Goal: Information Seeking & Learning: Learn about a topic

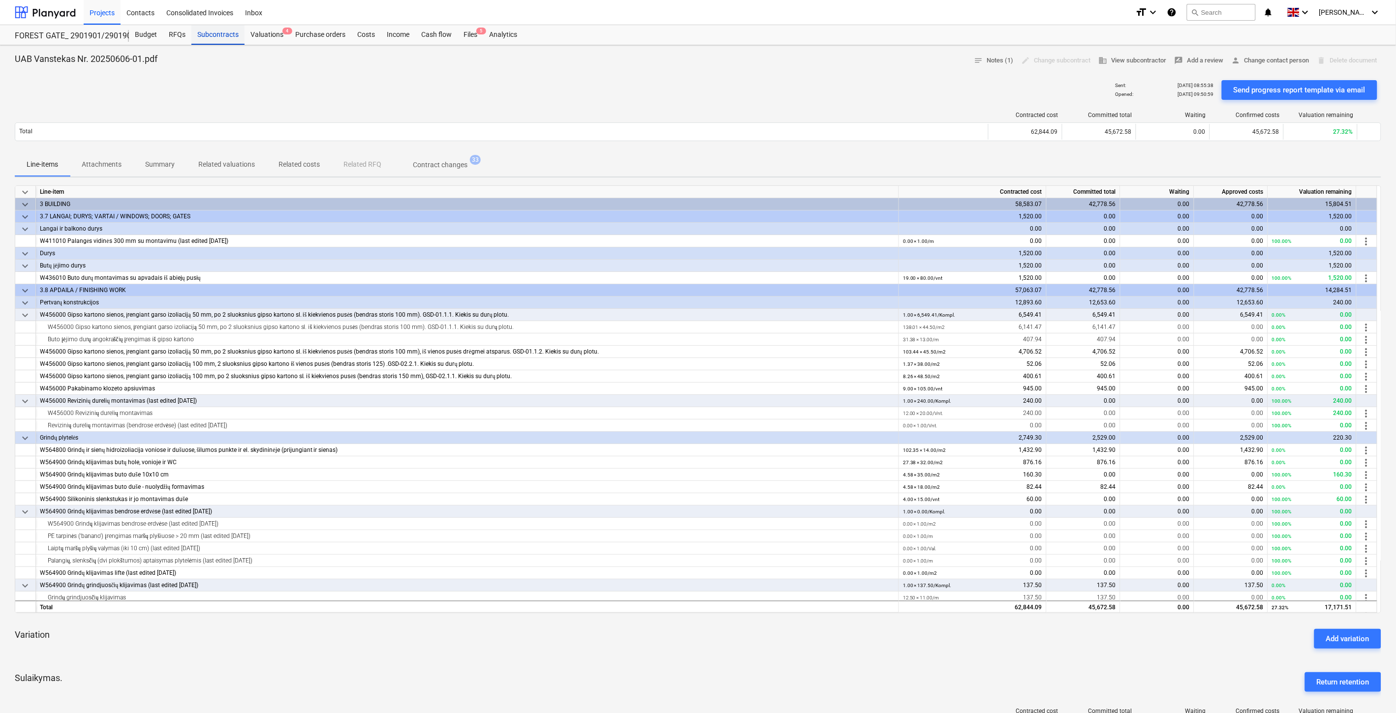
click at [222, 31] on div "Subcontracts" at bounding box center [217, 35] width 53 height 20
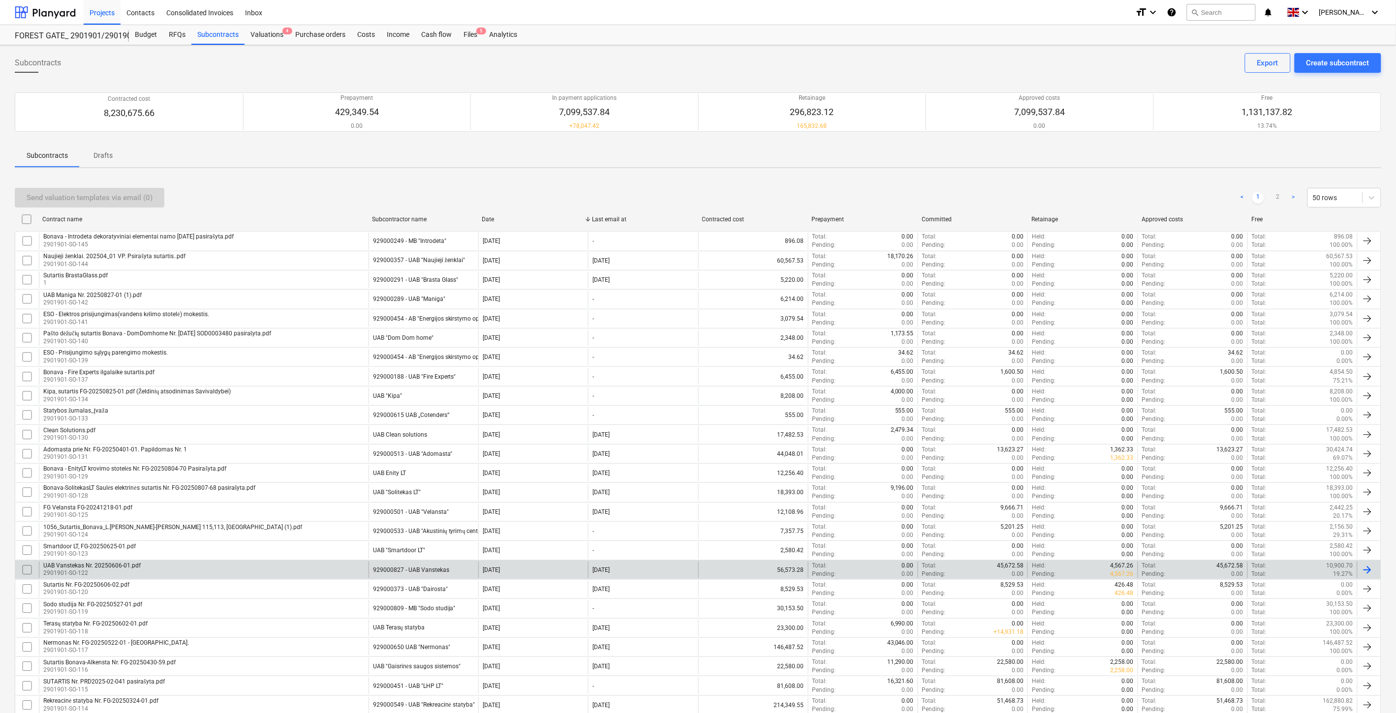
click at [253, 566] on div "UAB Vanstekas Nr. 20250606-01.pdf 2901901-SO-122" at bounding box center [204, 570] width 330 height 17
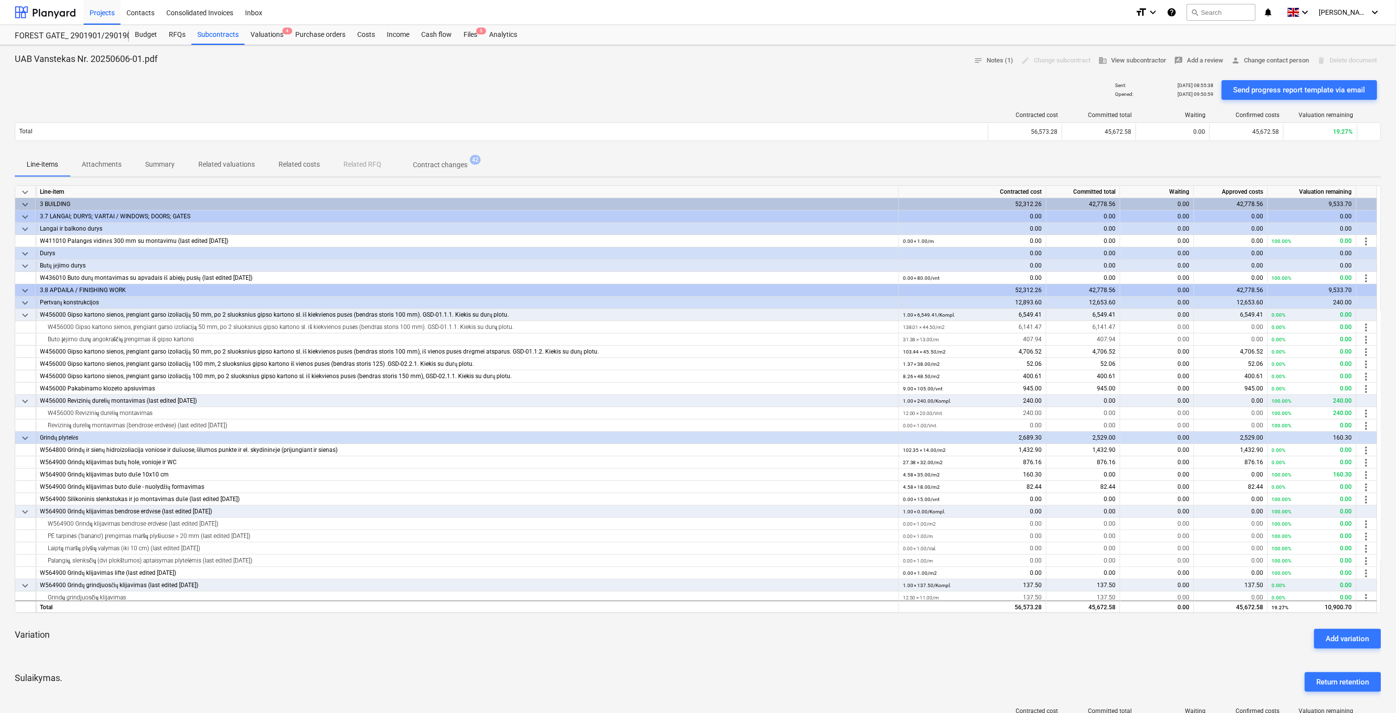
click at [716, 651] on div "Variation Add variation" at bounding box center [698, 638] width 1366 height 35
click at [732, 646] on div "Variation Add variation" at bounding box center [698, 638] width 1366 height 35
click at [746, 645] on div "Variation Add variation" at bounding box center [698, 638] width 1366 height 35
click at [762, 641] on div "Variation Add variation" at bounding box center [698, 638] width 1366 height 35
click at [730, 661] on div "keyboard_arrow_down Line-item Contracted cost Committed total Waiting Approved …" at bounding box center [698, 561] width 1366 height 753
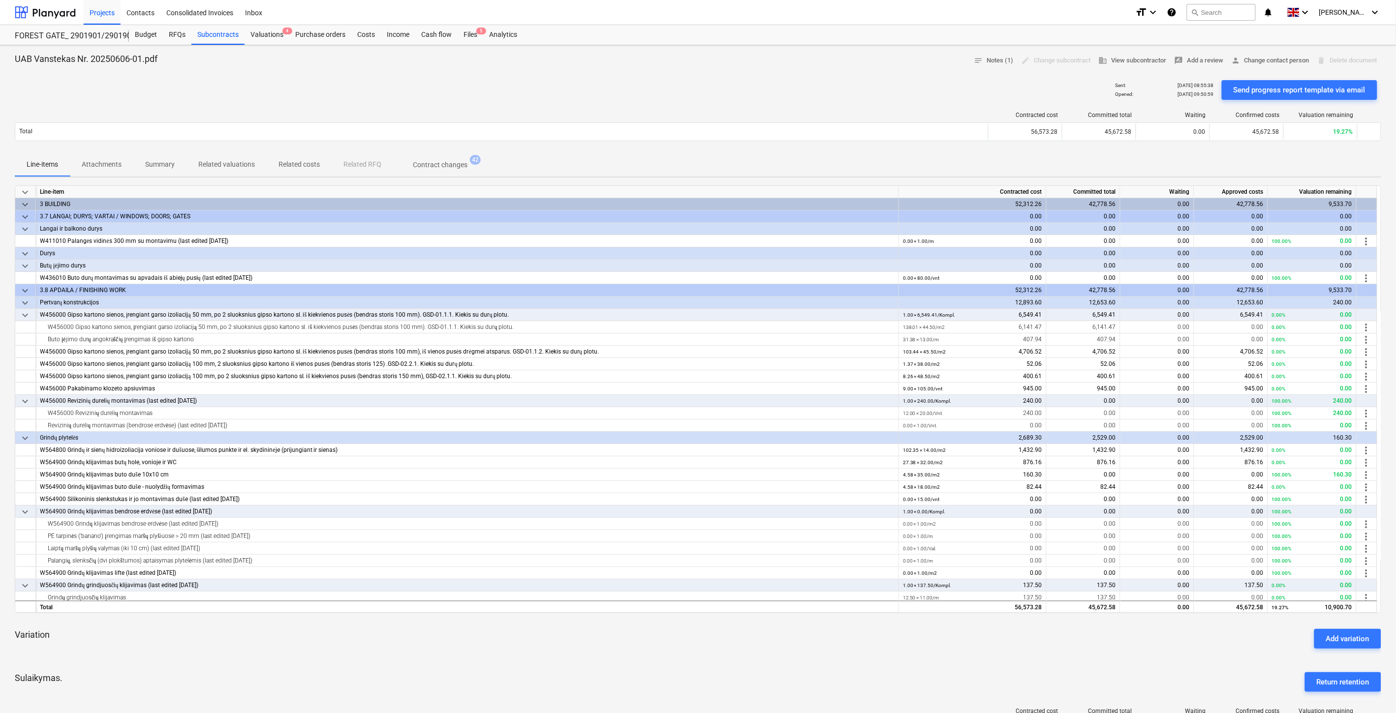
click at [759, 647] on div "Variation Add variation" at bounding box center [698, 638] width 1366 height 35
click at [218, 33] on div "Subcontracts" at bounding box center [217, 35] width 53 height 20
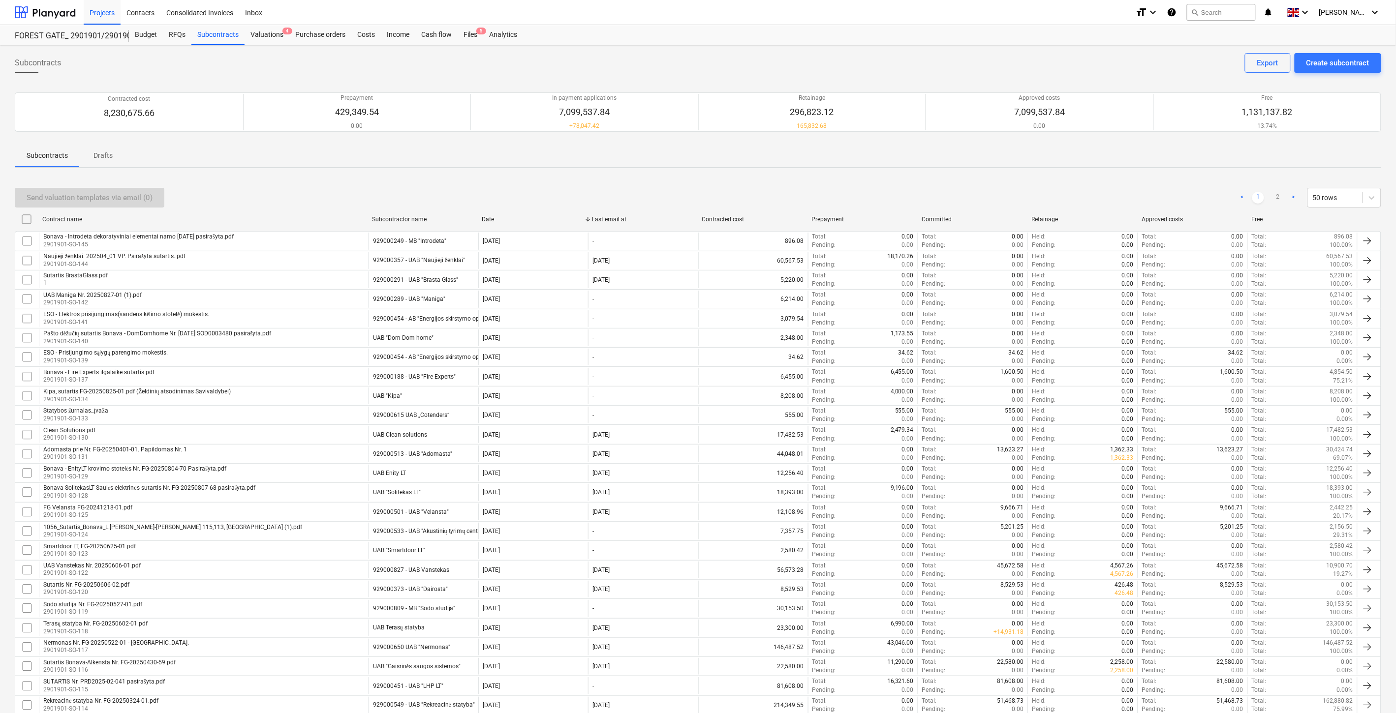
click at [468, 187] on div "Send valuation templates via email (0) < 1 2 > 50 rows" at bounding box center [698, 198] width 1366 height 28
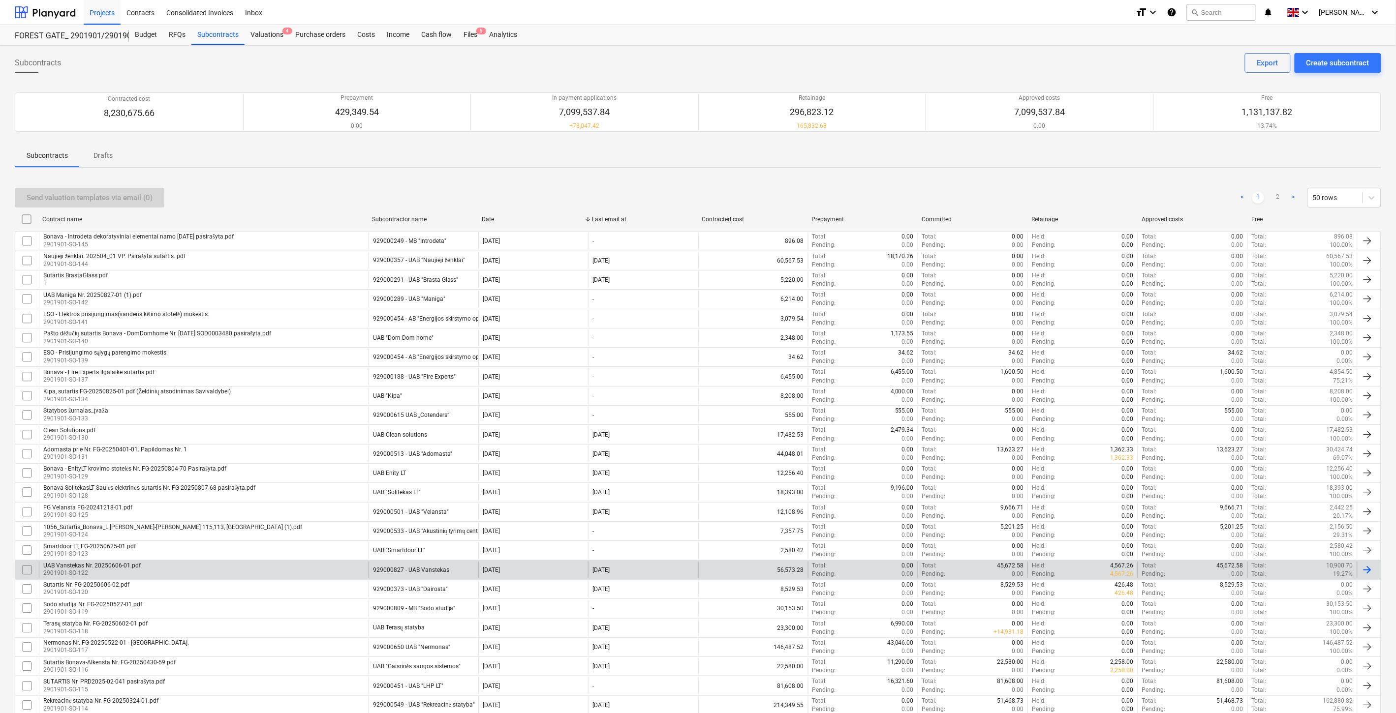
click at [25, 568] on input "checkbox" at bounding box center [27, 570] width 16 height 16
click at [135, 194] on div "Send valuation templates via email (1)" at bounding box center [90, 197] width 126 height 13
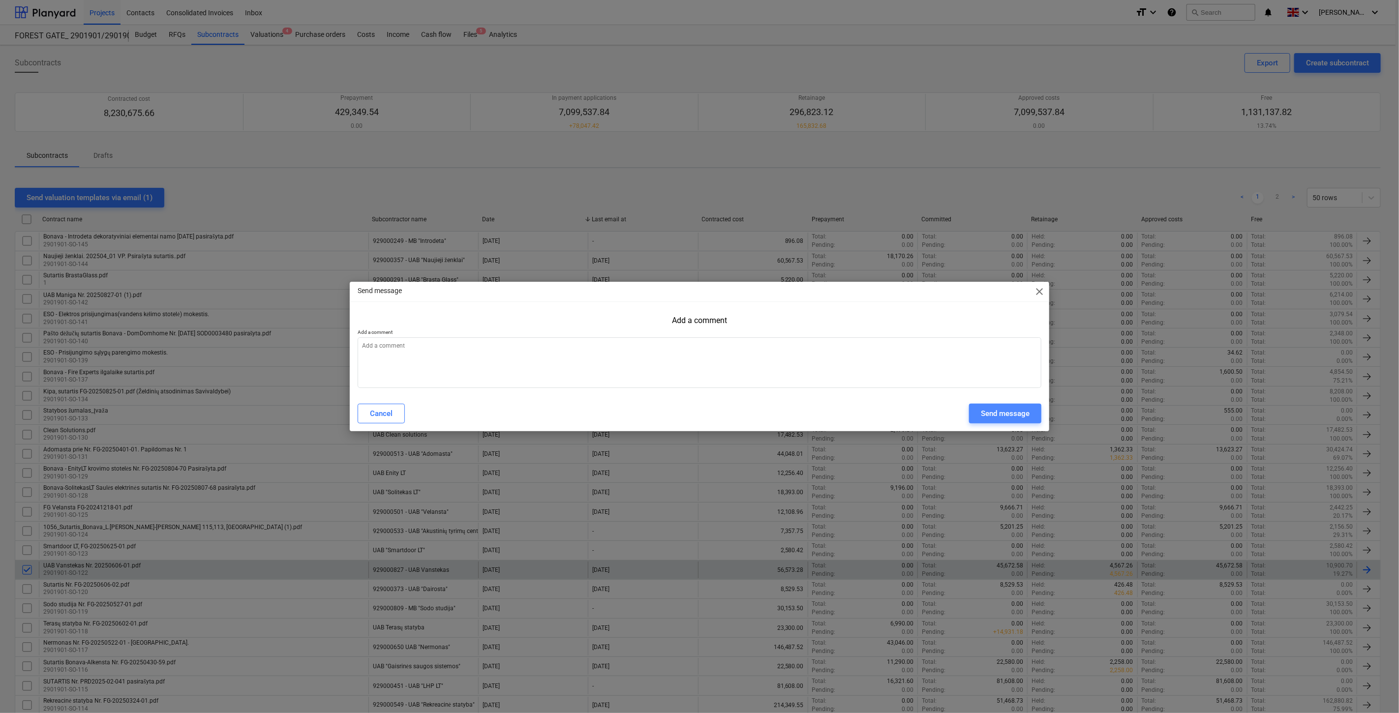
click at [999, 417] on div "Send message" at bounding box center [1005, 413] width 49 height 13
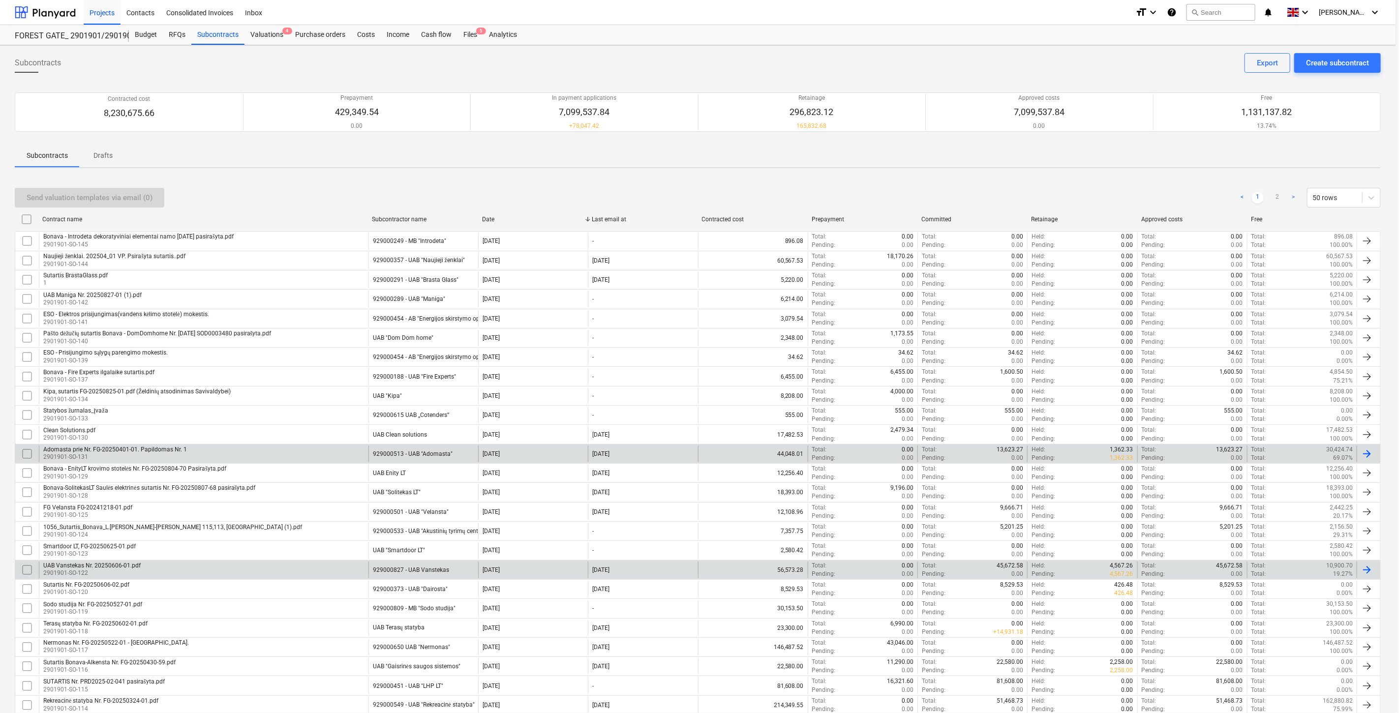
type textarea "x"
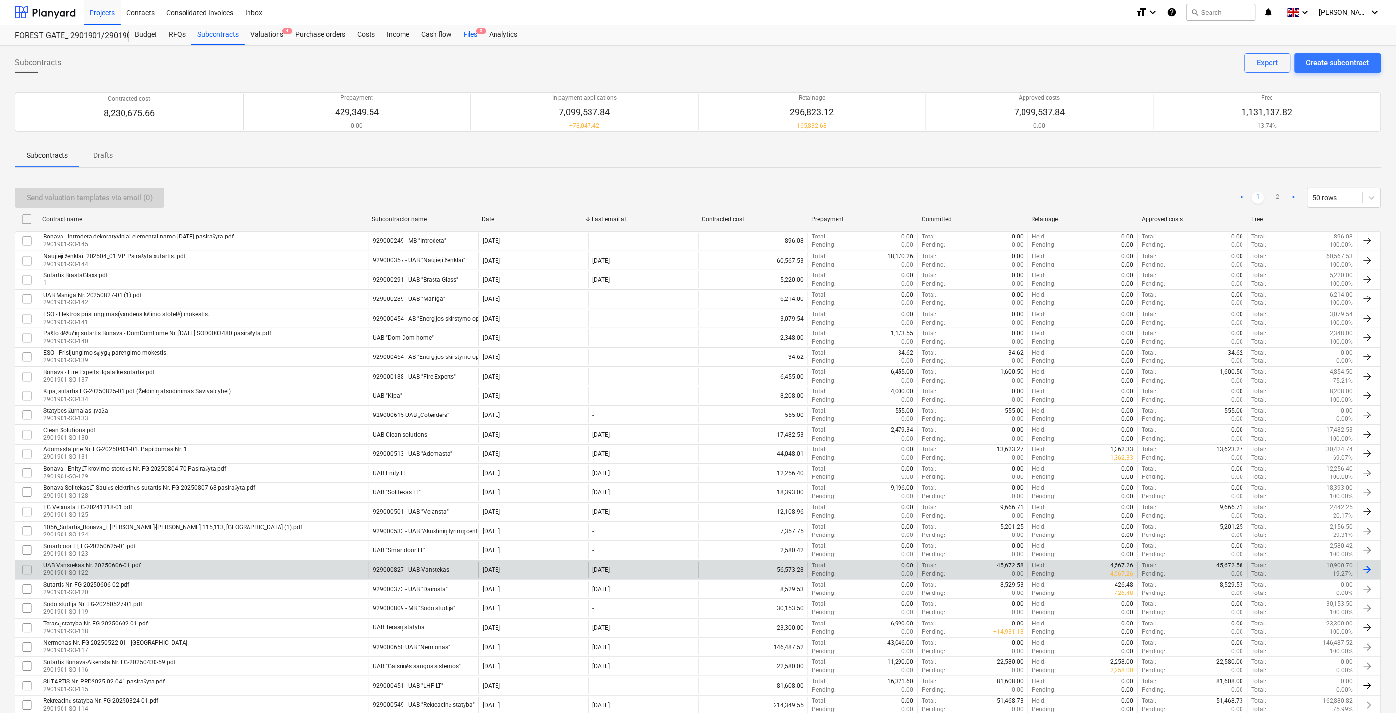
click at [469, 31] on div "Files 5" at bounding box center [471, 35] width 26 height 20
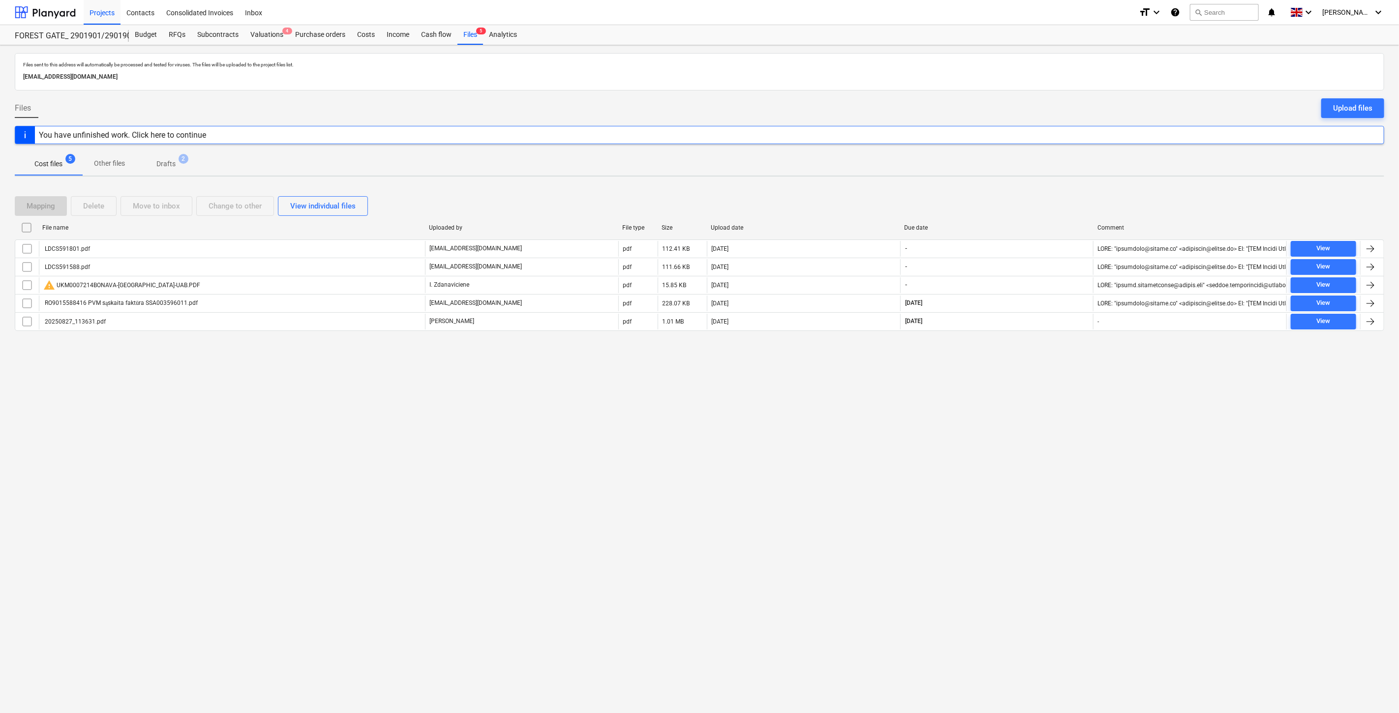
drag, startPoint x: 986, startPoint y: 430, endPoint x: 1005, endPoint y: 414, distance: 25.1
click at [990, 426] on div "Files sent to this address will automatically be processed and tested for virus…" at bounding box center [699, 379] width 1399 height 668
click at [1005, 414] on div "Files sent to this address will automatically be processed and tested for virus…" at bounding box center [699, 379] width 1399 height 668
click at [1006, 469] on div "Files sent to this address will automatically be processed and tested for virus…" at bounding box center [699, 379] width 1399 height 668
click at [1027, 436] on div "Files sent to this address will automatically be processed and tested for virus…" at bounding box center [699, 379] width 1399 height 668
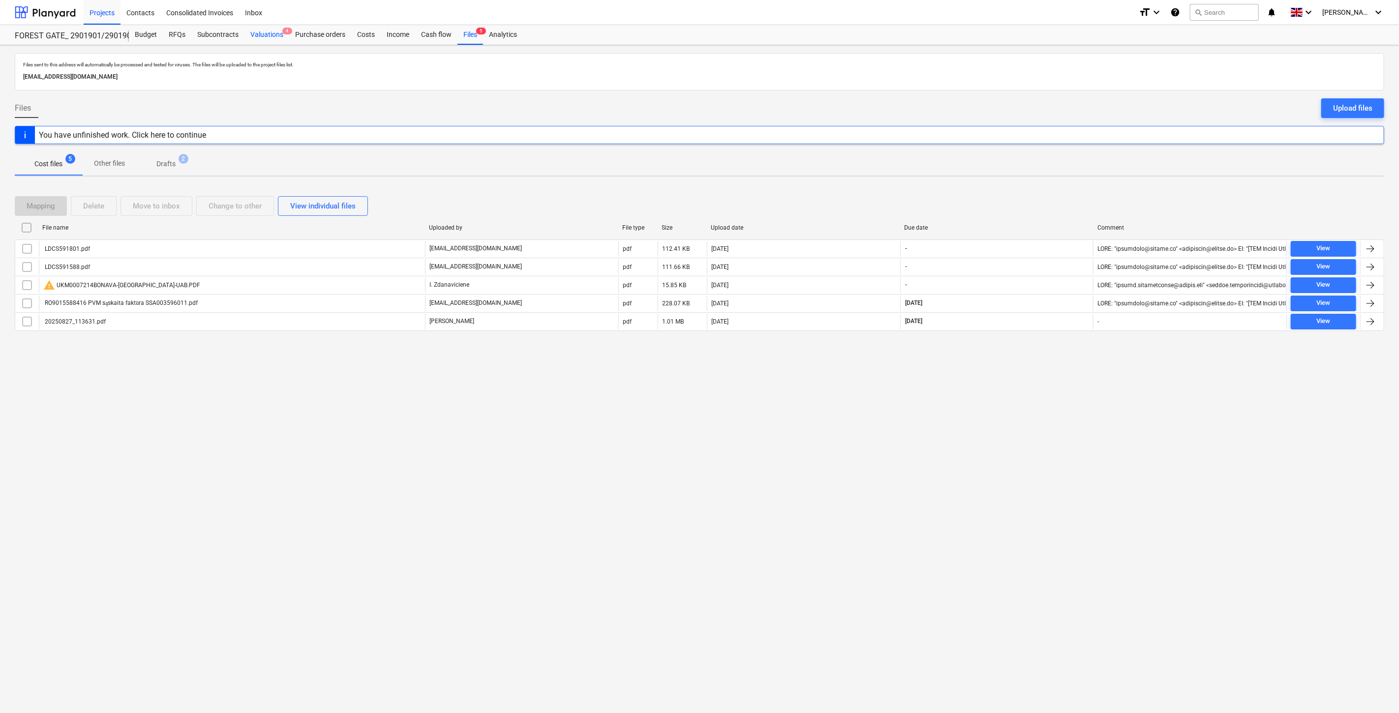
click at [264, 31] on div "Valuations 4" at bounding box center [266, 35] width 45 height 20
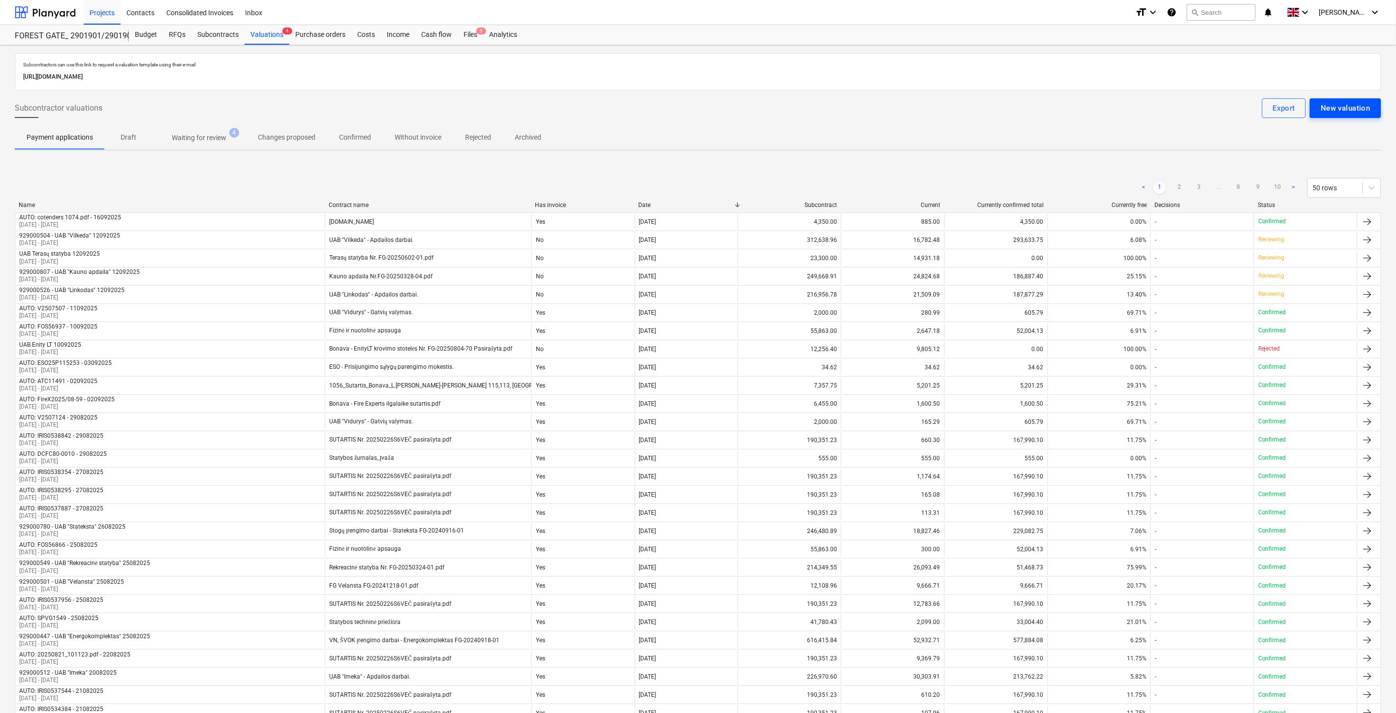
click at [1366, 109] on div "New valuation" at bounding box center [1345, 108] width 50 height 13
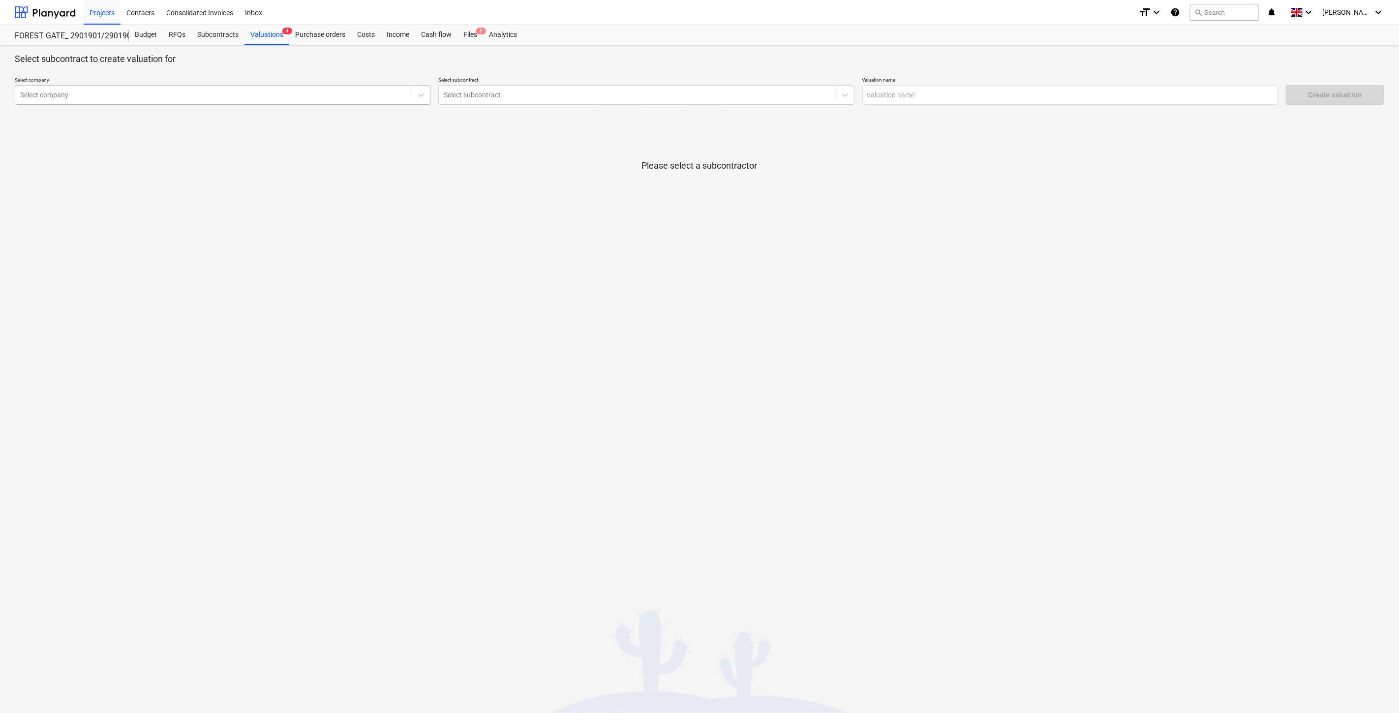
drag, startPoint x: 332, startPoint y: 94, endPoint x: 323, endPoint y: 94, distance: 8.9
click at [327, 94] on div at bounding box center [213, 95] width 387 height 10
type input "dairosta"
click at [296, 118] on div "929000373 - UAB "Dairosta" (304295070)" at bounding box center [223, 119] width 416 height 16
click at [594, 100] on div "Select subcontract" at bounding box center [637, 95] width 397 height 14
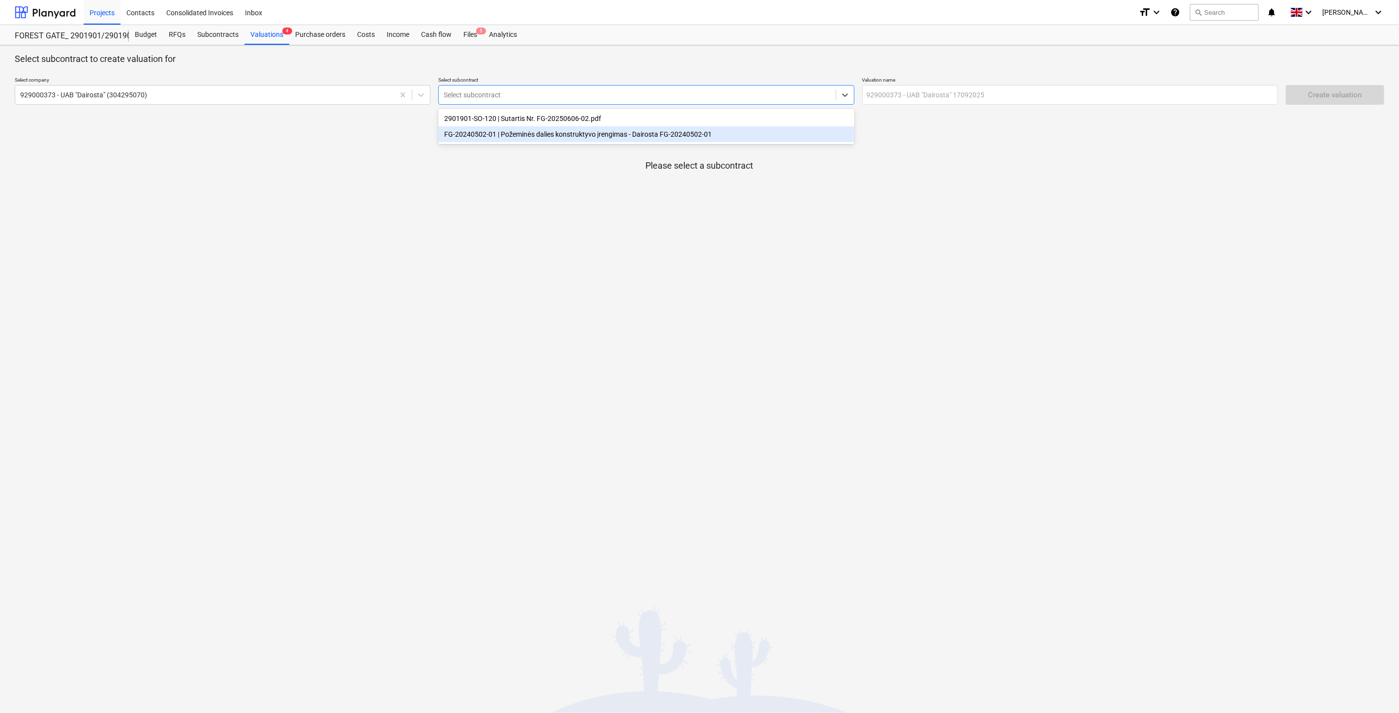
click at [606, 140] on div "FG-20240502-01 | Požeminės dalies konstruktyvo įrengimas - Dairosta FG-20240502…" at bounding box center [646, 134] width 416 height 16
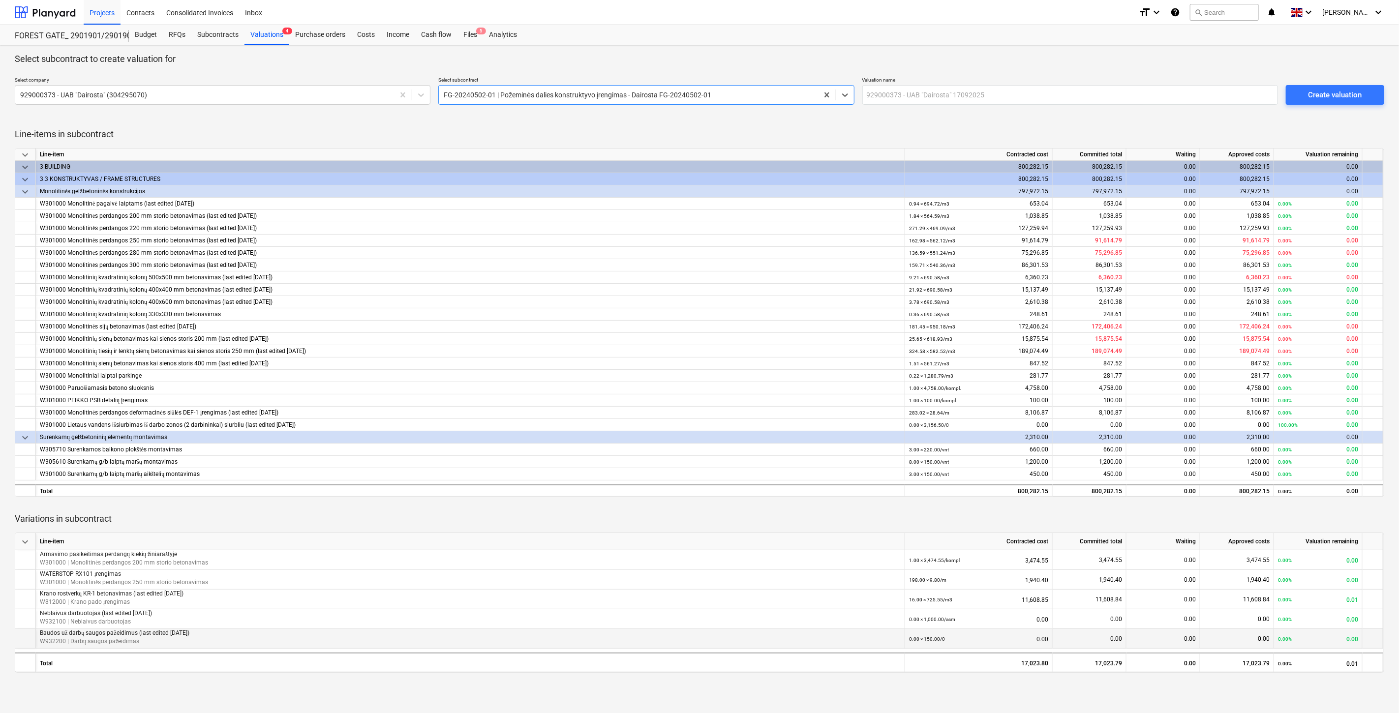
click at [1045, 641] on div "0.00 × 150.00 / 0 0.00" at bounding box center [978, 639] width 139 height 20
click at [1076, 640] on div "0.00" at bounding box center [1090, 639] width 74 height 20
click at [1168, 637] on div "0.00" at bounding box center [1164, 639] width 74 height 20
drag, startPoint x: 1180, startPoint y: 519, endPoint x: 321, endPoint y: 646, distance: 868.3
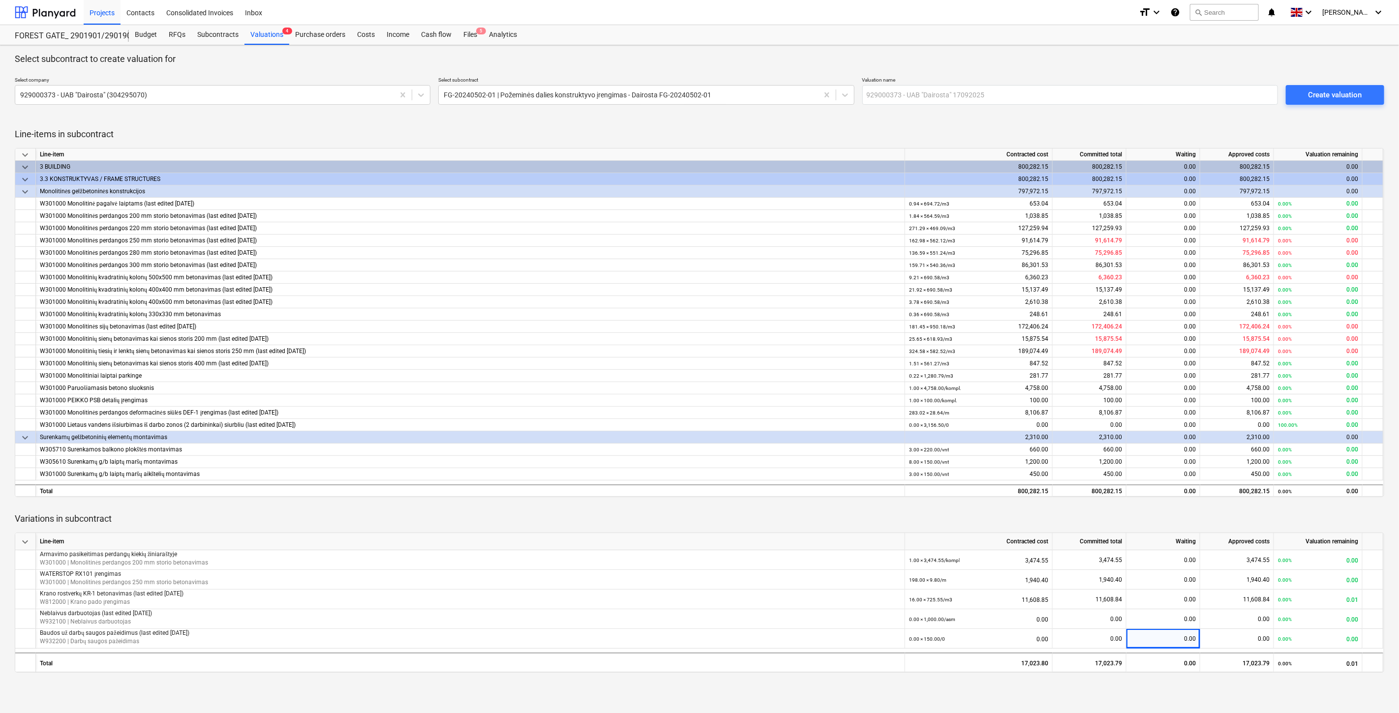
click at [1177, 519] on p "Variations in subcontract" at bounding box center [700, 519] width 1370 height 12
click at [261, 40] on div "Valuations 4" at bounding box center [266, 35] width 45 height 20
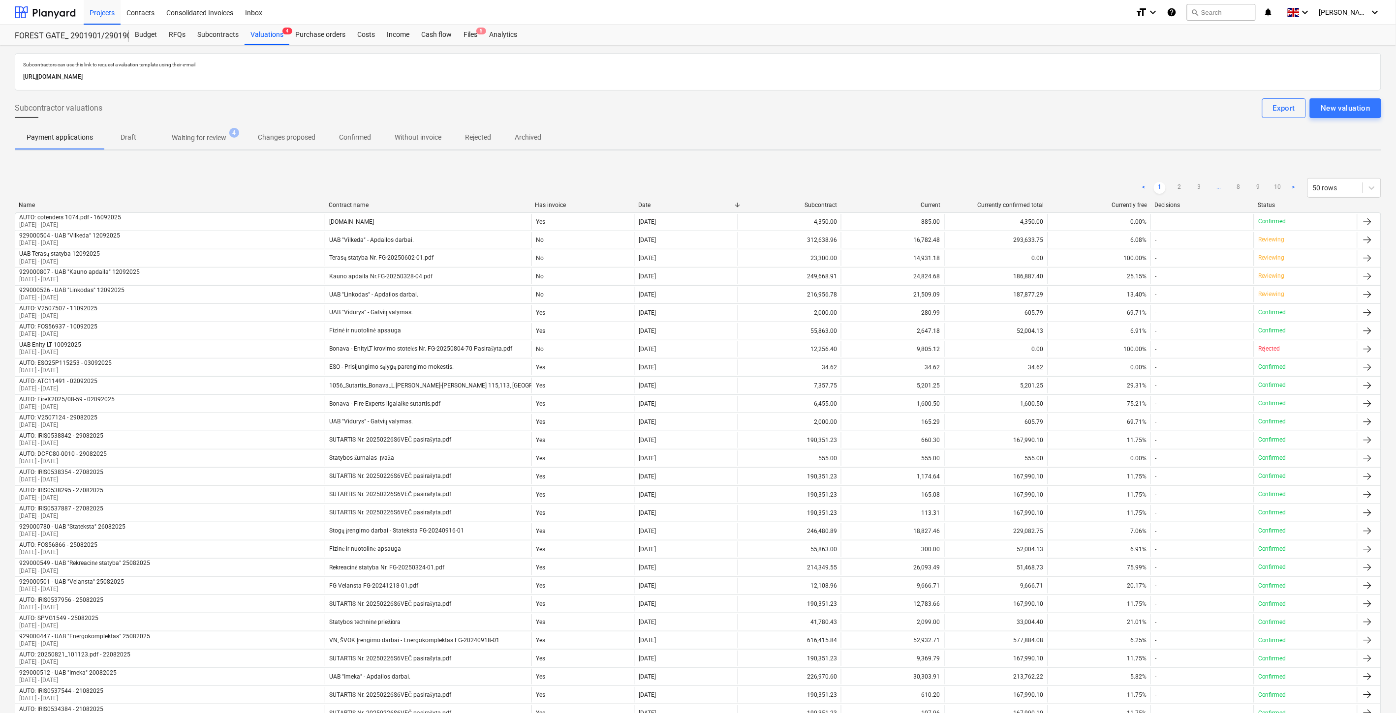
click at [916, 167] on div "< 1 2 3 ... 8 9 10 > 50 rows Name Contract name Has invoice Date Subcontract Cu…" at bounding box center [698, 664] width 1366 height 996
click at [920, 166] on div "< 1 2 3 ... 8 9 10 > 50 rows Name Contract name Has invoice Date Subcontract Cu…" at bounding box center [698, 664] width 1366 height 996
click at [1017, 169] on div "< 1 2 3 ... 8 9 10 > 50 rows Name Contract name Has invoice Date Subcontract Cu…" at bounding box center [698, 664] width 1366 height 996
click at [1059, 160] on div "Subcontractors can use this link to request a valuation template using their e-…" at bounding box center [698, 611] width 1366 height 1117
click at [1096, 160] on div "Subcontractors can use this link to request a valuation template using their e-…" at bounding box center [698, 611] width 1366 height 1117
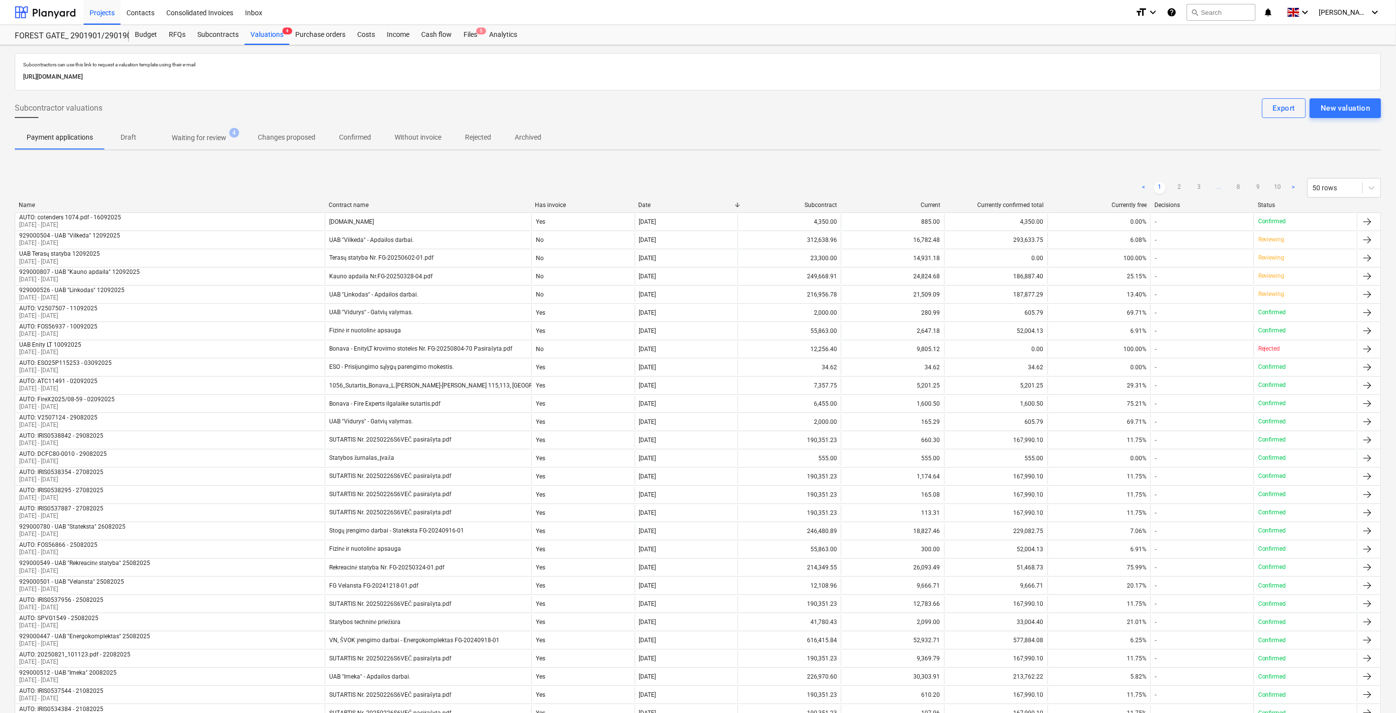
click at [1103, 157] on div "Subcontractors can use this link to request a valuation template using their e-…" at bounding box center [698, 611] width 1366 height 1117
click at [853, 170] on div "< 1 2 3 ... 8 9 10 > 50 rows Name Contract name Has invoice Date Subcontract Cu…" at bounding box center [698, 664] width 1366 height 996
click at [863, 166] on div "< 1 2 3 ... 8 9 10 > 50 rows Name Contract name Has invoice Date Subcontract Cu…" at bounding box center [698, 664] width 1366 height 996
drag, startPoint x: 225, startPoint y: 32, endPoint x: 296, endPoint y: 12, distance: 73.0
click at [225, 32] on div "Subcontracts" at bounding box center [217, 35] width 53 height 20
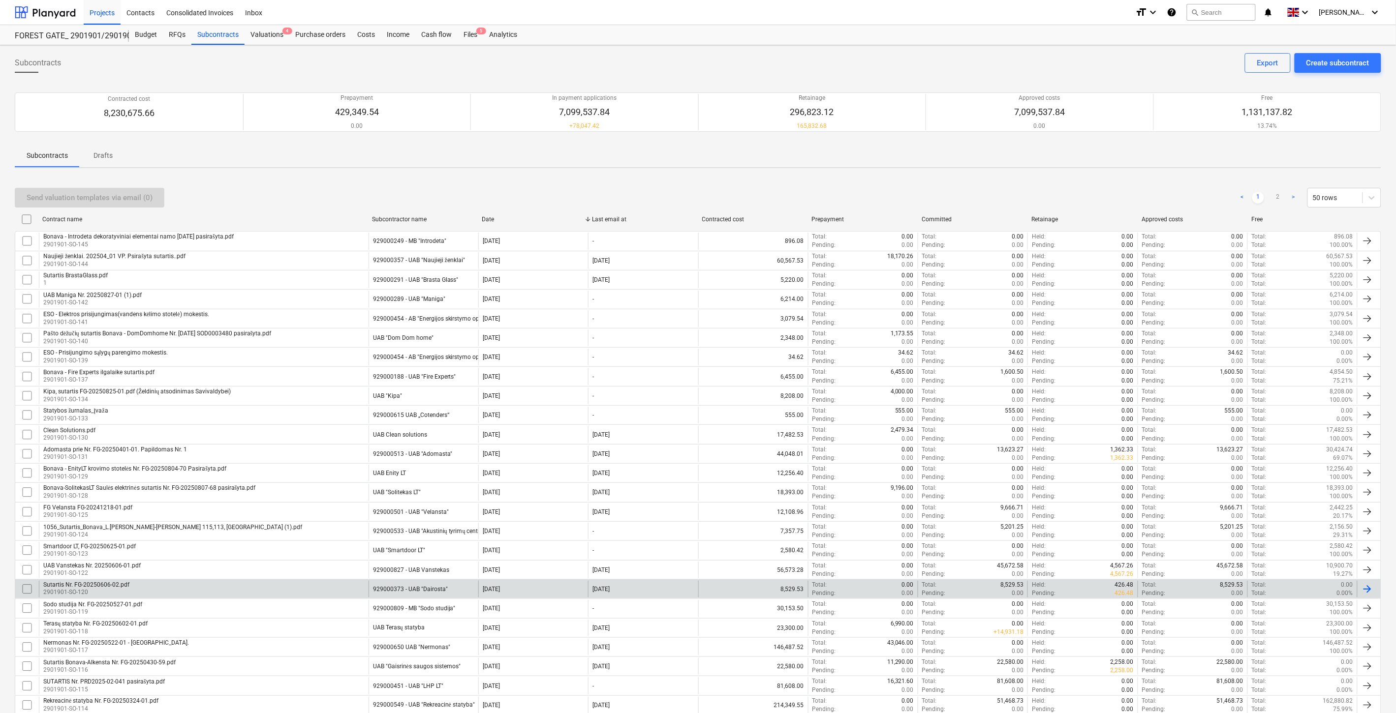
click at [244, 584] on div "Sutartis Nr. FG-20250606-02.pdf 2901901-SO-120" at bounding box center [204, 589] width 330 height 17
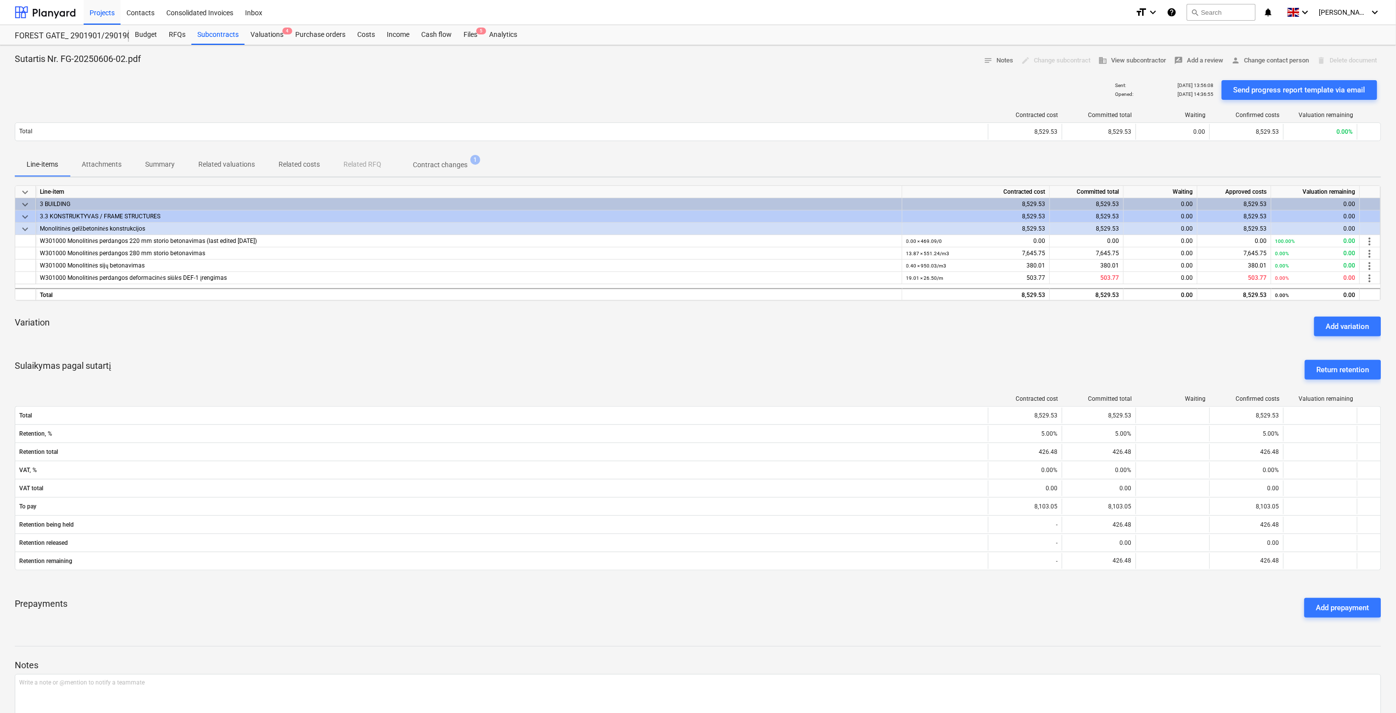
click at [876, 360] on div "Sulaikymas pagal sutartį Return retention" at bounding box center [698, 369] width 1366 height 35
click at [898, 355] on div "Sulaikymas pagal sutartį Return retention" at bounding box center [698, 369] width 1366 height 35
click at [222, 35] on div "Subcontracts" at bounding box center [217, 35] width 53 height 20
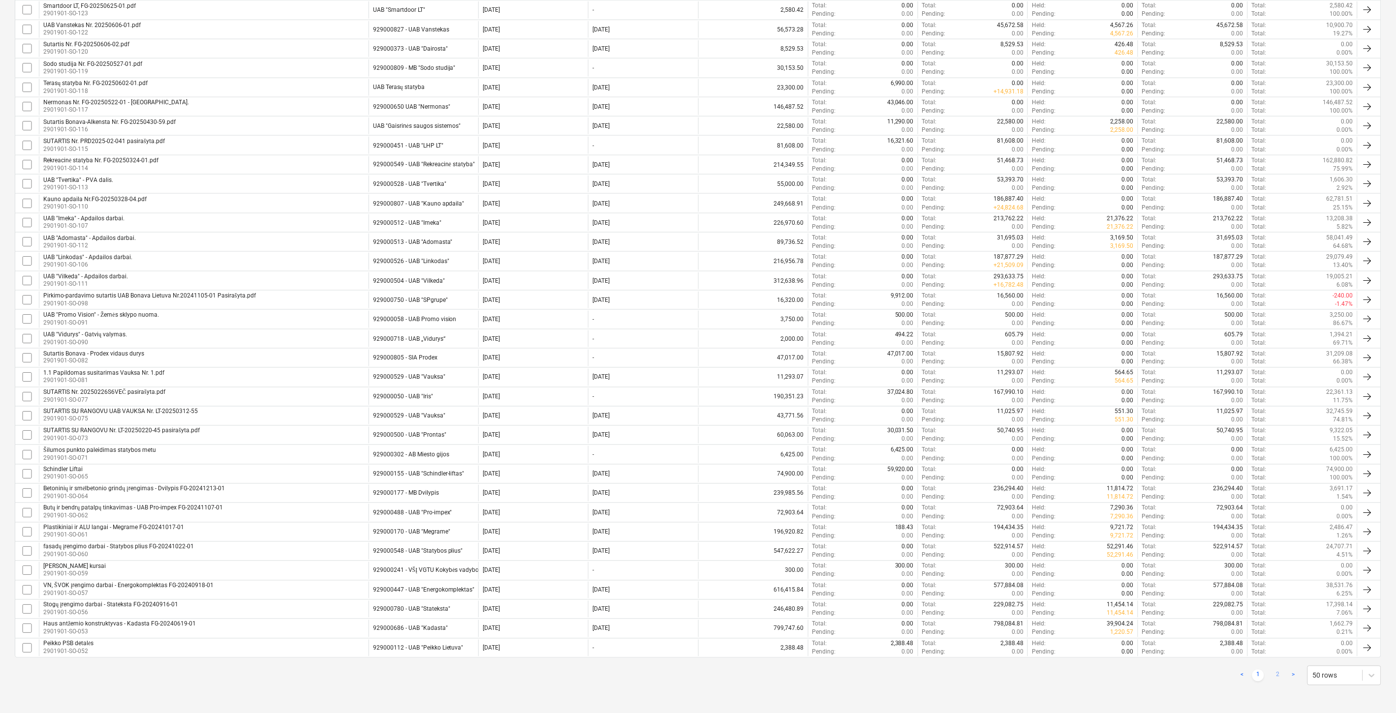
click at [1276, 675] on link "2" at bounding box center [1278, 676] width 12 height 12
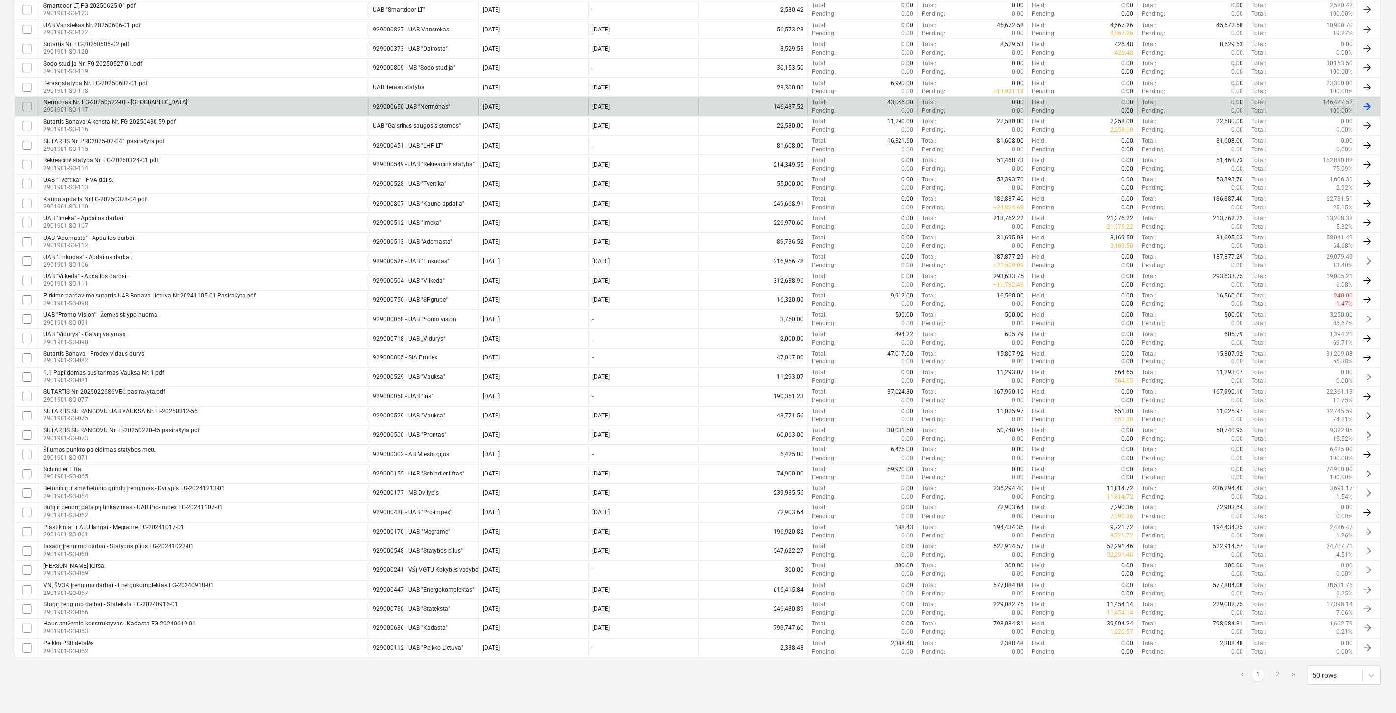
checkbox input "false"
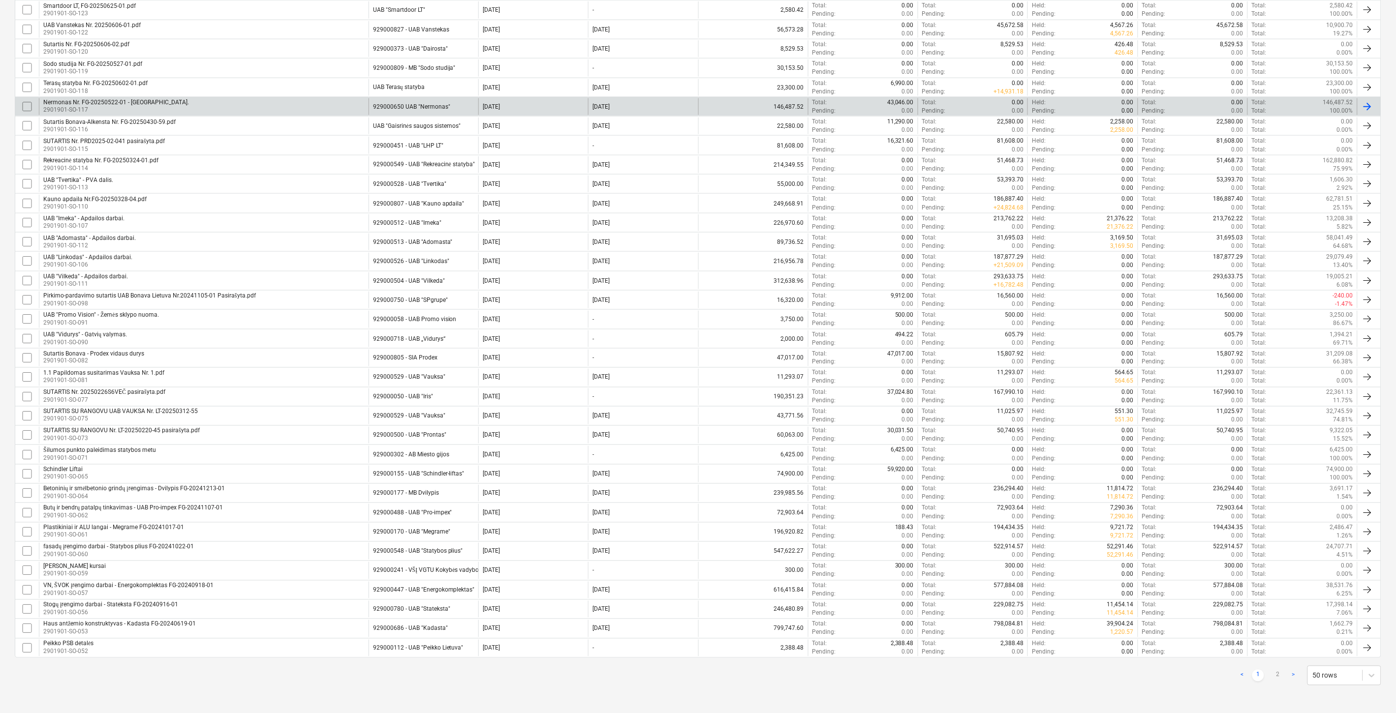
checkbox input "false"
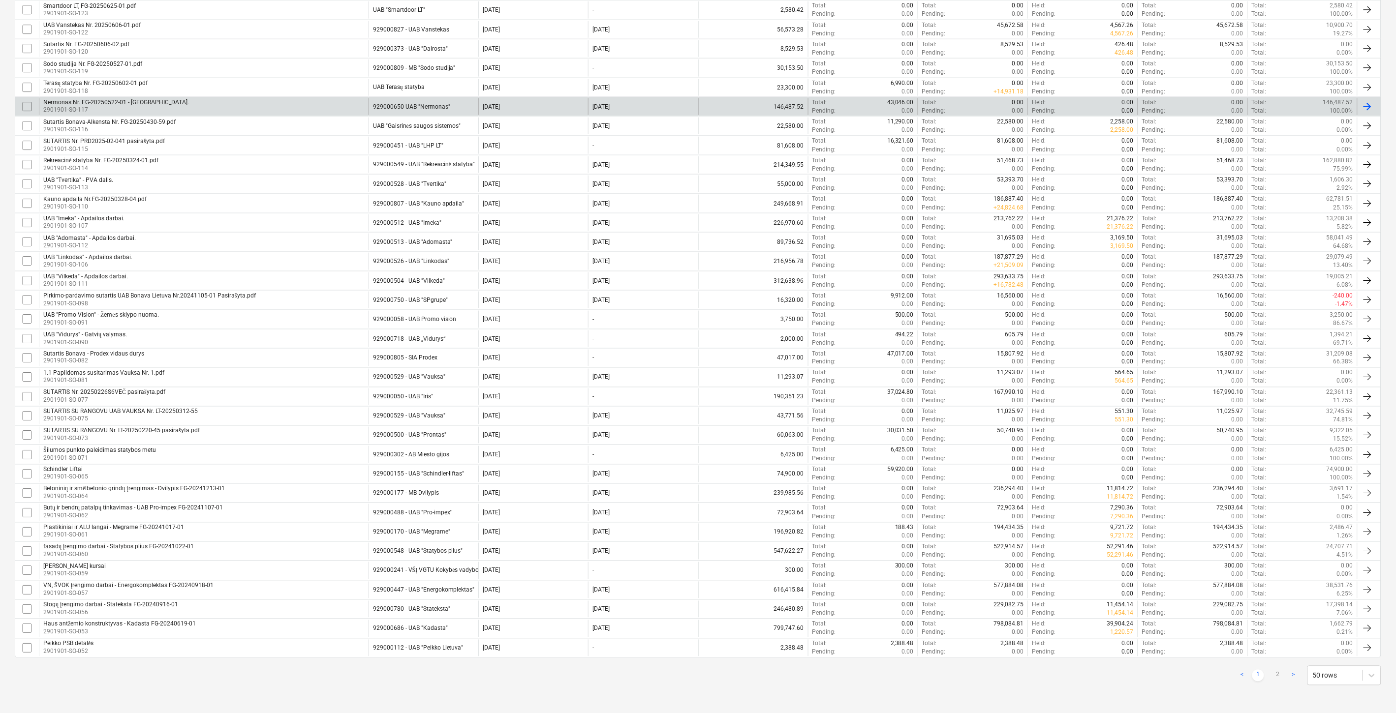
checkbox input "false"
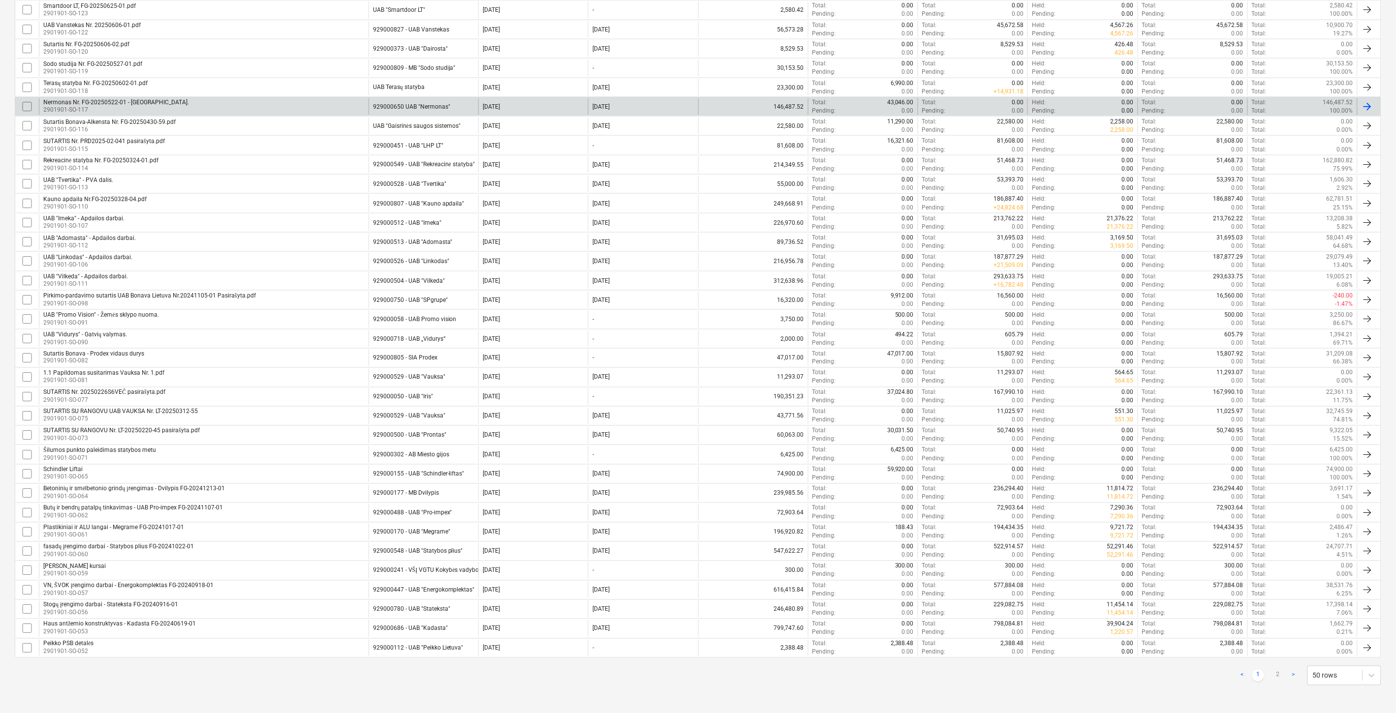
checkbox input "false"
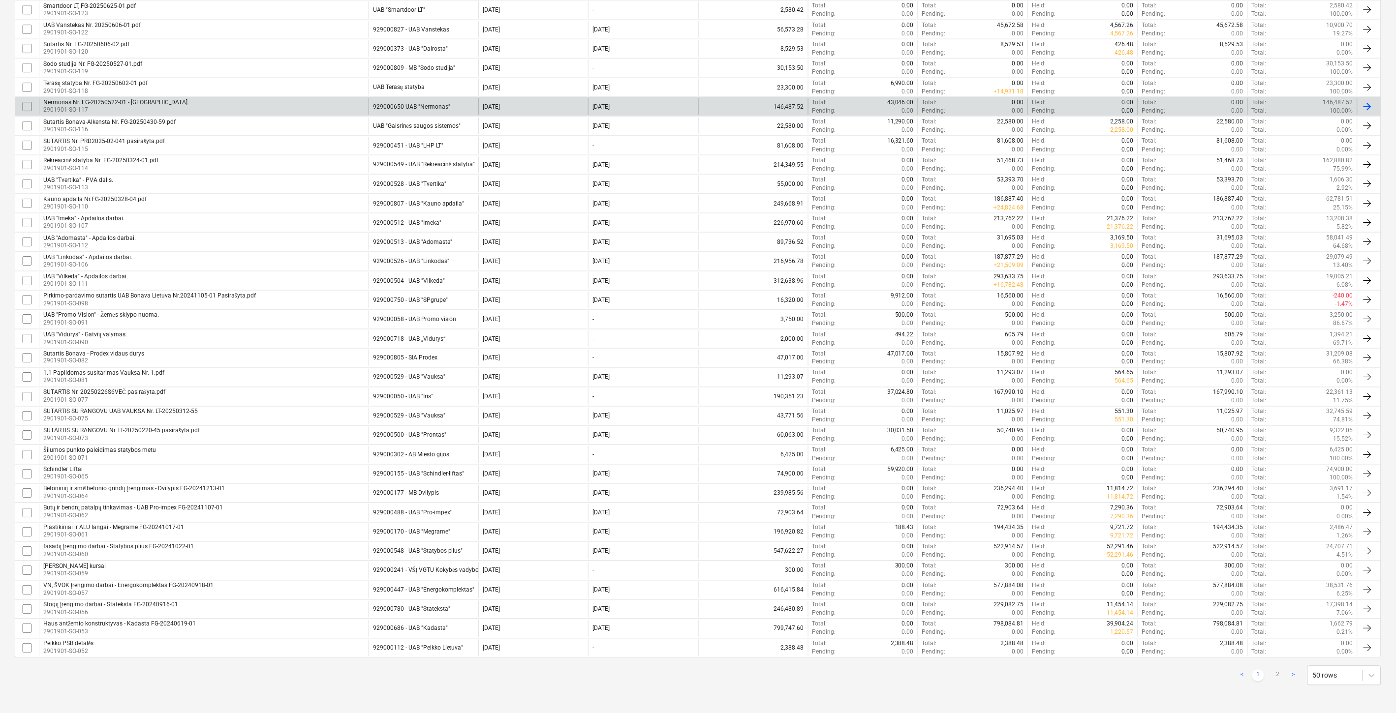
checkbox input "false"
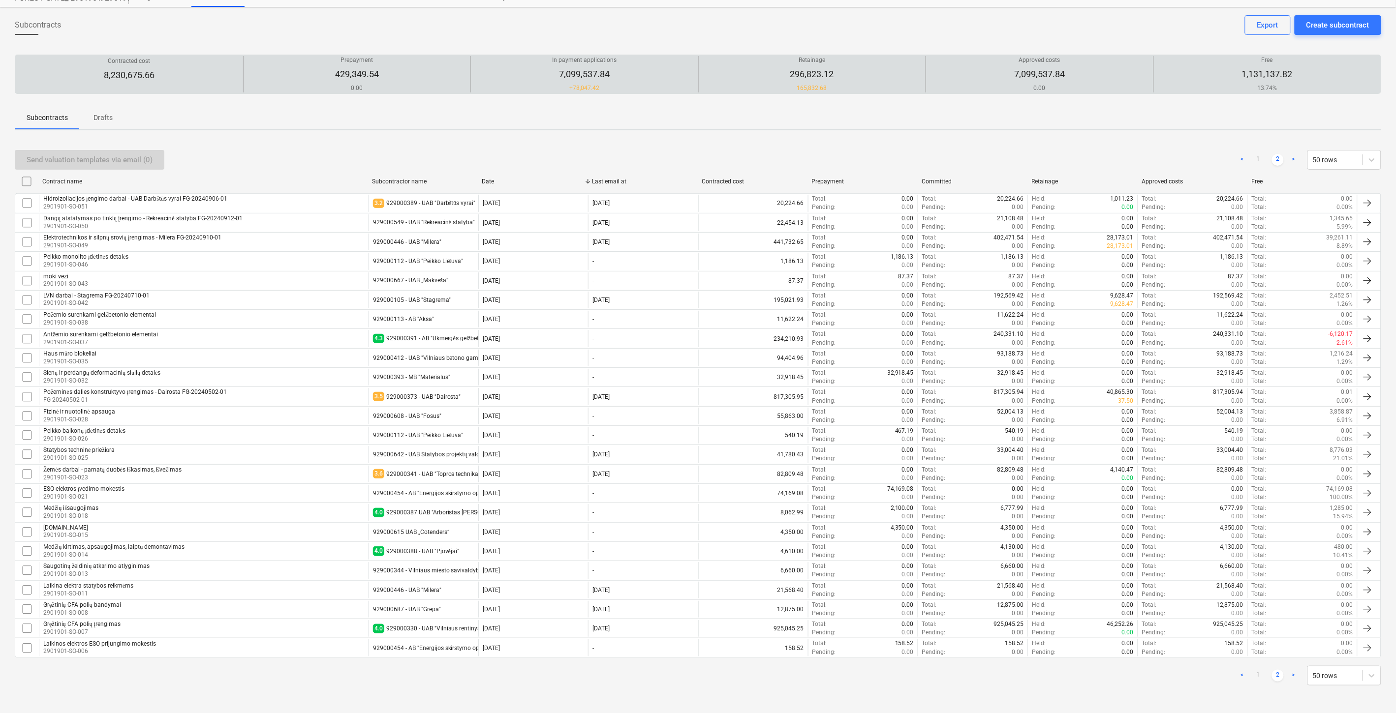
scroll to position [38, 0]
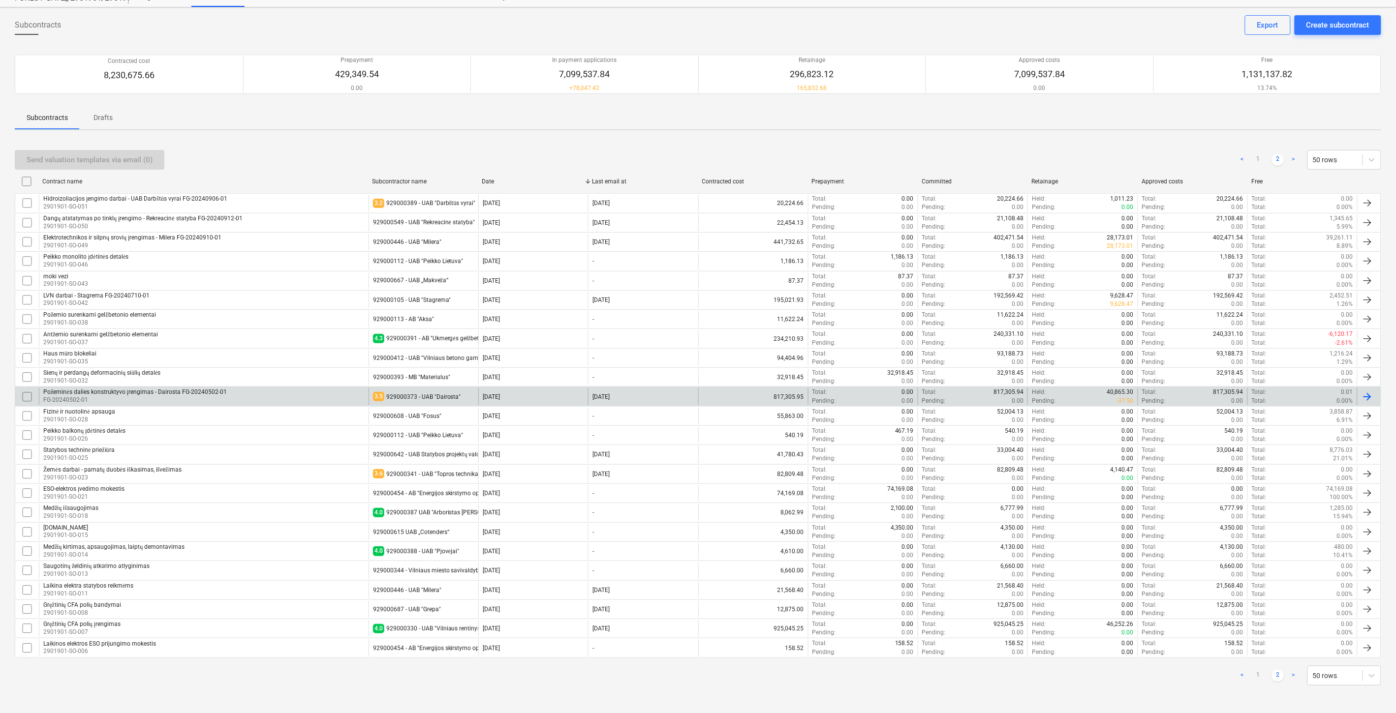
click at [242, 392] on div "Požeminės dalies konstruktyvo įrengimas - Dairosta FG-20240502-01 FG-20240502-01" at bounding box center [204, 396] width 330 height 17
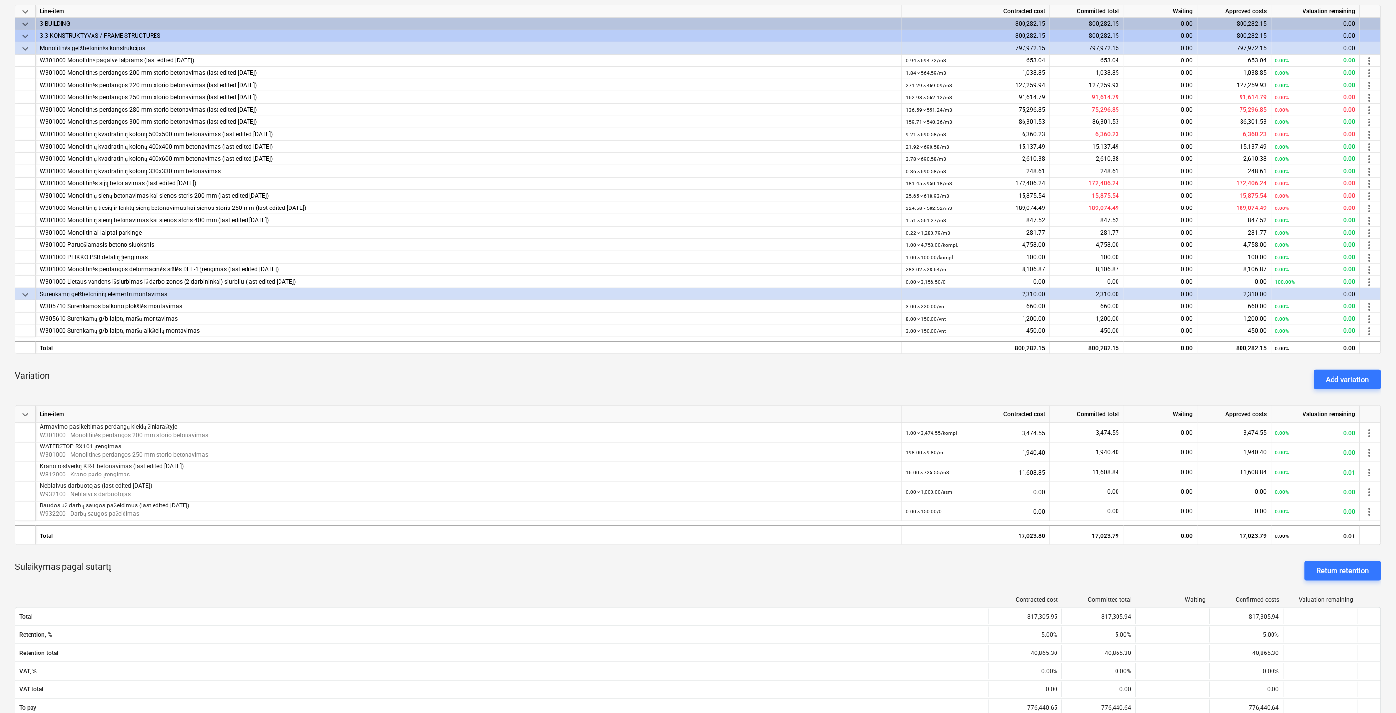
scroll to position [421, 0]
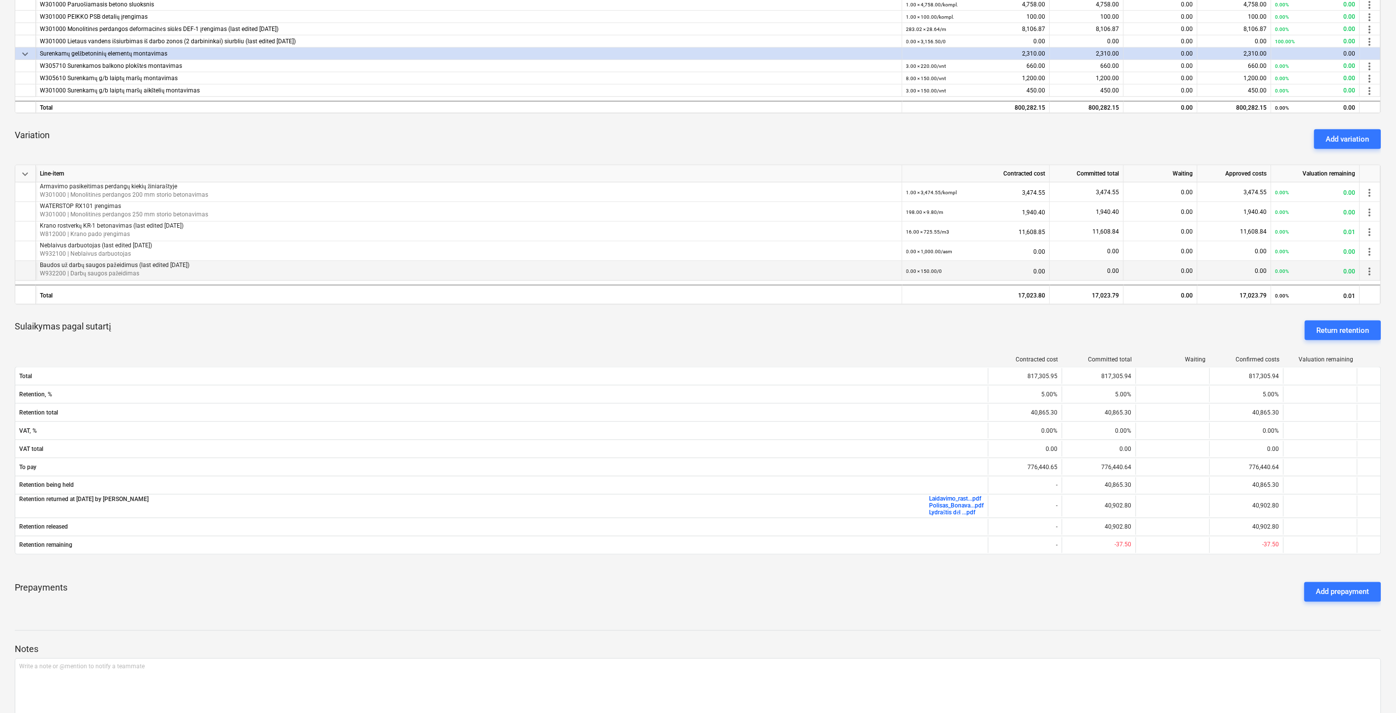
click at [247, 275] on p "W932200 | Darbų saugos pažeidimas" at bounding box center [469, 274] width 858 height 8
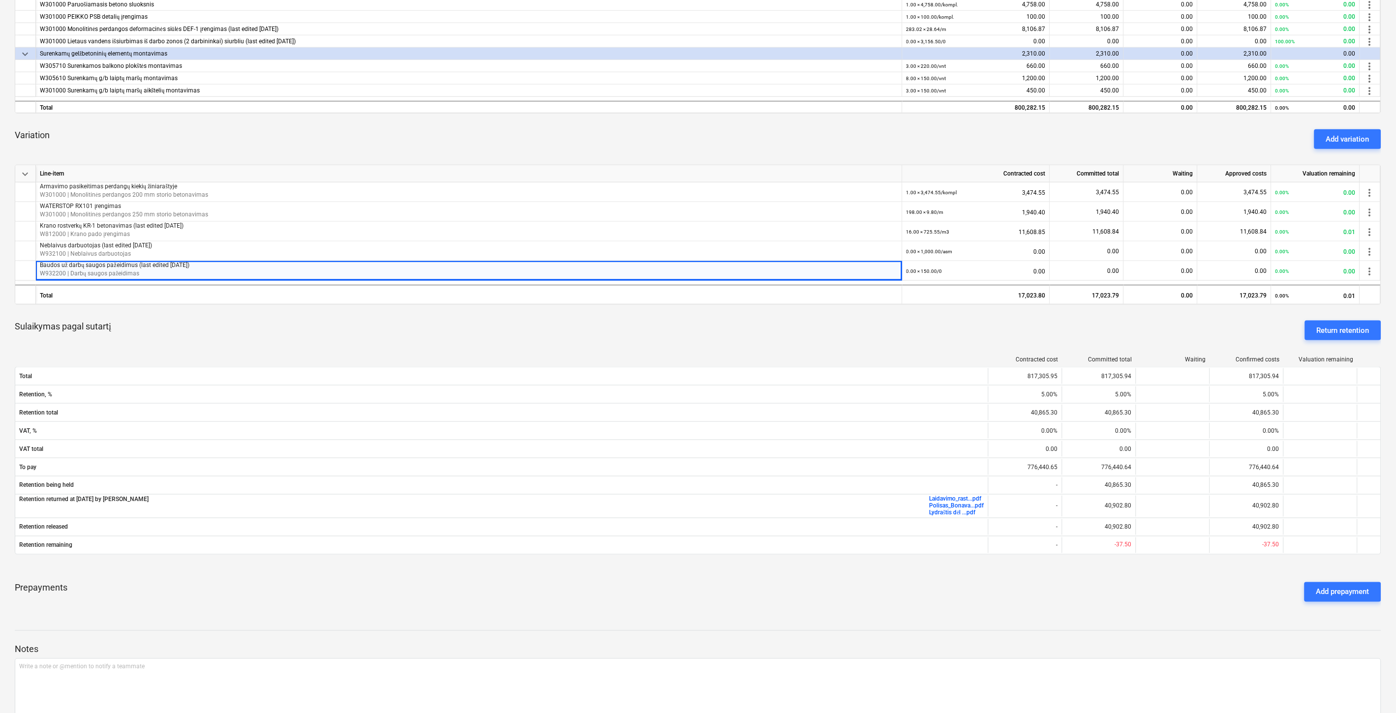
click at [397, 329] on div "Sulaikymas pagal sutartį Return retention" at bounding box center [698, 330] width 1366 height 35
drag, startPoint x: 912, startPoint y: 328, endPoint x: 925, endPoint y: 327, distance: 12.8
click at [913, 328] on div "Sulaikymas pagal sutartį Return retention" at bounding box center [698, 330] width 1366 height 35
click at [935, 327] on div "Sulaikymas pagal sutartį Return retention" at bounding box center [698, 330] width 1366 height 35
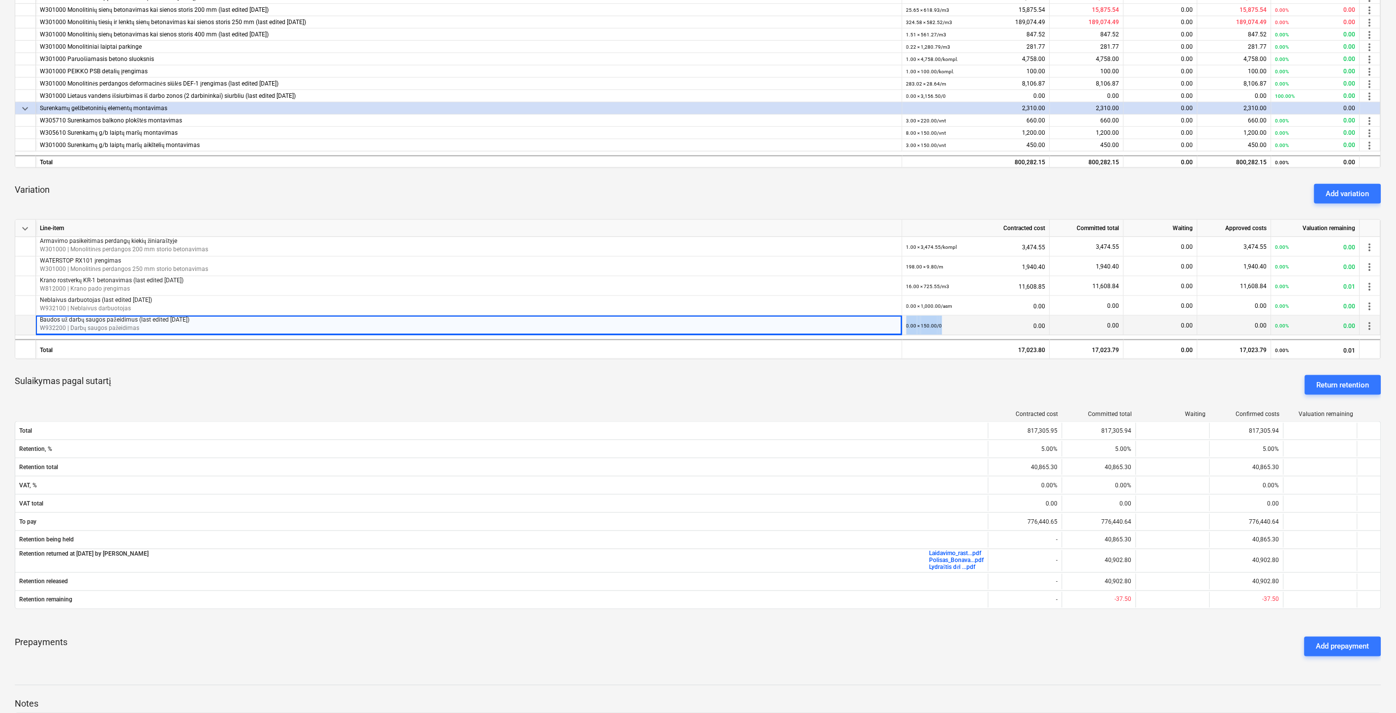
drag, startPoint x: 946, startPoint y: 324, endPoint x: 907, endPoint y: 325, distance: 39.4
click at [907, 325] on div "0.00 × 150.00 / 0 0.00" at bounding box center [975, 326] width 139 height 20
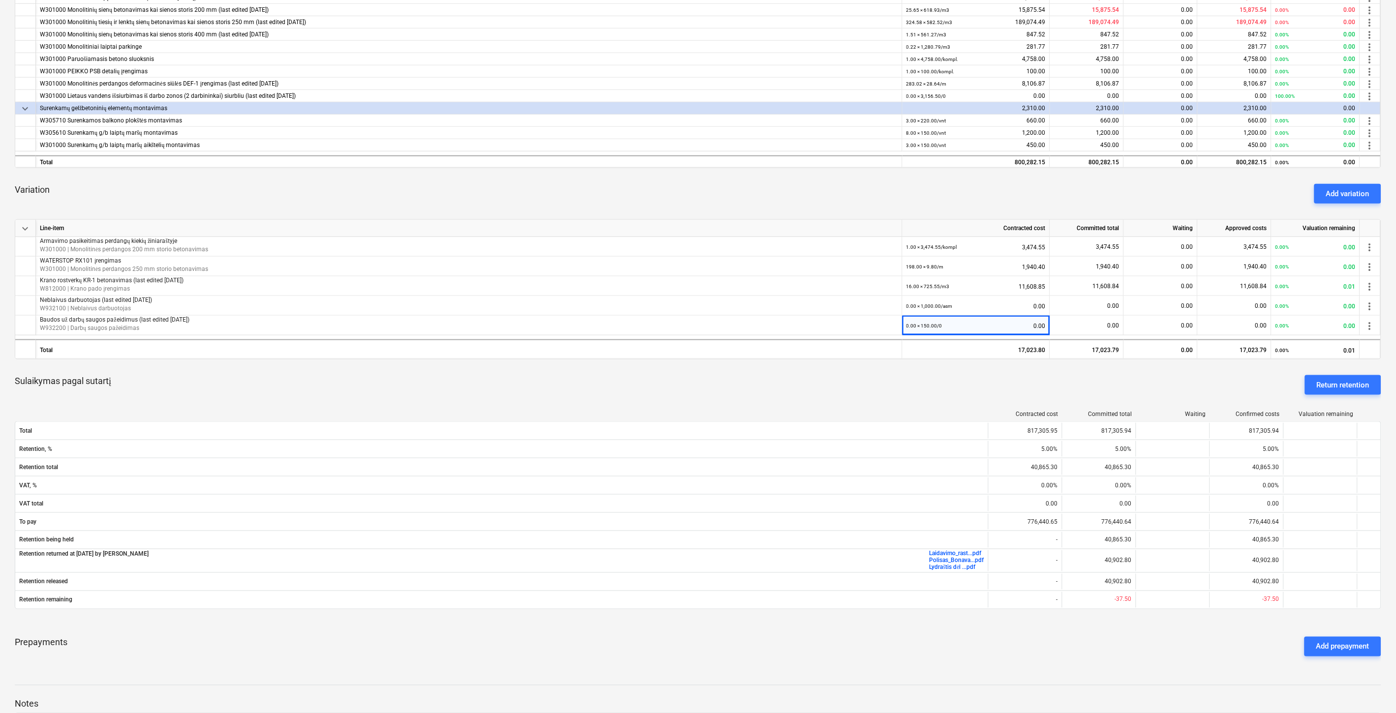
click at [897, 379] on div "Sulaikymas pagal sutartį Return retention" at bounding box center [698, 384] width 1366 height 35
click at [1373, 323] on span "more_vert" at bounding box center [1370, 326] width 12 height 12
click at [986, 397] on div at bounding box center [699, 356] width 1399 height 713
click at [992, 395] on div "Sulaikymas pagal sutartį Return retention" at bounding box center [698, 384] width 1366 height 35
click at [1001, 392] on div "Sulaikymas pagal sutartį Return retention" at bounding box center [698, 384] width 1366 height 35
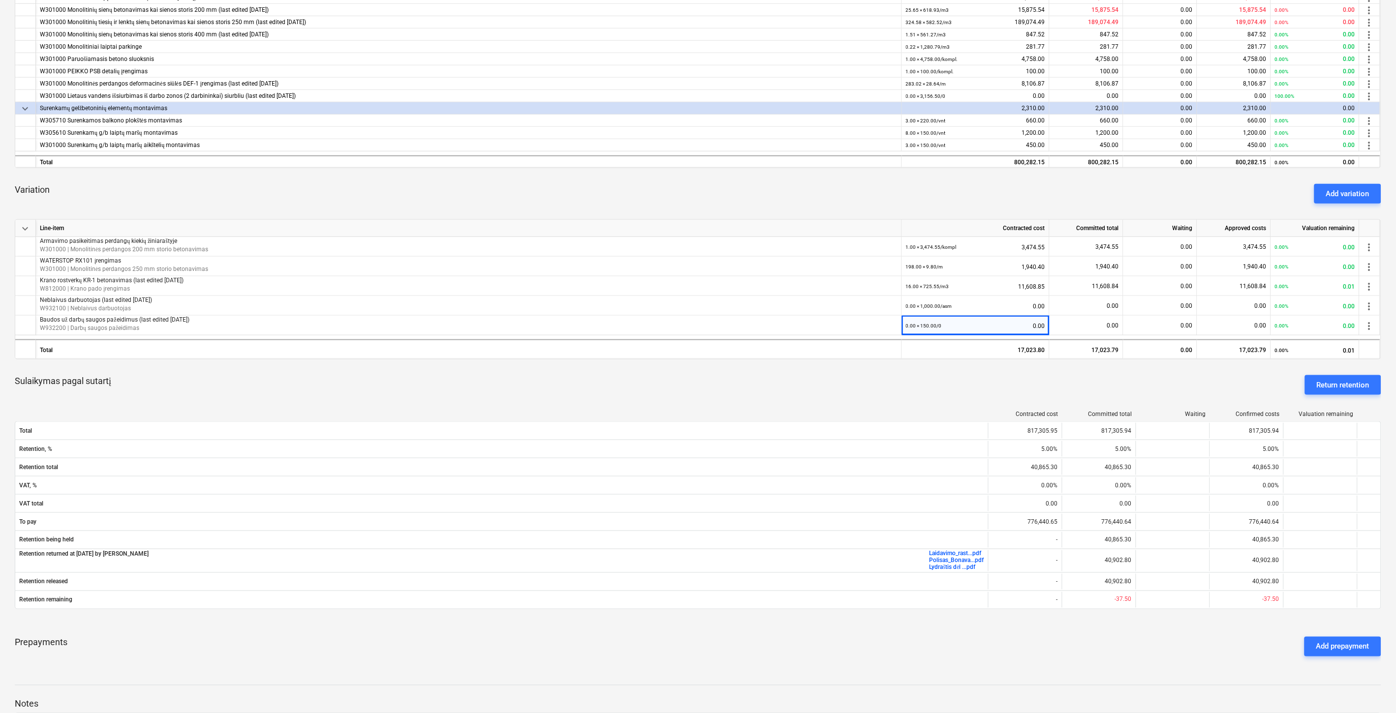
click at [1007, 390] on div "Sulaikymas pagal sutartį Return retention" at bounding box center [698, 384] width 1366 height 35
drag, startPoint x: 1047, startPoint y: 324, endPoint x: 1025, endPoint y: 325, distance: 22.2
click at [1025, 325] on div "0.00 × 150.00 / 0 0.00" at bounding box center [976, 326] width 148 height 20
drag, startPoint x: 1046, startPoint y: 323, endPoint x: 1026, endPoint y: 324, distance: 20.2
click at [1026, 324] on div "0.00 × 150.00 / 0 0.00" at bounding box center [976, 326] width 148 height 20
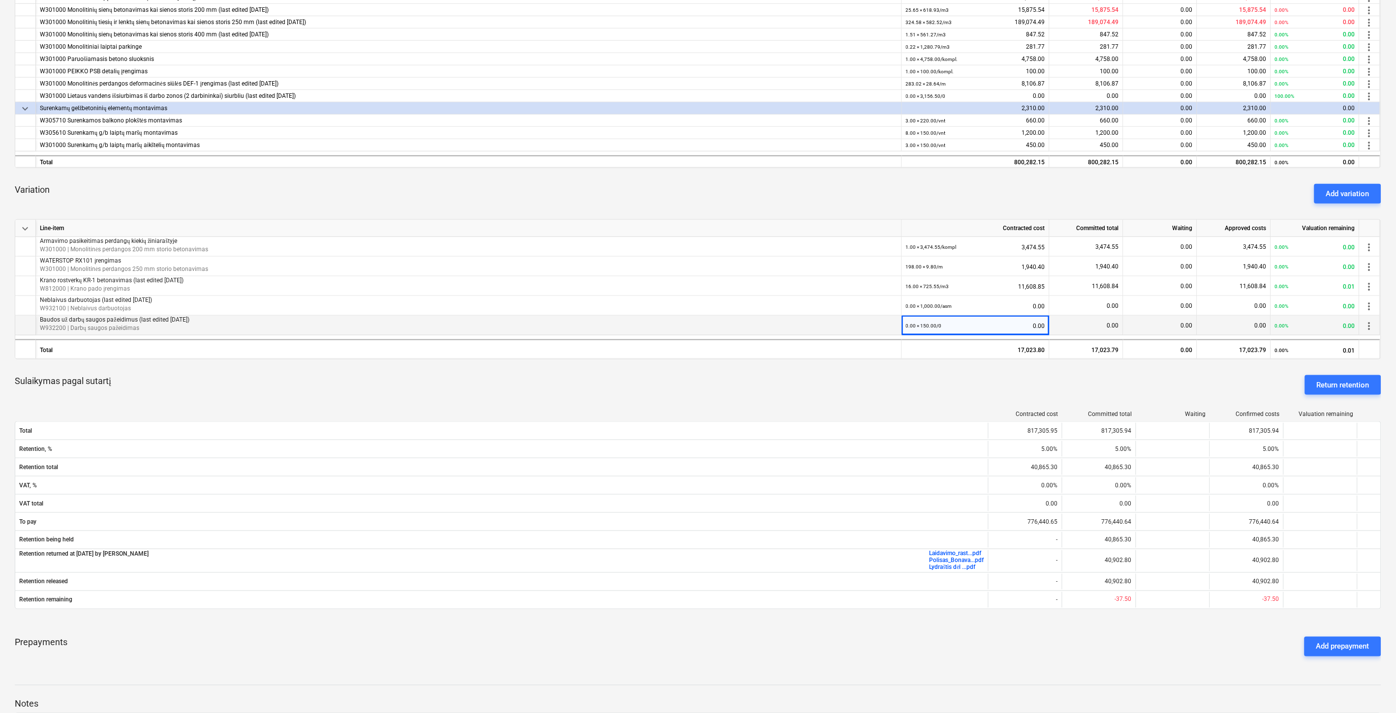
drag, startPoint x: 1047, startPoint y: 326, endPoint x: 1030, endPoint y: 327, distance: 16.8
click at [1030, 327] on div "0.00 × 150.00 / 0 0.00" at bounding box center [976, 326] width 148 height 20
click at [1043, 326] on div "0.00 × 150.00 / 0 0.00" at bounding box center [976, 326] width 148 height 20
click at [984, 403] on div "Contracted cost Committed total Waiting Confirmed costs Valuation remaining Tot…" at bounding box center [698, 512] width 1366 height 218
click at [1011, 388] on div "Sulaikymas pagal sutartį Return retention" at bounding box center [698, 384] width 1366 height 35
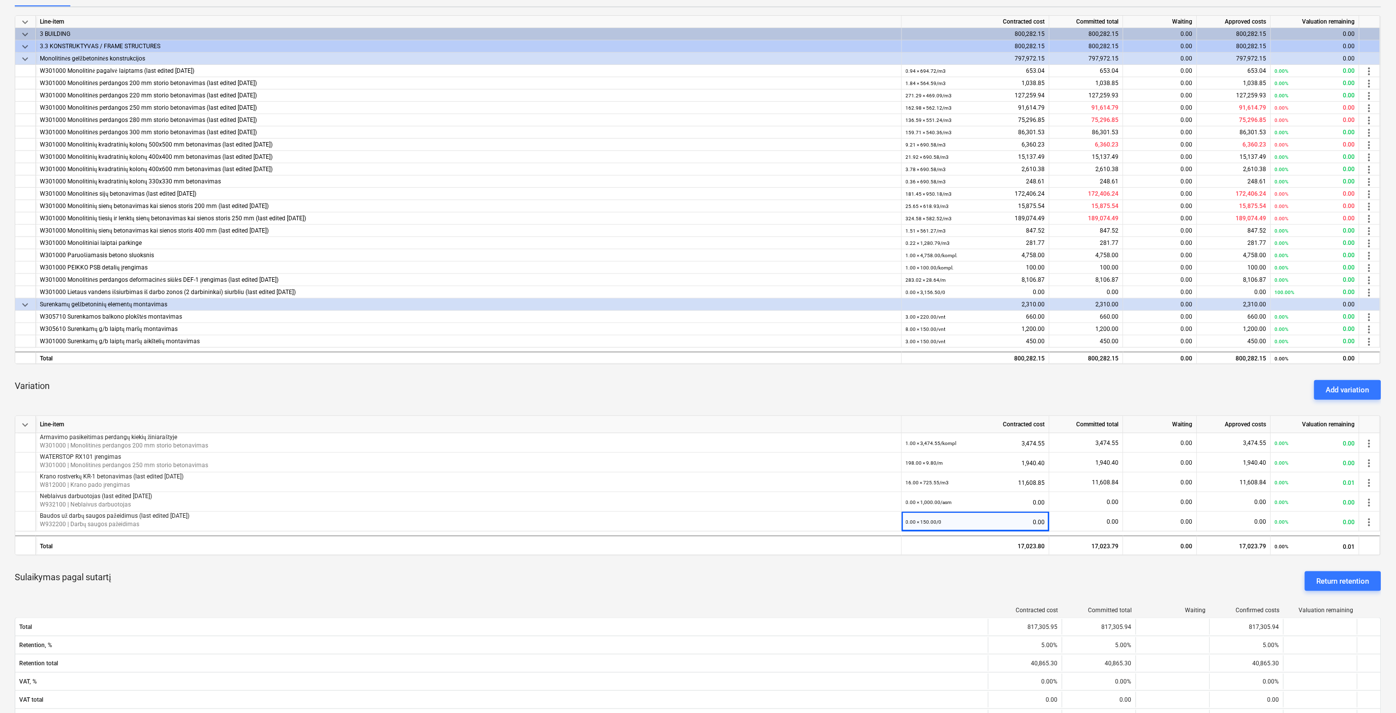
scroll to position [273, 0]
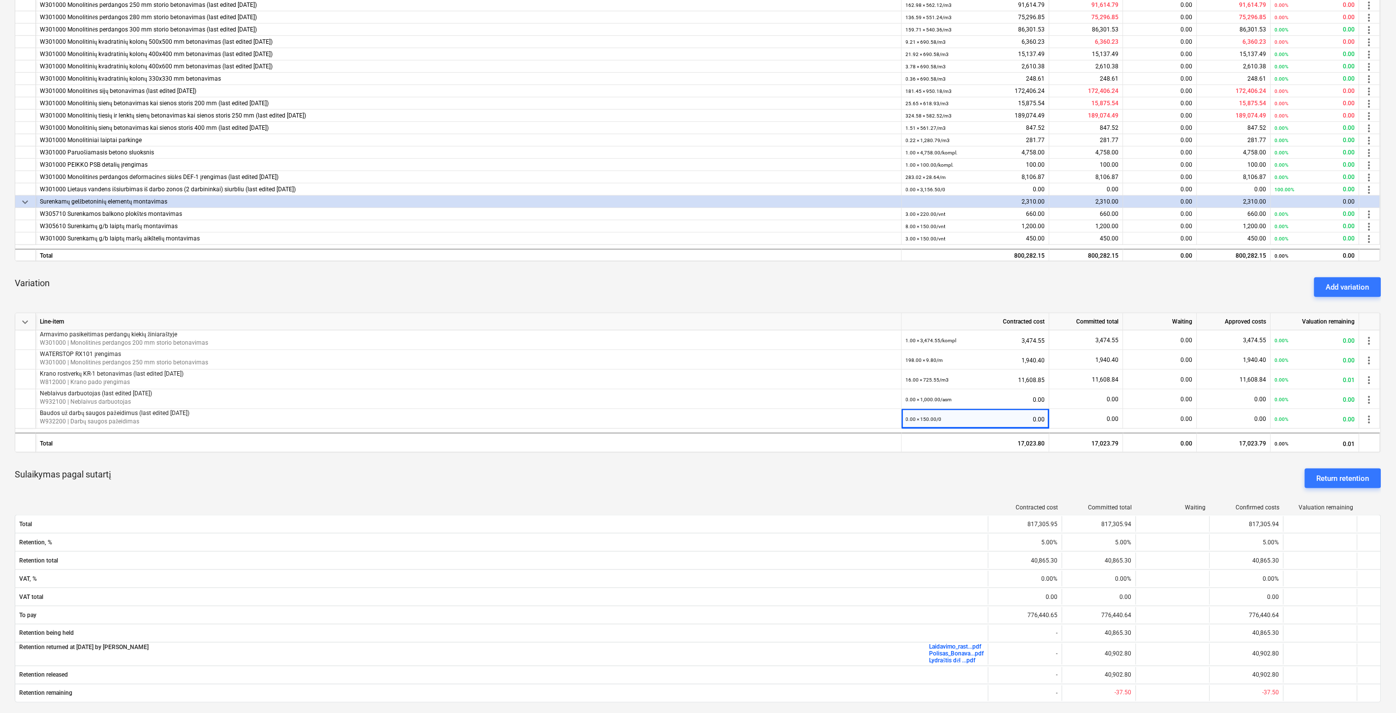
click at [717, 497] on div "Contracted cost Committed total Waiting Confirmed costs Valuation remaining Tot…" at bounding box center [698, 605] width 1366 height 218
click at [760, 479] on div "Sulaikymas pagal sutartį Return retention" at bounding box center [698, 478] width 1366 height 35
click at [771, 474] on div "Sulaikymas pagal sutartį Return retention" at bounding box center [698, 478] width 1366 height 35
click at [799, 465] on div "Sulaikymas pagal sutartį Return retention" at bounding box center [698, 478] width 1366 height 35
click at [781, 472] on div "Sulaikymas pagal sutartį Return retention" at bounding box center [698, 478] width 1366 height 35
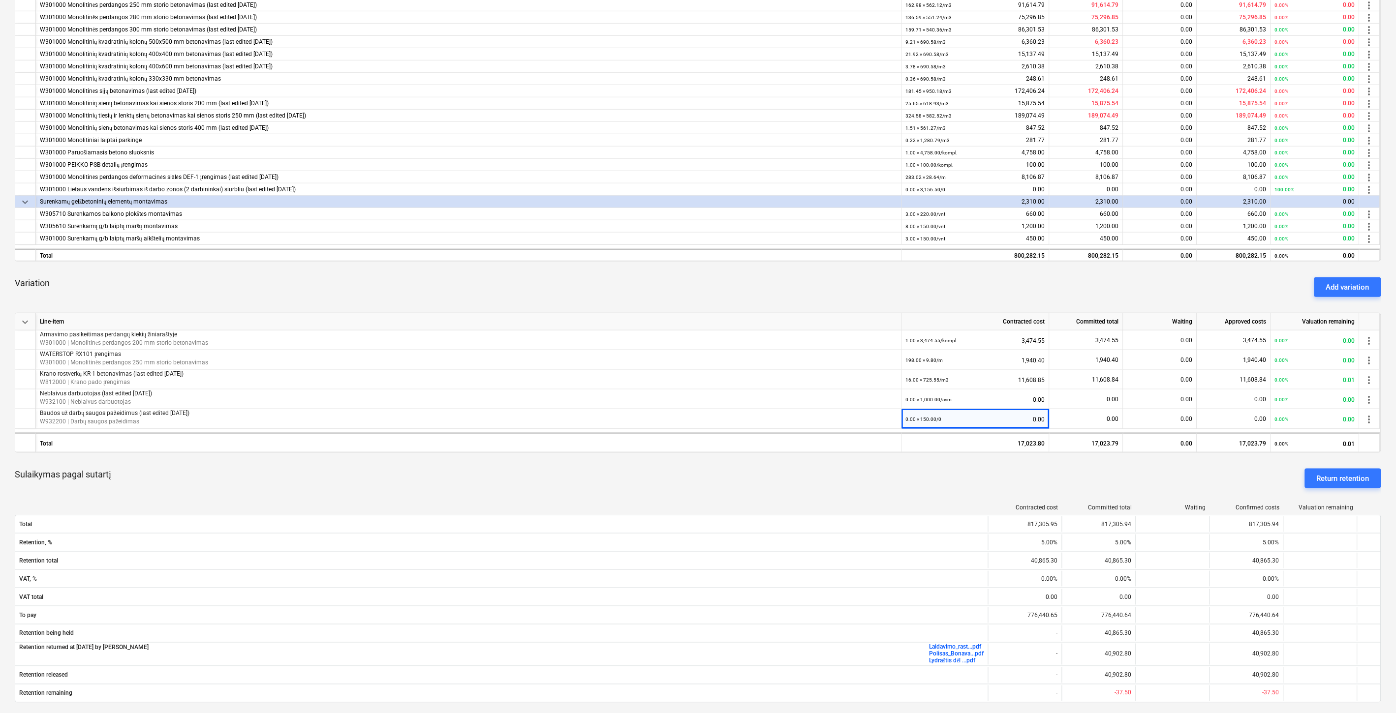
click at [794, 466] on div "Sulaikymas pagal sutartį Return retention" at bounding box center [698, 478] width 1366 height 35
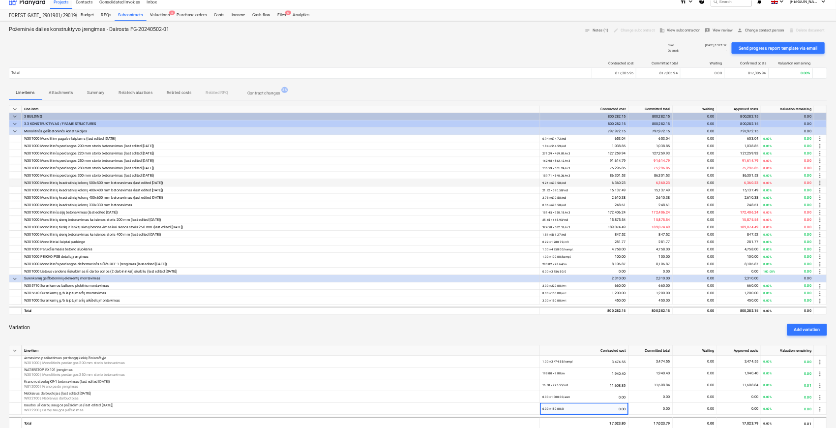
scroll to position [0, 0]
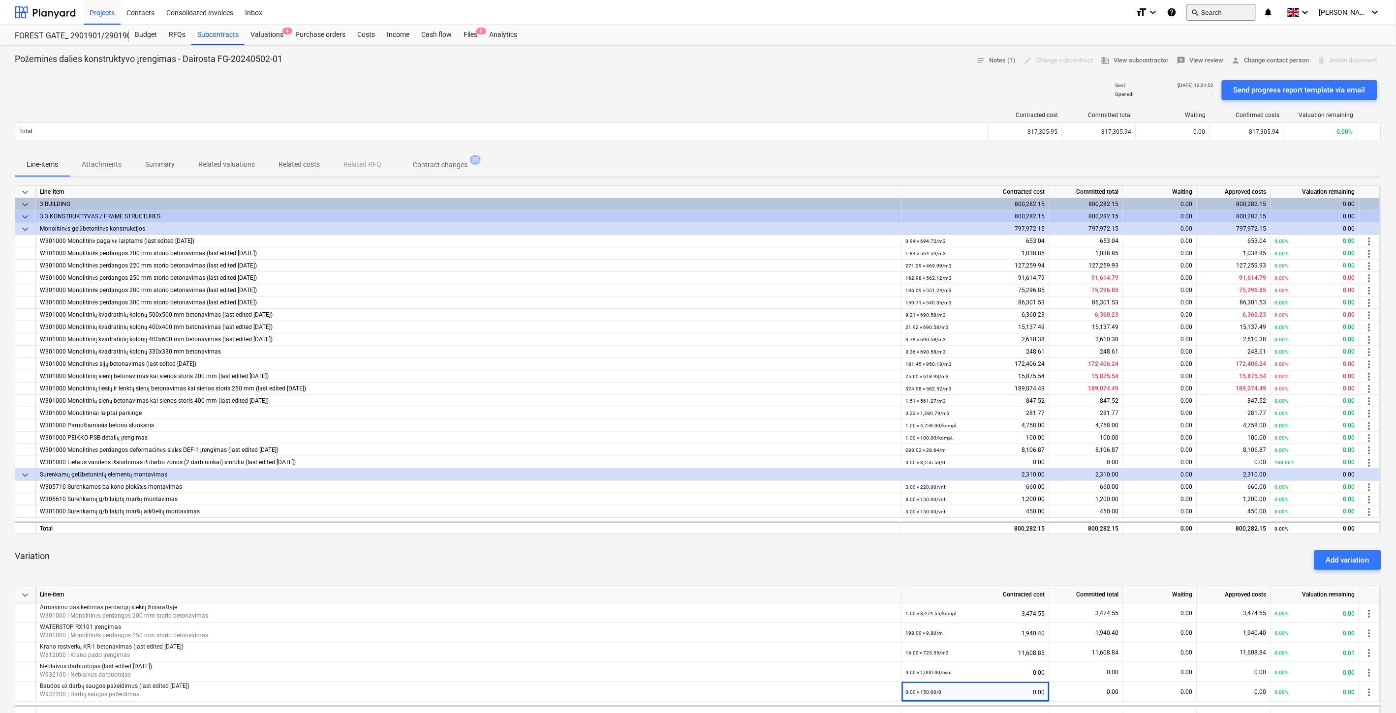
click at [1245, 16] on button "search Search" at bounding box center [1221, 12] width 69 height 17
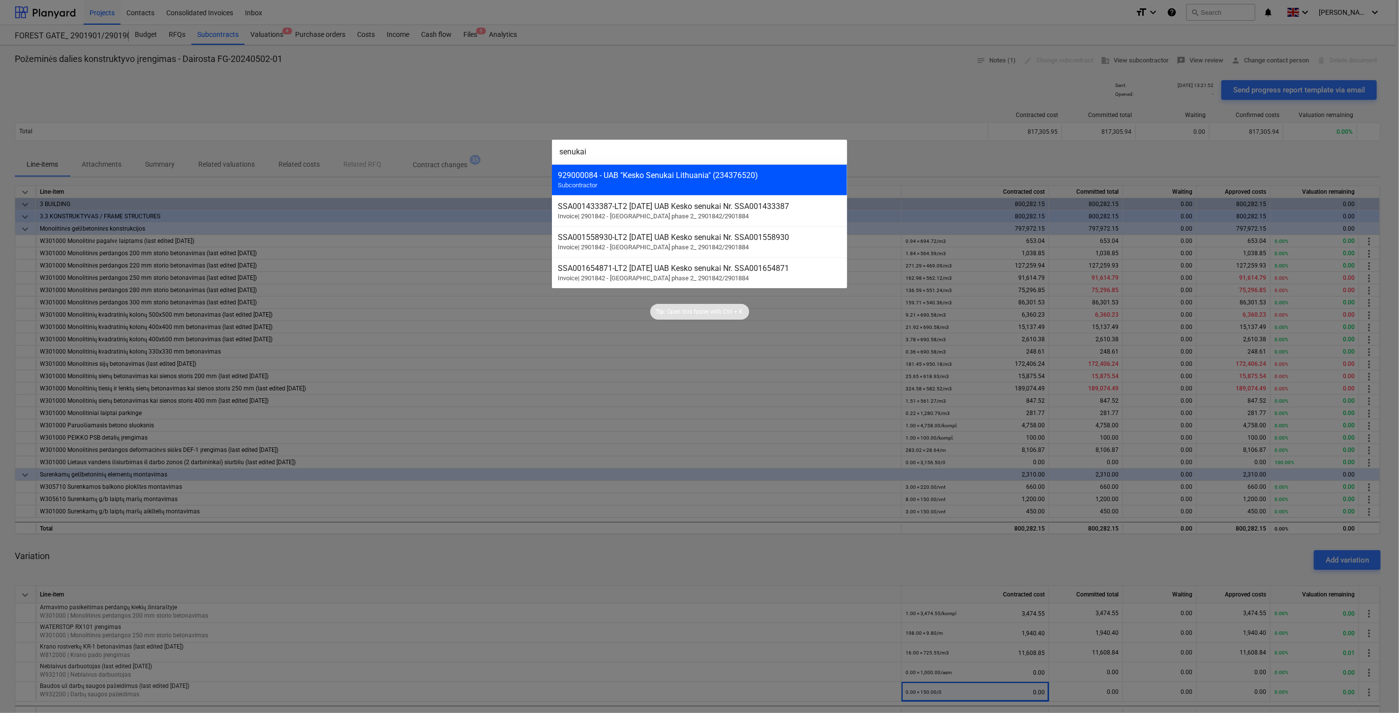
type input "senukai"
click at [611, 183] on div "929000084 - UAB "Kesko Senukai Lithuania" (234376520) Subcontractor" at bounding box center [699, 179] width 295 height 31
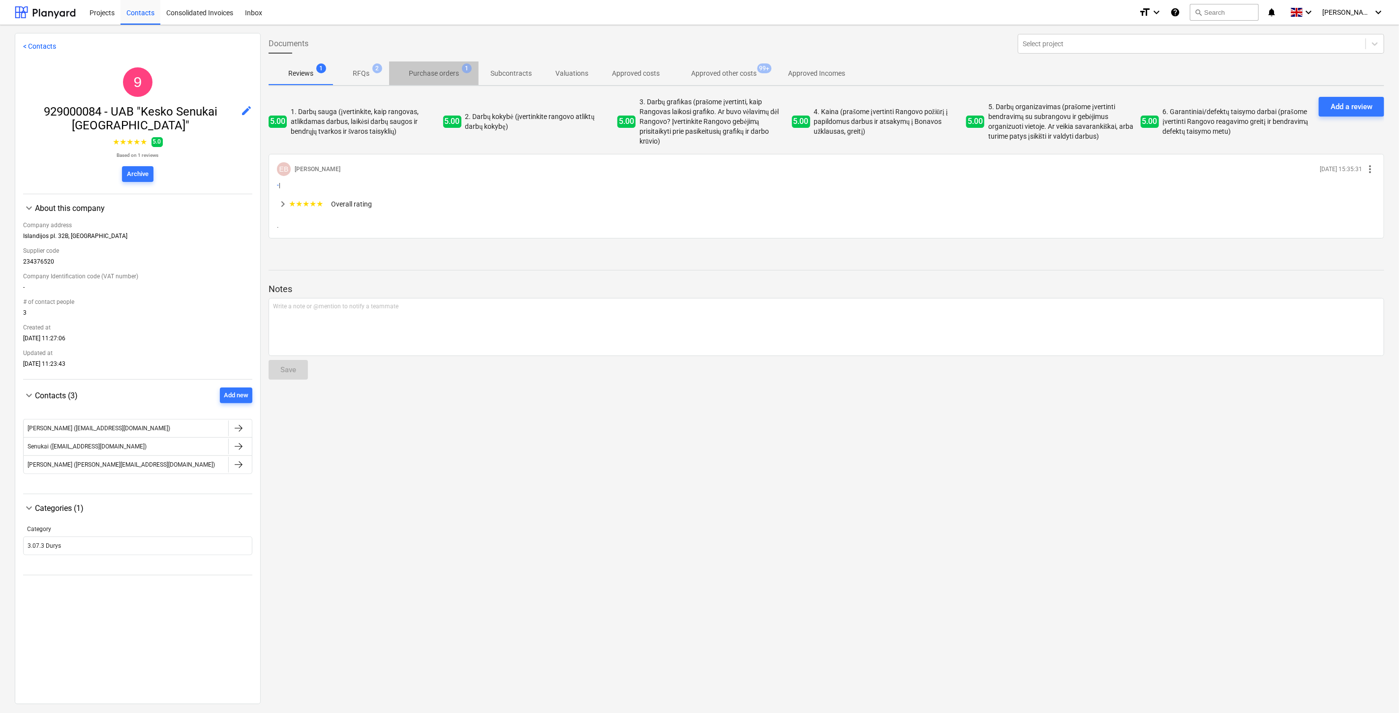
click at [458, 70] on p "Purchase orders" at bounding box center [434, 73] width 50 height 10
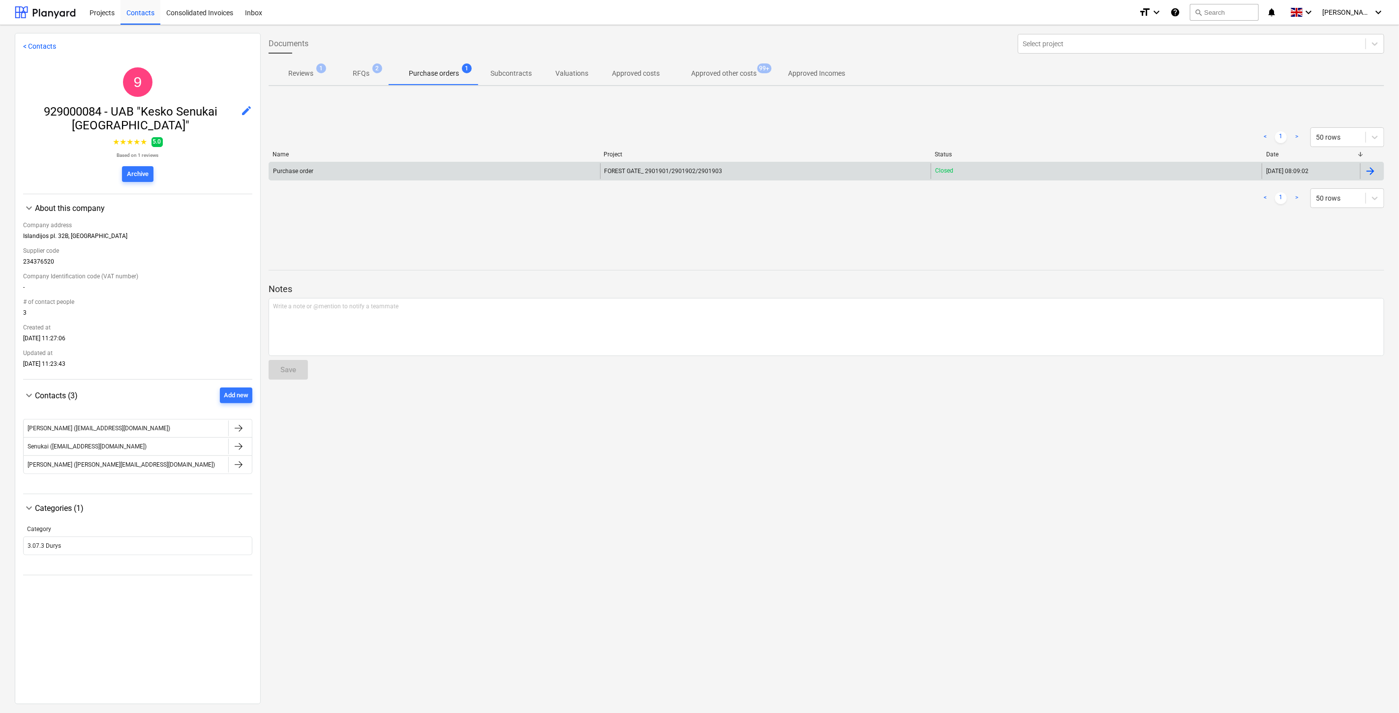
click at [562, 174] on div "Purchase order" at bounding box center [434, 171] width 331 height 16
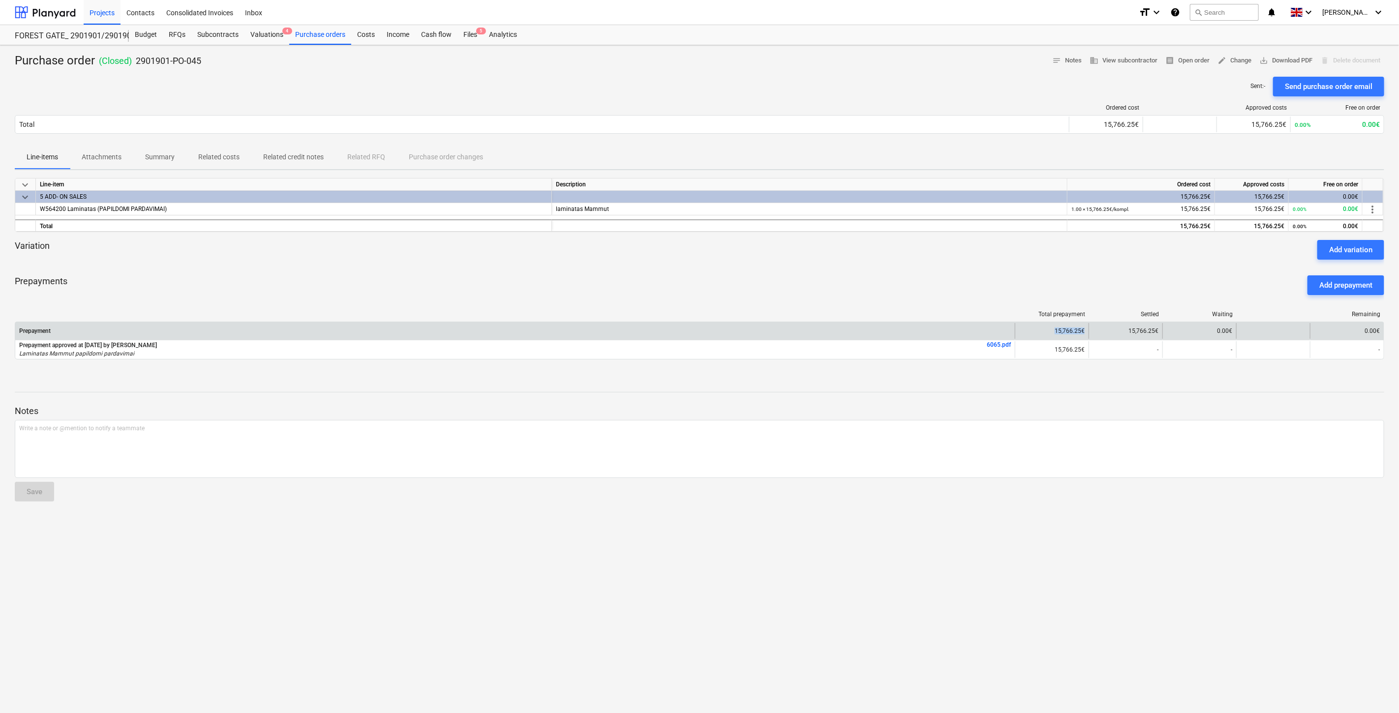
drag, startPoint x: 1085, startPoint y: 329, endPoint x: 976, endPoint y: 327, distance: 108.7
click at [975, 329] on div "Prepayment 15,766.25€ 15,766.25€ 0.00€ 0.00€" at bounding box center [699, 331] width 1369 height 16
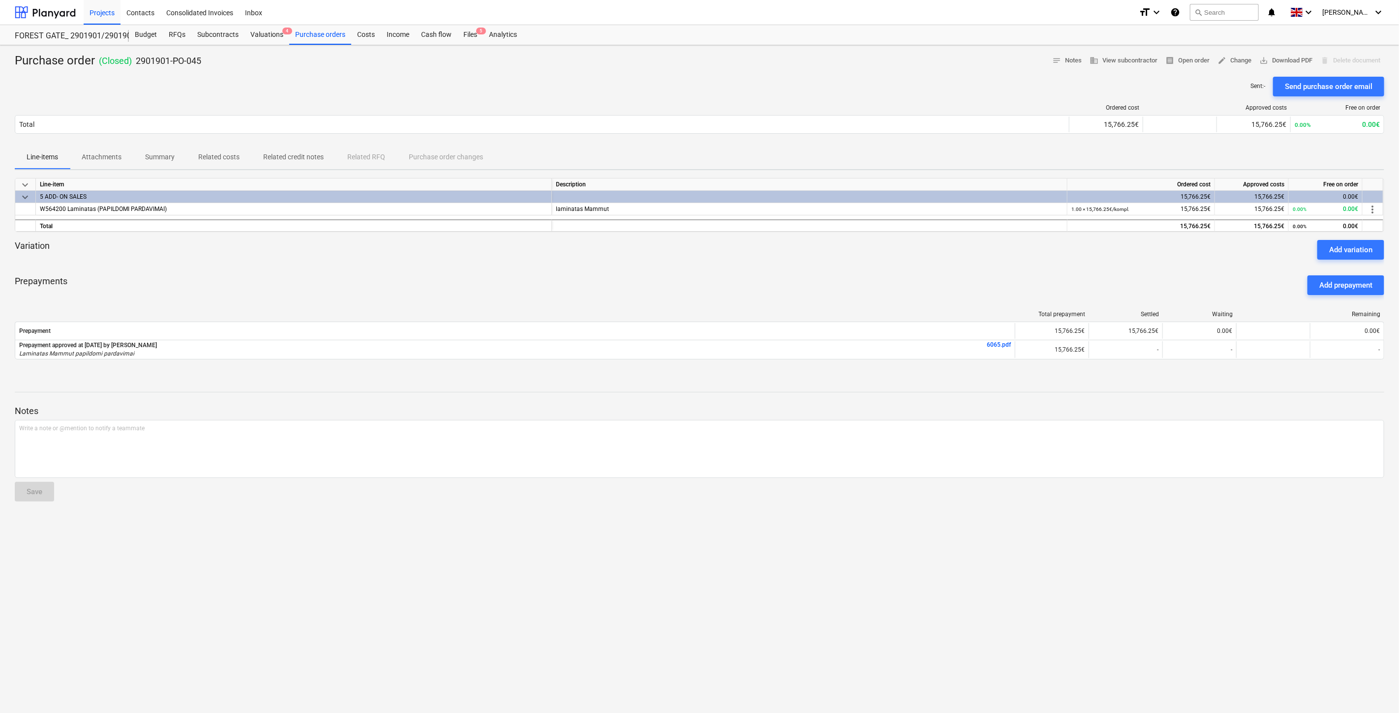
click at [1011, 280] on div "Prepayments Add prepayment" at bounding box center [700, 285] width 1370 height 35
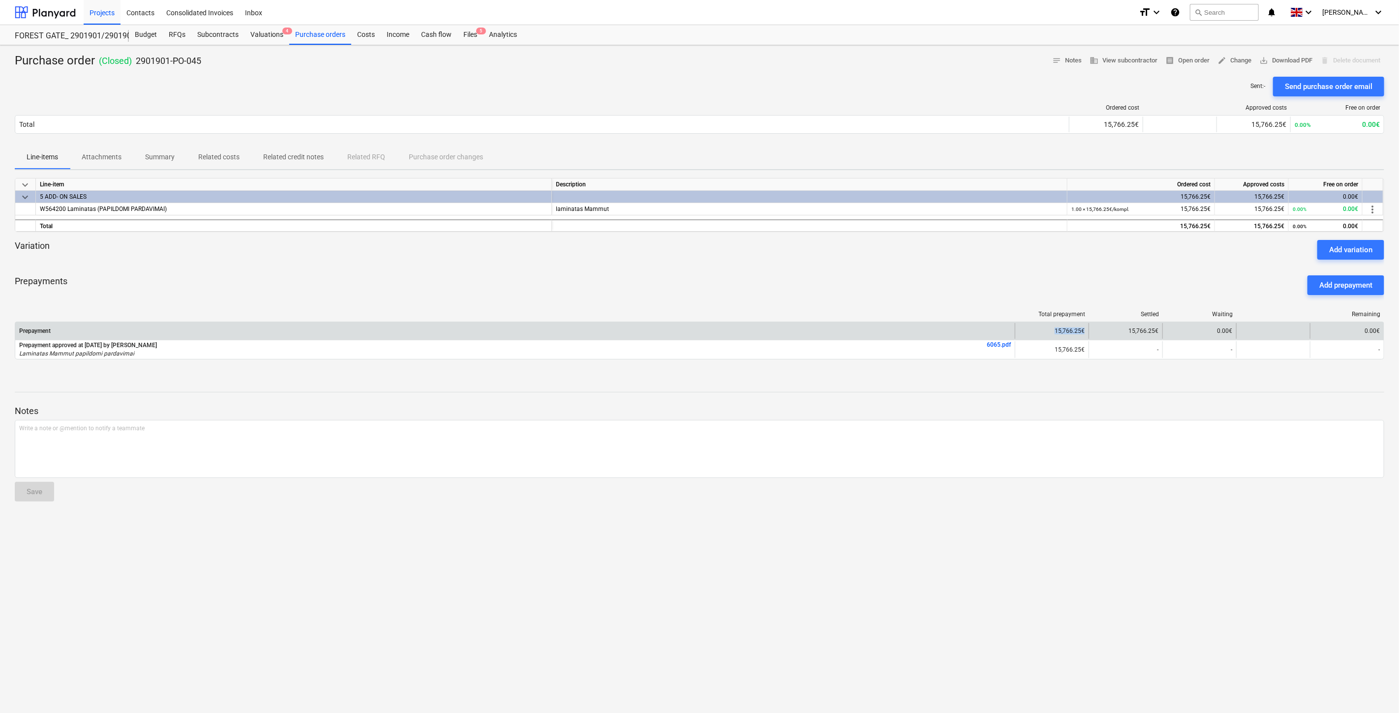
drag, startPoint x: 1085, startPoint y: 328, endPoint x: 1041, endPoint y: 327, distance: 43.8
click at [1041, 327] on div "15,766.25€" at bounding box center [1052, 331] width 74 height 16
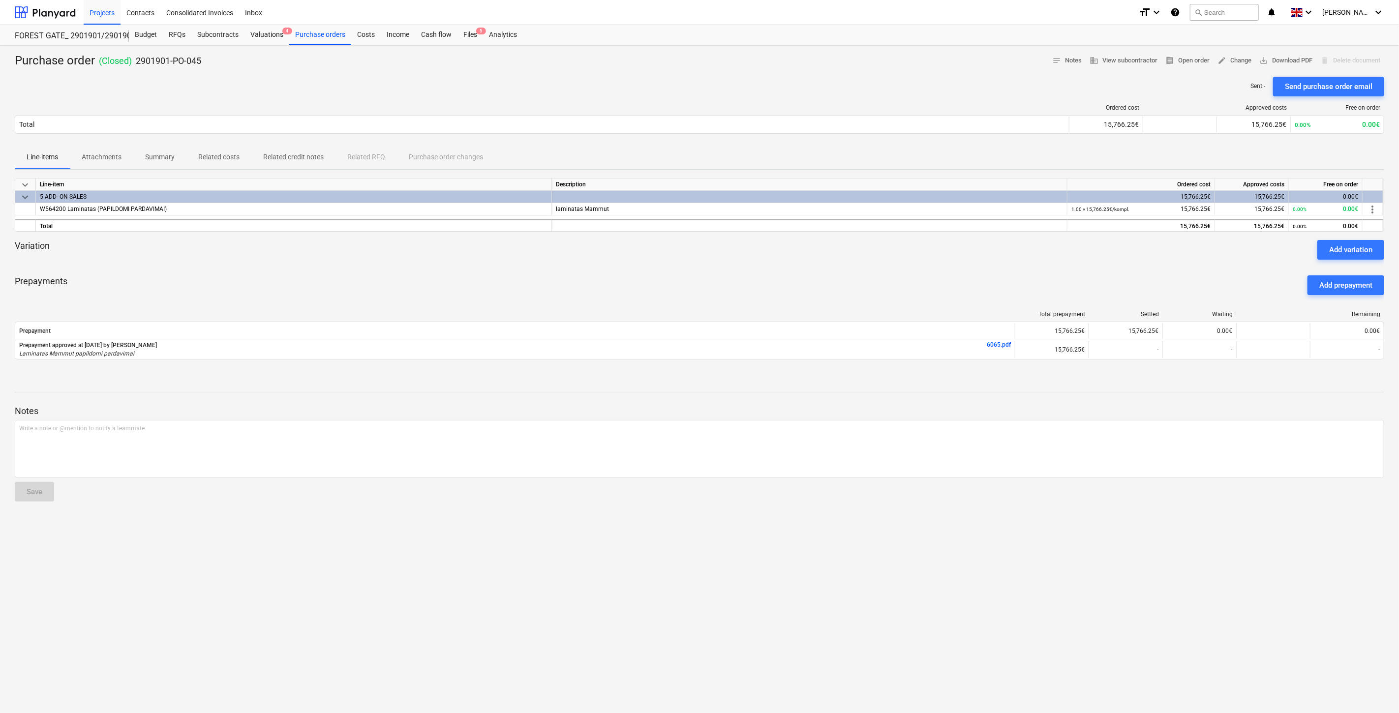
click at [1068, 301] on div "Prepayments Add prepayment" at bounding box center [700, 285] width 1370 height 35
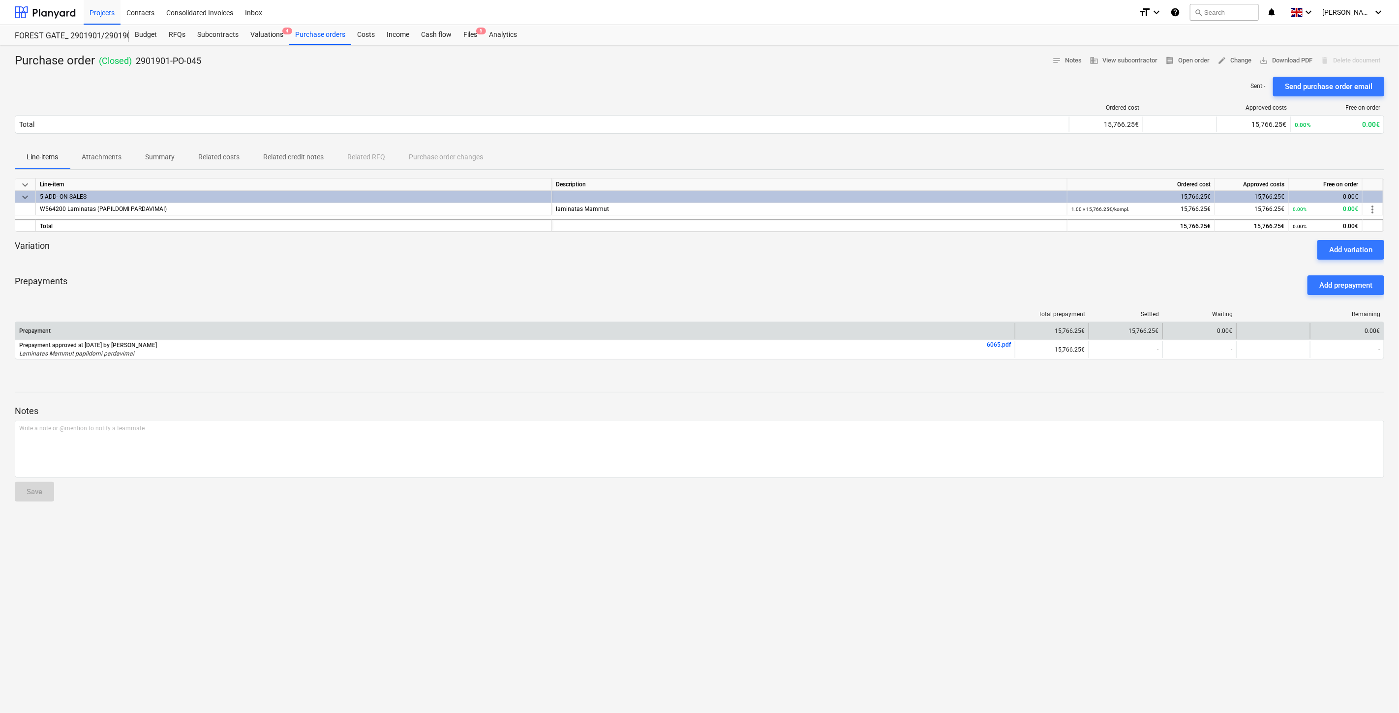
click at [1083, 331] on div "15,766.25€" at bounding box center [1052, 331] width 74 height 16
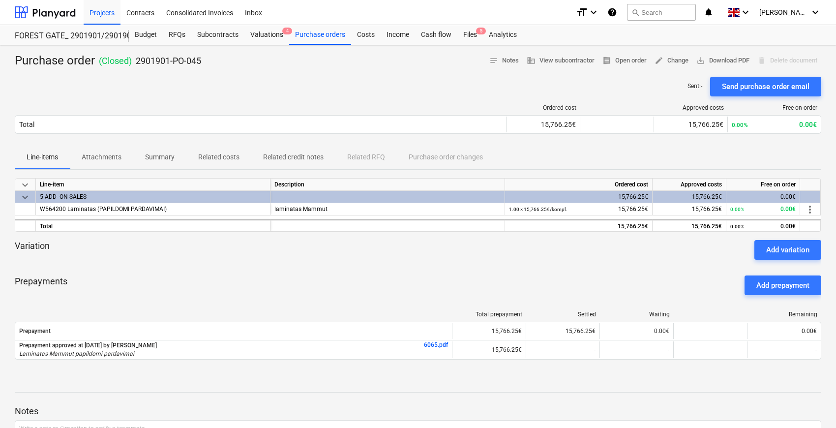
click at [594, 291] on div "Prepayments Add prepayment" at bounding box center [418, 285] width 807 height 35
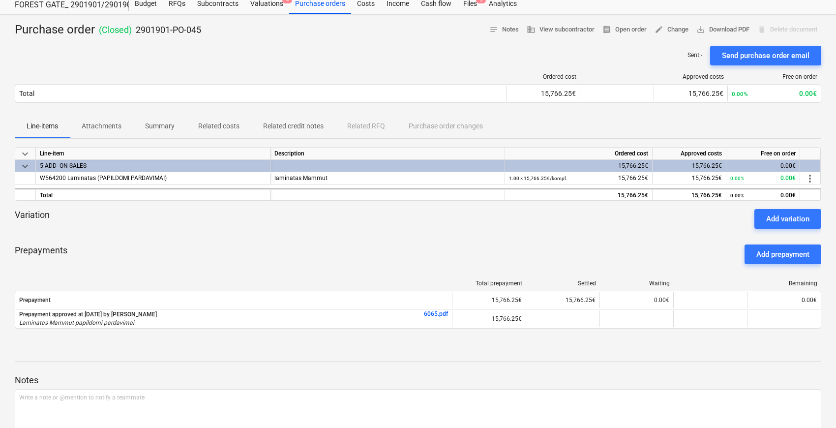
scroll to position [65, 0]
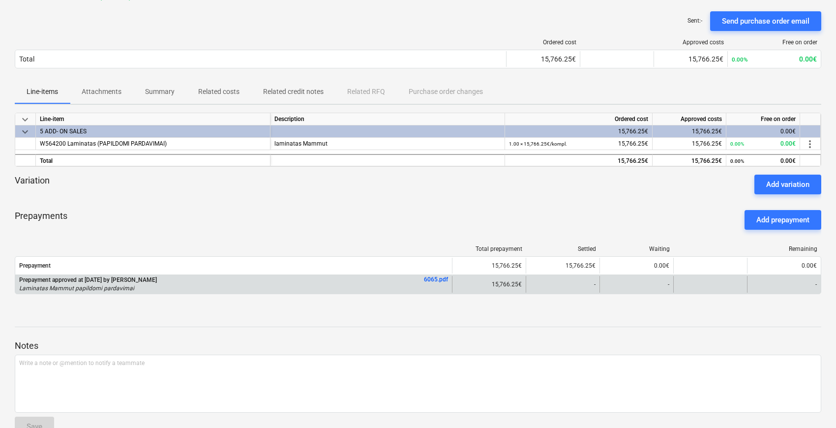
click at [444, 276] on link "6065.pdf" at bounding box center [436, 279] width 24 height 7
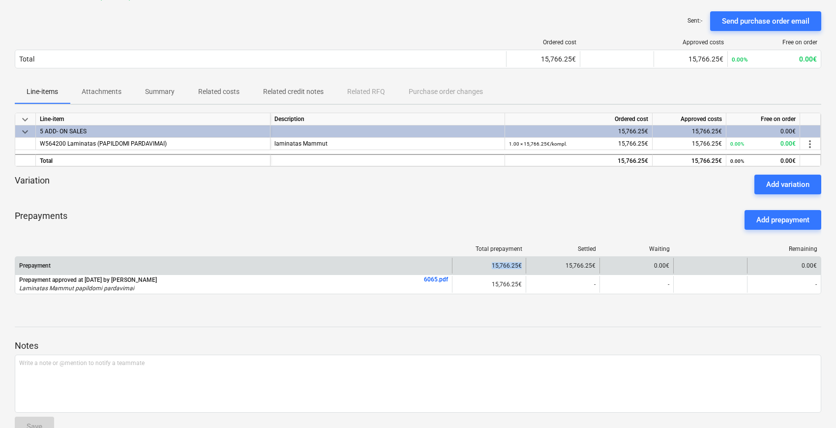
drag, startPoint x: 521, startPoint y: 266, endPoint x: 494, endPoint y: 268, distance: 27.6
click at [494, 268] on div "15,766.25€" at bounding box center [489, 266] width 74 height 16
drag, startPoint x: 596, startPoint y: 265, endPoint x: 567, endPoint y: 266, distance: 29.0
click at [567, 266] on div "15,766.25€" at bounding box center [563, 266] width 74 height 16
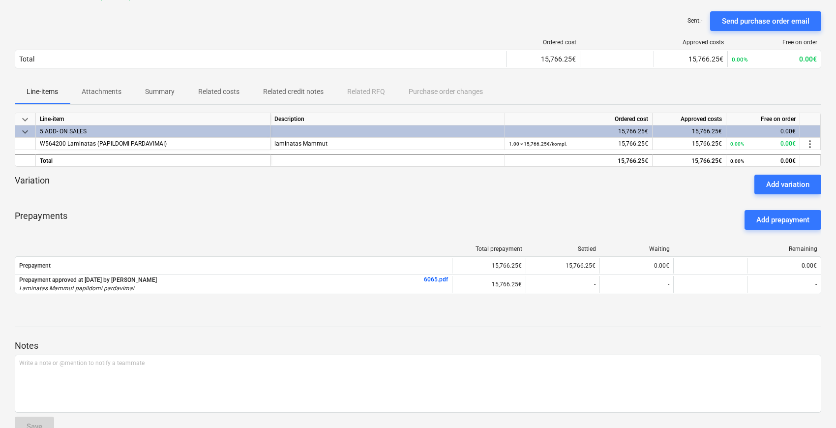
click at [579, 226] on div "Prepayments Add prepayment" at bounding box center [418, 219] width 807 height 35
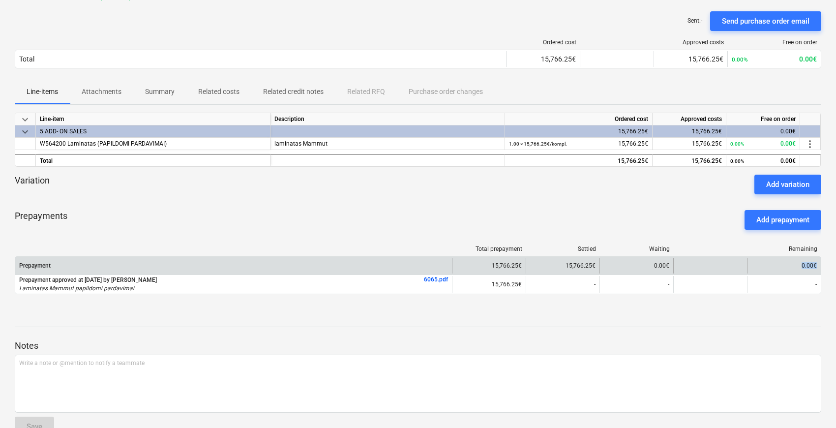
drag, startPoint x: 819, startPoint y: 262, endPoint x: 791, endPoint y: 264, distance: 27.6
click at [791, 264] on div "0.00€" at bounding box center [784, 266] width 74 height 16
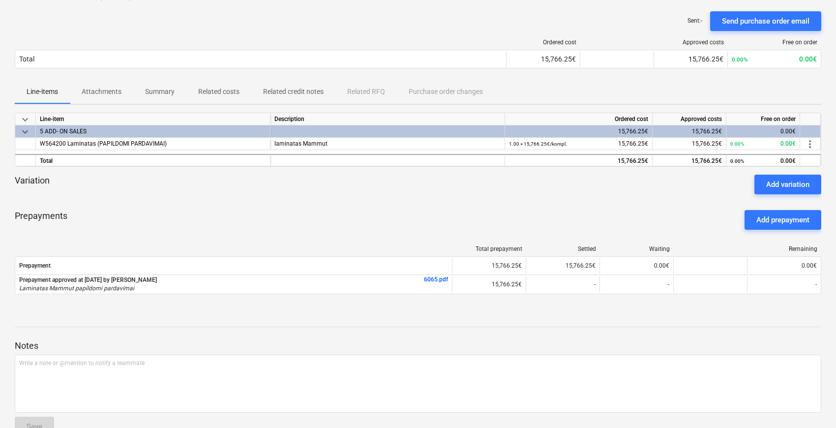
click at [653, 190] on div "Variation Add variation" at bounding box center [418, 185] width 807 height 20
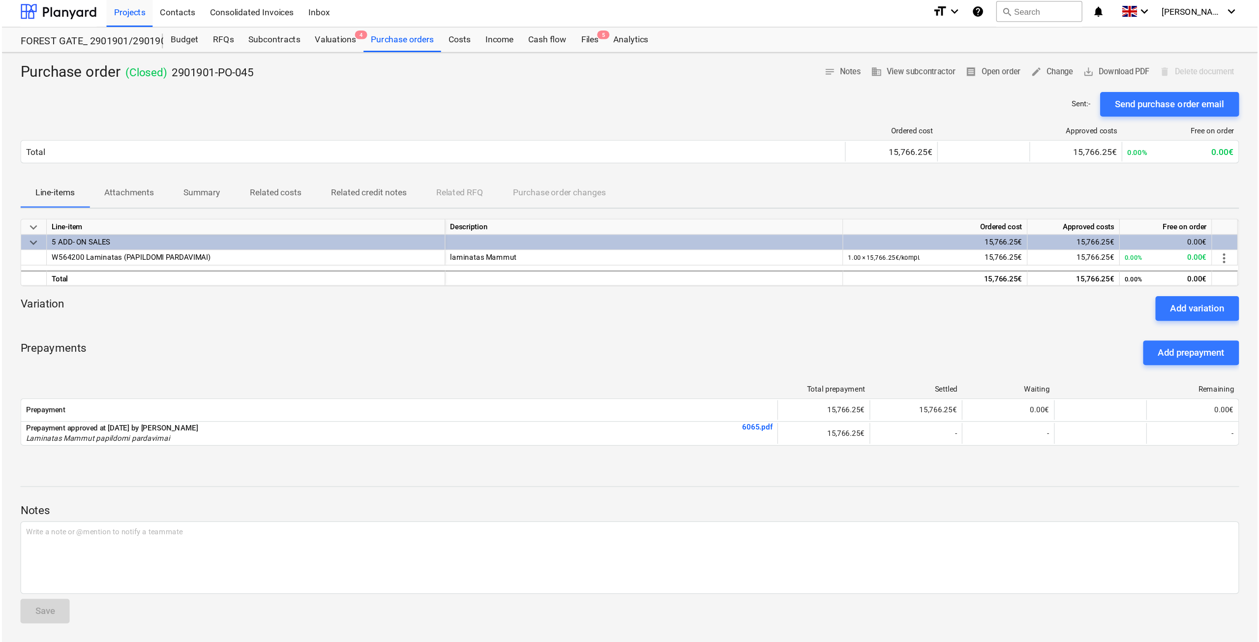
scroll to position [0, 0]
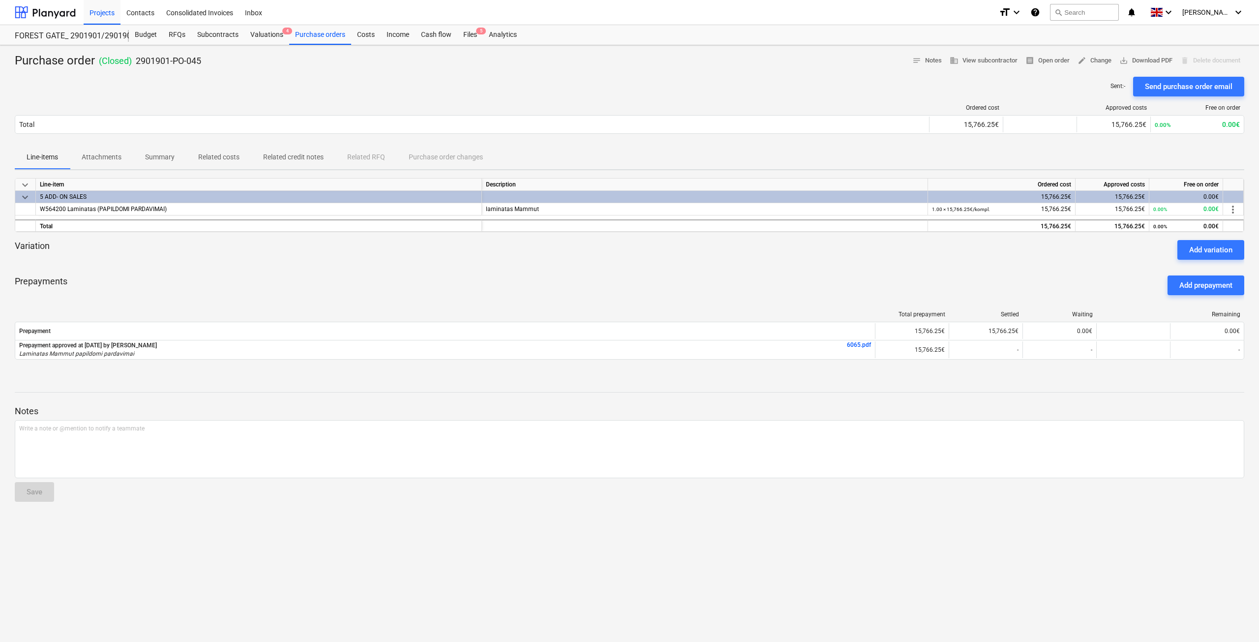
click at [692, 55] on div "Purchase order ( Closed ) 2901901-PO-045 notes Notes business View subcontracto…" at bounding box center [630, 61] width 1230 height 16
drag, startPoint x: 809, startPoint y: 75, endPoint x: 867, endPoint y: 54, distance: 61.2
click at [813, 74] on div at bounding box center [630, 73] width 1230 height 8
click at [1103, 14] on button "search Search" at bounding box center [1084, 12] width 69 height 17
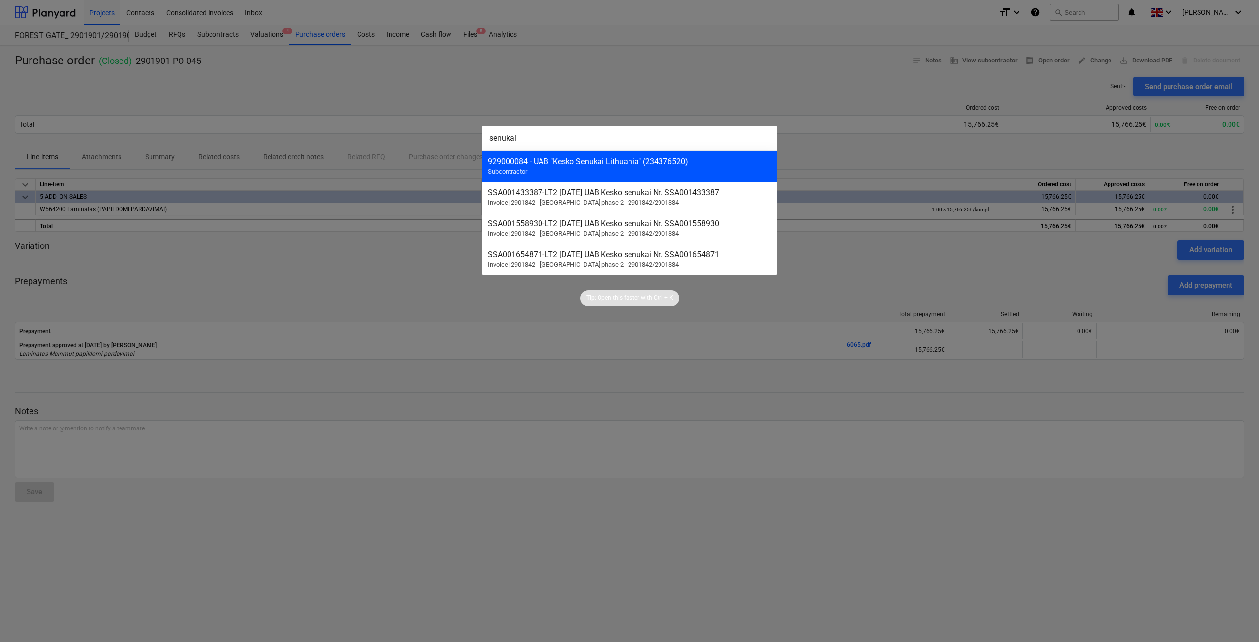
type input "senukai"
click at [638, 156] on div "929000084 - UAB "Kesko Senukai Lithuania" (234376520) Subcontractor" at bounding box center [629, 166] width 295 height 31
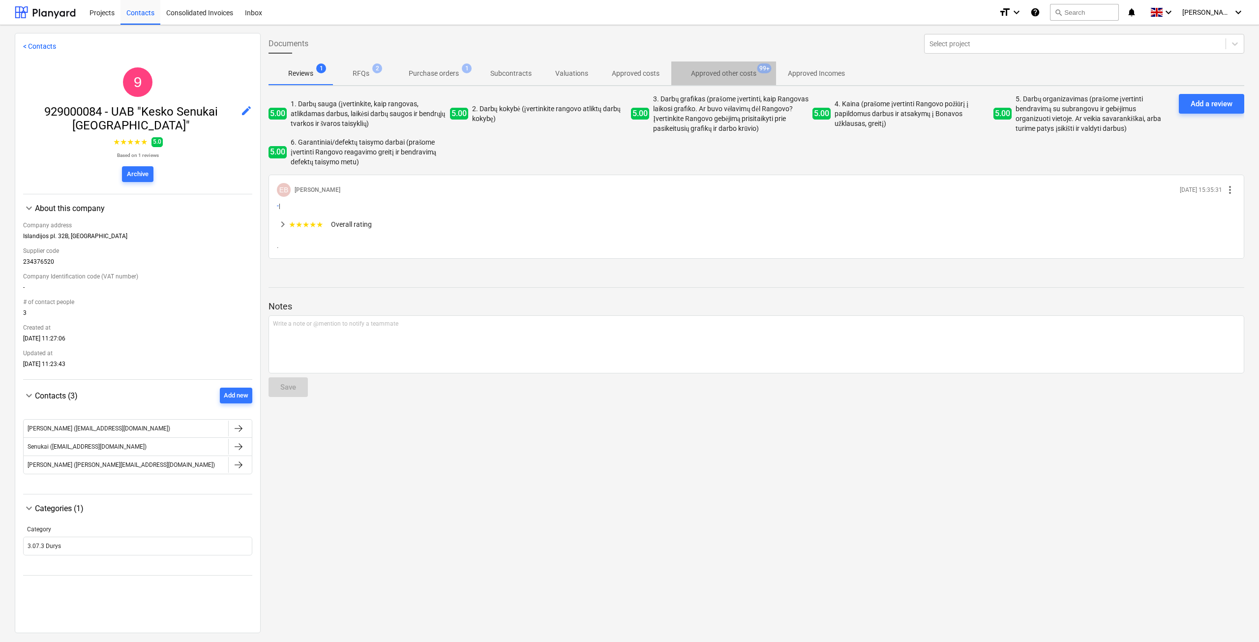
click at [734, 80] on span "Approved other costs 99+" at bounding box center [724, 73] width 105 height 18
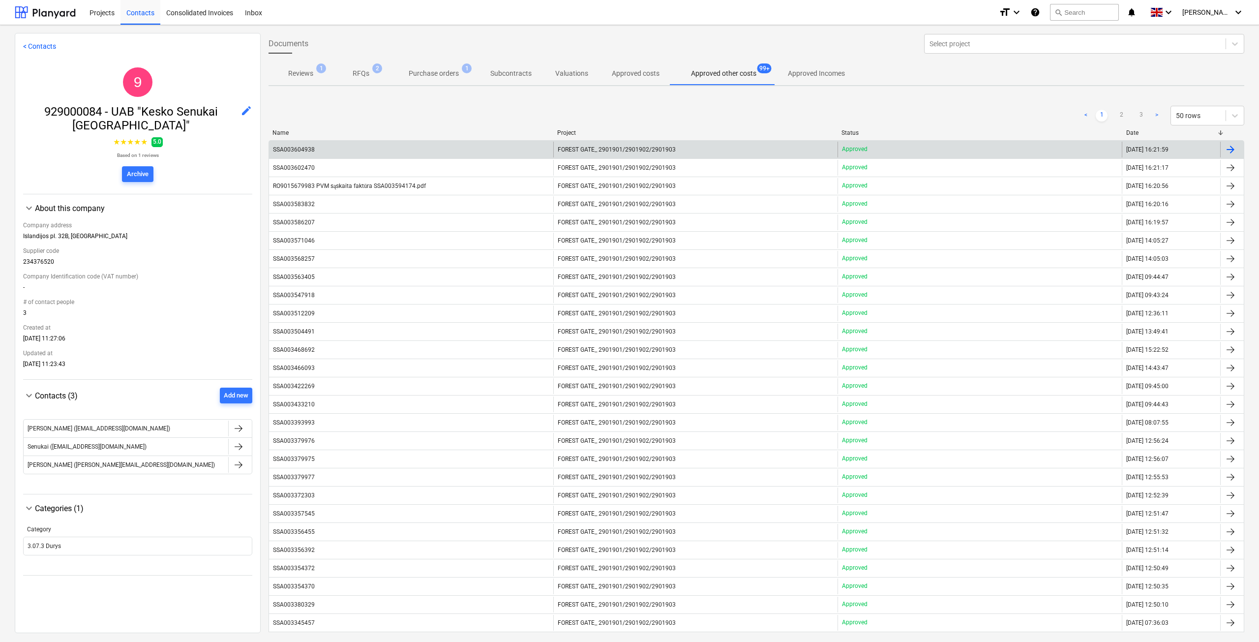
click at [628, 151] on span "FOREST GATE_ 2901901/2901902/2901903" at bounding box center [617, 149] width 118 height 7
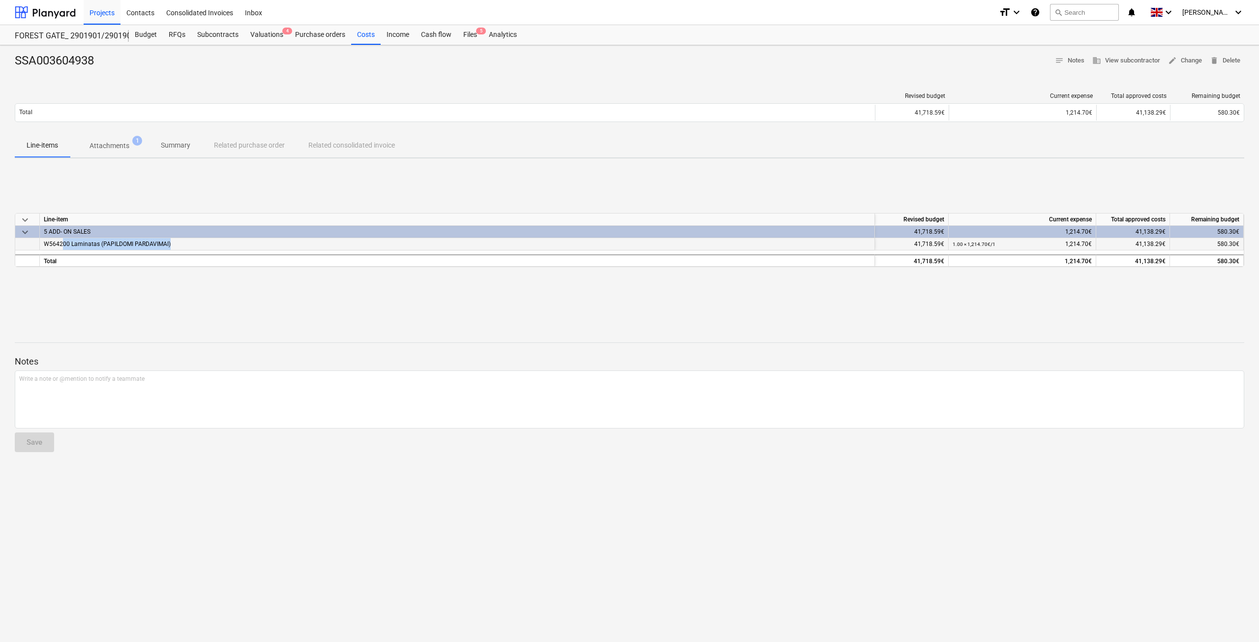
drag, startPoint x: 173, startPoint y: 242, endPoint x: 63, endPoint y: 248, distance: 110.4
click at [63, 248] on div "W564200 Laminatas (PAPILDOMI PARDAVIMAI)" at bounding box center [457, 244] width 835 height 12
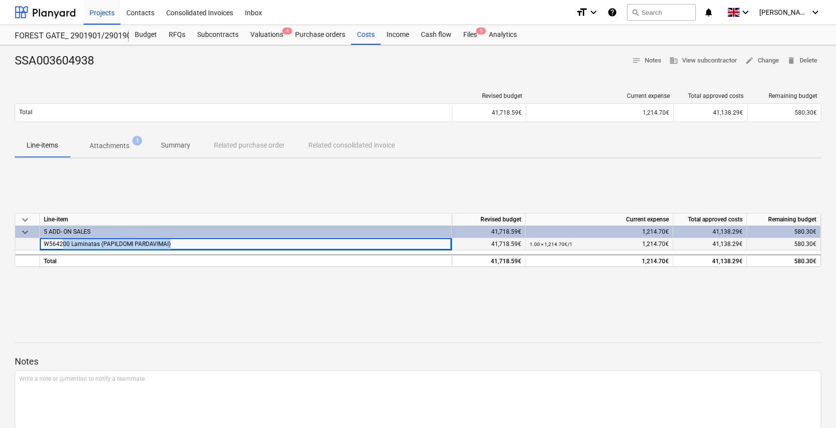
click at [176, 245] on div "W564200 Laminatas (PAPILDOMI PARDAVIMAI)" at bounding box center [246, 244] width 412 height 12
drag, startPoint x: 168, startPoint y: 243, endPoint x: 79, endPoint y: 242, distance: 89.0
click at [79, 242] on span "W564200 Laminatas (PAPILDOMI PARDAVIMAI)" at bounding box center [107, 244] width 127 height 7
click at [184, 243] on div "W564200 Laminatas (PAPILDOMI PARDAVIMAI)" at bounding box center [246, 244] width 412 height 12
click at [423, 172] on div "keyboard_arrow_down Line-item Revised budget Current expense Total approved cos…" at bounding box center [418, 240] width 807 height 148
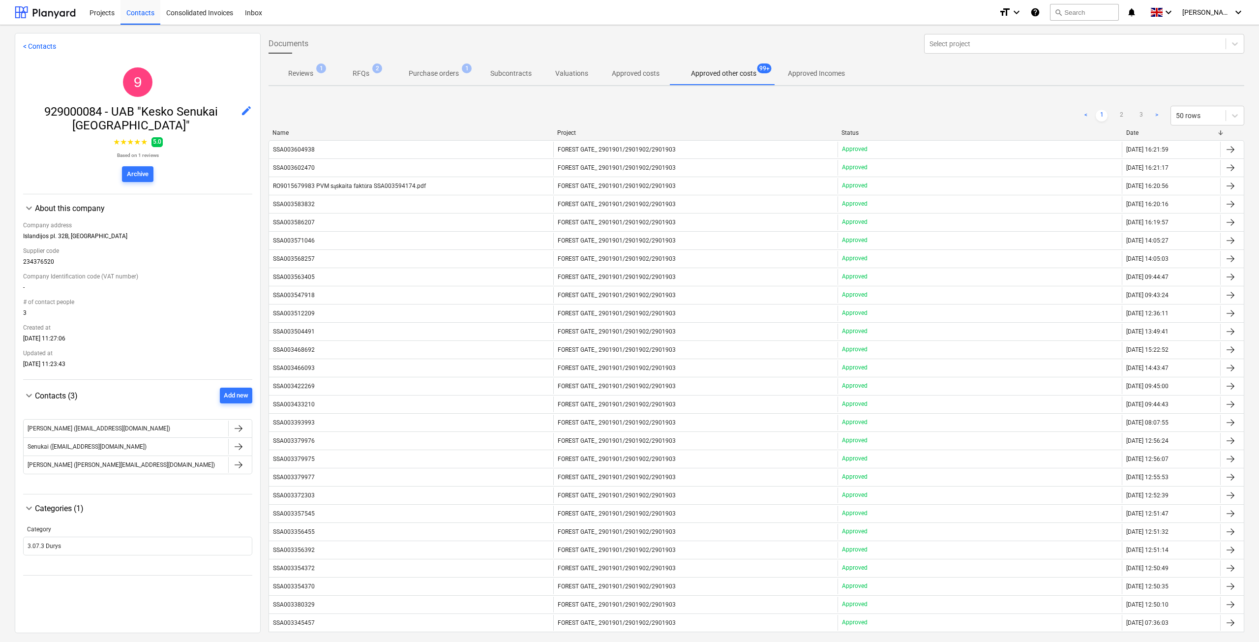
click at [416, 77] on p "Purchase orders" at bounding box center [434, 73] width 50 height 10
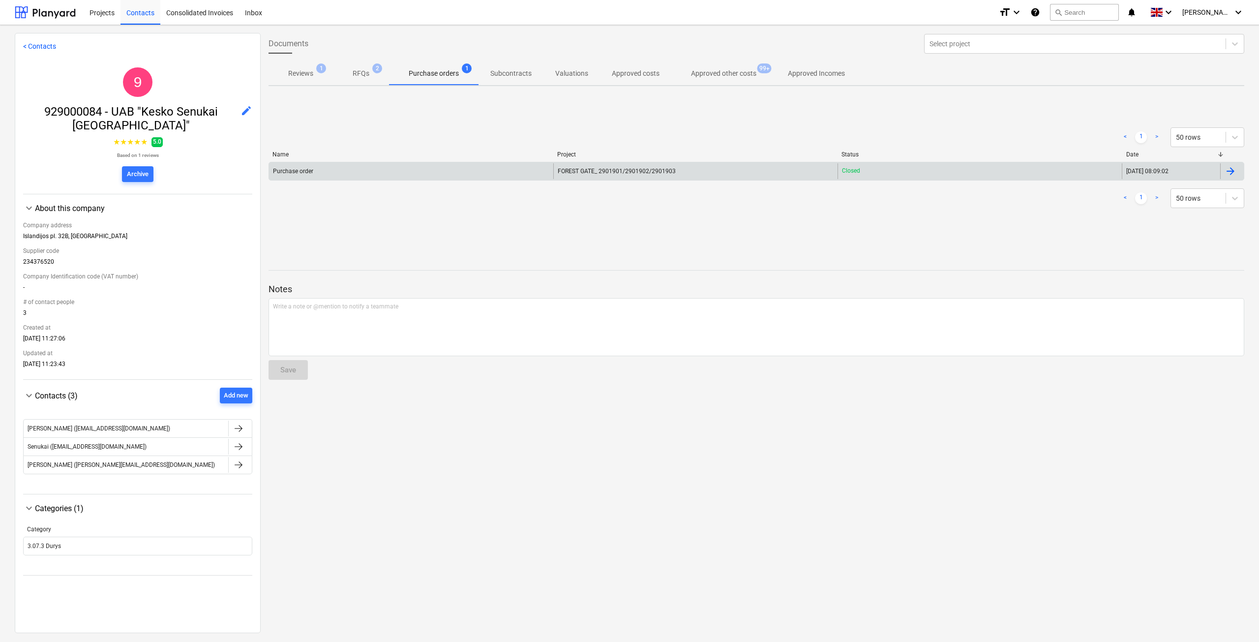
click at [457, 176] on div "Purchase order" at bounding box center [411, 171] width 284 height 16
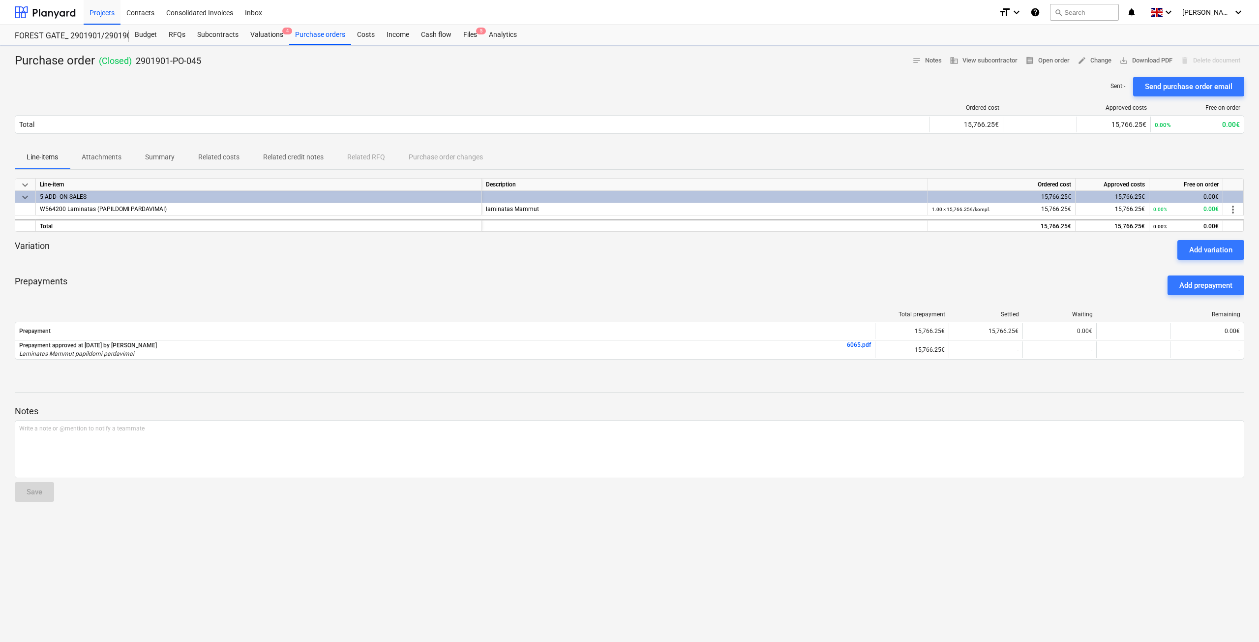
click at [1086, 393] on div at bounding box center [630, 392] width 1230 height 0
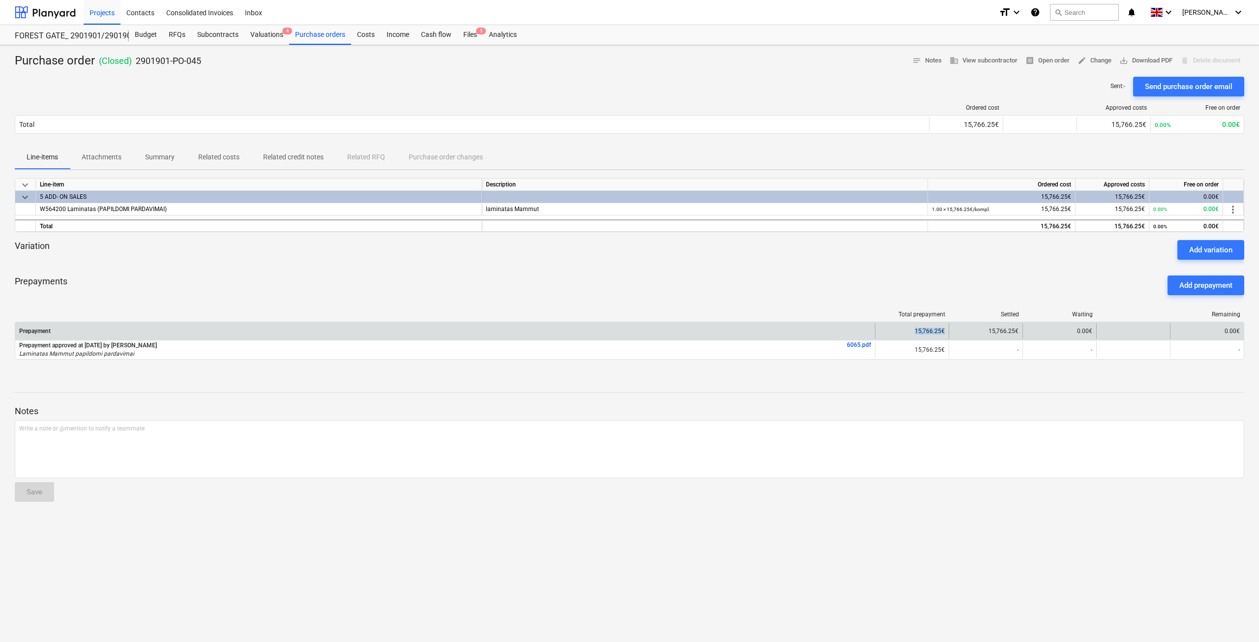
drag, startPoint x: 948, startPoint y: 331, endPoint x: 887, endPoint y: 333, distance: 61.0
click at [887, 333] on div "15,766.25€" at bounding box center [912, 331] width 74 height 16
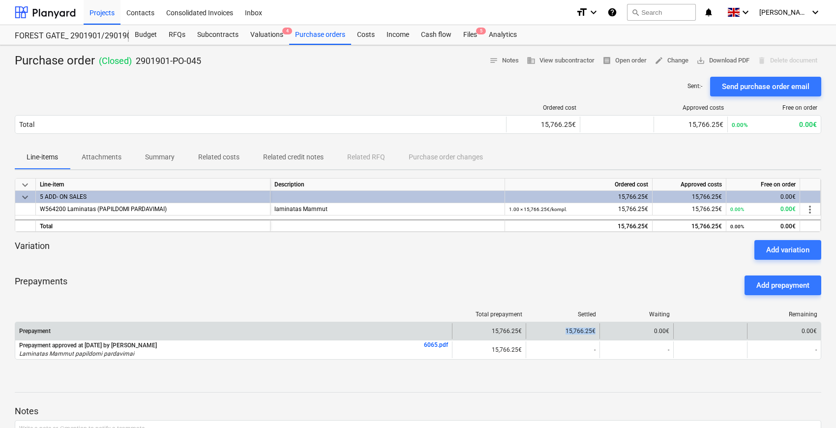
drag, startPoint x: 596, startPoint y: 330, endPoint x: 566, endPoint y: 330, distance: 30.5
click at [566, 330] on div "15,766.25€" at bounding box center [563, 331] width 74 height 16
click at [594, 335] on div "15,766.25€" at bounding box center [563, 331] width 74 height 16
drag, startPoint x: 819, startPoint y: 330, endPoint x: 773, endPoint y: 332, distance: 45.3
click at [773, 332] on div "0.00€" at bounding box center [784, 331] width 74 height 16
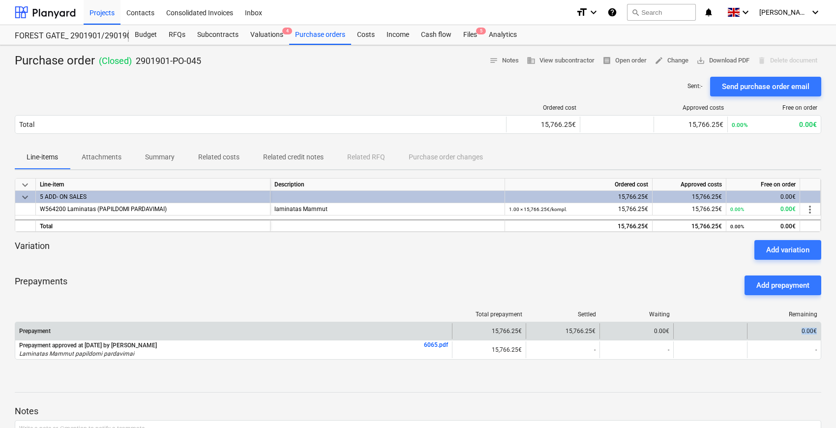
click at [790, 333] on div "0.00€" at bounding box center [784, 331] width 74 height 16
drag, startPoint x: 818, startPoint y: 330, endPoint x: 794, endPoint y: 330, distance: 23.6
click at [794, 330] on div "0.00€" at bounding box center [784, 331] width 74 height 16
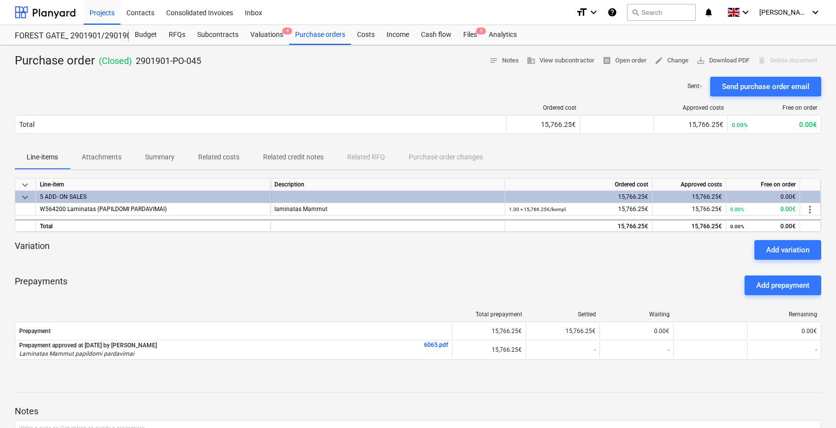
click at [625, 279] on div "Prepayments Add prepayment" at bounding box center [418, 285] width 807 height 35
drag, startPoint x: 624, startPoint y: 280, endPoint x: 635, endPoint y: 275, distance: 11.9
click at [626, 279] on div "Prepayments Add prepayment" at bounding box center [418, 285] width 807 height 35
drag, startPoint x: 635, startPoint y: 275, endPoint x: 641, endPoint y: 270, distance: 8.5
click at [635, 275] on div "Prepayments Add prepayment" at bounding box center [418, 285] width 807 height 35
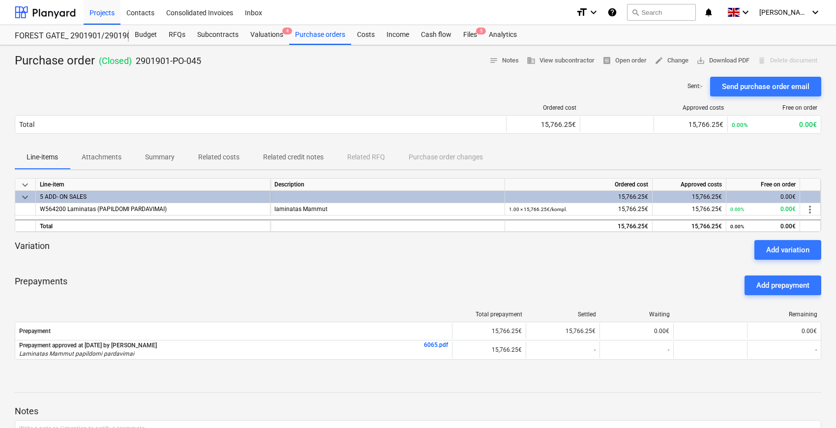
click at [647, 267] on div at bounding box center [418, 264] width 807 height 8
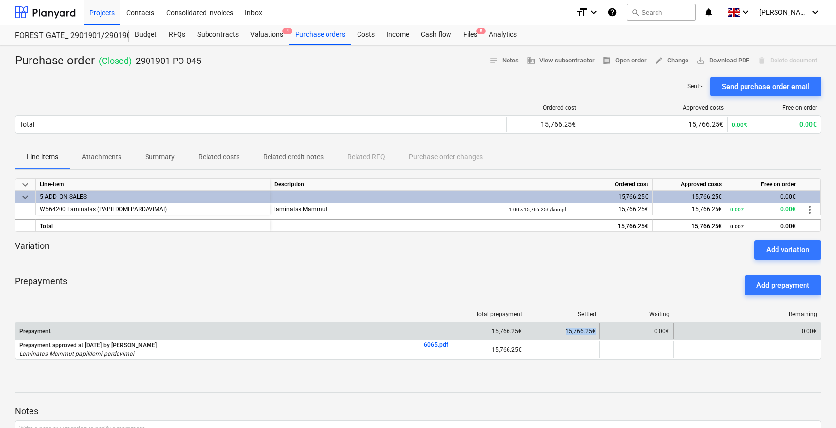
drag, startPoint x: 599, startPoint y: 329, endPoint x: 550, endPoint y: 333, distance: 49.3
click at [550, 333] on div "15,766.25€" at bounding box center [563, 331] width 74 height 16
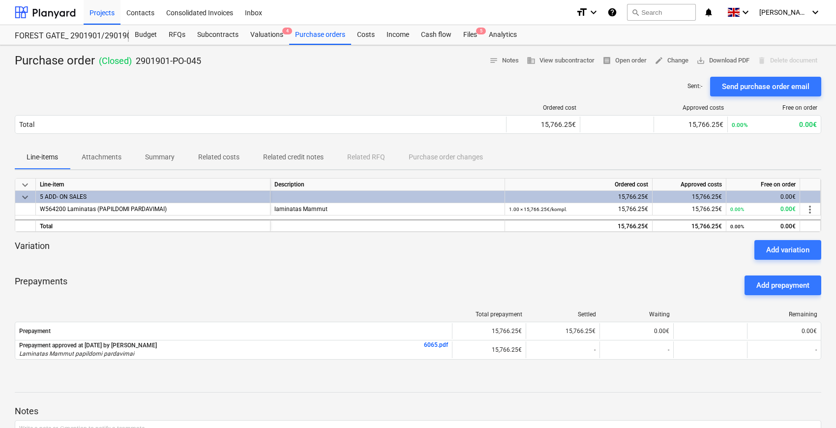
click at [606, 263] on div at bounding box center [418, 264] width 807 height 8
click at [519, 277] on div "Prepayments Add prepayment" at bounding box center [418, 285] width 807 height 35
drag, startPoint x: 607, startPoint y: 274, endPoint x: 620, endPoint y: 267, distance: 14.7
click at [608, 274] on div "Prepayments Add prepayment" at bounding box center [418, 285] width 807 height 35
click at [630, 261] on div at bounding box center [418, 264] width 807 height 8
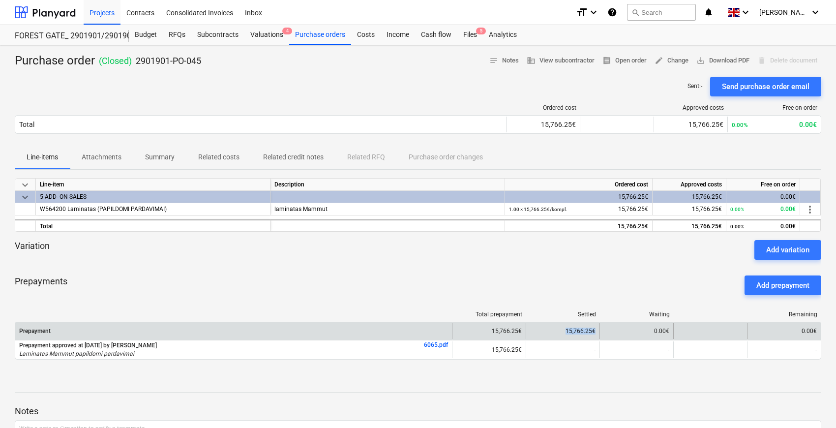
drag, startPoint x: 597, startPoint y: 331, endPoint x: 527, endPoint y: 334, distance: 69.4
click at [527, 334] on div "15,766.25€" at bounding box center [563, 331] width 74 height 16
click at [595, 332] on div "15,766.25€" at bounding box center [563, 331] width 74 height 16
drag, startPoint x: 595, startPoint y: 330, endPoint x: 555, endPoint y: 330, distance: 40.3
click at [555, 330] on div "15,766.25€" at bounding box center [563, 331] width 74 height 16
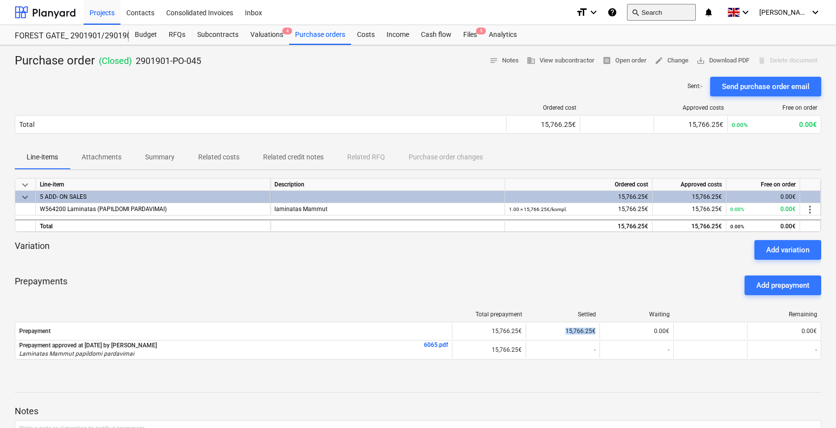
click at [669, 20] on button "search Search" at bounding box center [661, 12] width 69 height 17
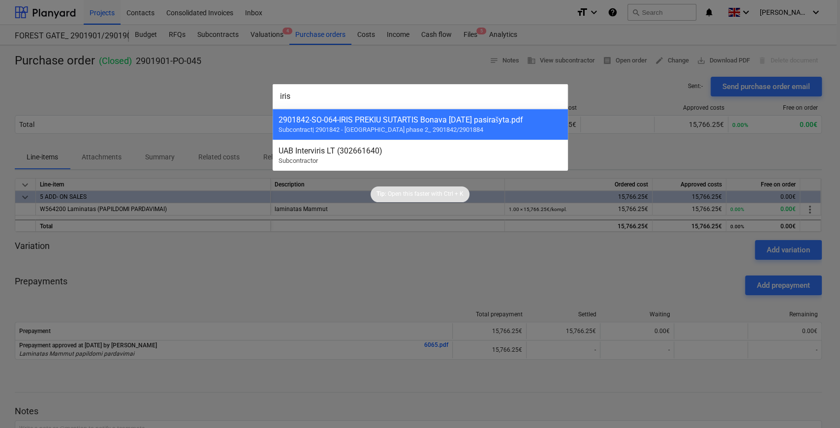
drag, startPoint x: 331, startPoint y: 94, endPoint x: 233, endPoint y: 104, distance: 97.9
click at [233, 104] on div "iris 2901842-SO-064 - IRIS PREKIU SUTARTIS Bonava [DATE] pasirašyta.pdf Subcont…" at bounding box center [420, 214] width 840 height 428
type input "iris"
click at [233, 104] on div at bounding box center [420, 214] width 840 height 428
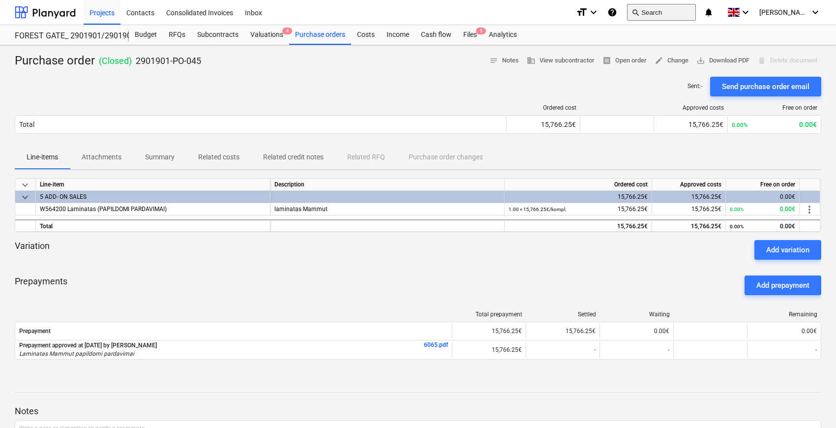
click at [668, 12] on button "search Search" at bounding box center [661, 12] width 69 height 17
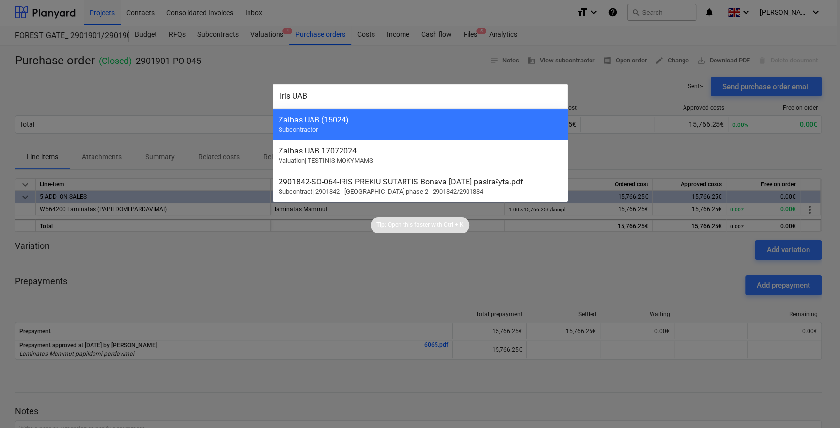
drag, startPoint x: 358, startPoint y: 103, endPoint x: 209, endPoint y: 97, distance: 149.7
click at [203, 101] on div "Iris UAB Zaibas UAB (15024) Subcontractor Zaibas UAB 17072024 Valuation | TESTI…" at bounding box center [420, 214] width 840 height 428
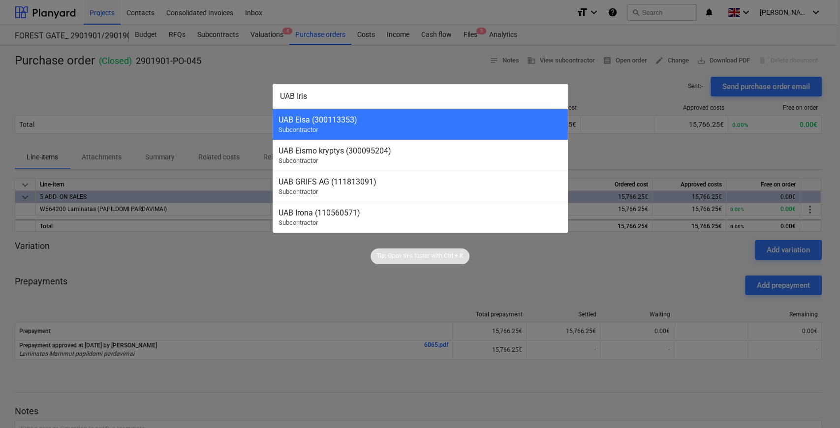
type input "UAB Iris"
click at [225, 89] on div at bounding box center [420, 214] width 840 height 428
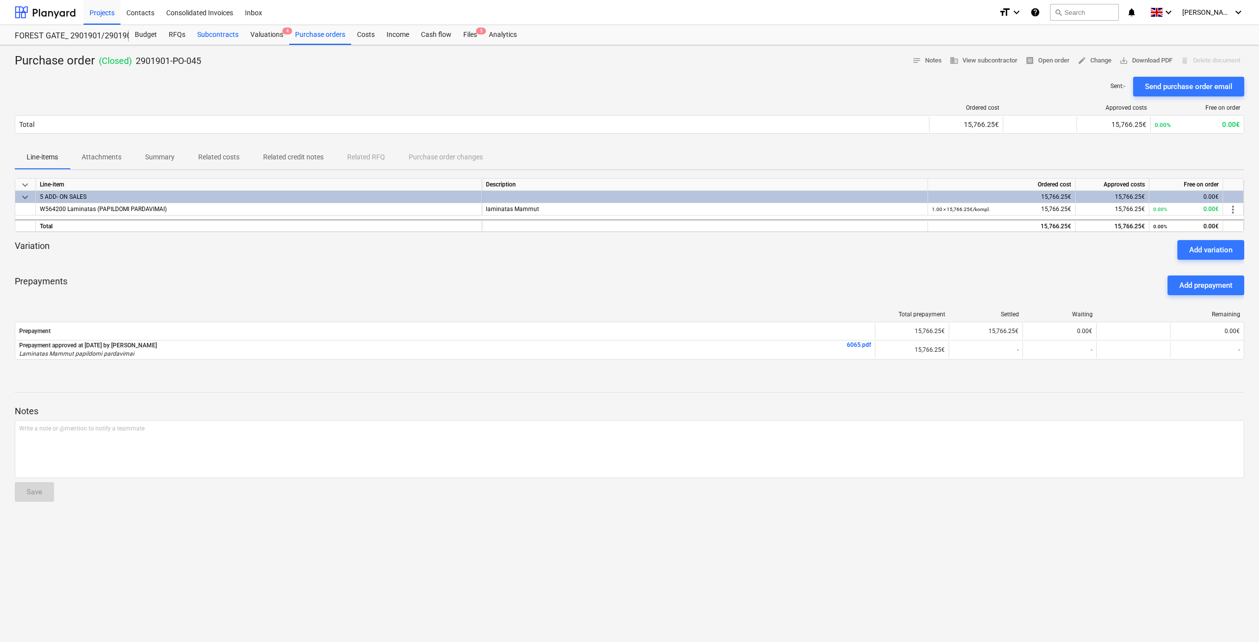
click at [223, 35] on div "Subcontracts" at bounding box center [217, 35] width 53 height 20
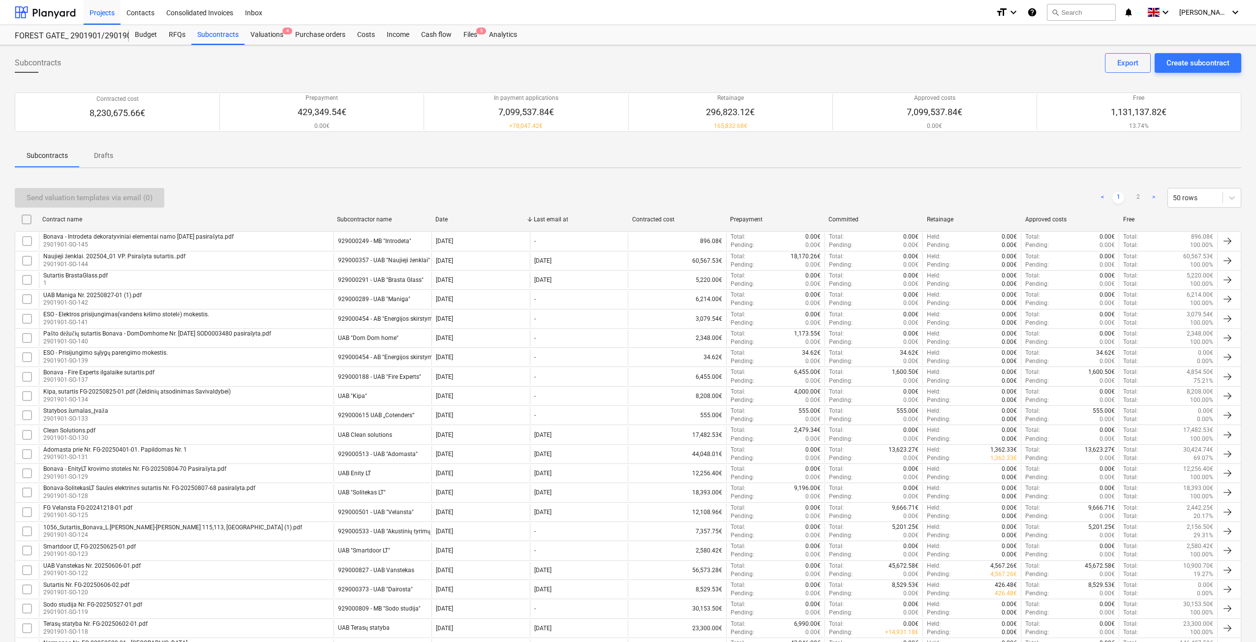
click at [799, 191] on div "Send valuation templates via email (0) < 1 2 > 50 rows" at bounding box center [628, 198] width 1226 height 20
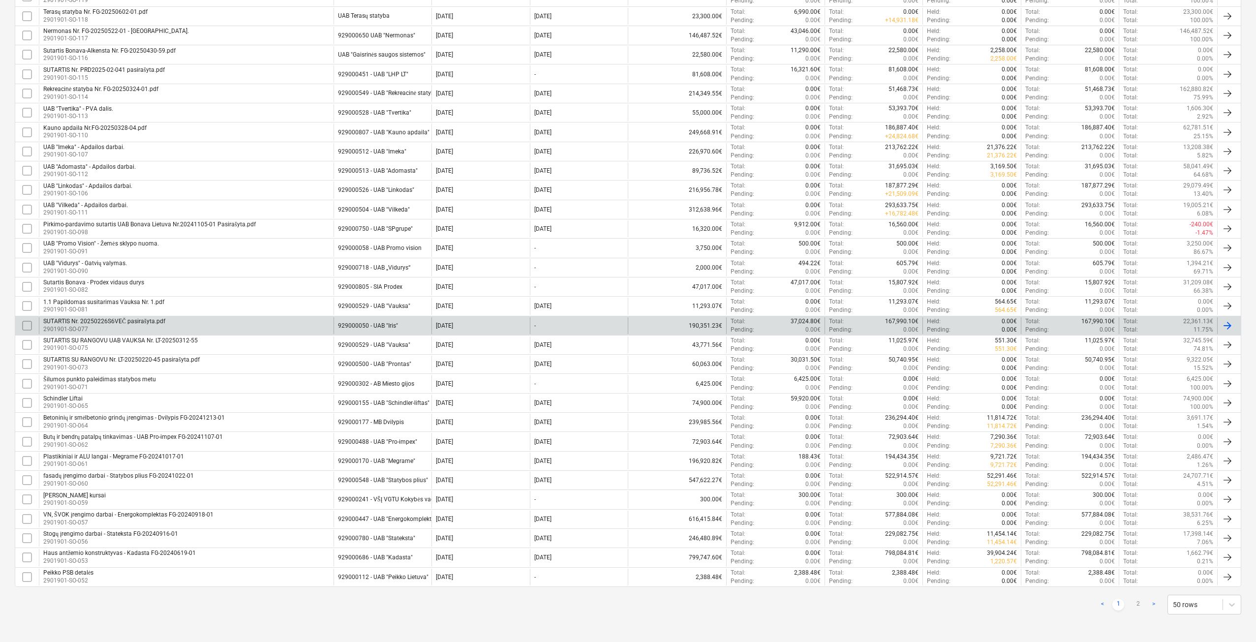
click at [396, 327] on div "929000050 - UAB "Iris"" at bounding box center [368, 325] width 60 height 7
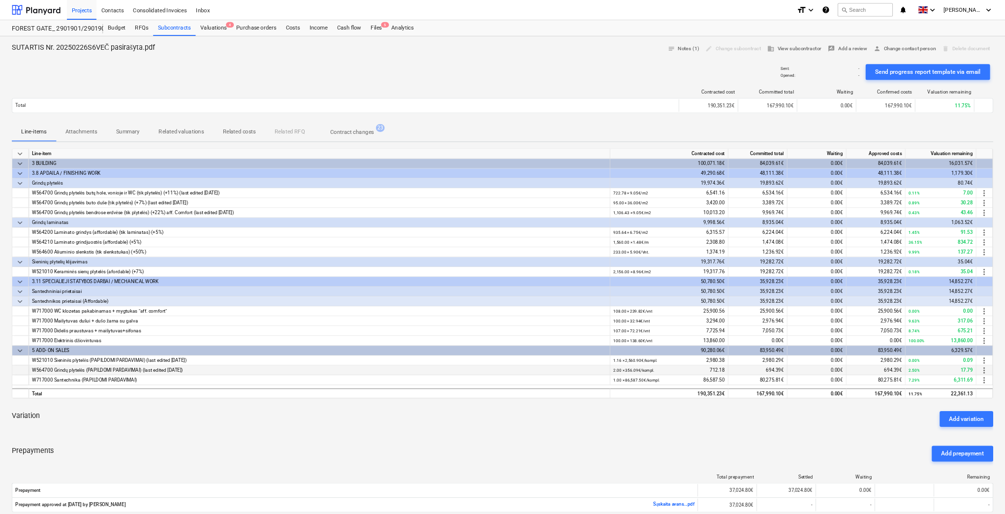
scroll to position [197, 0]
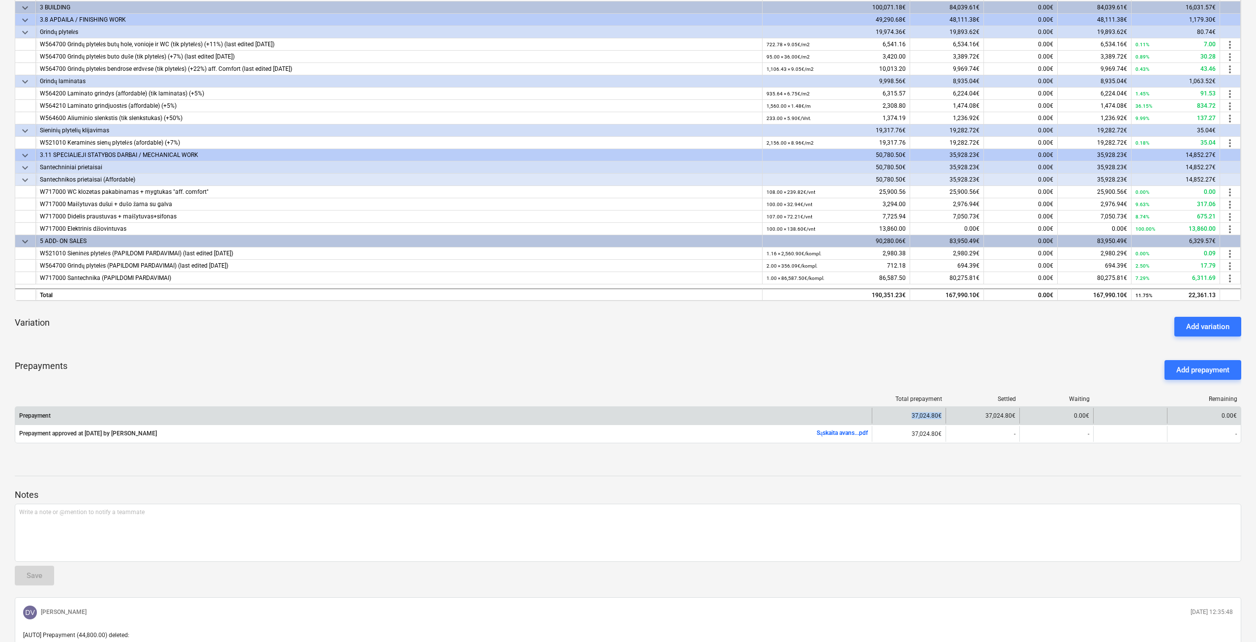
drag, startPoint x: 944, startPoint y: 413, endPoint x: 871, endPoint y: 418, distance: 72.9
click at [871, 418] on div "Prepayment 37,024.80€ 37,024.80€ 0.00€ 0.00€" at bounding box center [627, 416] width 1225 height 16
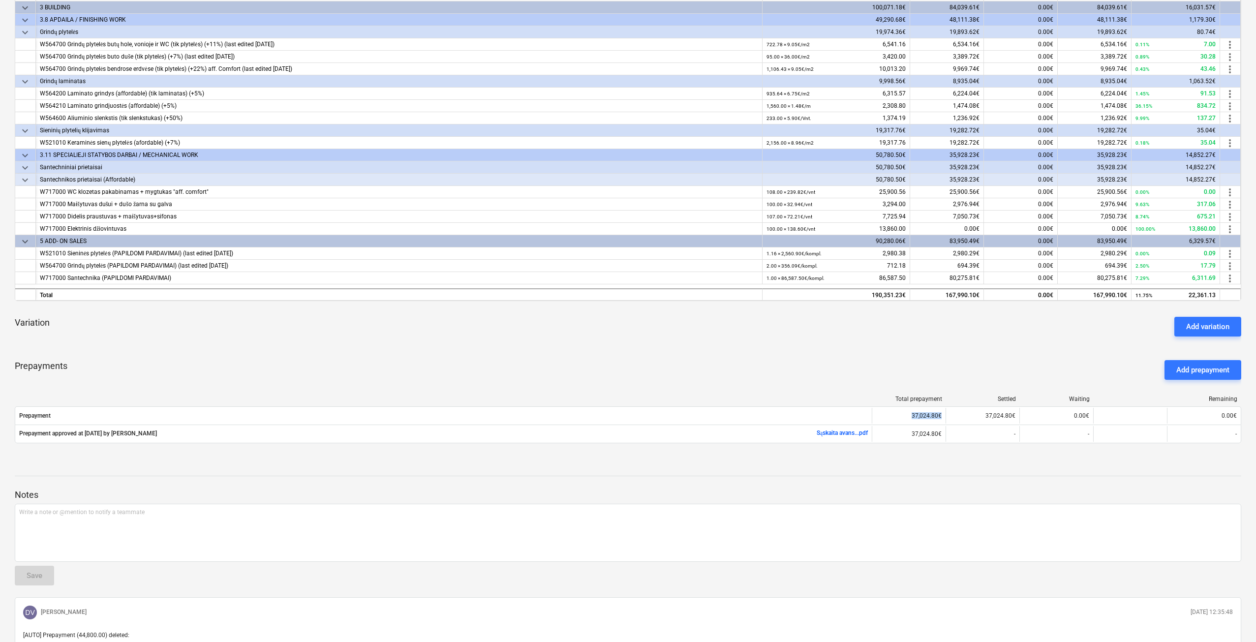
click at [971, 388] on div "Total prepayment Settled Waiting Remaining Prepayment 37,024.80€ 37,024.80€ 0.0…" at bounding box center [628, 421] width 1226 height 67
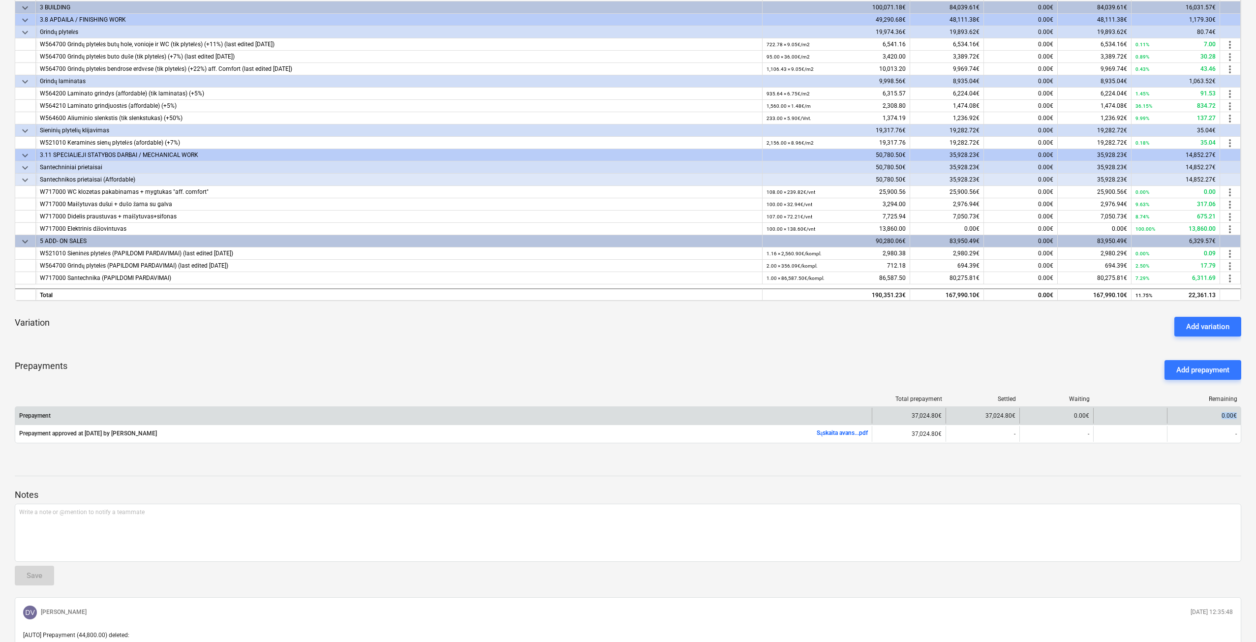
drag, startPoint x: 1240, startPoint y: 411, endPoint x: 1203, endPoint y: 413, distance: 36.5
click at [1203, 413] on div "0.00€" at bounding box center [1204, 416] width 74 height 16
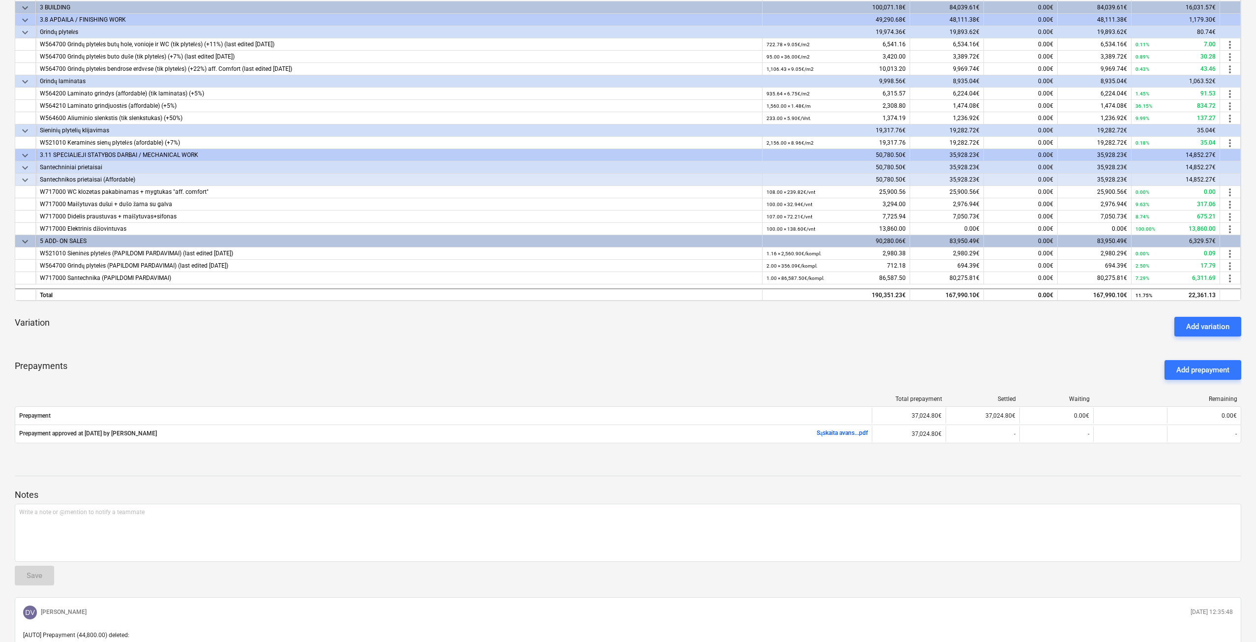
click at [1211, 448] on div "Total prepayment Settled Waiting Remaining Prepayment 37,024.80€ 37,024.80€ 0.0…" at bounding box center [628, 421] width 1226 height 67
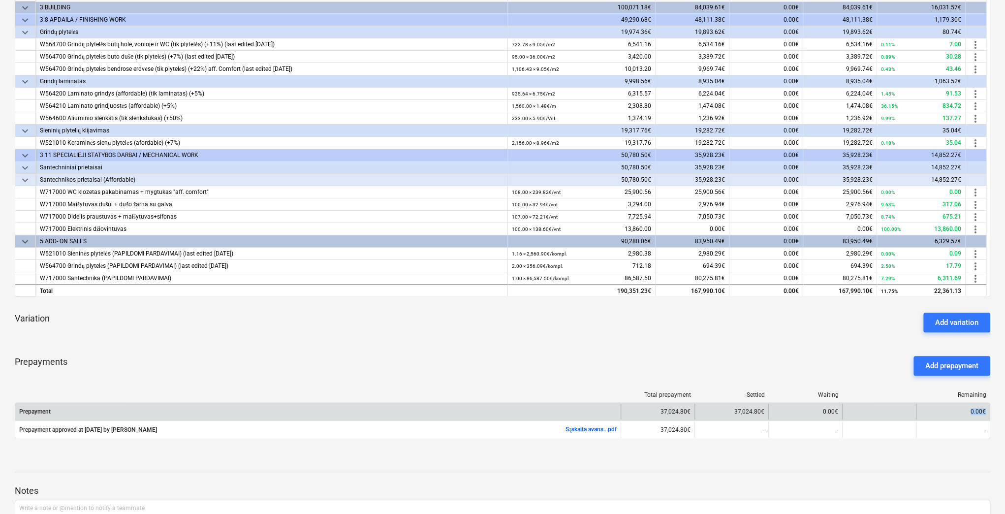
drag, startPoint x: 988, startPoint y: 414, endPoint x: 954, endPoint y: 414, distance: 33.9
click at [954, 414] on div "0.00€" at bounding box center [953, 411] width 74 height 16
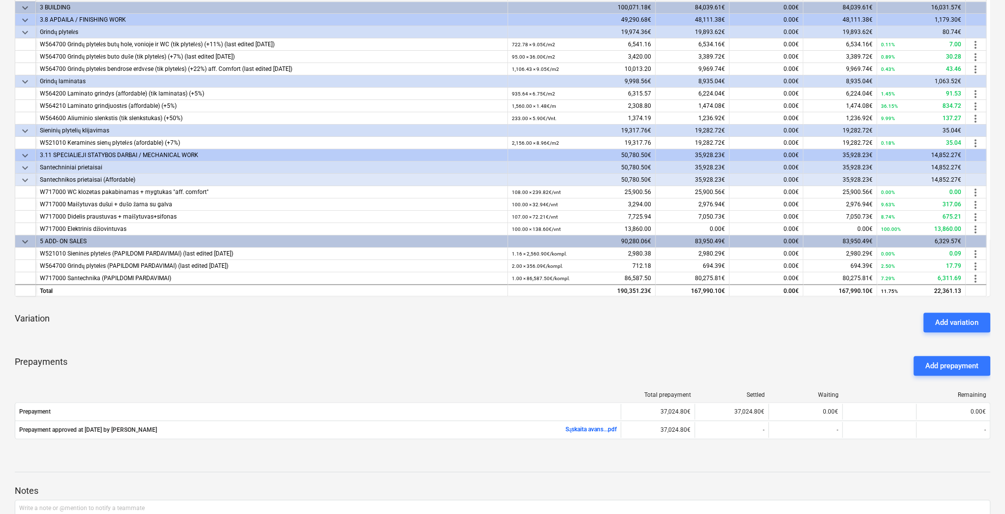
drag, startPoint x: 839, startPoint y: 367, endPoint x: 885, endPoint y: 236, distance: 138.9
click at [839, 366] on div "Prepayments Add prepayment" at bounding box center [502, 365] width 975 height 35
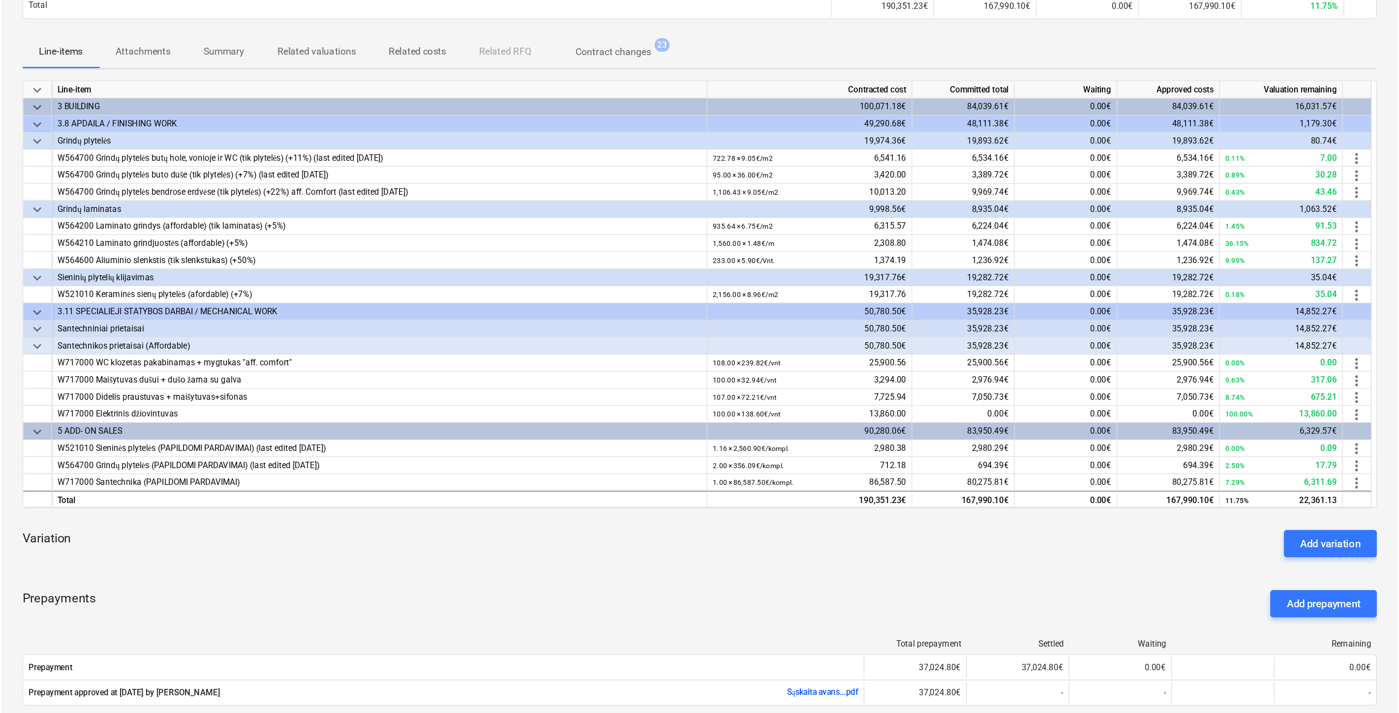
scroll to position [0, 0]
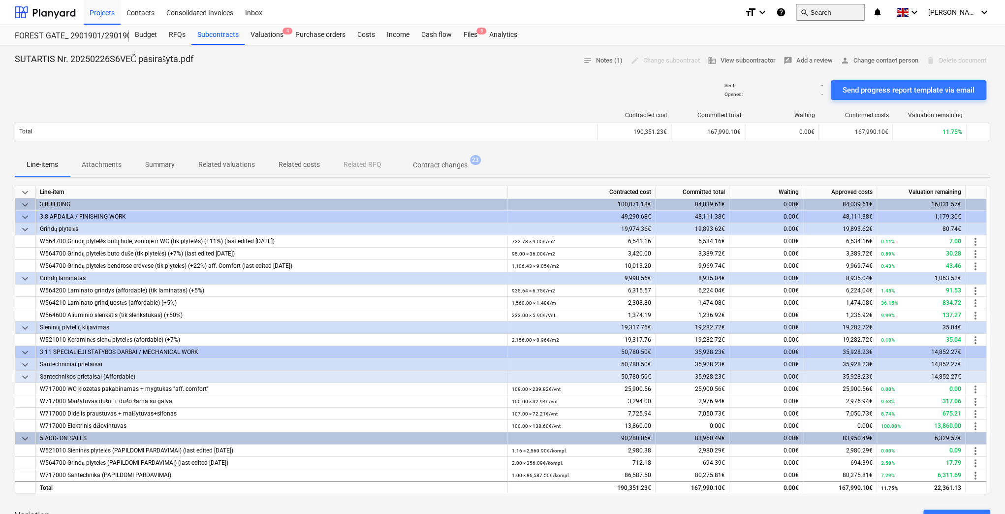
click at [856, 14] on button "search Search" at bounding box center [829, 12] width 69 height 17
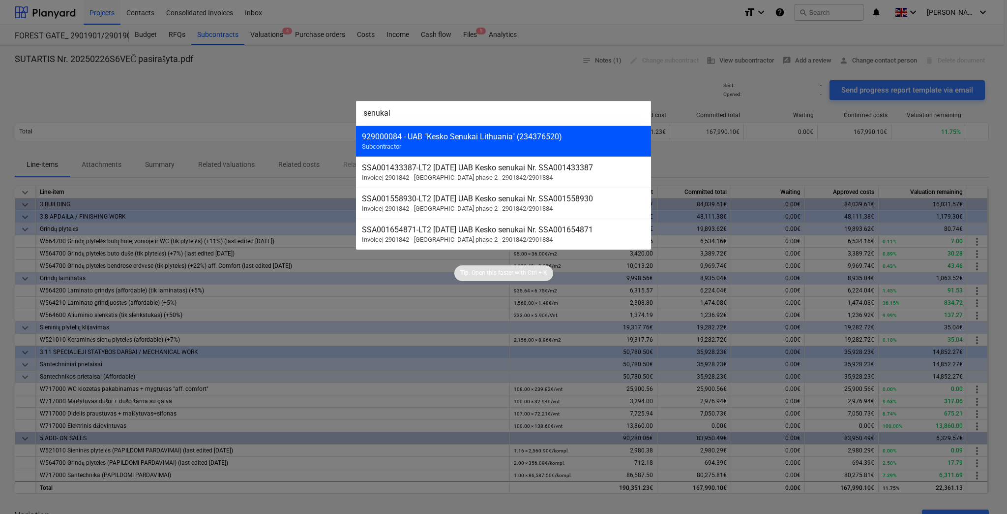
type input "senukai"
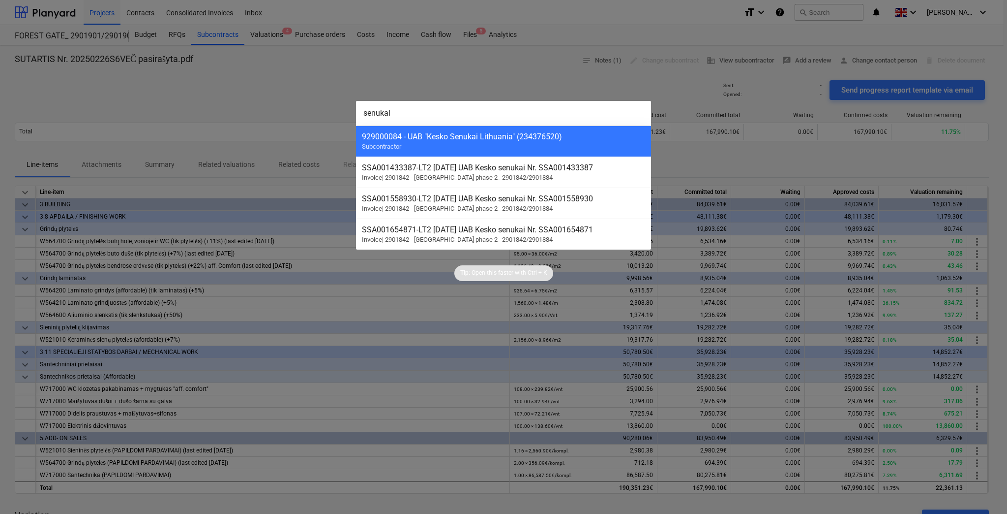
click at [558, 137] on div "929000084 - UAB "Kesko Senukai Lithuania" (234376520)" at bounding box center [503, 136] width 283 height 9
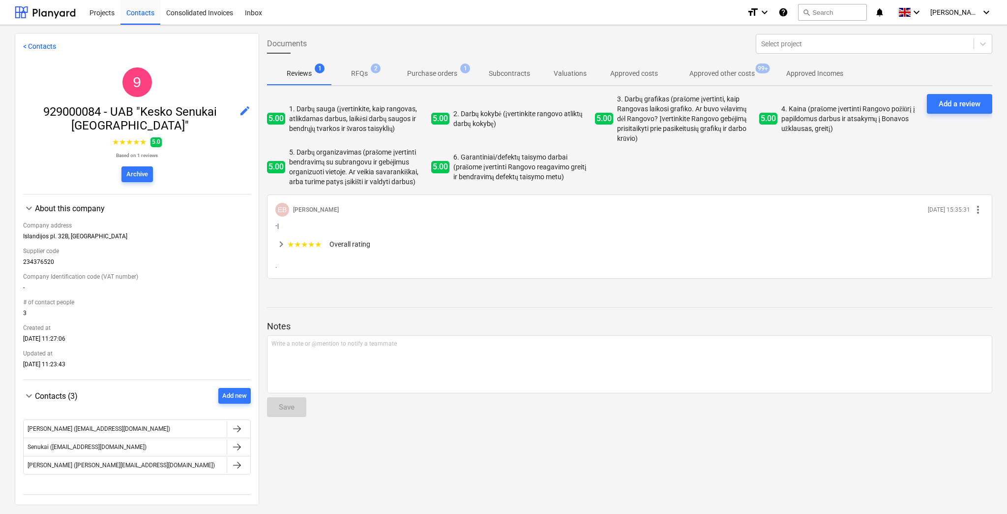
click at [724, 68] on p "Approved other costs" at bounding box center [722, 73] width 65 height 10
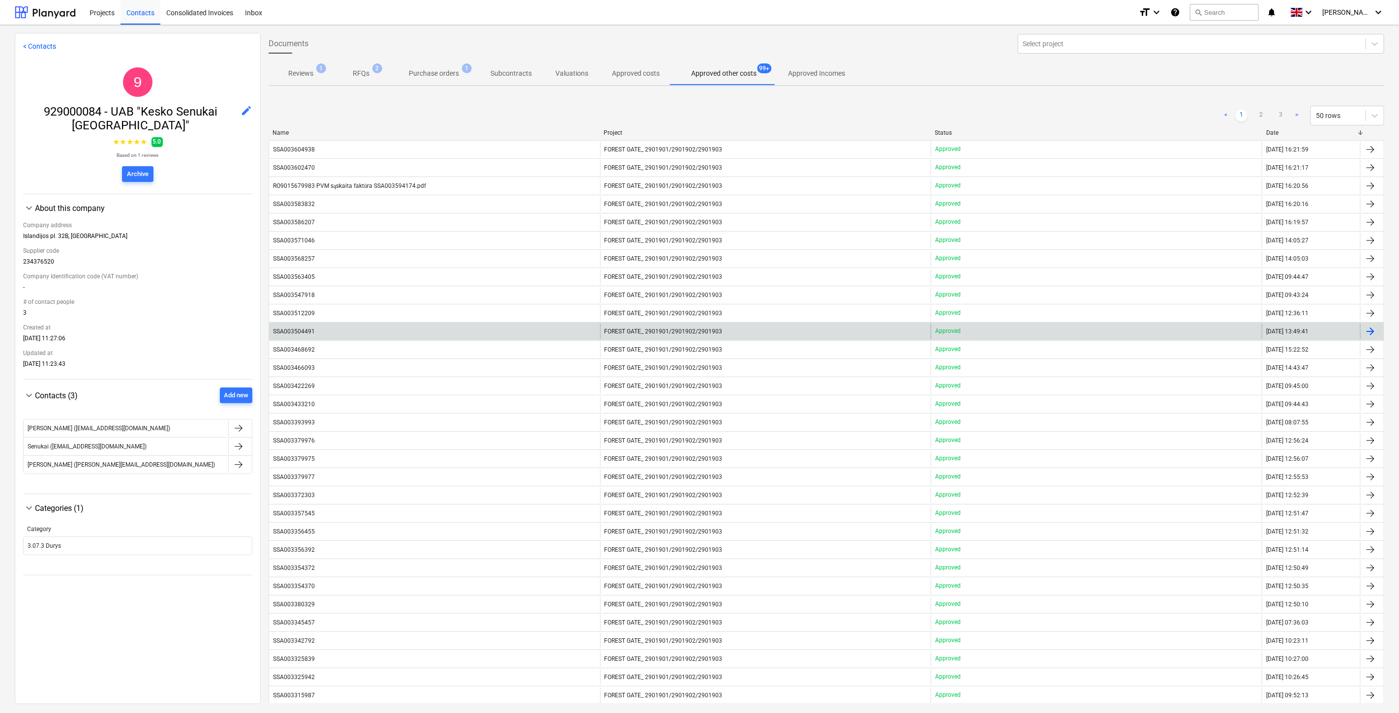
click at [354, 333] on div "SSA003504491" at bounding box center [434, 332] width 331 height 16
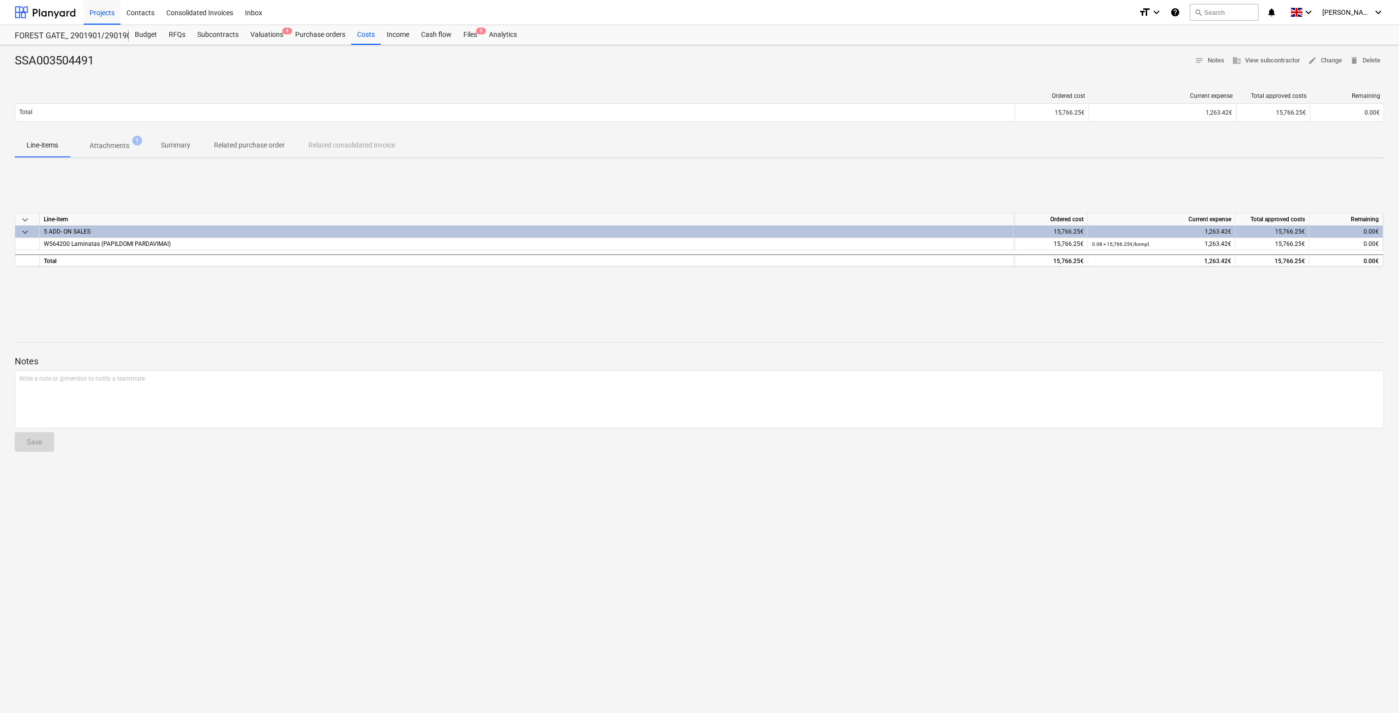
click at [985, 323] on div at bounding box center [700, 326] width 1370 height 8
drag, startPoint x: 1233, startPoint y: 243, endPoint x: 1242, endPoint y: 243, distance: 8.9
click at [0, 0] on div "W564200 Laminatas (PAPILDOMI PARDAVIMAI) 15,766.25€ 0.08 × 15,766.25€ / kompl. …" at bounding box center [0, 0] width 0 height 0
click at [1217, 299] on div "keyboard_arrow_down Line-item Ordered cost Current expense Total approved costs…" at bounding box center [700, 240] width 1370 height 148
click at [129, 148] on span "Attachments 1" at bounding box center [110, 146] width 56 height 10
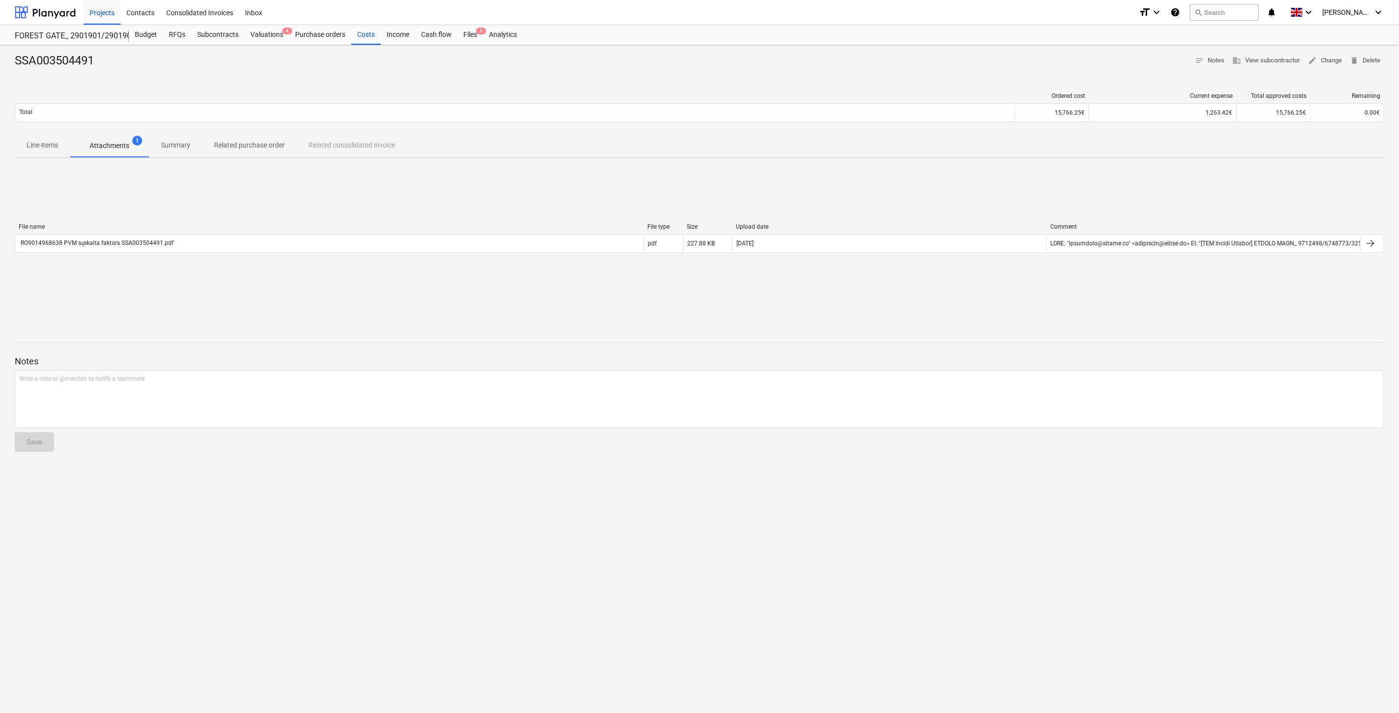
click at [52, 150] on p "Line-items" at bounding box center [42, 145] width 31 height 10
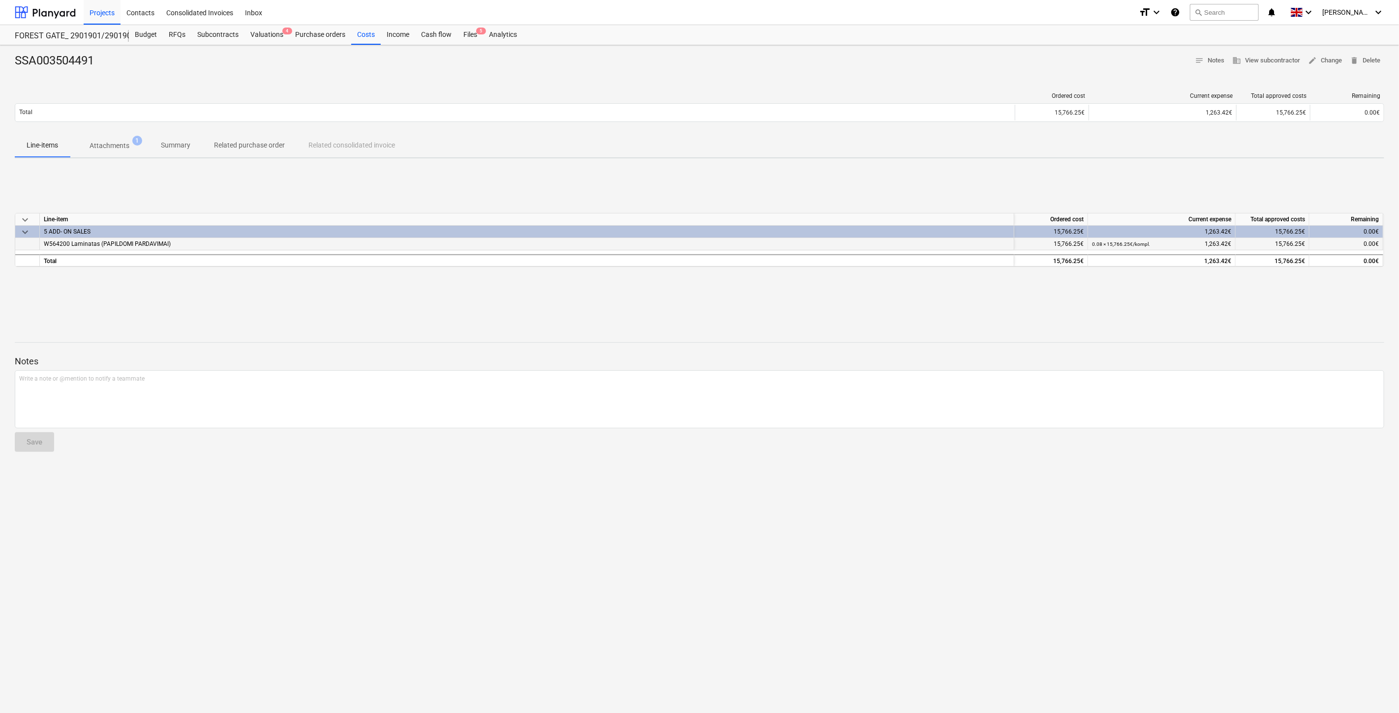
click at [1233, 243] on div "0.08 × 15,766.25€ / kompl. 1,263.42€" at bounding box center [1162, 244] width 148 height 12
click at [1222, 193] on div "keyboard_arrow_down Line-item Ordered cost Current expense Total approved costs…" at bounding box center [700, 240] width 1370 height 148
click at [1222, 191] on div "keyboard_arrow_down Line-item Ordered cost Current expense Total approved costs…" at bounding box center [700, 240] width 1370 height 148
click at [112, 153] on span "Attachments 1" at bounding box center [109, 146] width 79 height 18
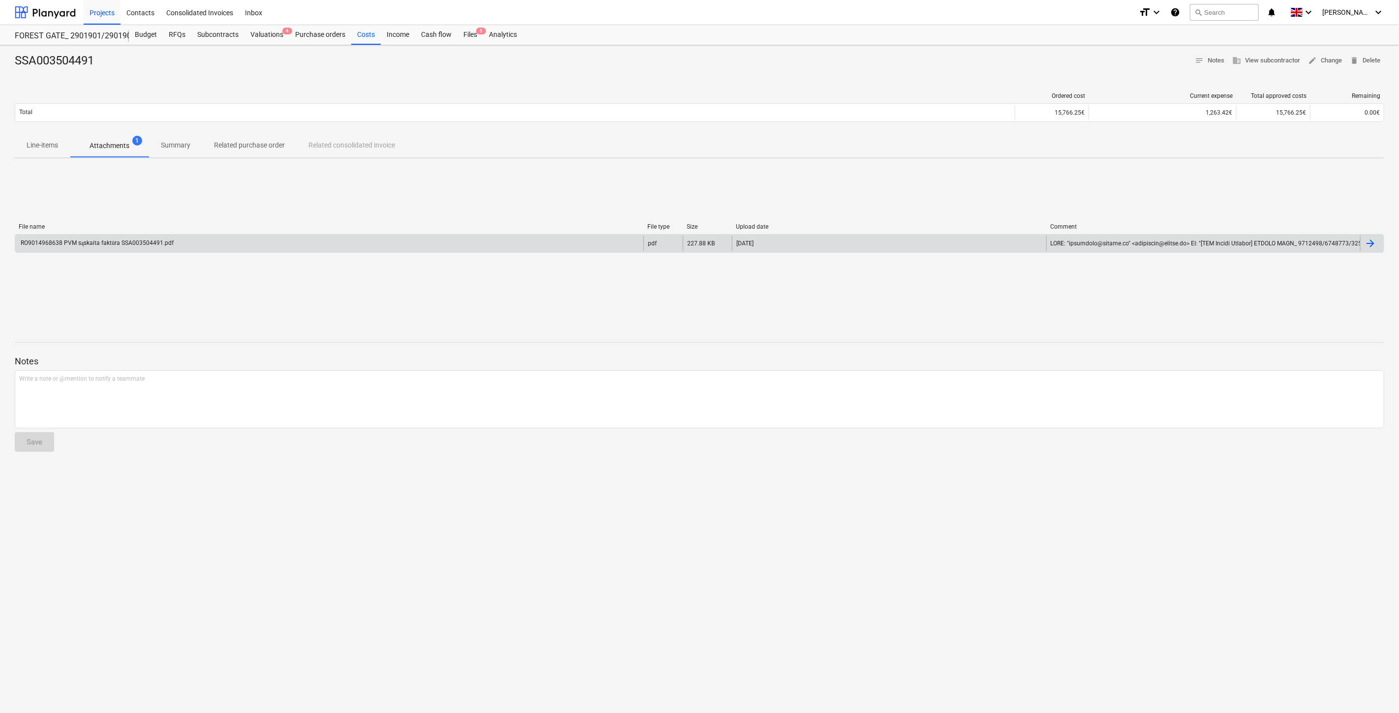
click at [153, 242] on div "RO9014968638 PVM sąskaita faktūra SSA003504491.pdf" at bounding box center [96, 243] width 154 height 7
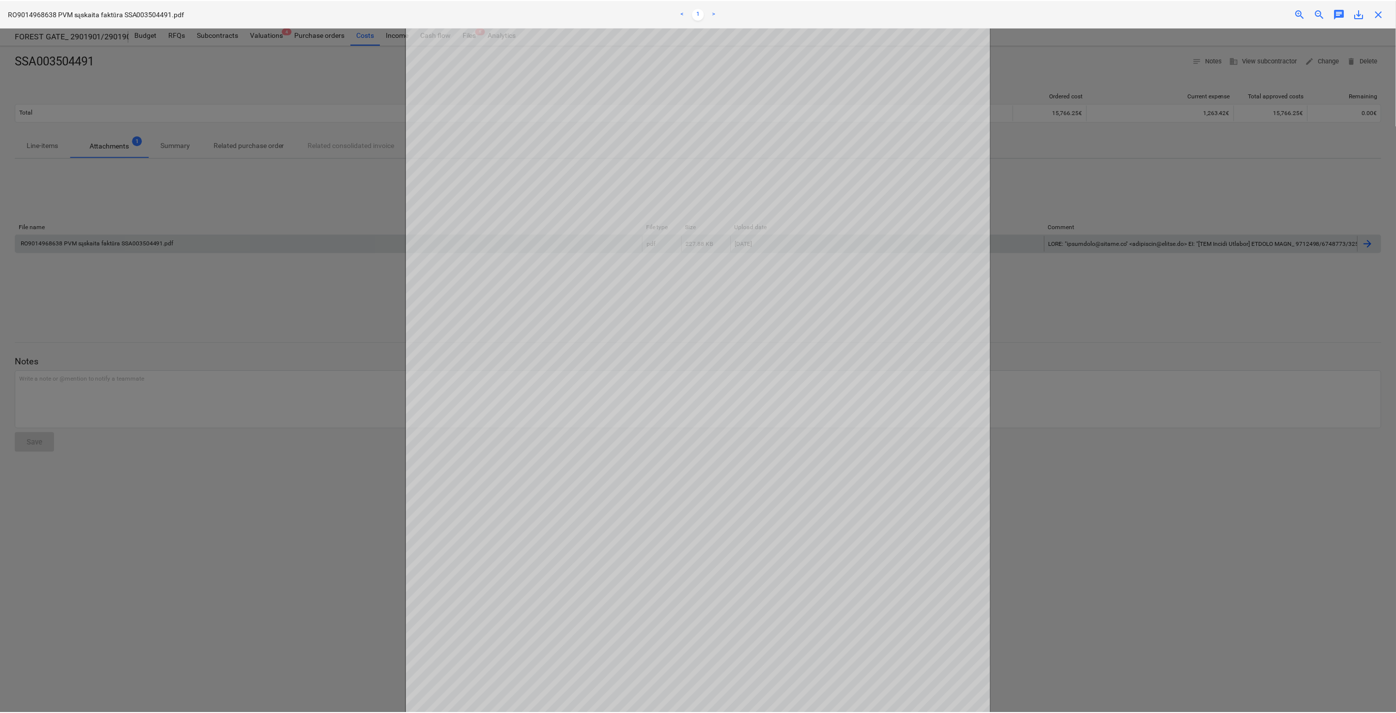
scroll to position [55, 0]
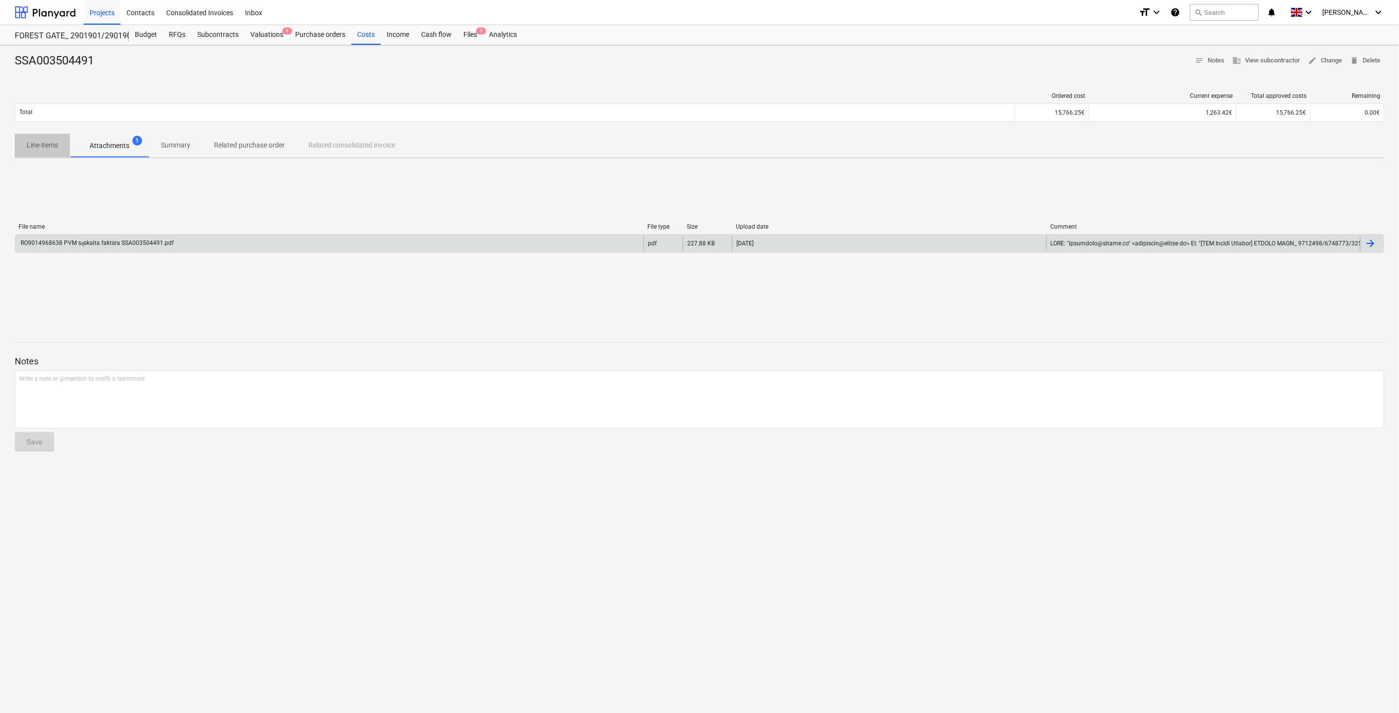
click at [46, 146] on p "Line-items" at bounding box center [42, 145] width 31 height 10
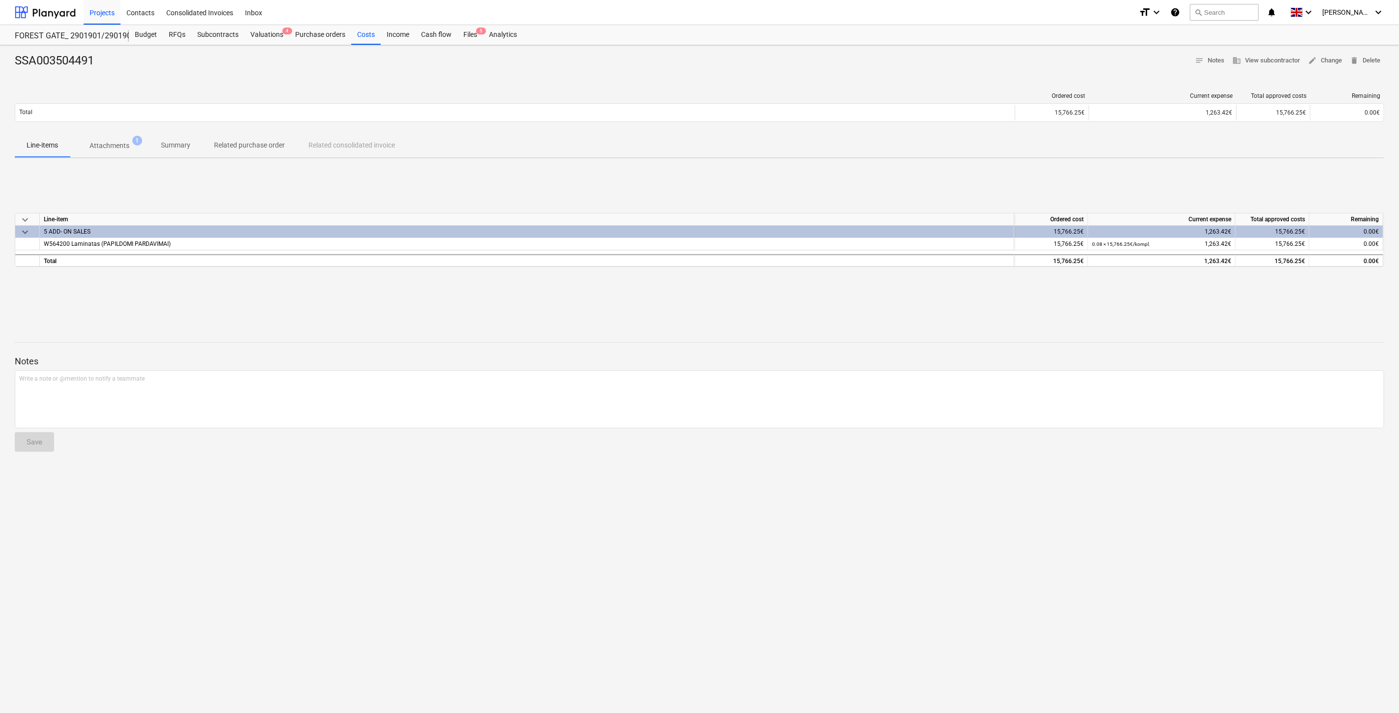
drag, startPoint x: 111, startPoint y: 135, endPoint x: 114, endPoint y: 145, distance: 10.0
click at [111, 135] on button "Attachments 1" at bounding box center [109, 146] width 79 height 24
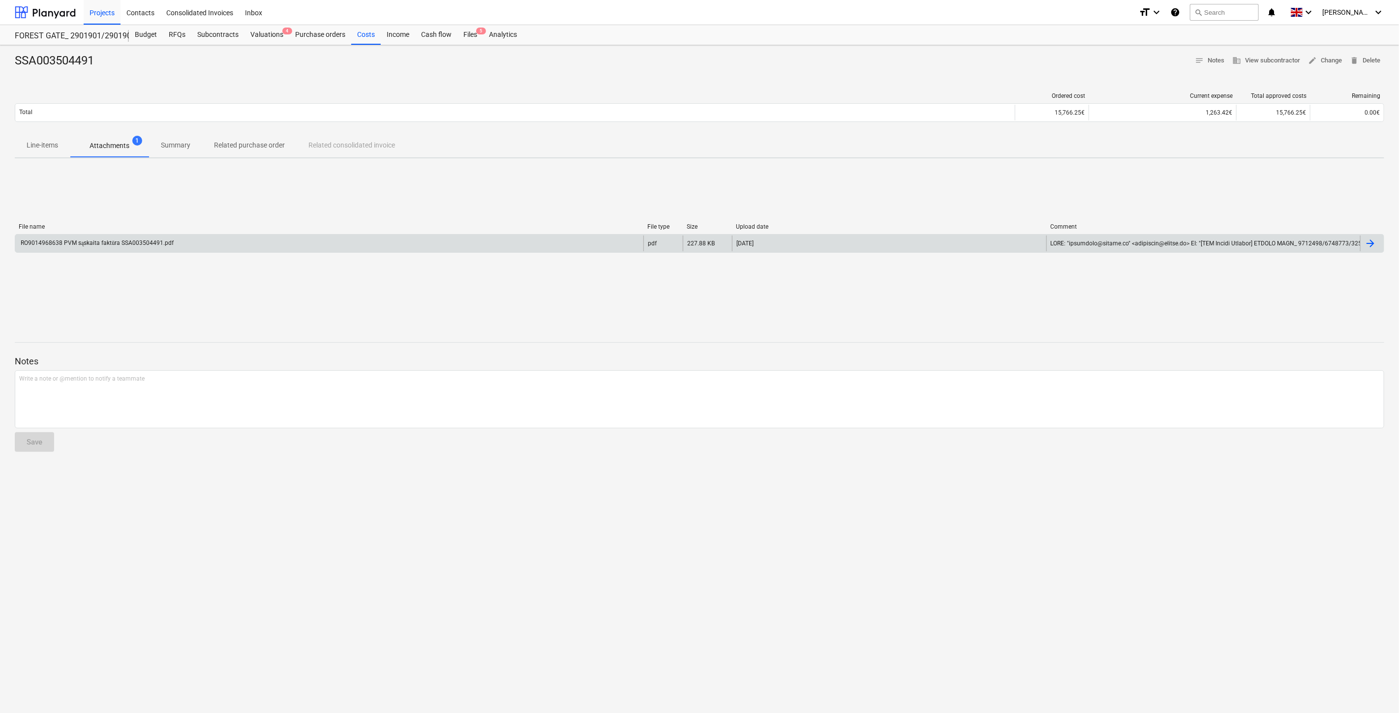
click at [155, 242] on div "RO9014968638 PVM sąskaita faktūra SSA003504491.pdf" at bounding box center [96, 243] width 154 height 7
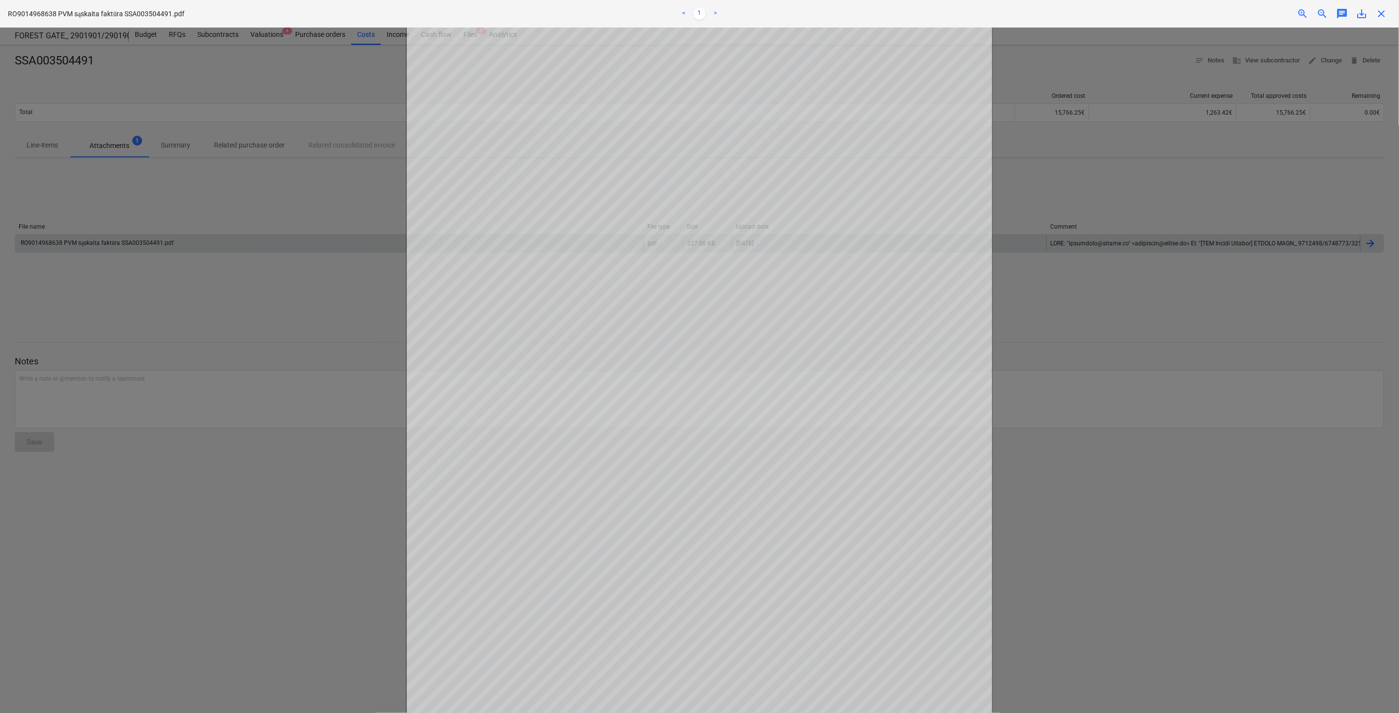
click at [1146, 353] on div at bounding box center [699, 371] width 1399 height 686
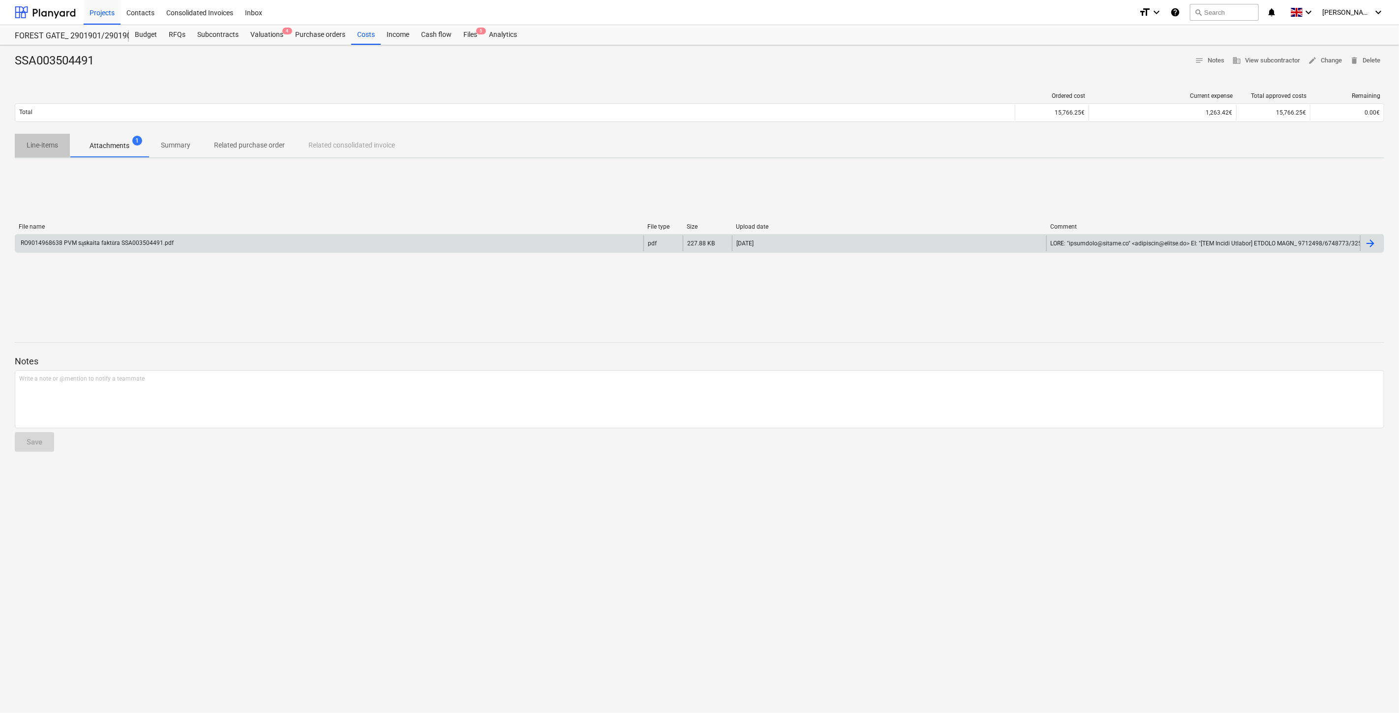
click at [56, 147] on p "Line-items" at bounding box center [42, 145] width 31 height 10
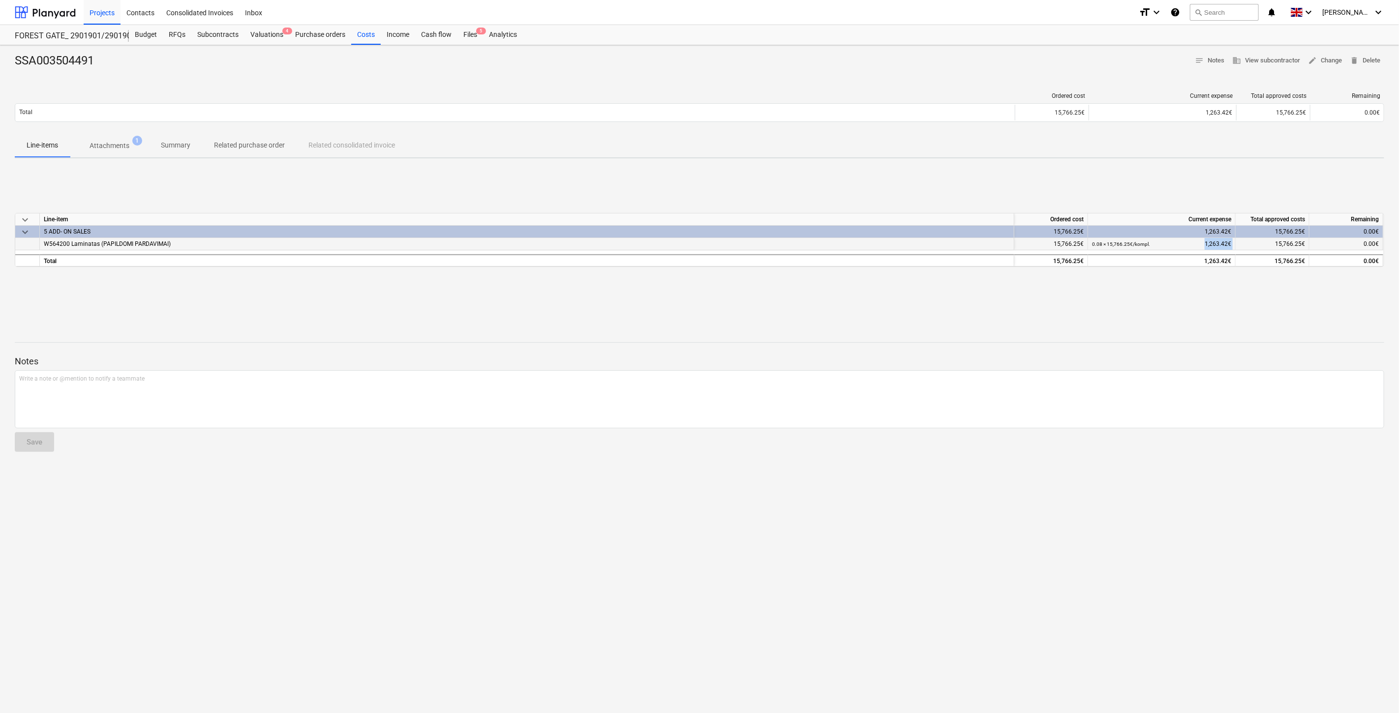
drag, startPoint x: 1232, startPoint y: 242, endPoint x: 1239, endPoint y: 241, distance: 6.5
click at [0, 0] on div "W564200 Laminatas (PAPILDOMI PARDAVIMAI) 15,766.25€ 0.08 × 15,766.25€ / kompl. …" at bounding box center [0, 0] width 0 height 0
drag, startPoint x: 1237, startPoint y: 285, endPoint x: 1234, endPoint y: 259, distance: 26.7
click at [1237, 285] on div "keyboard_arrow_down Line-item Ordered cost Current expense Total approved costs…" at bounding box center [700, 240] width 1370 height 148
click at [1230, 242] on div "0.08 × 15,766.25€ / kompl. 1,263.42€" at bounding box center [1162, 244] width 148 height 12
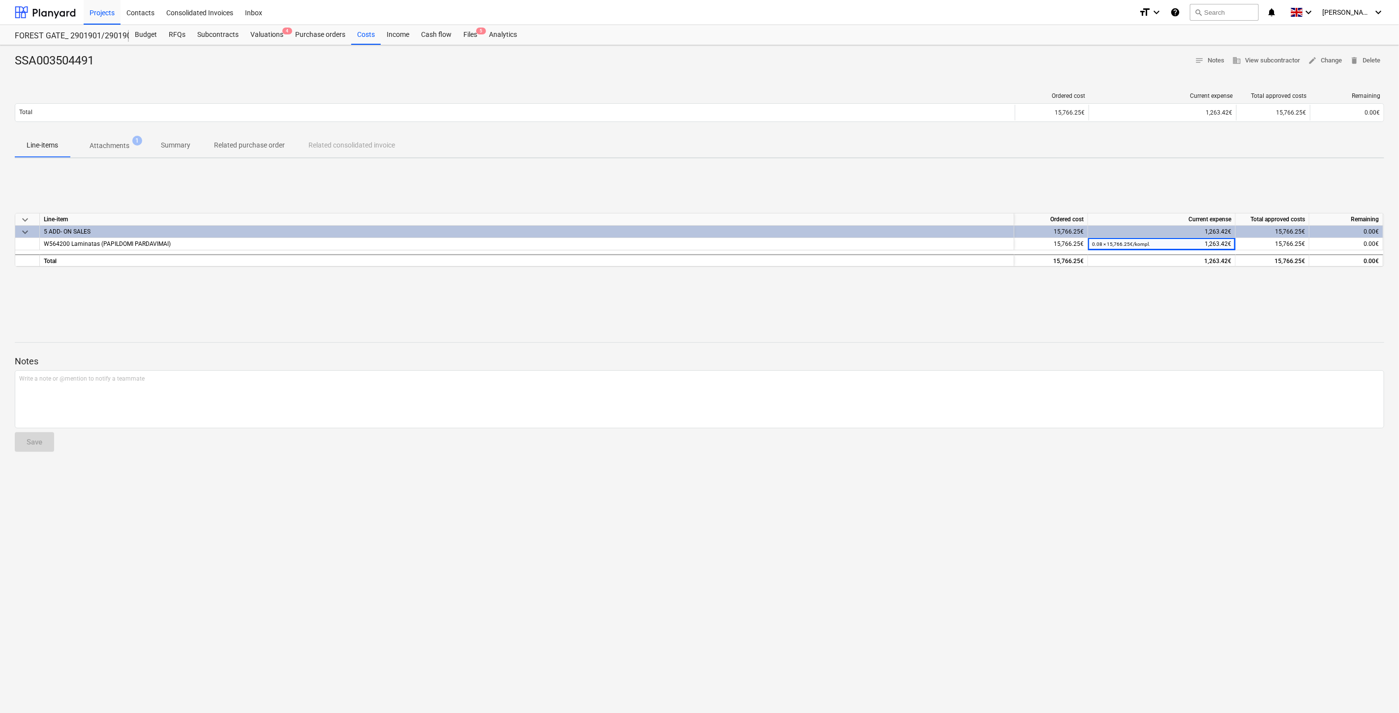
click at [1215, 304] on div "keyboard_arrow_down Line-item Ordered cost Current expense Total approved costs…" at bounding box center [700, 240] width 1370 height 148
drag, startPoint x: 1233, startPoint y: 217, endPoint x: 1181, endPoint y: 217, distance: 52.1
click at [1181, 217] on div "Current expense" at bounding box center [1162, 220] width 148 height 12
drag, startPoint x: 1192, startPoint y: 322, endPoint x: 1233, endPoint y: 254, distance: 79.5
click at [1193, 320] on div "SSA003504491 notes Notes business View subcontractor edit Change delete Delete …" at bounding box center [699, 379] width 1399 height 668
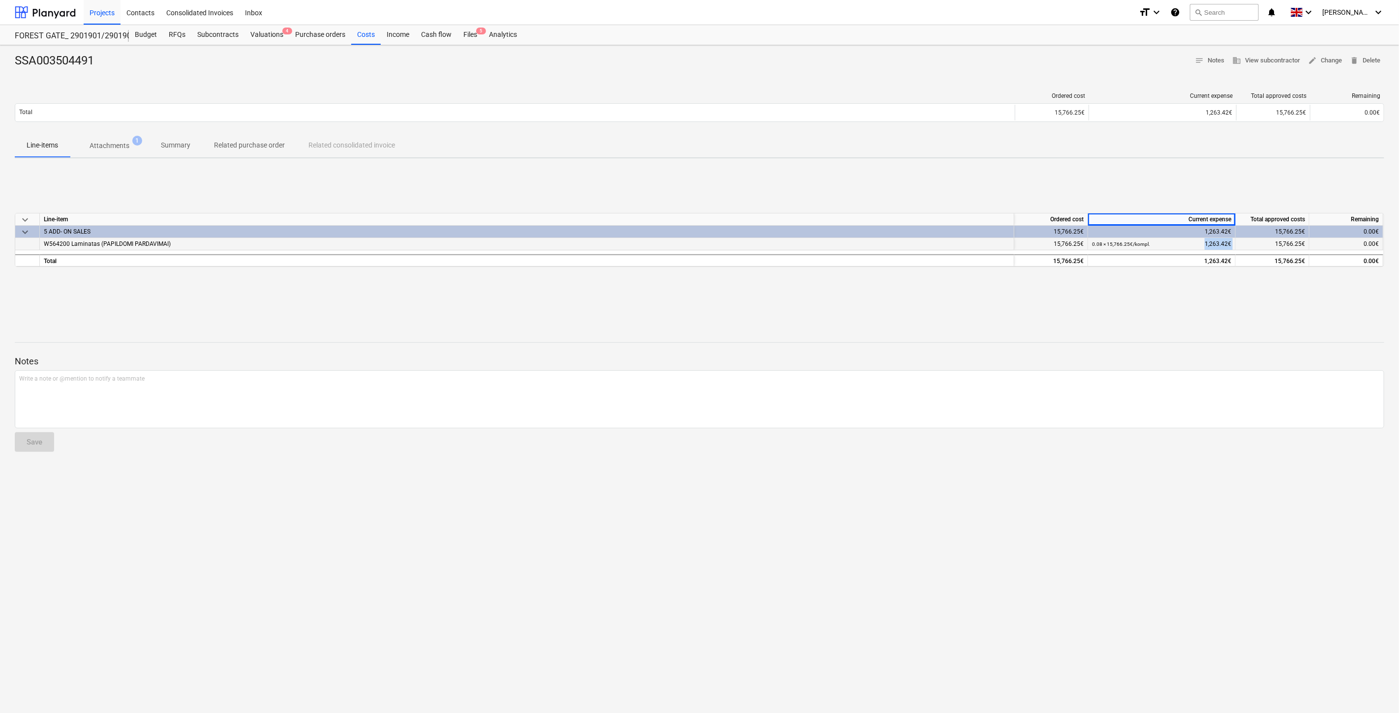
click at [0, 0] on div "W564200 Laminatas (PAPILDOMI PARDAVIMAI) 15,766.25€ 0.08 × 15,766.25€ / kompl. …" at bounding box center [0, 0] width 0 height 0
drag, startPoint x: 1233, startPoint y: 259, endPoint x: 1204, endPoint y: 259, distance: 29.0
click at [1204, 259] on div "1,263.42€" at bounding box center [1162, 260] width 148 height 12
click at [1223, 298] on div "keyboard_arrow_down Line-item Ordered cost Current expense Total approved costs…" at bounding box center [700, 240] width 1370 height 148
click at [229, 149] on p "Related purchase order" at bounding box center [249, 145] width 71 height 10
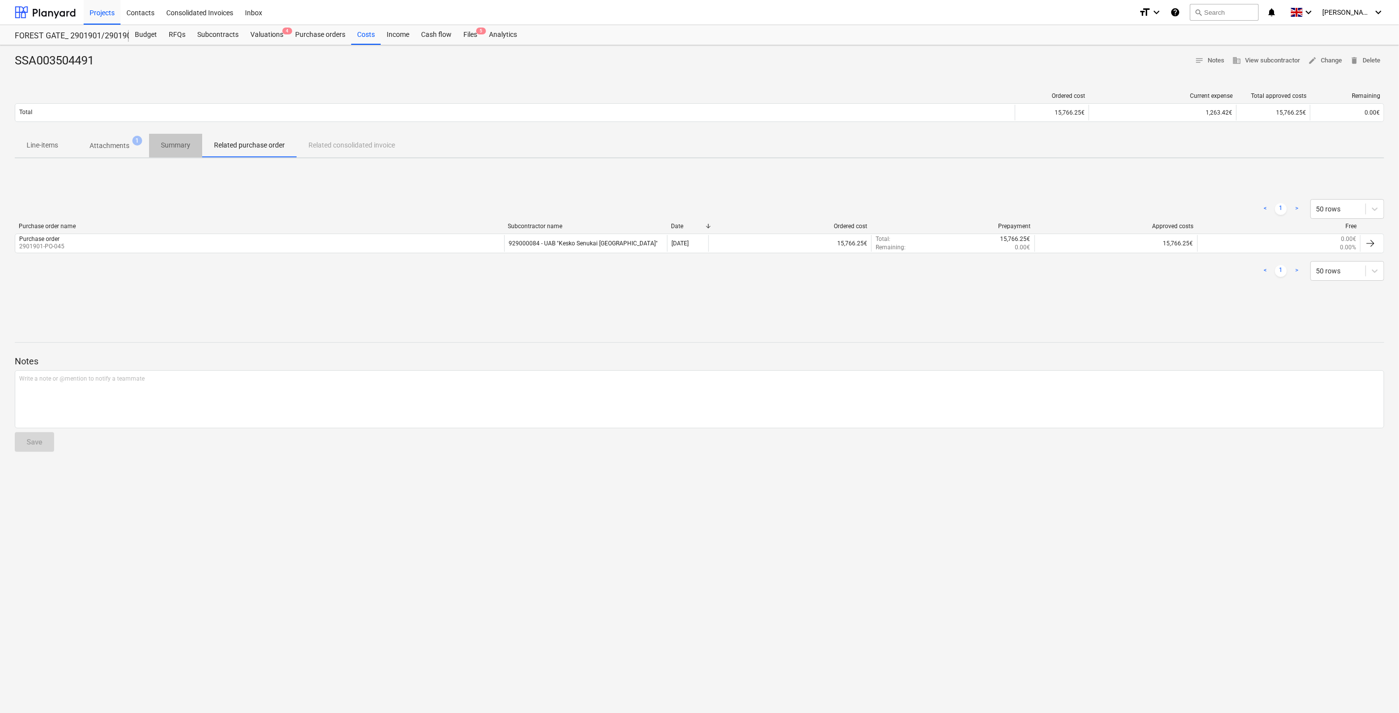
click at [196, 146] on span "Summary" at bounding box center [175, 145] width 53 height 16
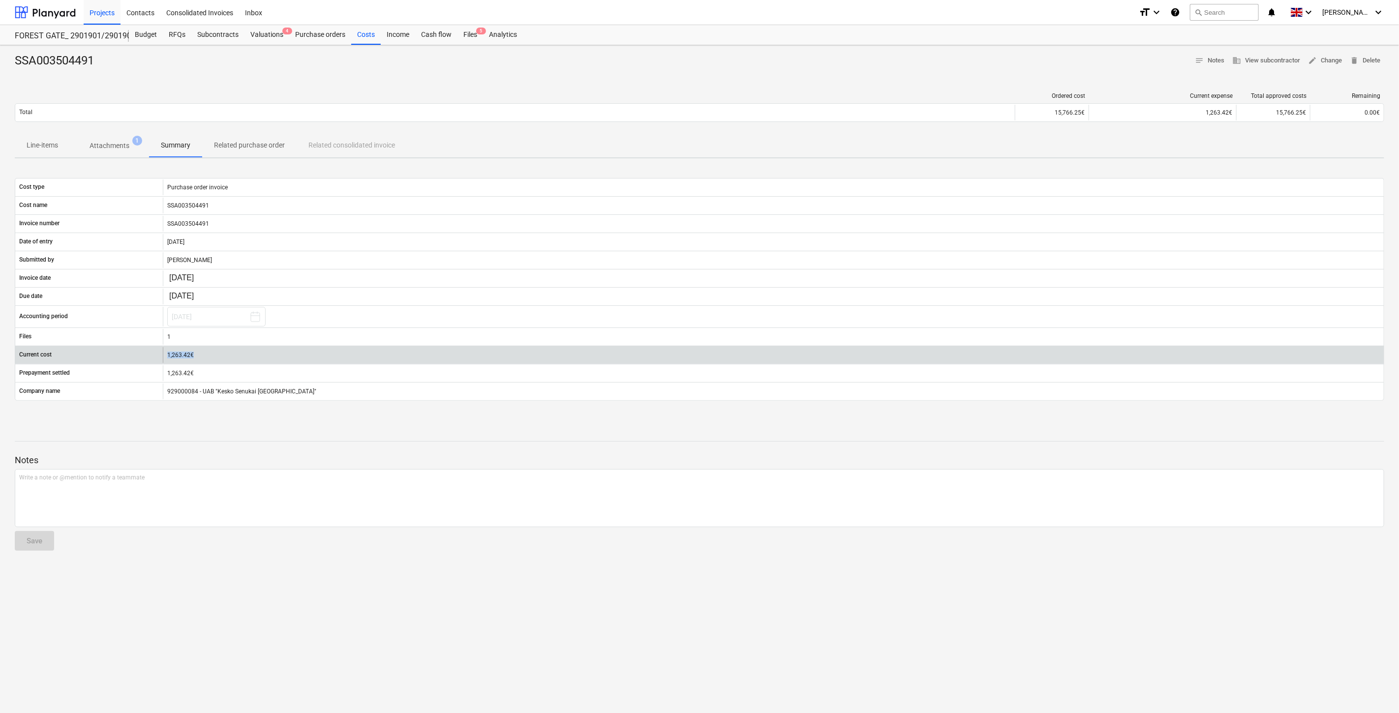
drag, startPoint x: 214, startPoint y: 353, endPoint x: 202, endPoint y: 362, distance: 15.4
click at [165, 353] on div "1,263.42€" at bounding box center [773, 355] width 1221 height 16
click at [264, 356] on div "1,263.42€" at bounding box center [773, 355] width 1213 height 7
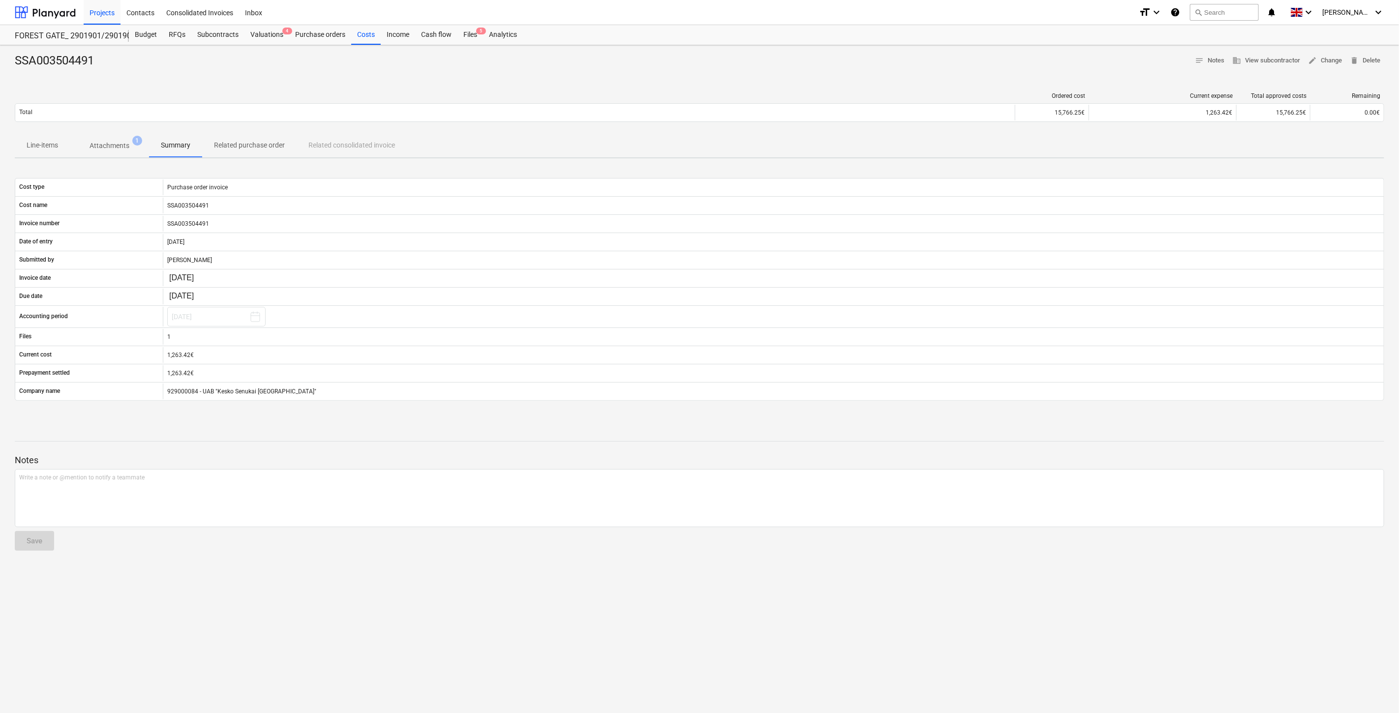
click at [112, 148] on p "Attachments" at bounding box center [110, 146] width 40 height 10
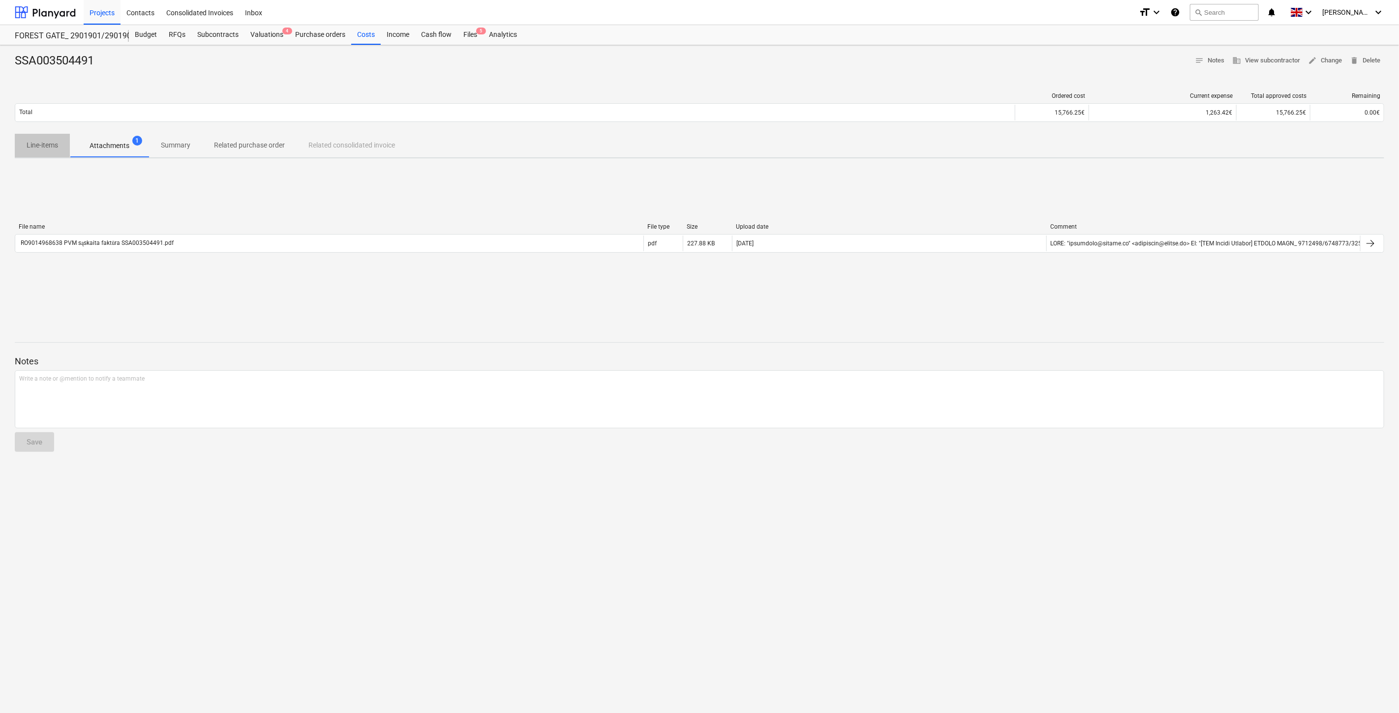
click at [45, 148] on p "Line-items" at bounding box center [42, 145] width 31 height 10
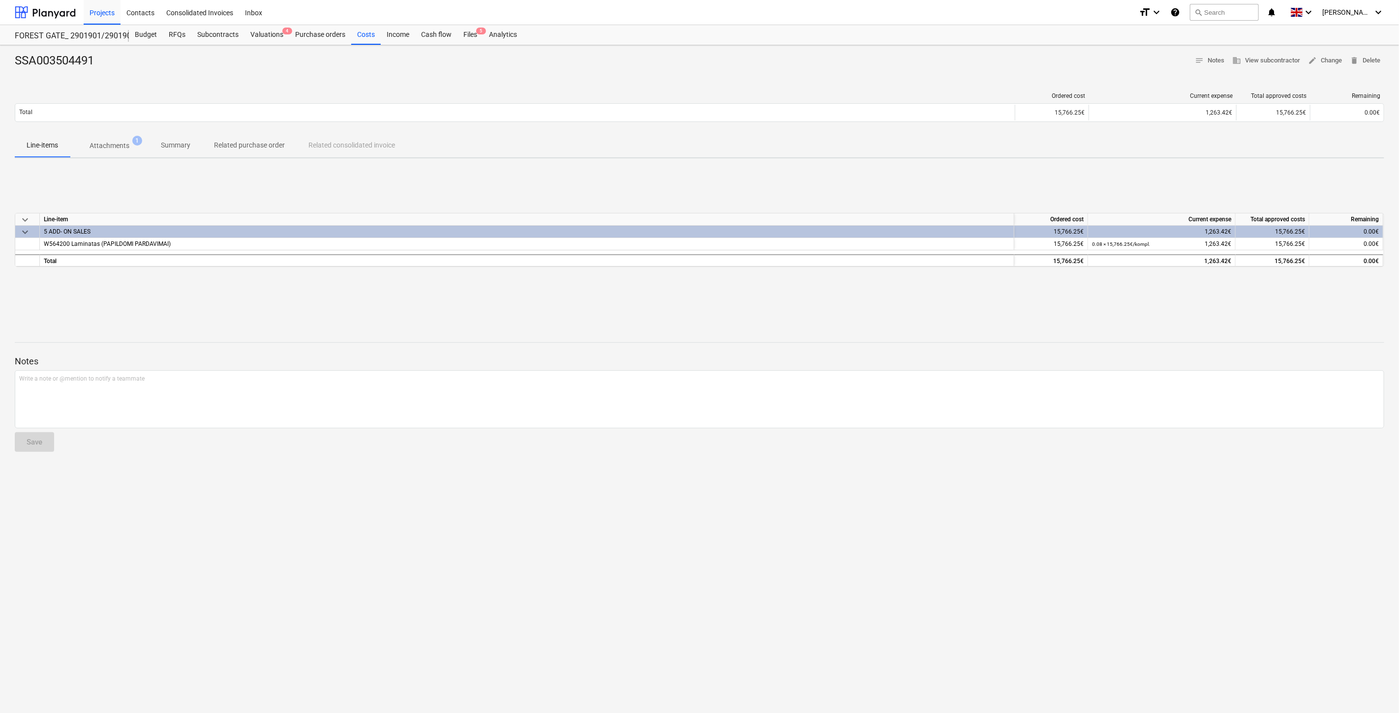
click at [281, 275] on div "keyboard_arrow_down Line-item Ordered cost Current expense Total approved costs…" at bounding box center [700, 240] width 1370 height 148
click at [103, 144] on p "Attachments" at bounding box center [110, 146] width 40 height 10
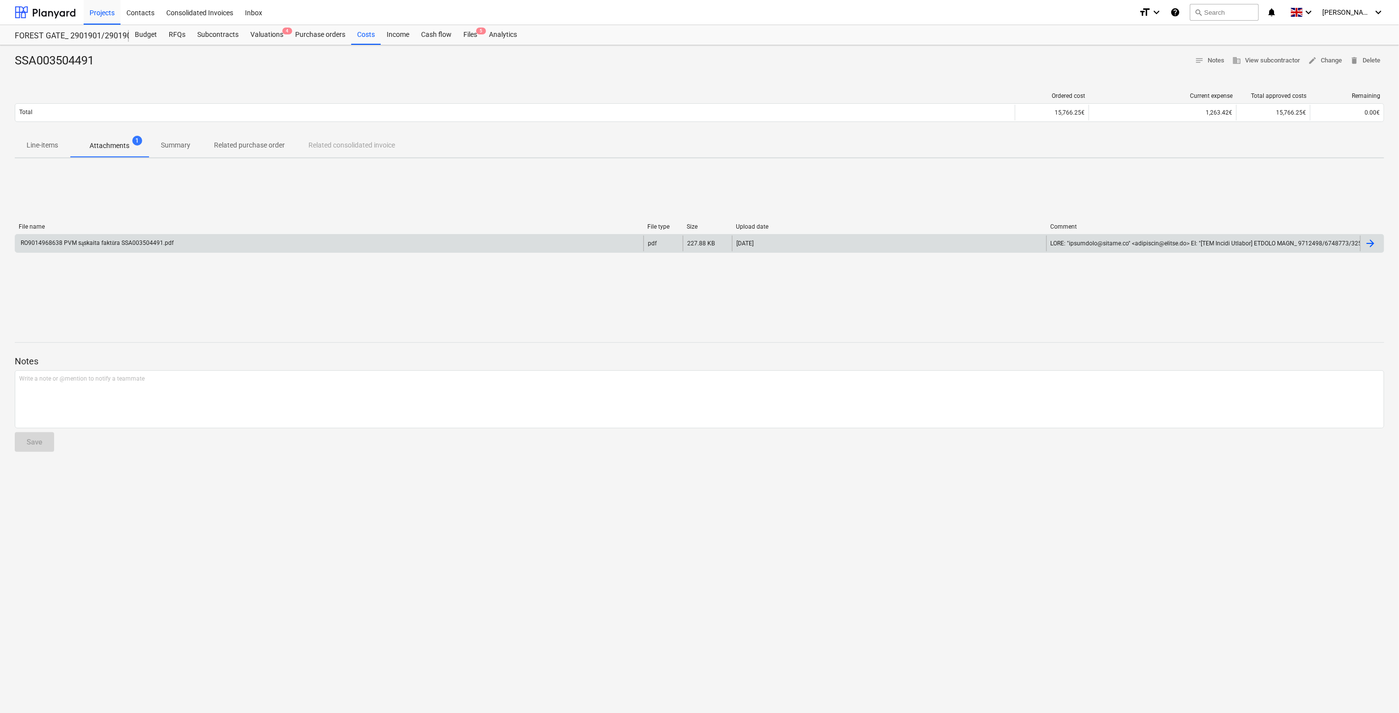
click at [163, 250] on div "RO9014968638 PVM sąskaita faktūra SSA003504491.pdf" at bounding box center [329, 244] width 628 height 16
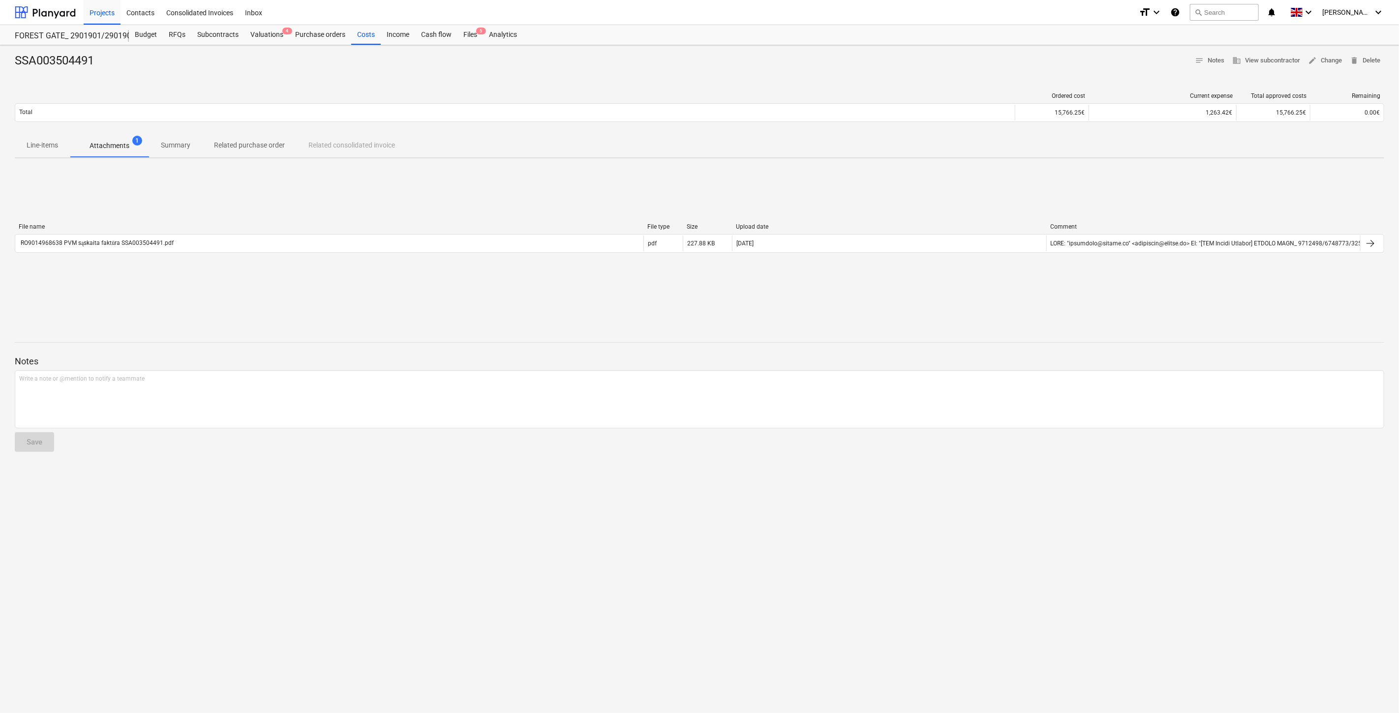
click at [852, 264] on div "File name File type Size Upload date Comment RO9014968638 PVM sąskaita faktūra …" at bounding box center [700, 239] width 1370 height 49
drag, startPoint x: 876, startPoint y: 263, endPoint x: 254, endPoint y: 213, distance: 623.8
click at [874, 263] on div "File name File type Size Upload date Comment RO9014968638 PVM sąskaita faktūra …" at bounding box center [700, 239] width 1370 height 49
click at [43, 153] on span "Line-items" at bounding box center [42, 145] width 55 height 16
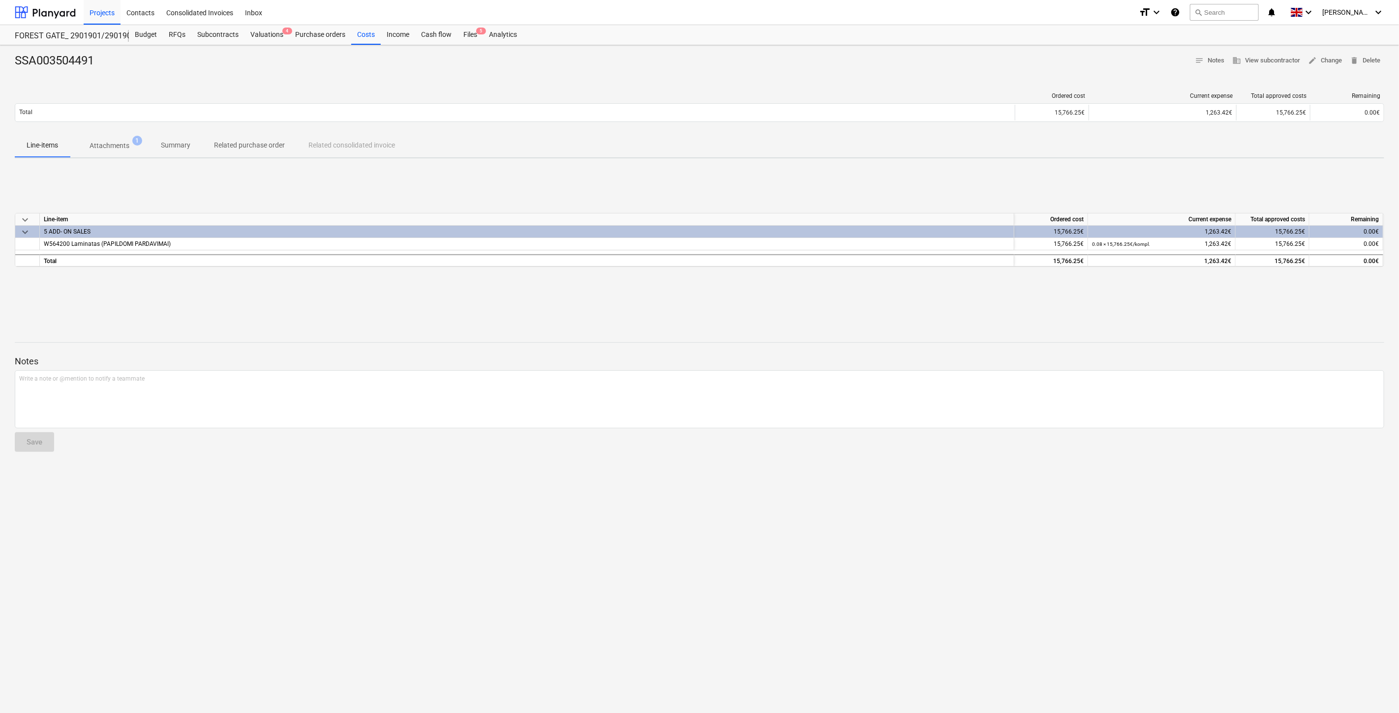
drag, startPoint x: 1206, startPoint y: 192, endPoint x: 1206, endPoint y: 179, distance: 13.3
click at [1206, 186] on div "keyboard_arrow_down Line-item Ordered cost Current expense Total approved costs…" at bounding box center [700, 240] width 1370 height 148
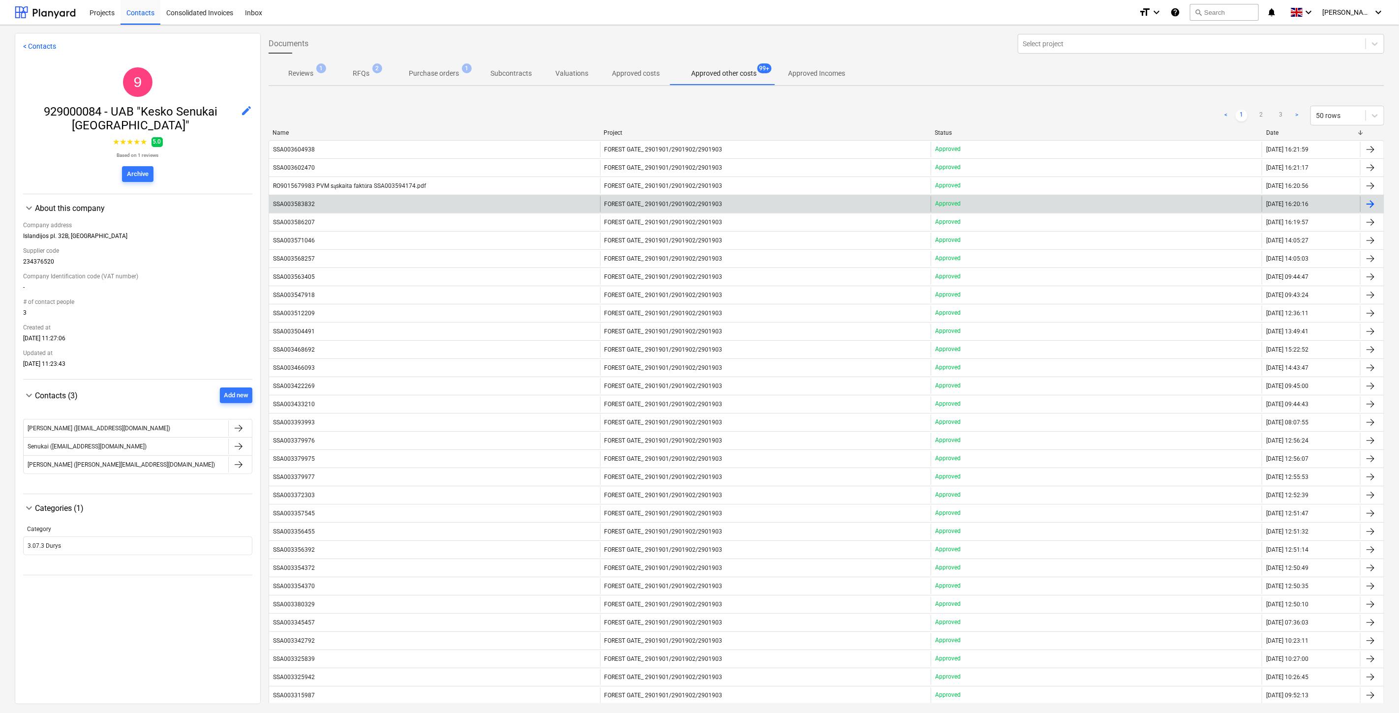
click at [360, 209] on div "SSA003583832" at bounding box center [434, 204] width 331 height 16
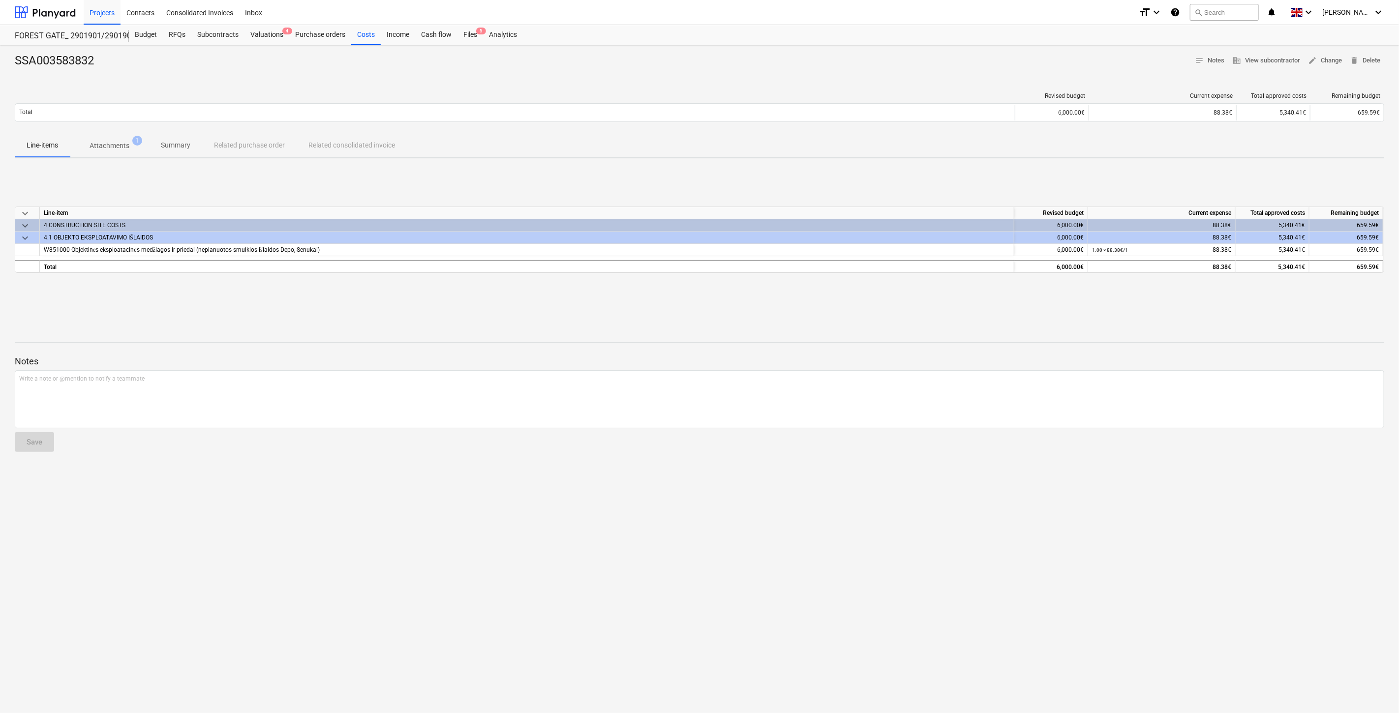
drag, startPoint x: 1055, startPoint y: 315, endPoint x: 1083, endPoint y: 305, distance: 29.6
click at [1056, 313] on div "SSA003583832 notes Notes business View subcontractor edit Change delete Delete …" at bounding box center [699, 379] width 1399 height 668
click at [1083, 305] on div "keyboard_arrow_down Line-item Revised budget Current expense Total approved cos…" at bounding box center [700, 240] width 1370 height 148
click at [92, 141] on p "Attachments" at bounding box center [110, 146] width 40 height 10
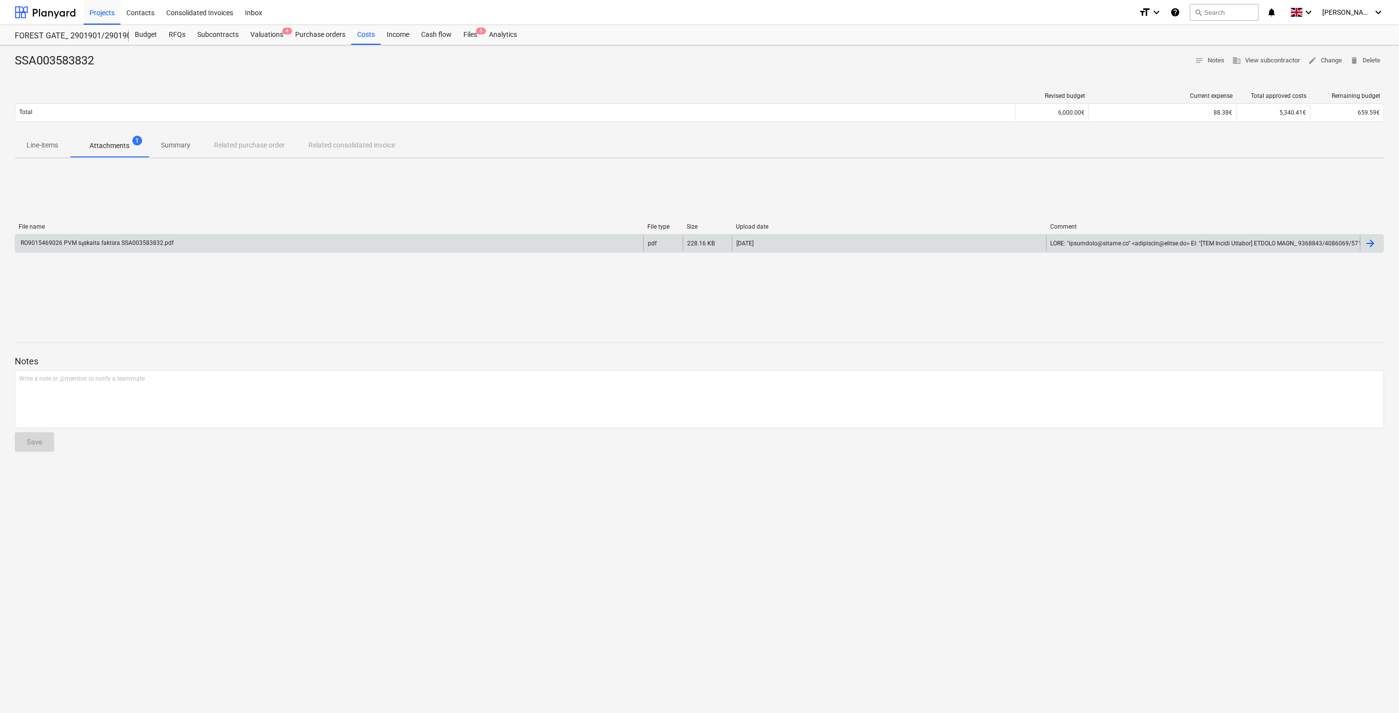
click at [266, 246] on div "RO9015469026 PVM sąskaita faktūra SSA003583832.pdf" at bounding box center [329, 244] width 628 height 16
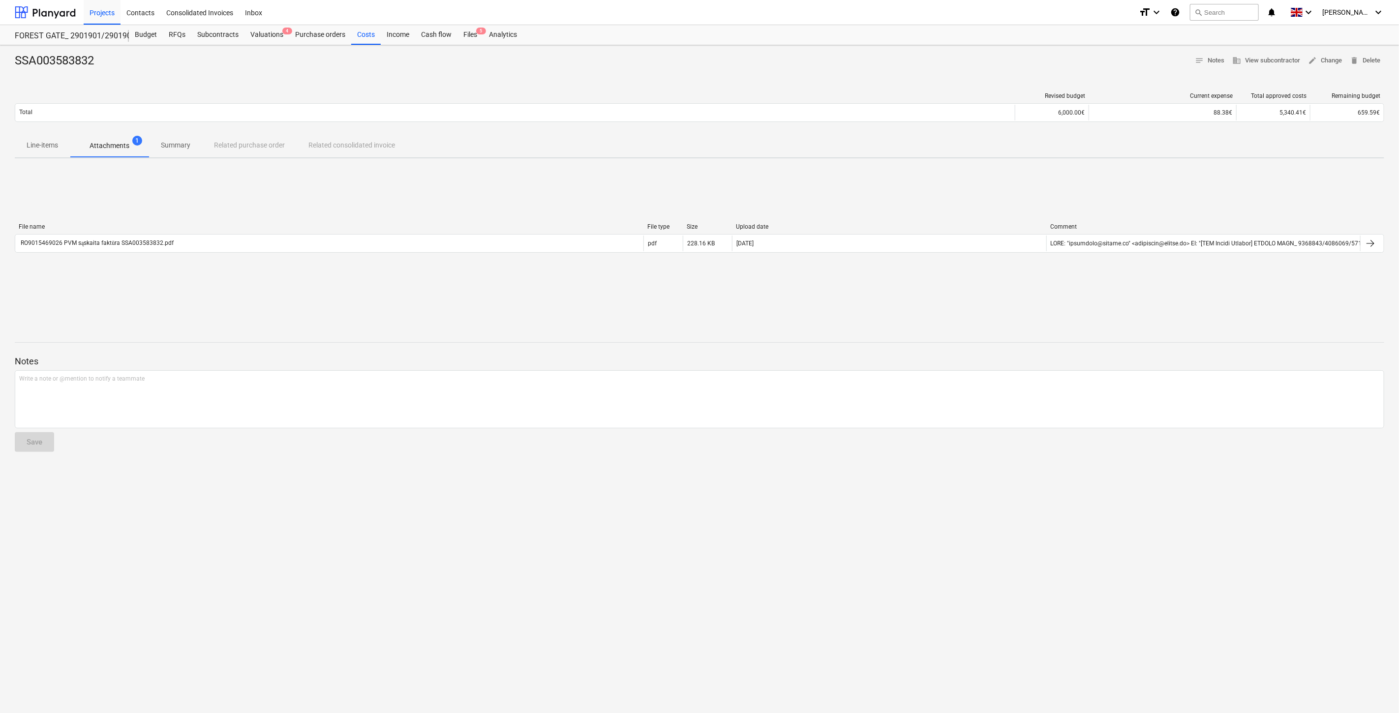
click at [58, 153] on span "Line-items" at bounding box center [42, 145] width 55 height 16
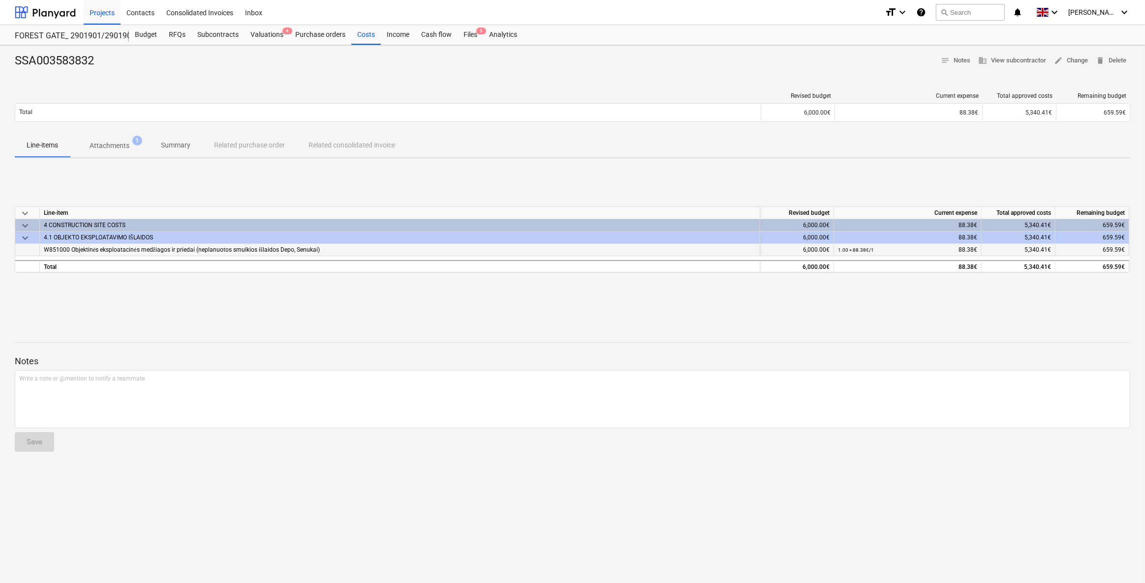
drag, startPoint x: 977, startPoint y: 249, endPoint x: 956, endPoint y: 249, distance: 21.7
click at [956, 249] on div "1.00 × 88.38€ / 1 88.38€" at bounding box center [908, 250] width 148 height 12
drag, startPoint x: 978, startPoint y: 250, endPoint x: 959, endPoint y: 250, distance: 19.7
click at [959, 250] on div "1.00 × 88.38€ / 1 88.38€" at bounding box center [908, 250] width 148 height 12
click at [969, 310] on div "keyboard_arrow_down Line-item Revised budget Current expense Total approved cos…" at bounding box center [572, 240] width 1115 height 148
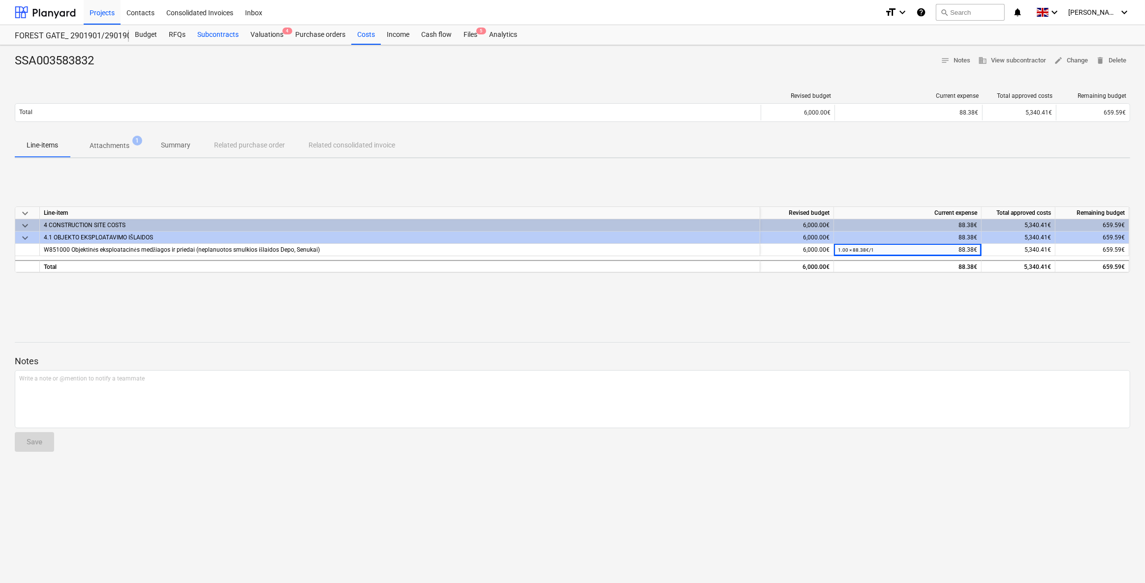
click at [211, 34] on div "Subcontracts" at bounding box center [217, 35] width 53 height 20
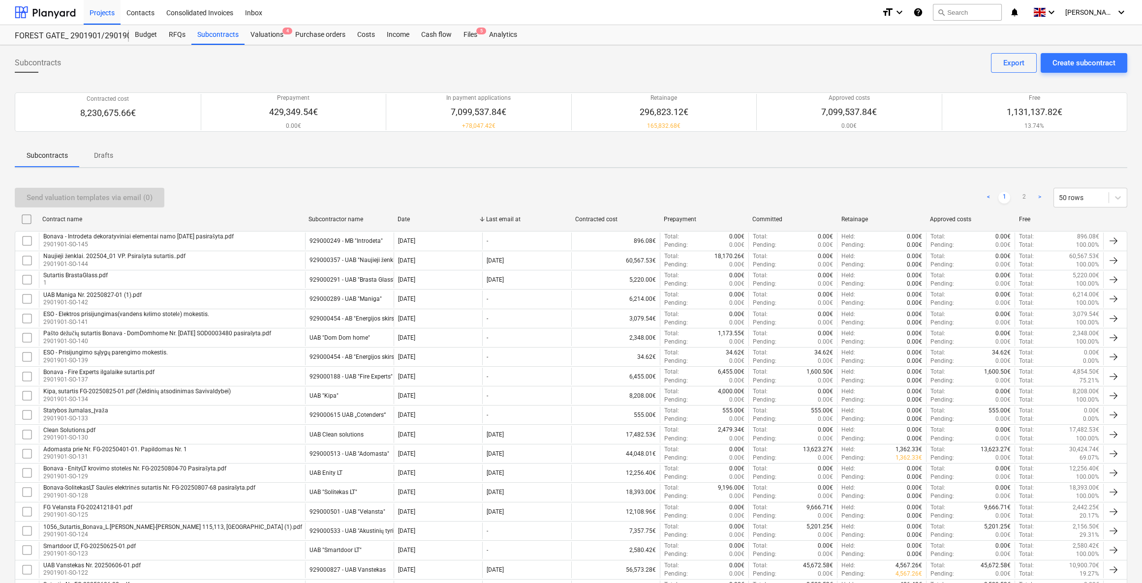
click at [303, 207] on div "Send valuation templates via email (0) < 1 2 > 50 rows" at bounding box center [571, 198] width 1112 height 28
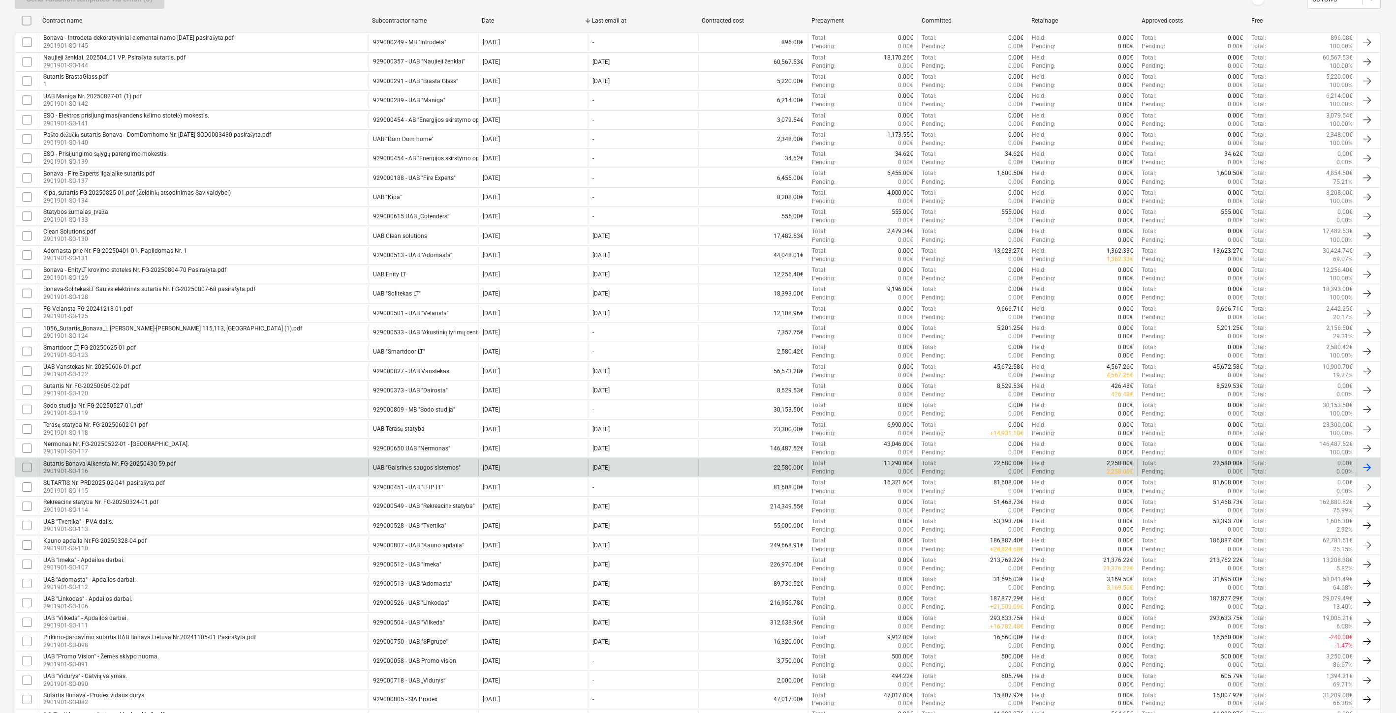
scroll to position [109, 0]
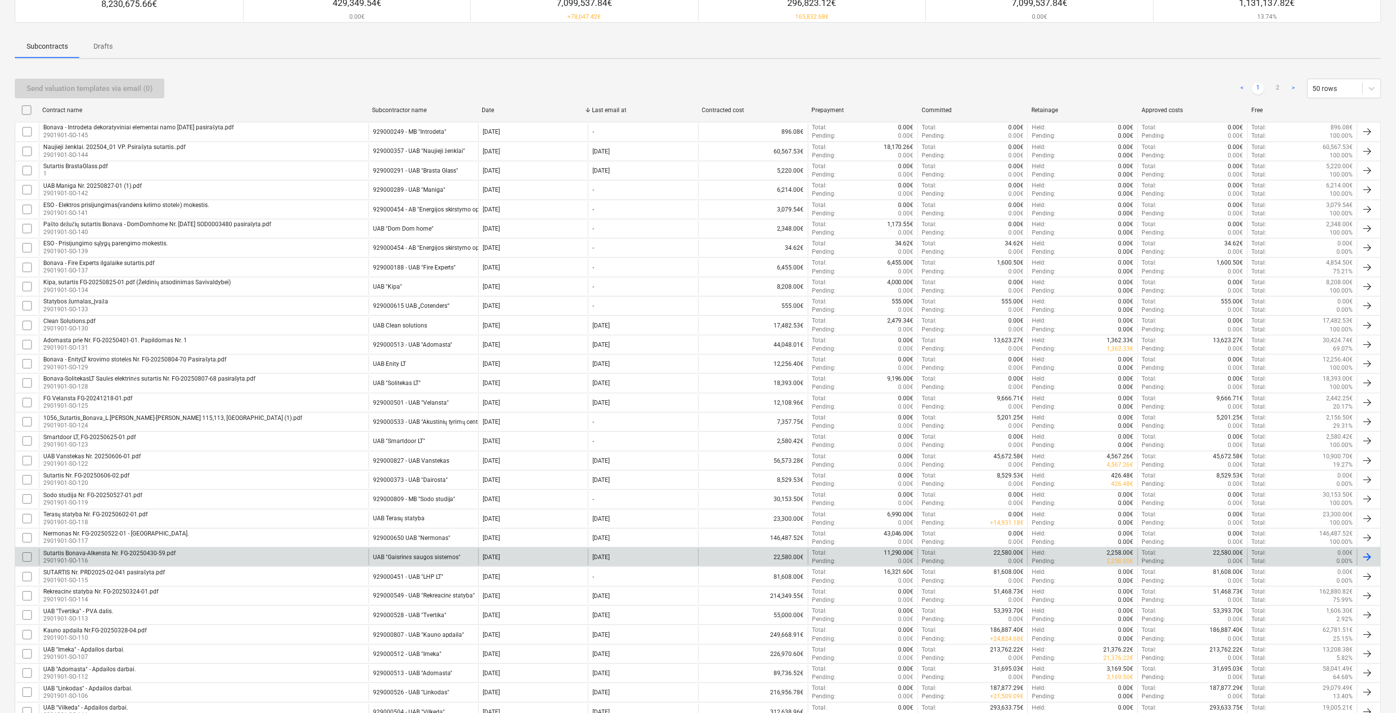
click at [179, 556] on div "Sutartis Bonava-Alkensta Nr. FG-20250430-59.pdf 2901901-SO-116" at bounding box center [204, 557] width 330 height 17
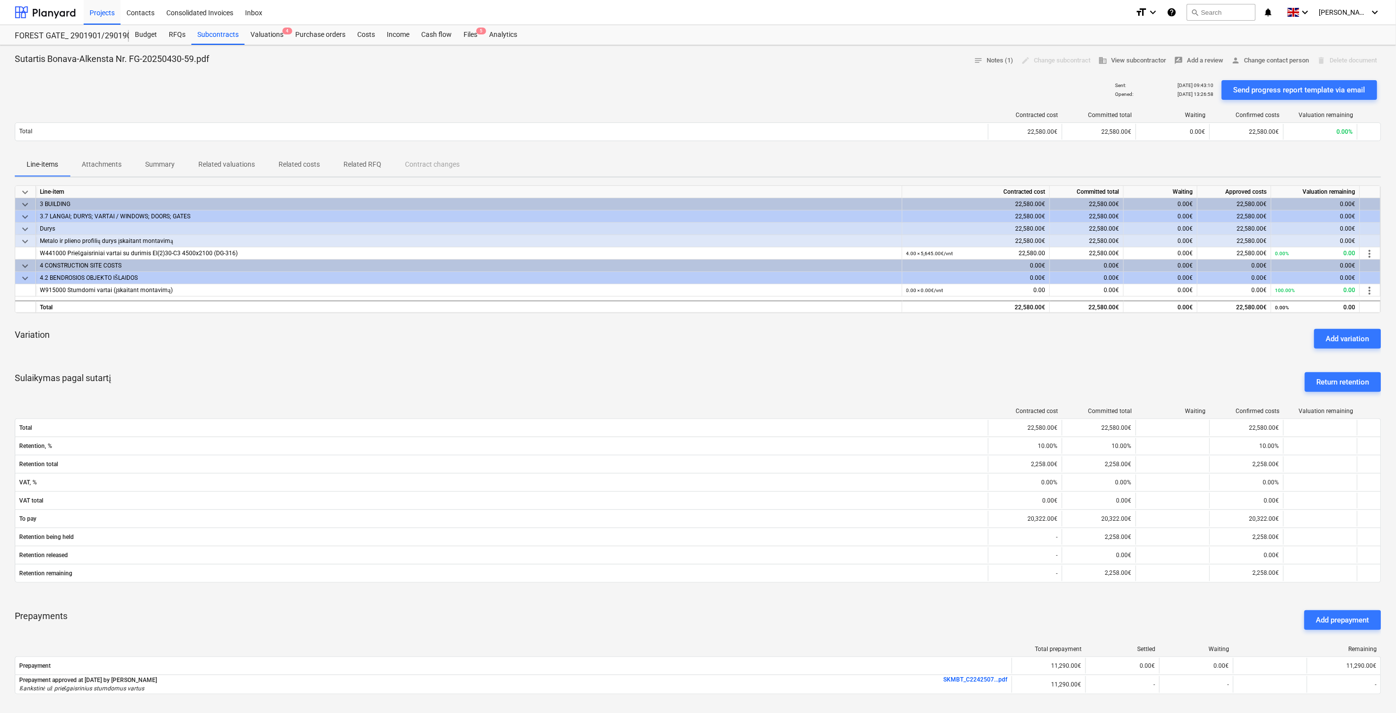
click at [160, 161] on p "Summary" at bounding box center [160, 164] width 30 height 10
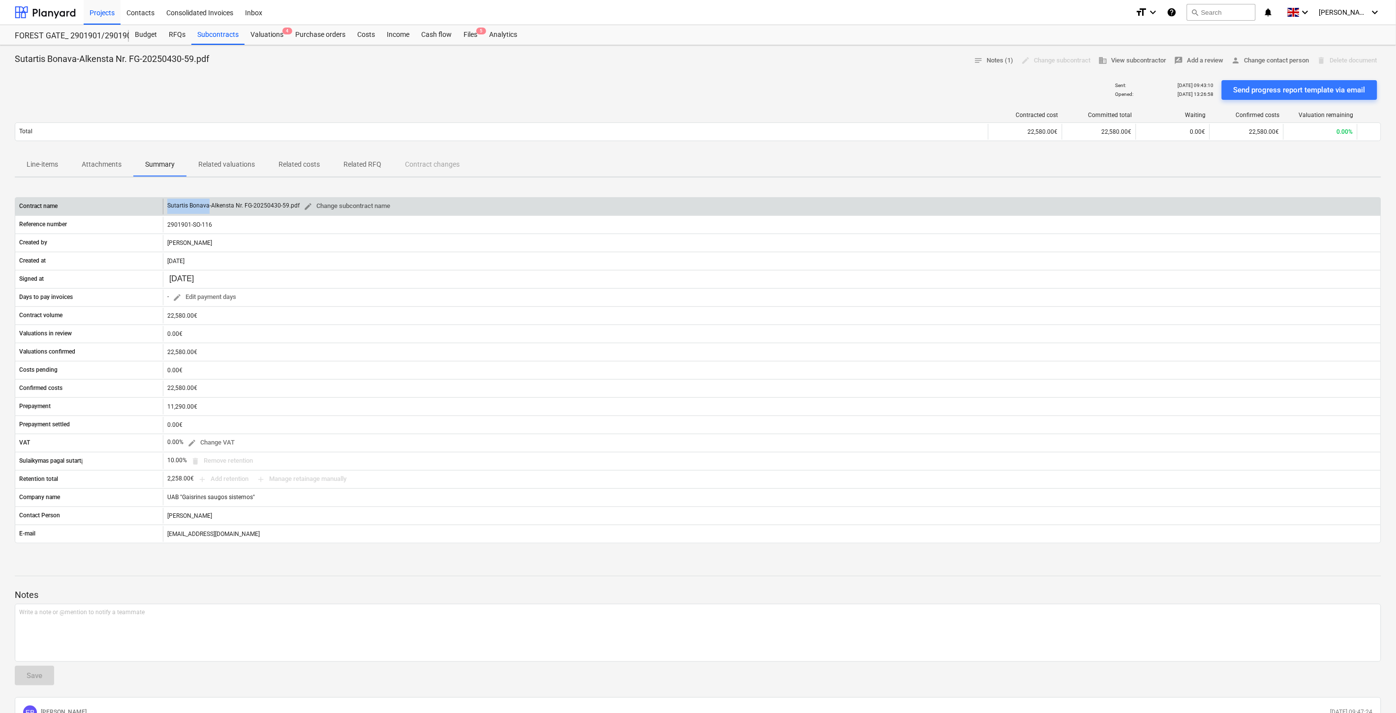
drag, startPoint x: 168, startPoint y: 203, endPoint x: 209, endPoint y: 203, distance: 40.8
click at [209, 203] on div "Sutartis Bonava-Alkensta Nr. FG-20250430-59.pdf edit Change subcontract name" at bounding box center [280, 206] width 227 height 15
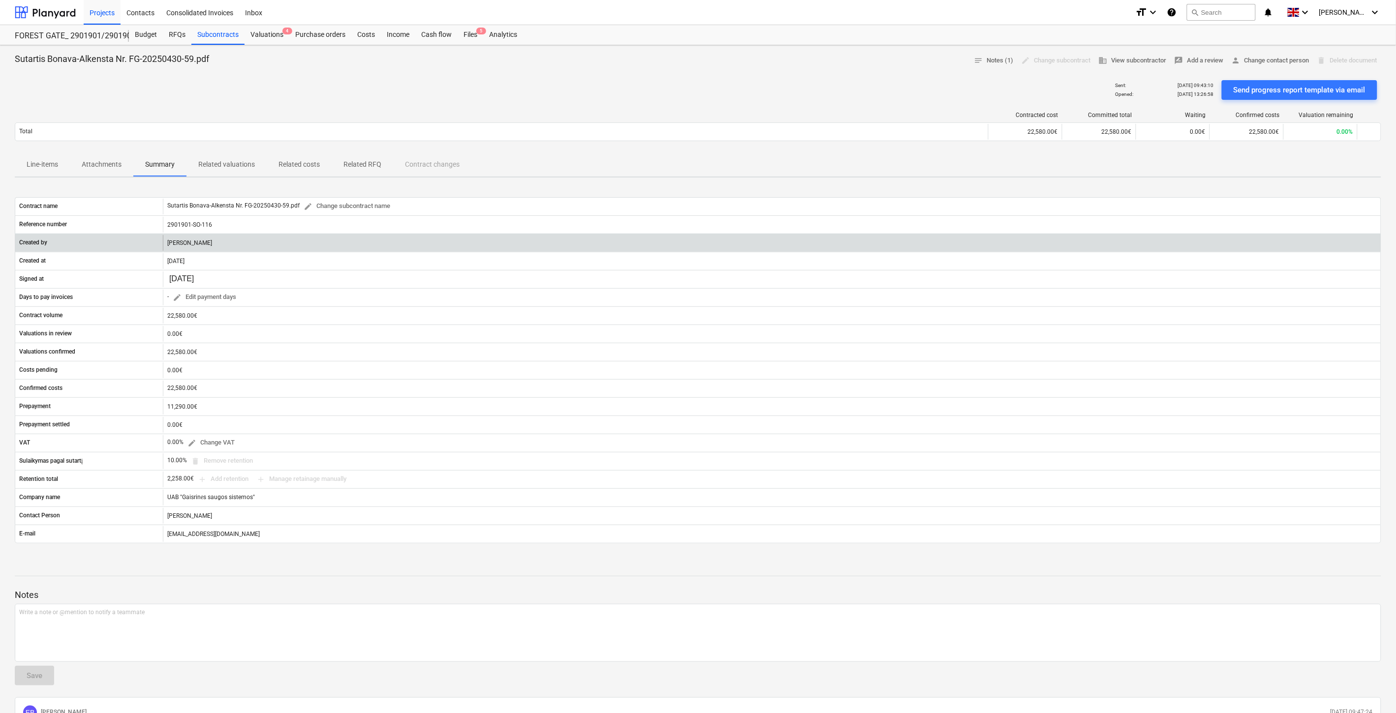
click at [217, 244] on div "[PERSON_NAME]" at bounding box center [772, 243] width 1218 height 16
drag, startPoint x: 218, startPoint y: 244, endPoint x: 156, endPoint y: 243, distance: 62.5
click at [153, 244] on div "Created by [PERSON_NAME][DEMOGRAPHIC_DATA]" at bounding box center [697, 243] width 1365 height 16
click at [219, 244] on div "[PERSON_NAME]" at bounding box center [772, 243] width 1218 height 16
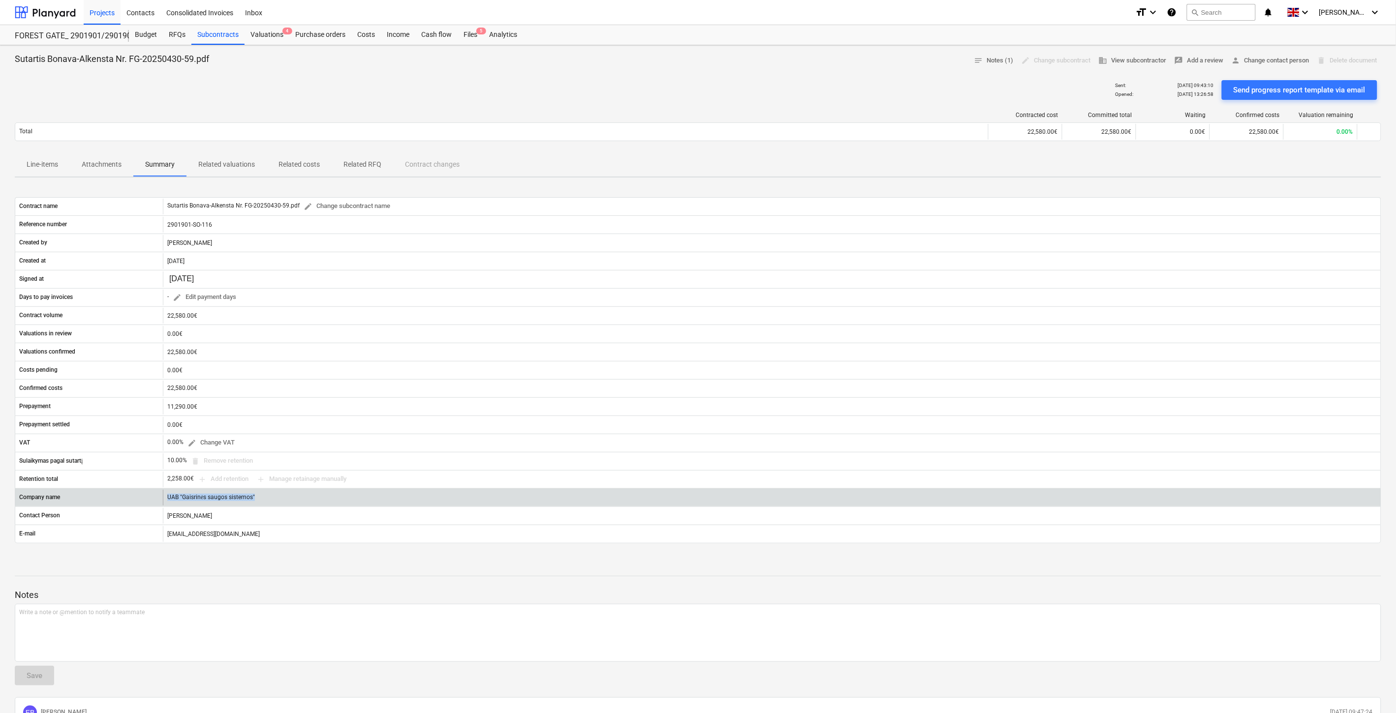
drag, startPoint x: 255, startPoint y: 495, endPoint x: 233, endPoint y: 498, distance: 22.4
click at [161, 498] on div "Company name UAB "Gaisrinės saugos sistemos"" at bounding box center [697, 498] width 1365 height 16
click at [254, 497] on div "UAB "Gaisrinės saugos sistemos"" at bounding box center [772, 498] width 1218 height 16
drag, startPoint x: 203, startPoint y: 500, endPoint x: 147, endPoint y: 500, distance: 56.6
click at [147, 500] on div "Company name UAB "Gaisrinės saugos sistemos"" at bounding box center [697, 498] width 1365 height 16
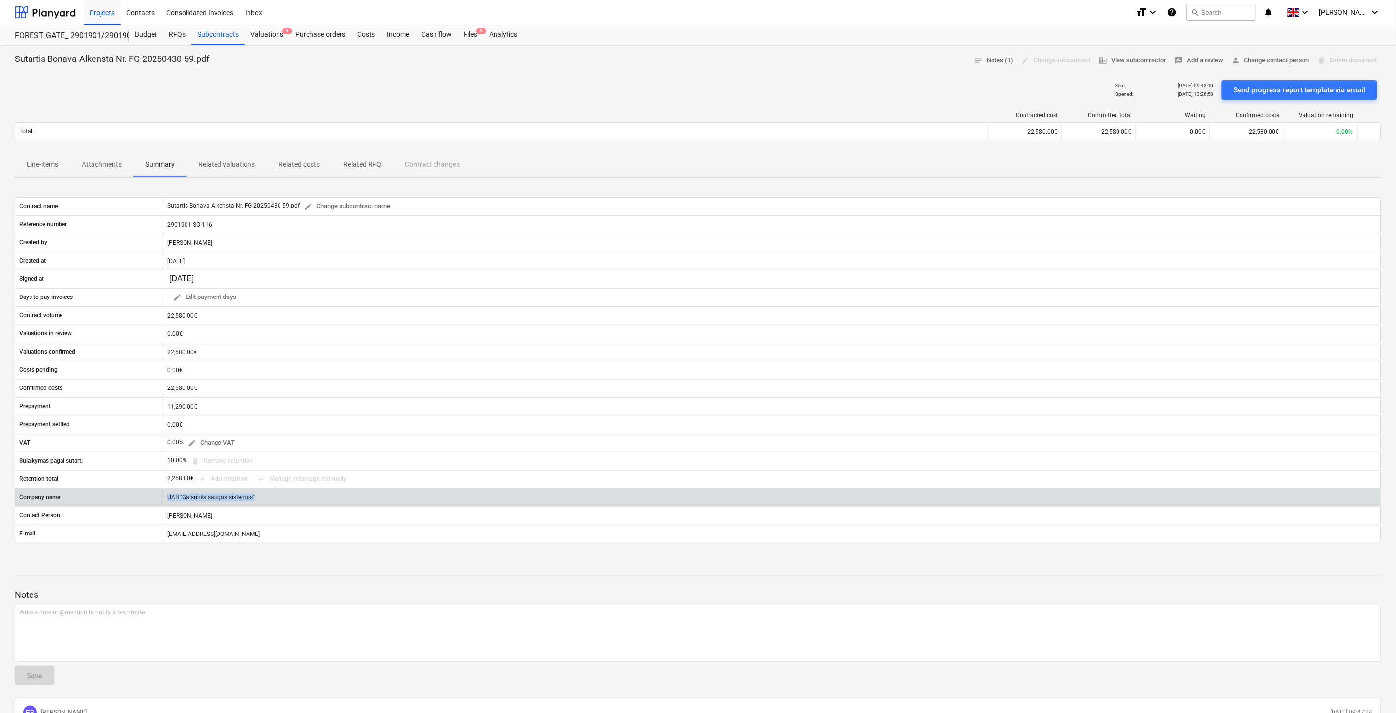
click at [256, 495] on div "UAB "Gaisrinės saugos sistemos"" at bounding box center [772, 498] width 1218 height 16
drag, startPoint x: 247, startPoint y: 497, endPoint x: 148, endPoint y: 498, distance: 99.9
click at [148, 498] on div "Company name UAB "Gaisrinės saugos sistemos"" at bounding box center [697, 498] width 1365 height 16
click at [249, 498] on div "UAB "Gaisrinės saugos sistemos"" at bounding box center [772, 498] width 1218 height 16
drag, startPoint x: 279, startPoint y: 495, endPoint x: 163, endPoint y: 500, distance: 115.7
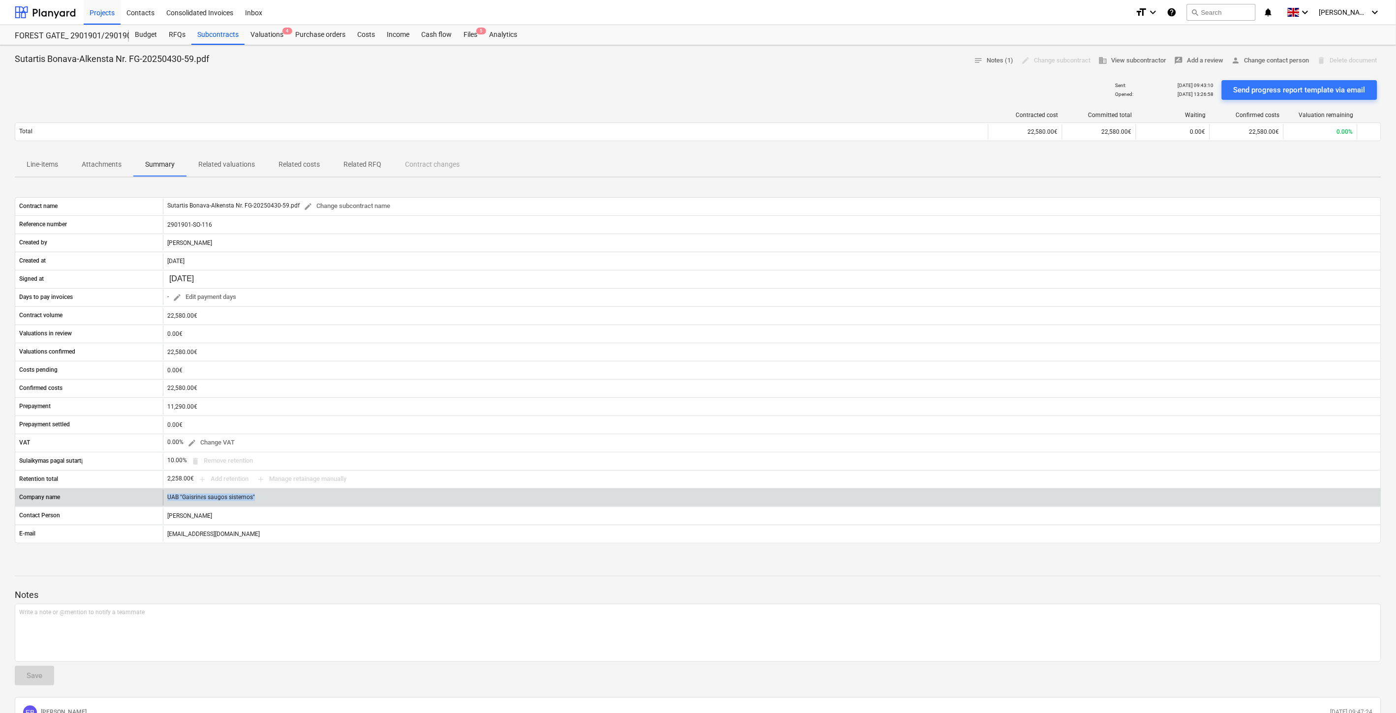
click at [163, 500] on div "UAB "Gaisrinės saugos sistemos"" at bounding box center [772, 498] width 1218 height 16
click at [268, 498] on div "UAB "Gaisrinės saugos sistemos"" at bounding box center [772, 498] width 1218 height 16
click at [288, 497] on div "UAB "Gaisrinės saugos sistemos"" at bounding box center [772, 498] width 1218 height 16
click at [450, 497] on div "UAB "Gaisrinės saugos sistemos"" at bounding box center [772, 498] width 1218 height 16
click at [455, 495] on div "UAB "Gaisrinės saugos sistemos"" at bounding box center [772, 498] width 1218 height 16
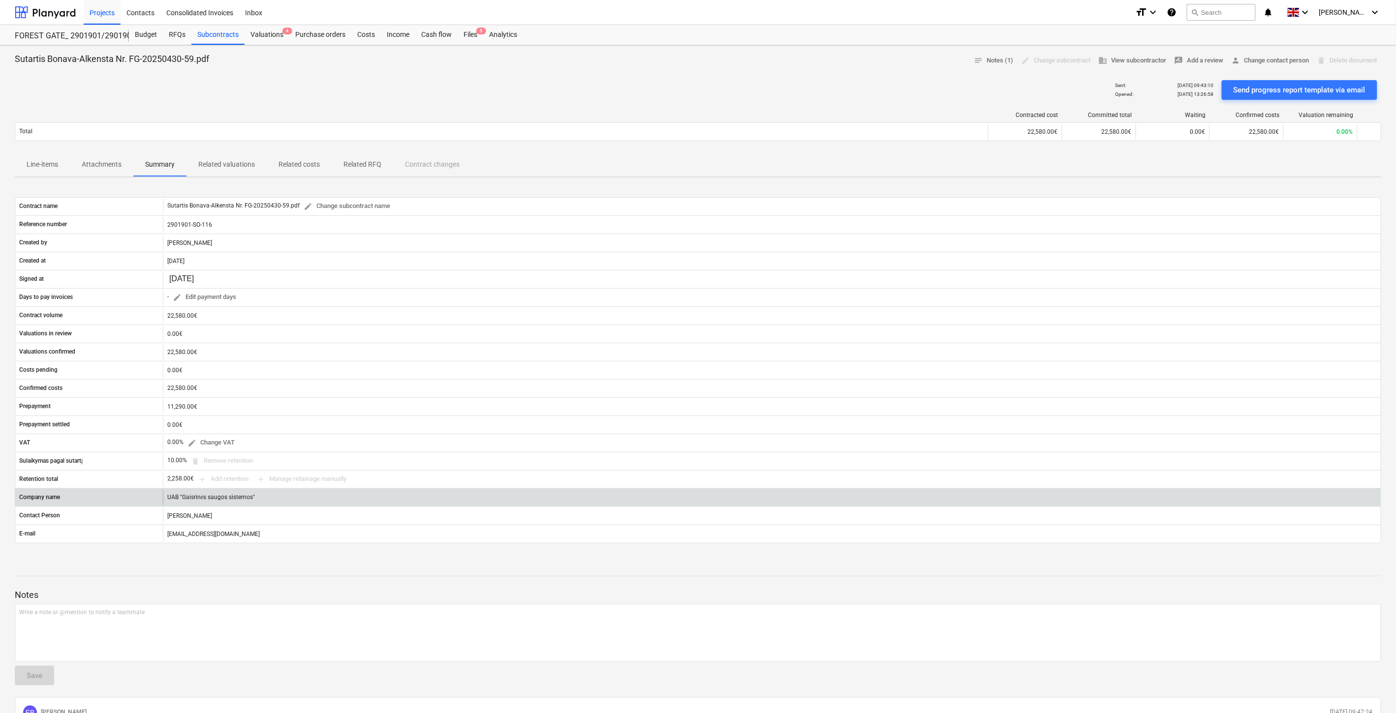
click at [466, 495] on div "UAB "Gaisrinės saugos sistemos"" at bounding box center [772, 498] width 1218 height 16
click at [474, 495] on div "UAB "Gaisrinės saugos sistemos"" at bounding box center [772, 498] width 1218 height 16
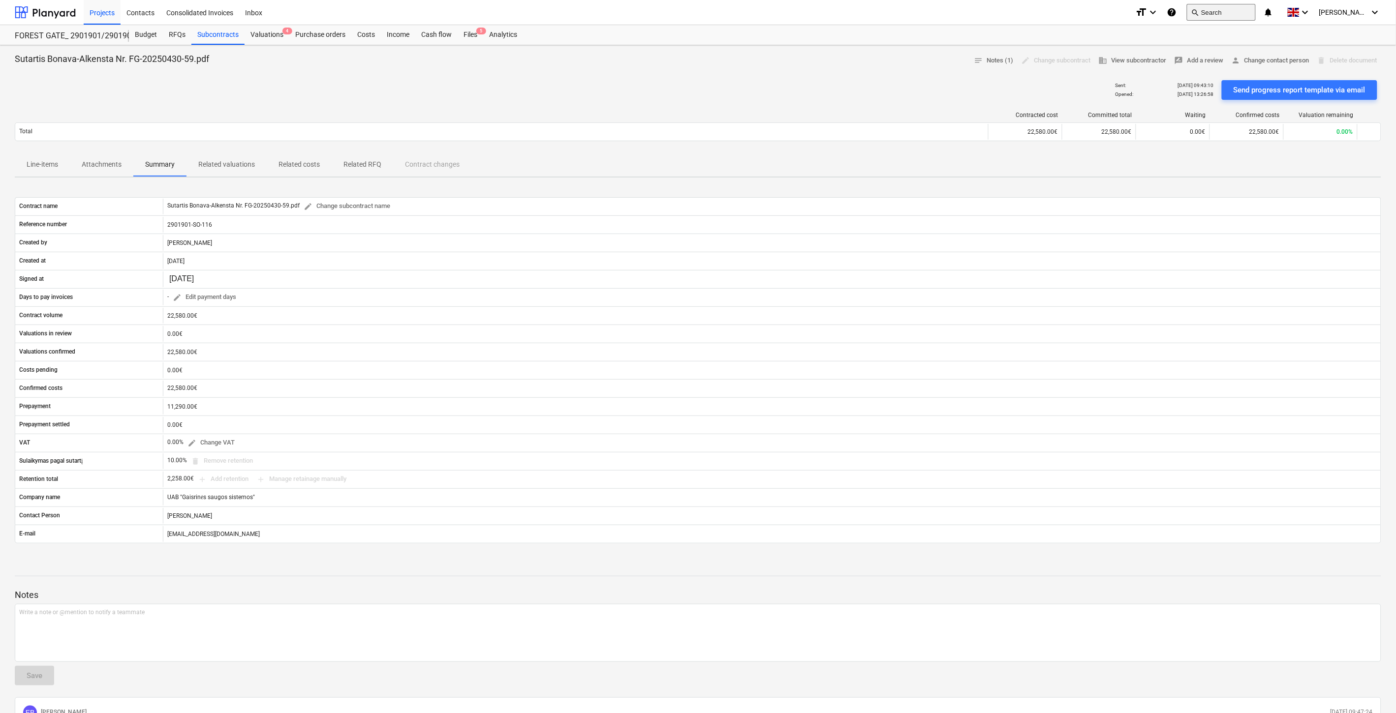
click at [1213, 12] on button "search Search" at bounding box center [1221, 12] width 69 height 17
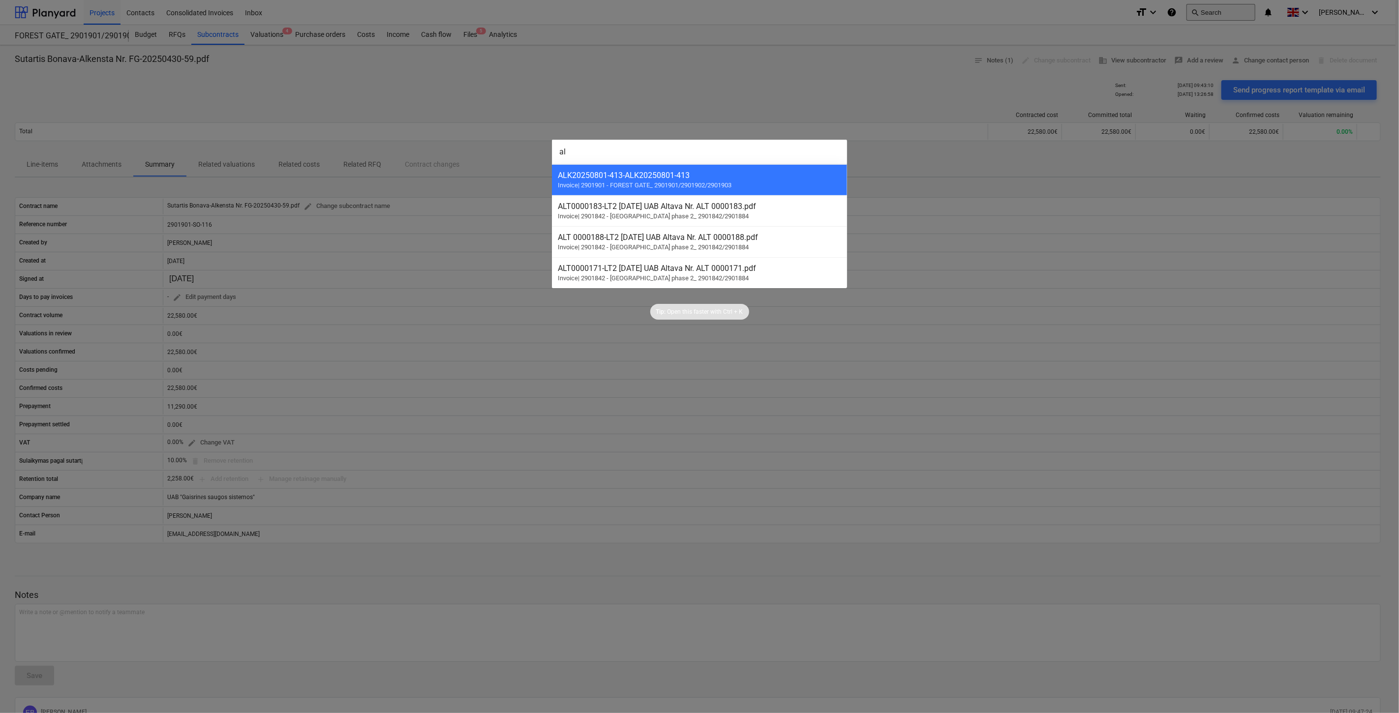
type input "a"
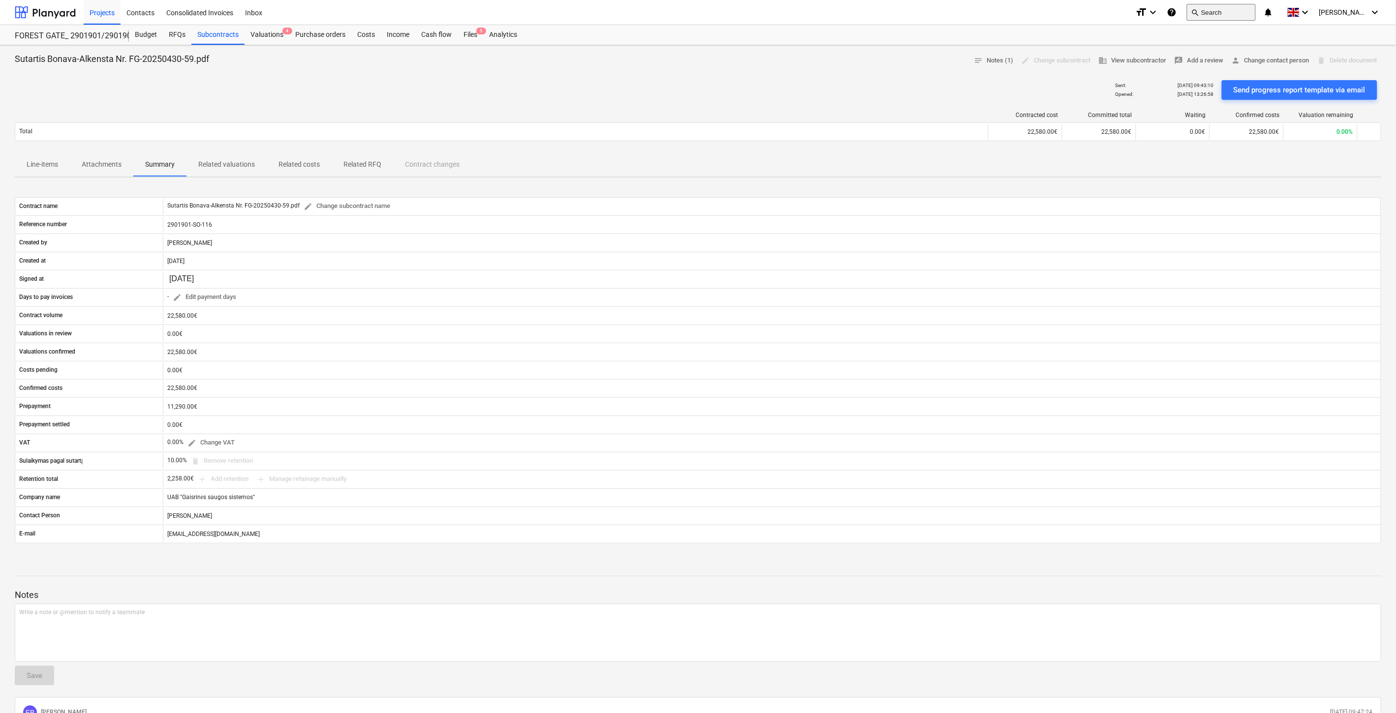
drag, startPoint x: 130, startPoint y: 16, endPoint x: 1262, endPoint y: 16, distance: 1132.0
click at [130, 16] on div "Contacts" at bounding box center [141, 12] width 40 height 25
click at [1255, 16] on button "search Search" at bounding box center [1221, 12] width 69 height 17
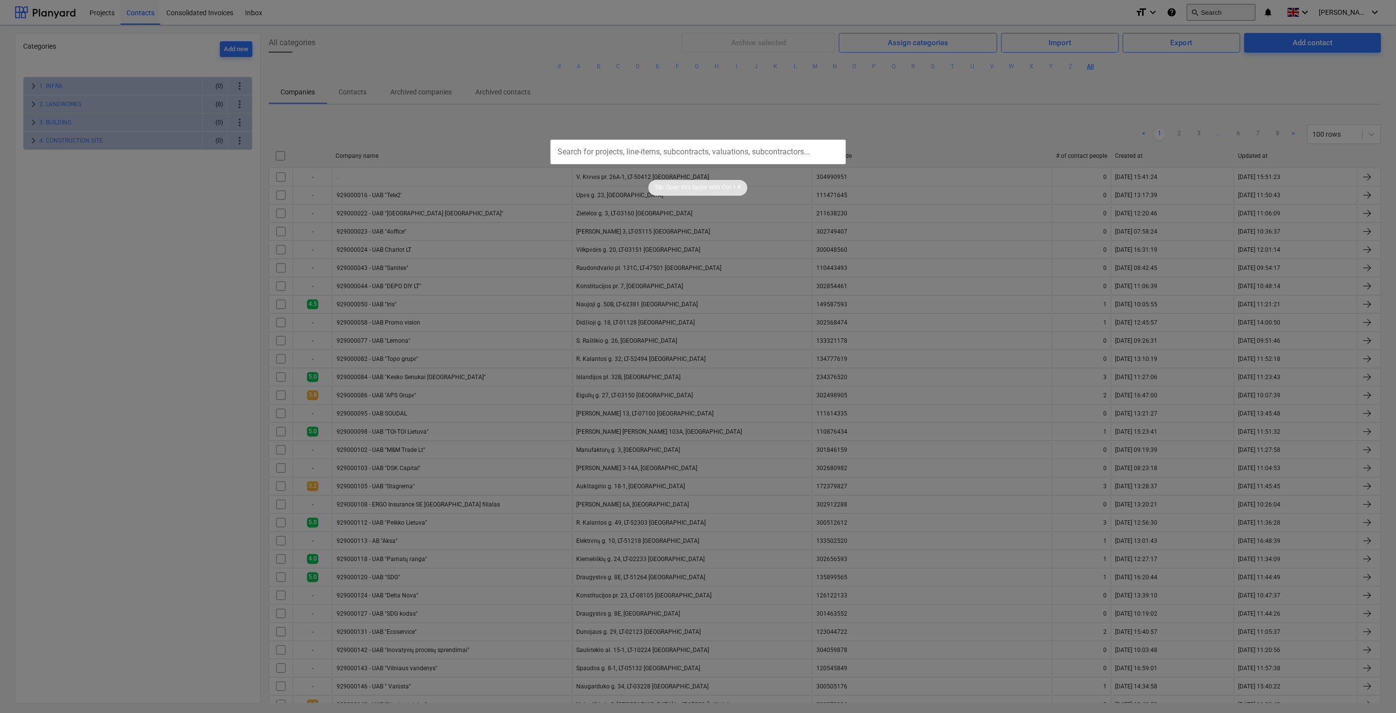
click at [1241, 8] on div at bounding box center [698, 356] width 1396 height 713
click at [1241, 9] on button "search Search" at bounding box center [1221, 12] width 69 height 17
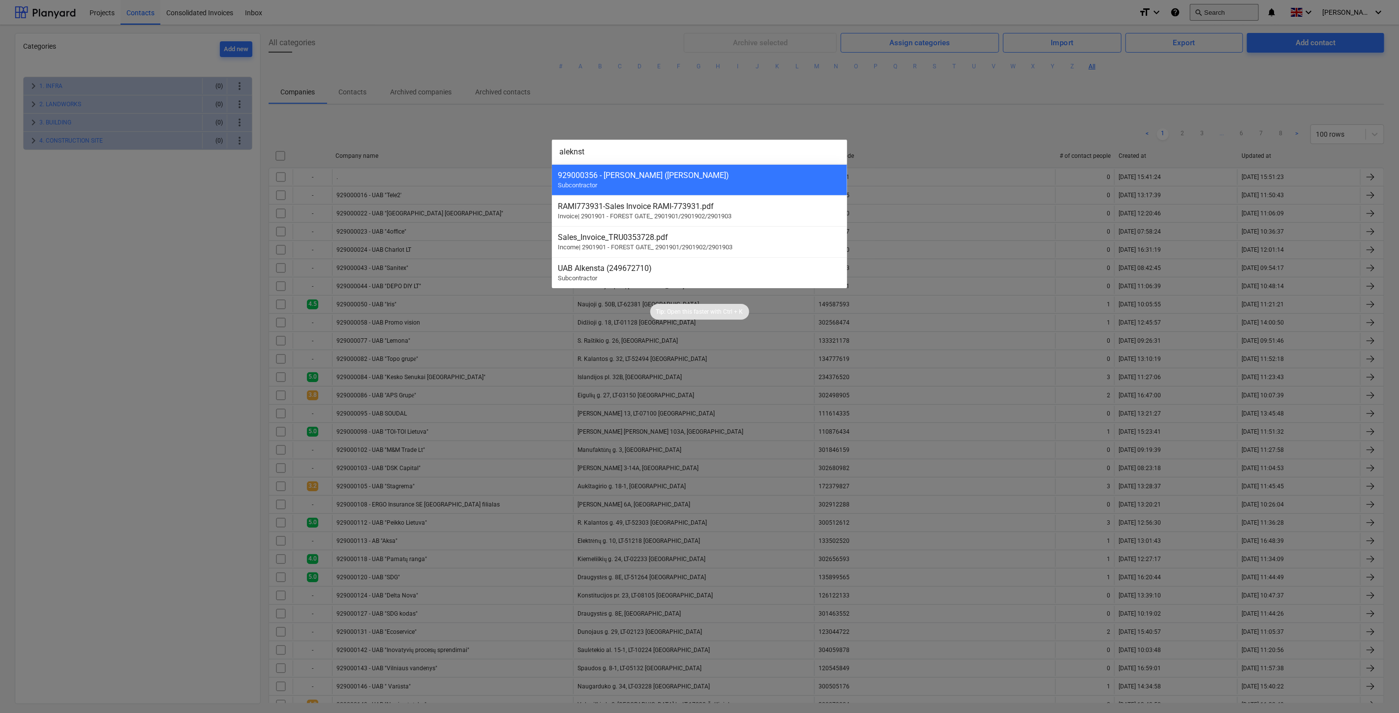
type input "aleknsta"
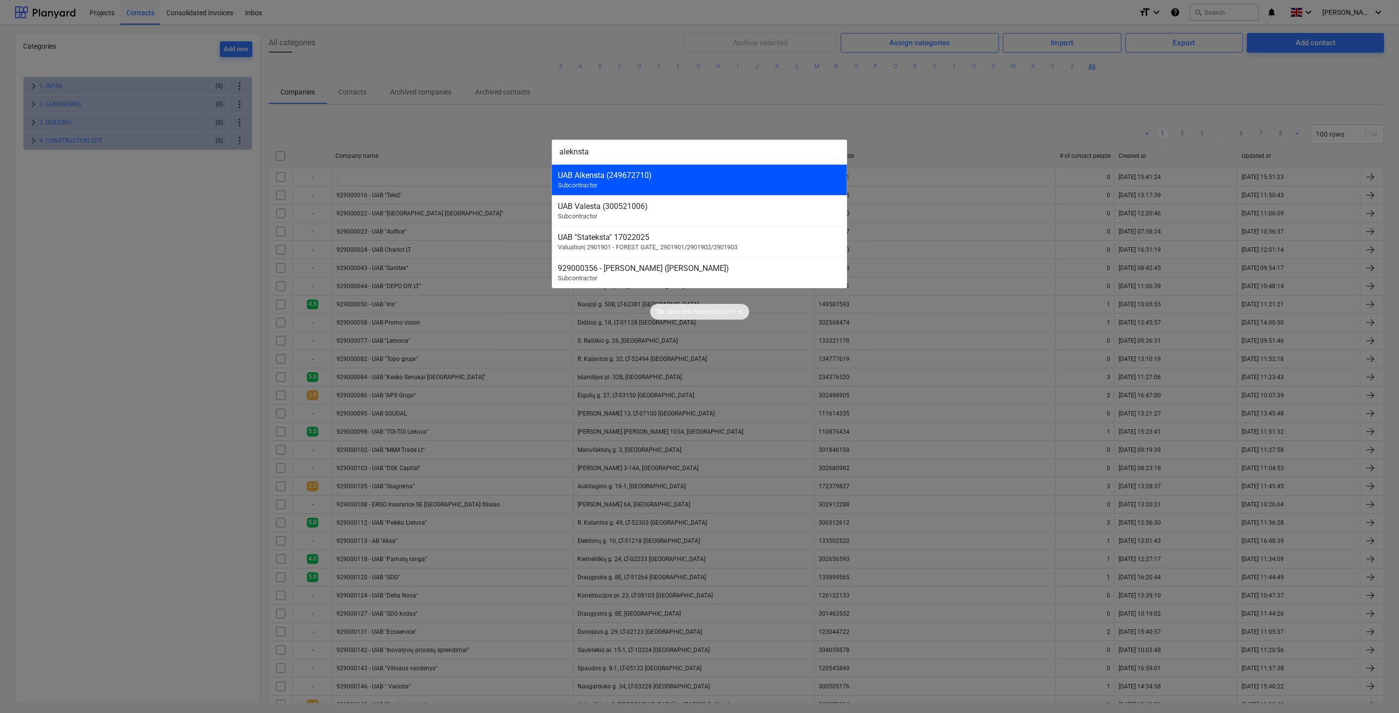
click at [717, 171] on div "UAB Alkensta (249672710)" at bounding box center [699, 175] width 283 height 9
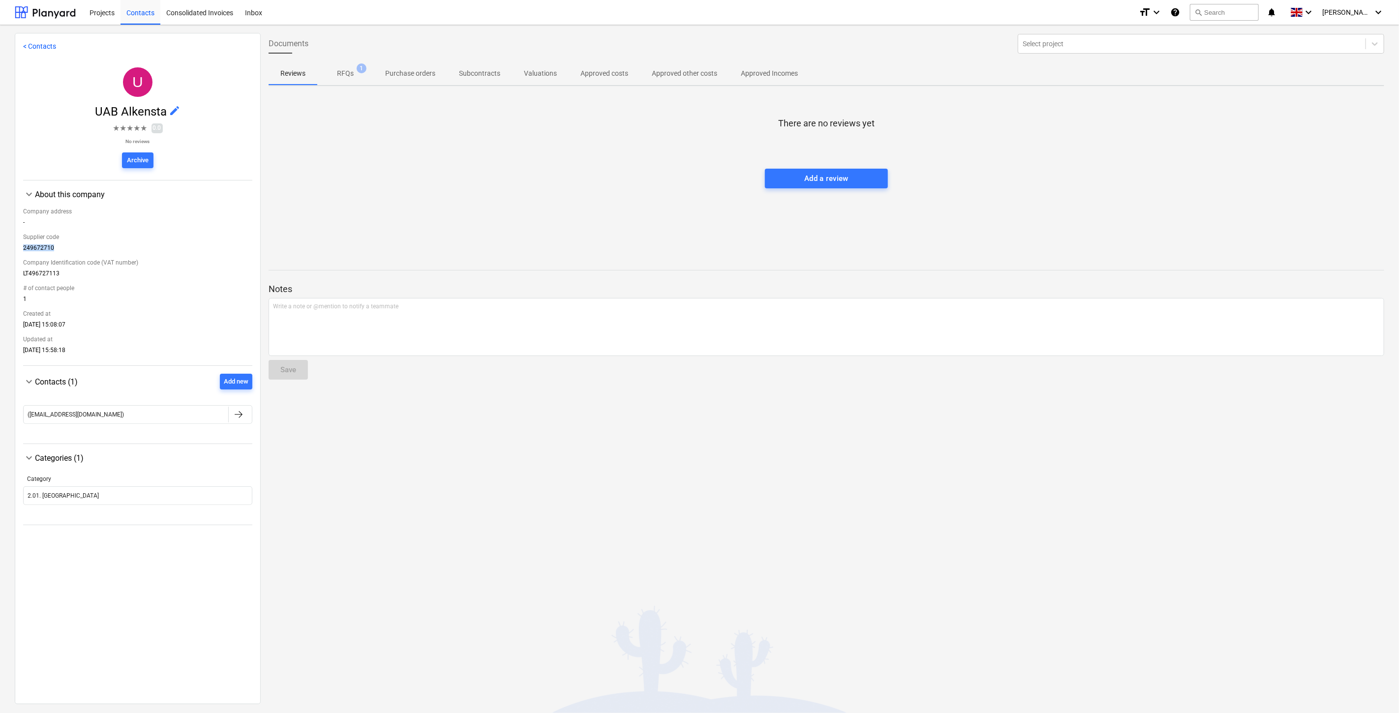
drag, startPoint x: 60, startPoint y: 248, endPoint x: 21, endPoint y: 251, distance: 39.5
click at [21, 251] on div "< Contacts U UAB Alkensta edit ★ ★ ★ ★ ★ 0.0 No reviews Archive keyboard_arrow_…" at bounding box center [138, 369] width 246 height 672
click at [630, 213] on div "There are no reviews yet Add a review" at bounding box center [827, 168] width 1116 height 148
click at [1259, 12] on button "search Search" at bounding box center [1224, 12] width 69 height 17
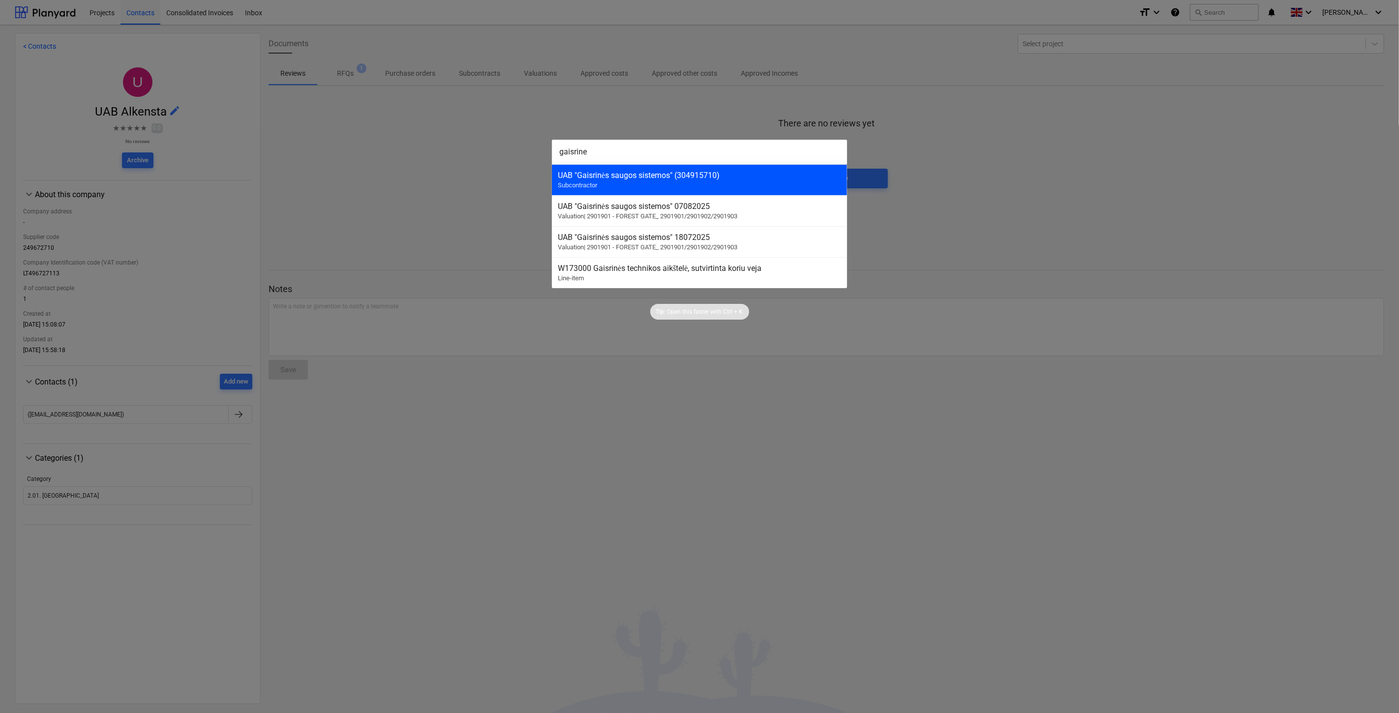
type input "gaisrine"
click at [661, 174] on div "UAB "Gaisrinės saugos sistemos" (304915710)" at bounding box center [699, 175] width 283 height 9
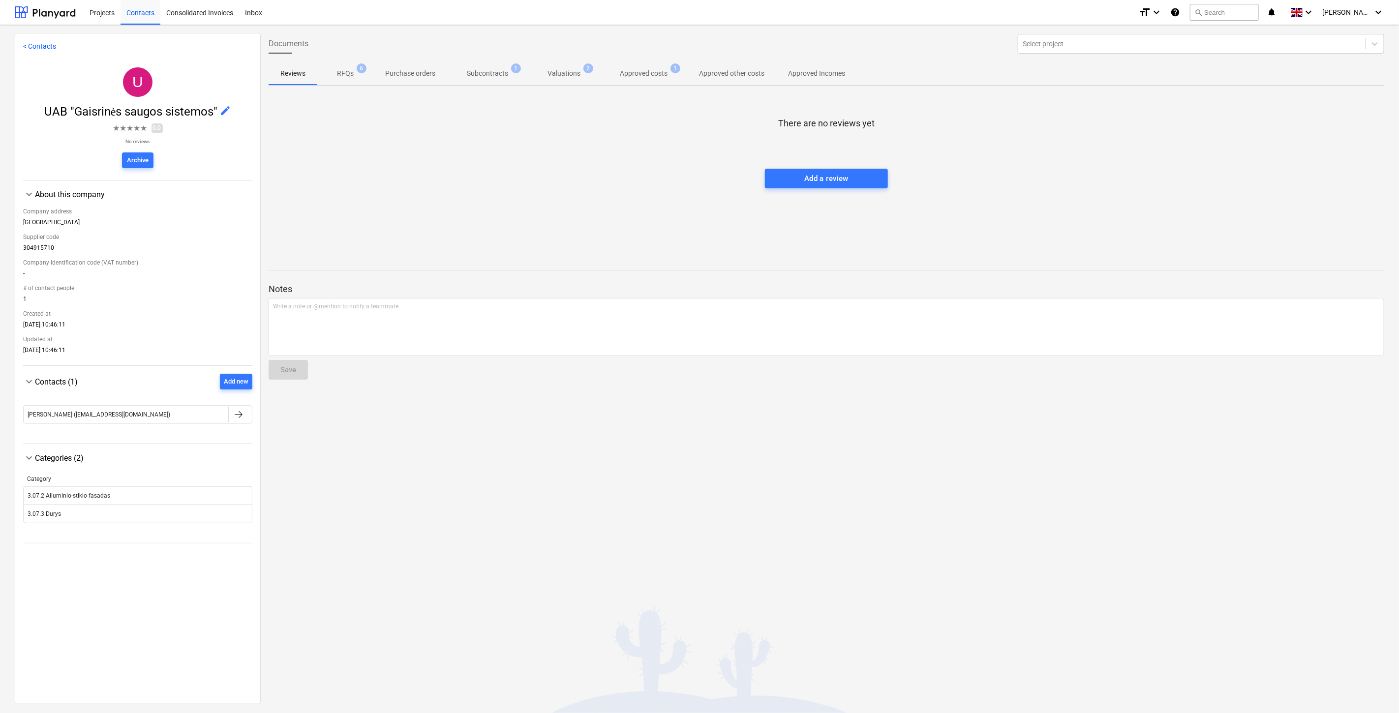
click at [596, 187] on div "There are no reviews yet Add a review" at bounding box center [827, 168] width 1116 height 148
click at [613, 180] on div "There are no reviews yet Add a review" at bounding box center [827, 168] width 1116 height 148
click at [1082, 161] on div at bounding box center [827, 159] width 1116 height 20
click at [1102, 152] on div at bounding box center [827, 159] width 1116 height 20
click at [1190, 143] on div at bounding box center [827, 139] width 1116 height 20
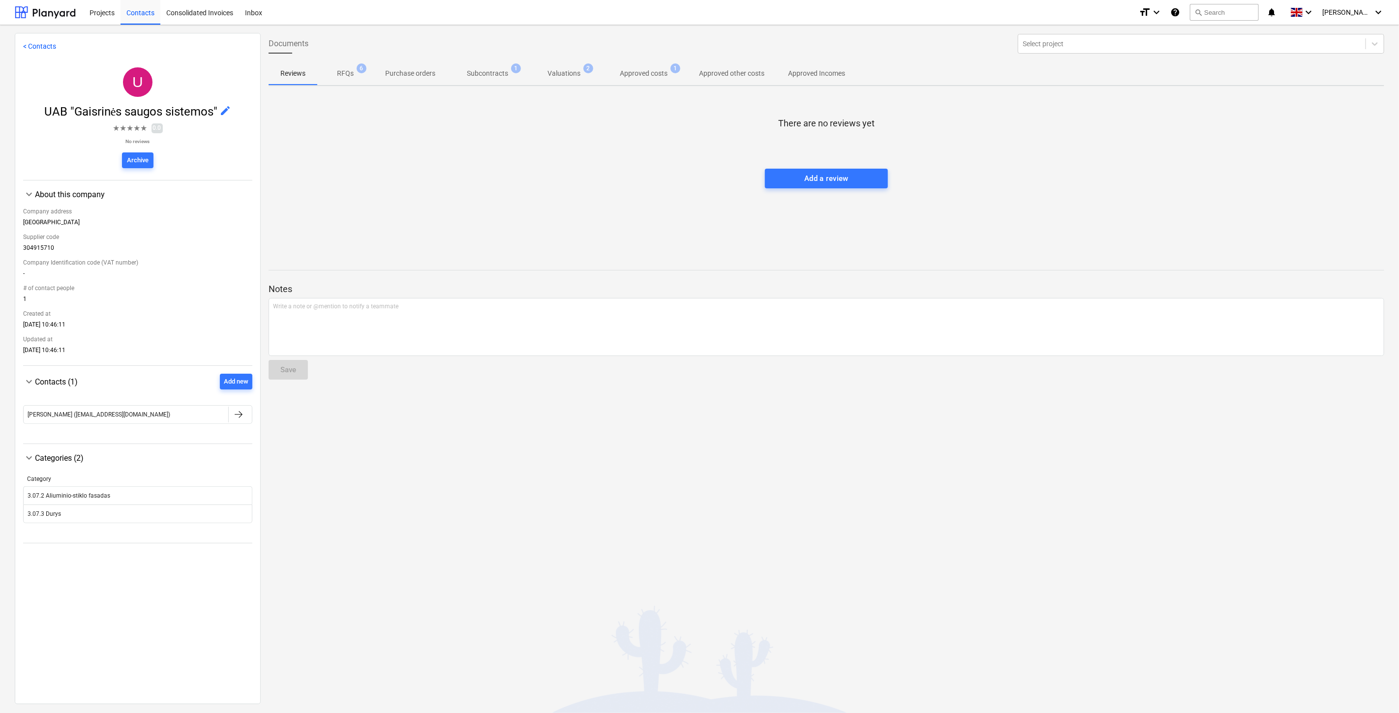
click at [1203, 135] on div at bounding box center [827, 139] width 1116 height 20
click at [594, 228] on div "There are no reviews yet Add a review" at bounding box center [827, 168] width 1116 height 148
click at [611, 220] on div "There are no reviews yet Add a review" at bounding box center [827, 168] width 1116 height 148
click at [61, 15] on div at bounding box center [45, 12] width 61 height 25
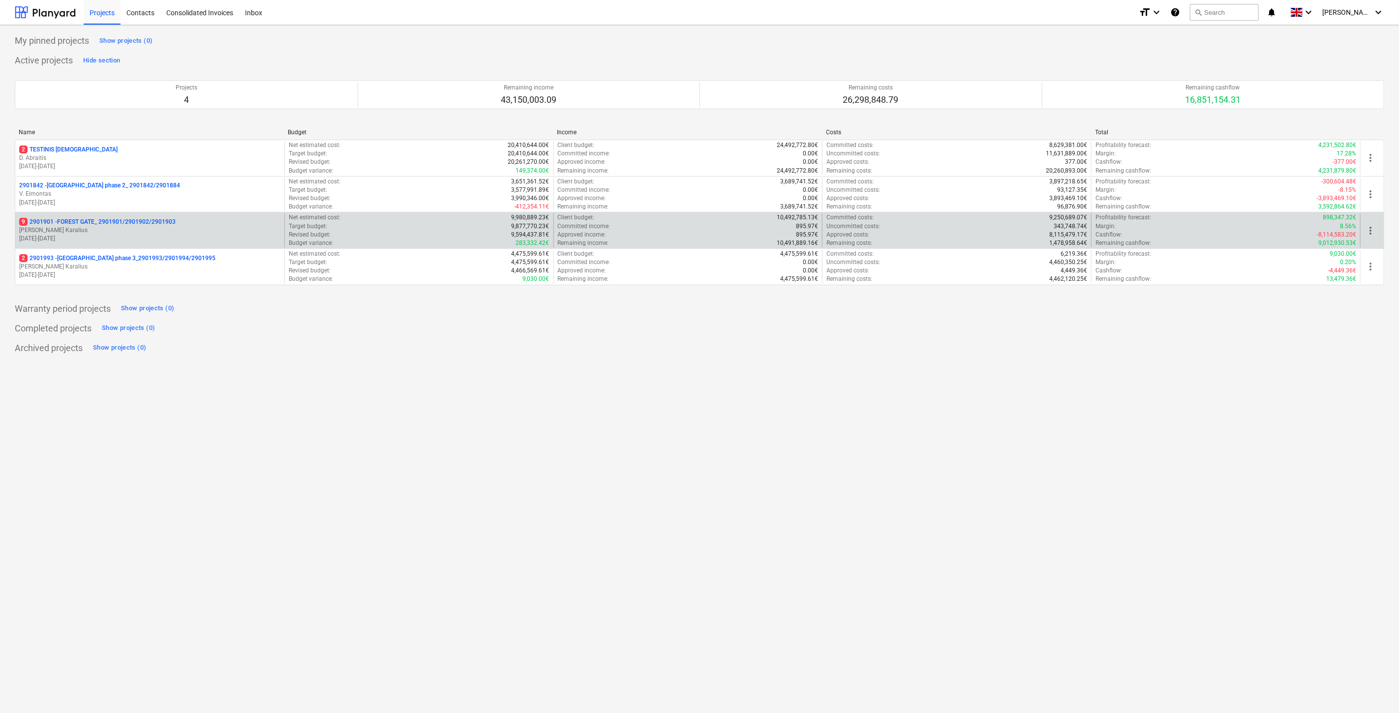
click at [214, 225] on div "9 2901901 - FOREST GATE_ 2901901/2901902/2901903" at bounding box center [149, 222] width 261 height 8
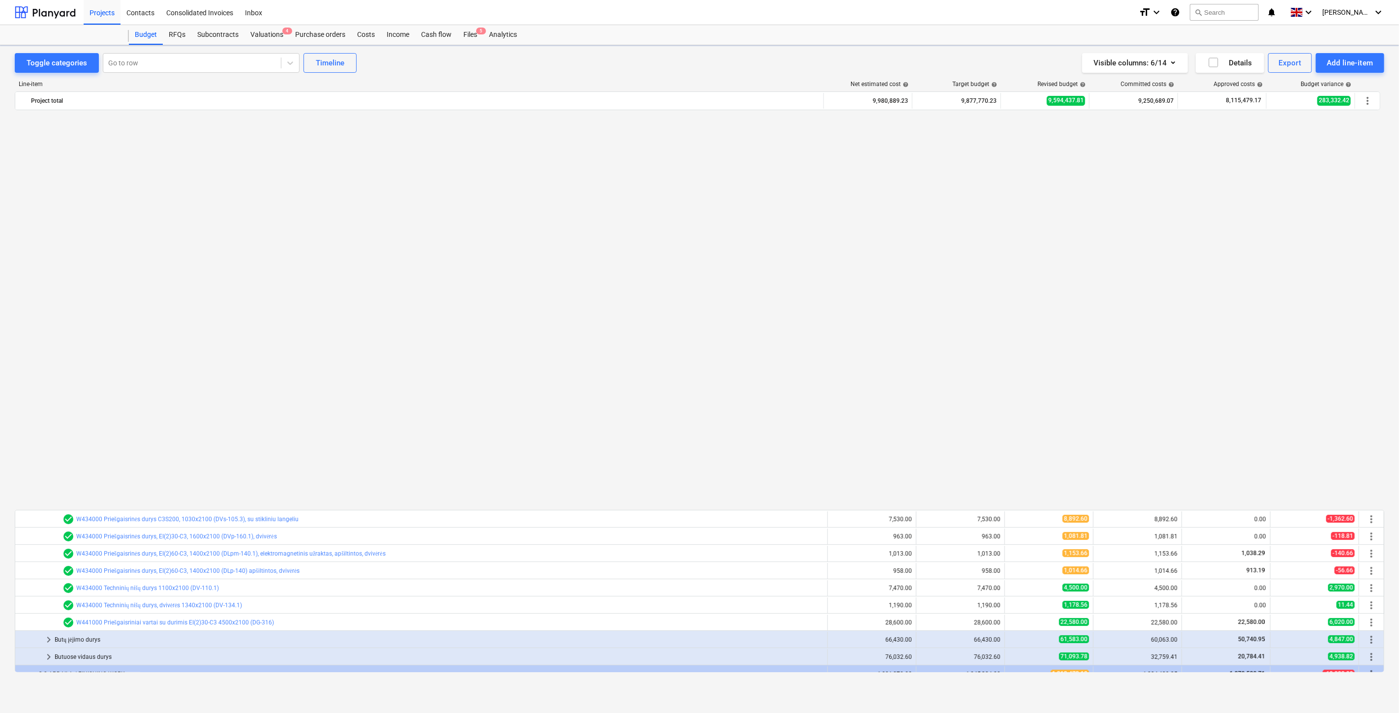
click at [226, 38] on div "Subcontracts" at bounding box center [217, 35] width 53 height 20
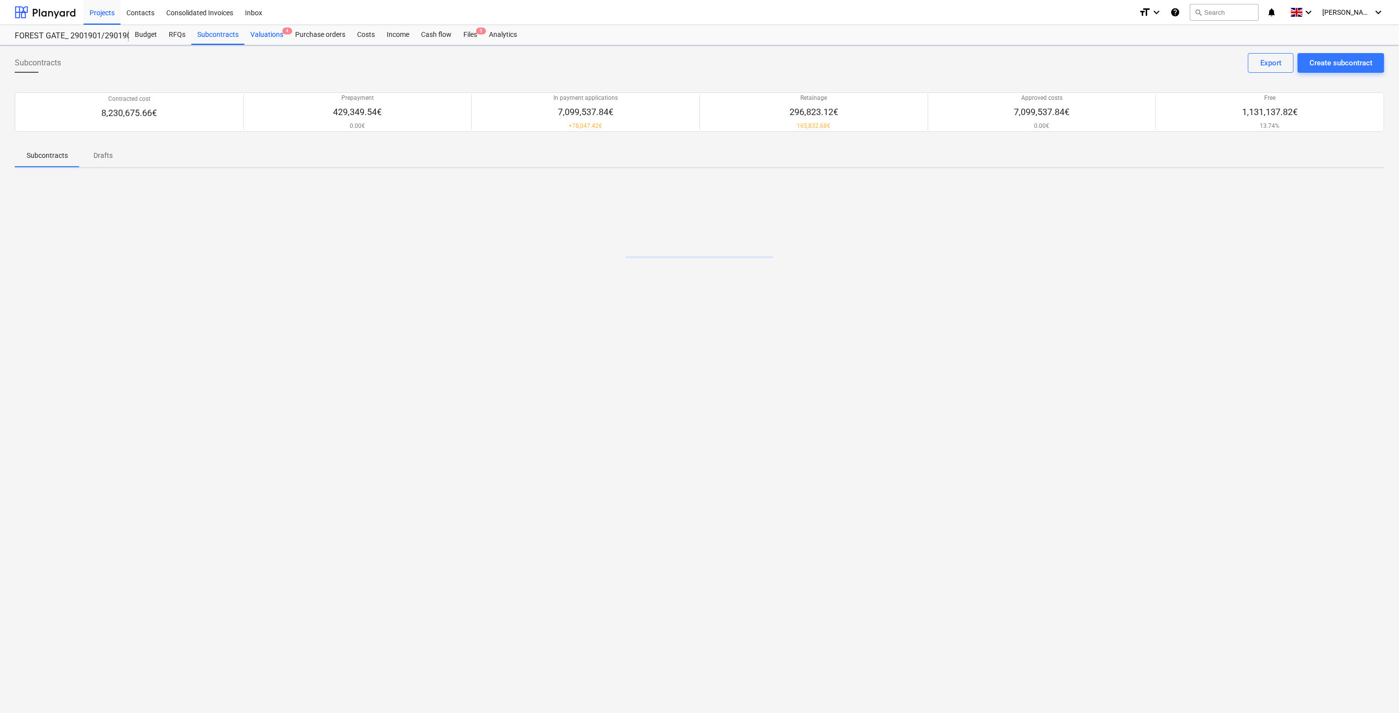
click at [264, 35] on div "Valuations 4" at bounding box center [266, 35] width 45 height 20
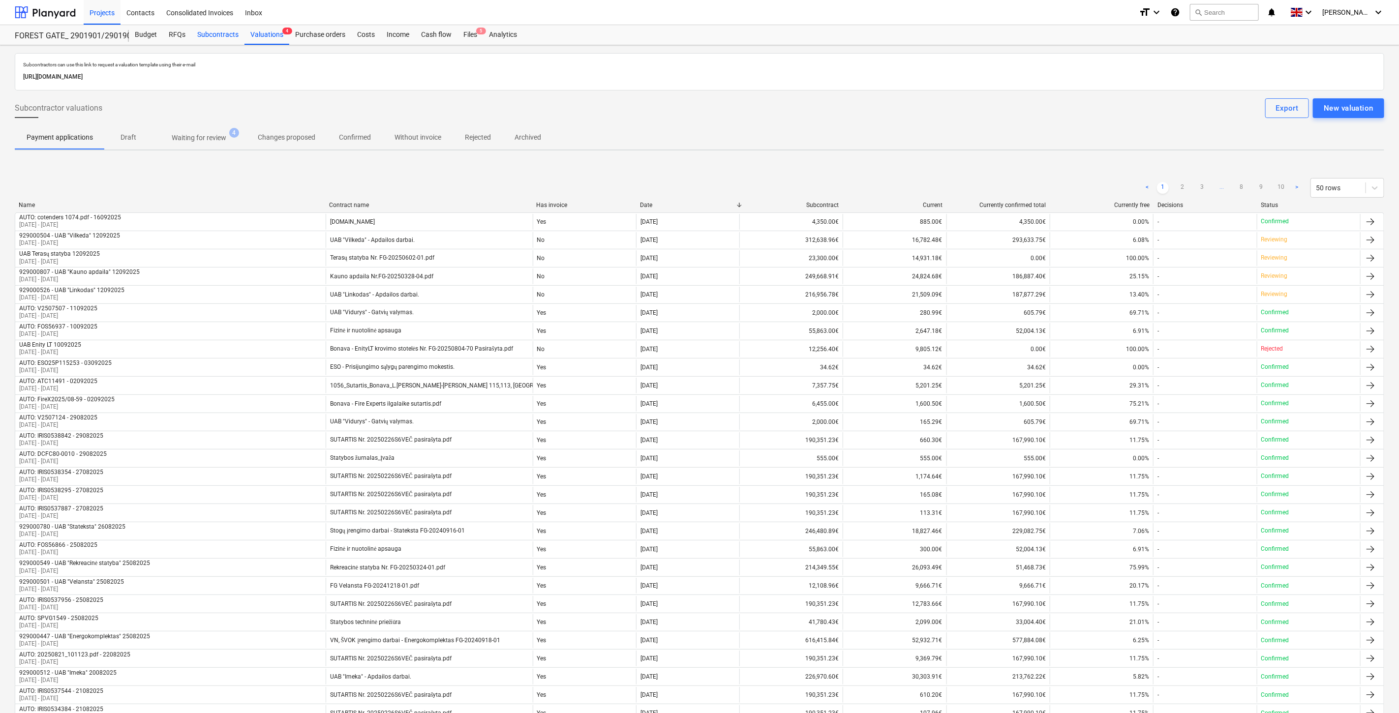
click at [215, 37] on div "Subcontracts" at bounding box center [217, 35] width 53 height 20
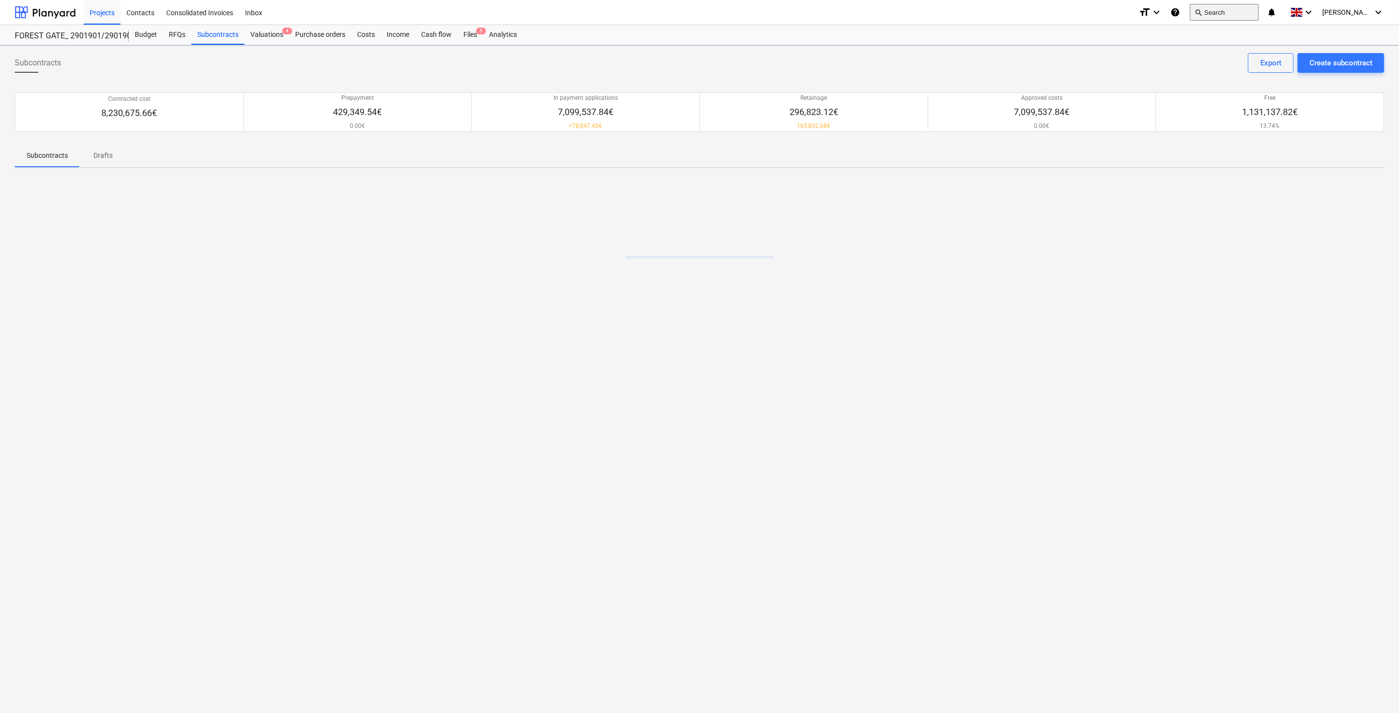
click at [1249, 7] on button "search Search" at bounding box center [1224, 12] width 69 height 17
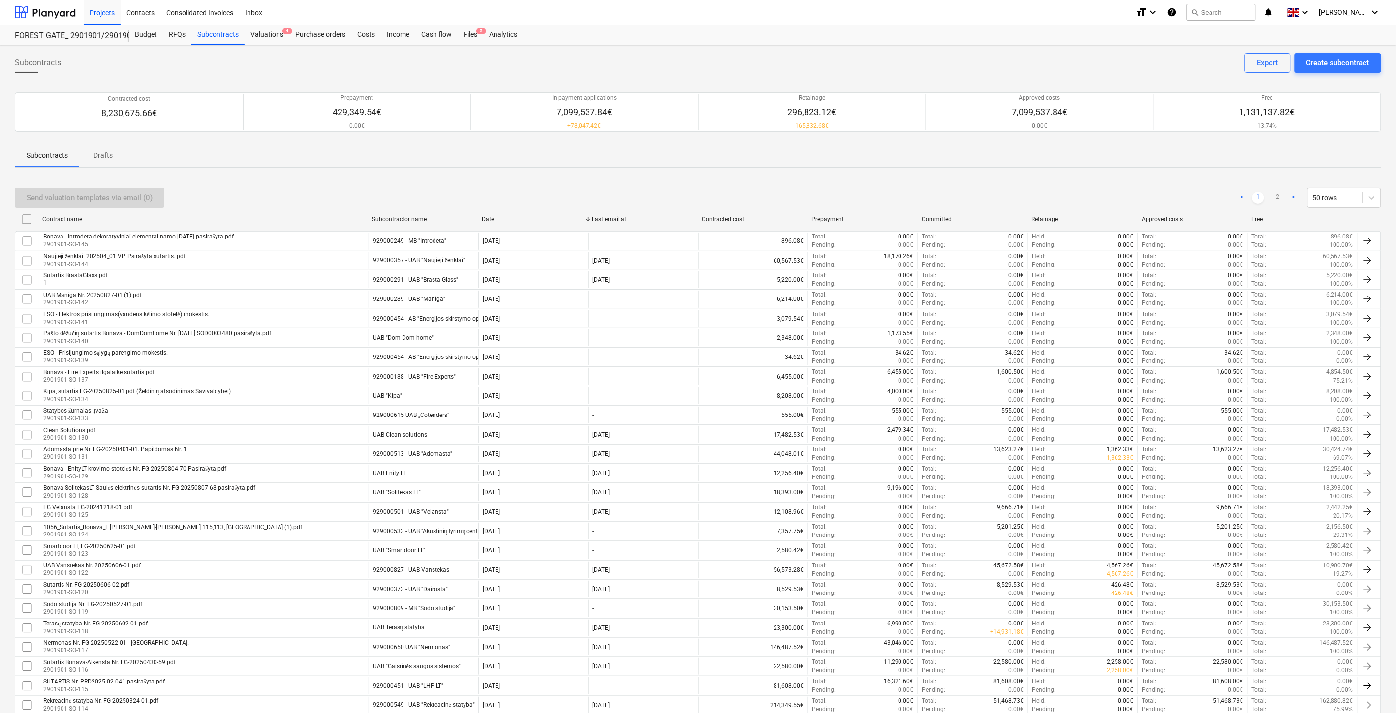
click at [268, 164] on div "Subcontracts Drafts" at bounding box center [698, 156] width 1366 height 24
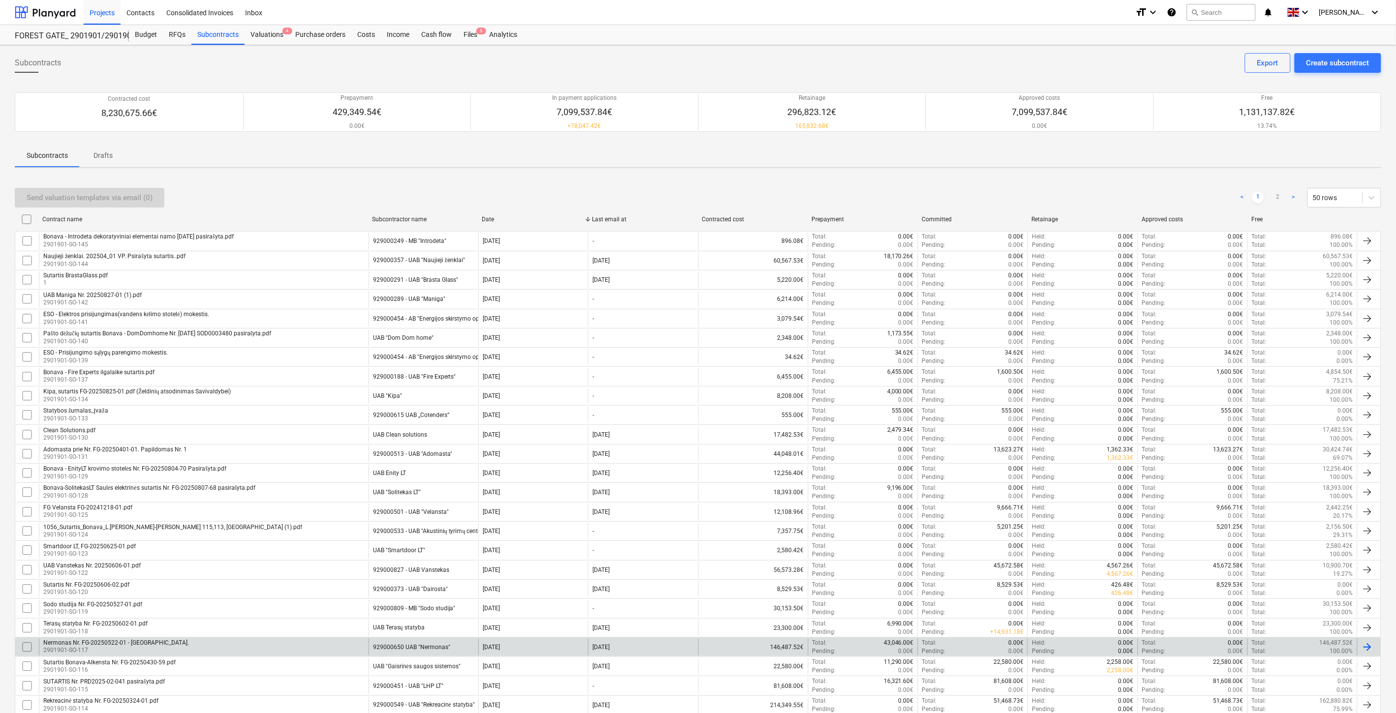
click at [203, 656] on div "Nermonas Nr. FG-20250522-01 - [GEOGRAPHIC_DATA]. 2901901-SO-117" at bounding box center [204, 647] width 330 height 17
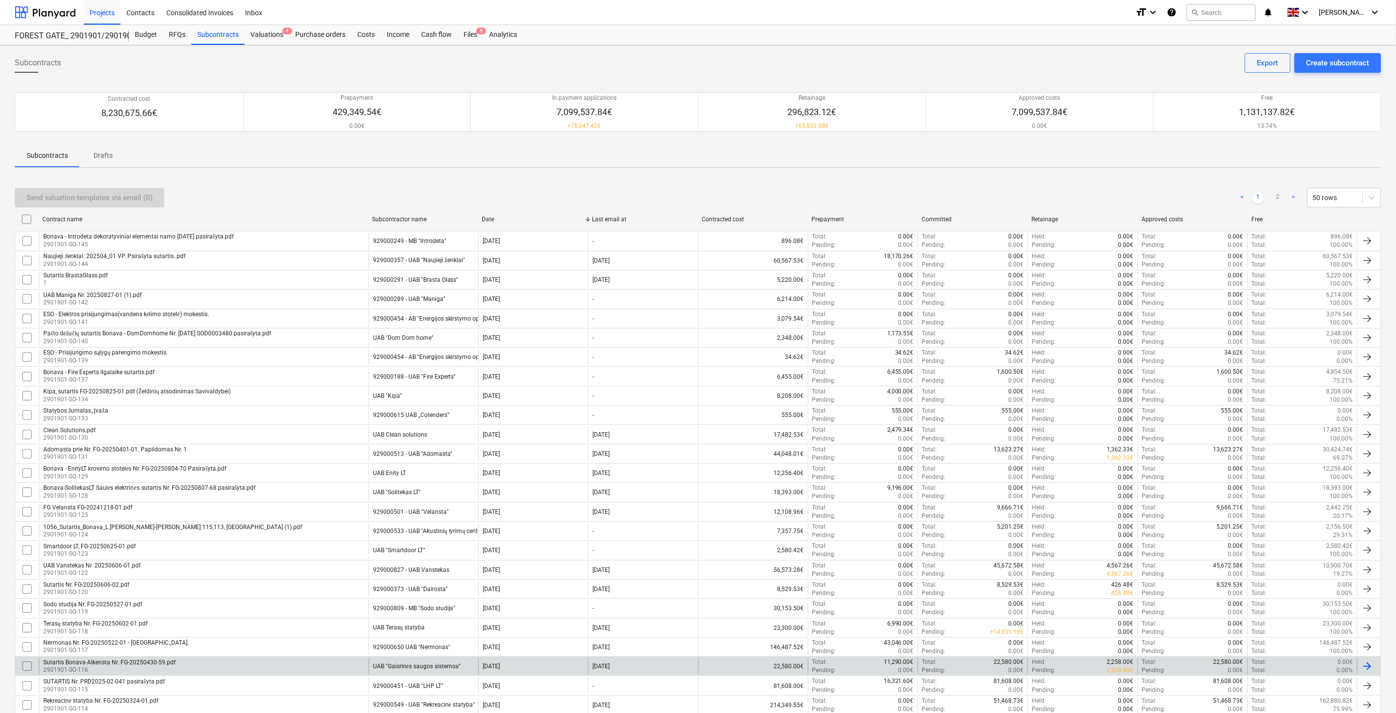
click at [270, 667] on div "Sutartis Bonava-Alkensta Nr. FG-20250430-59.pdf 2901901-SO-116" at bounding box center [204, 666] width 330 height 17
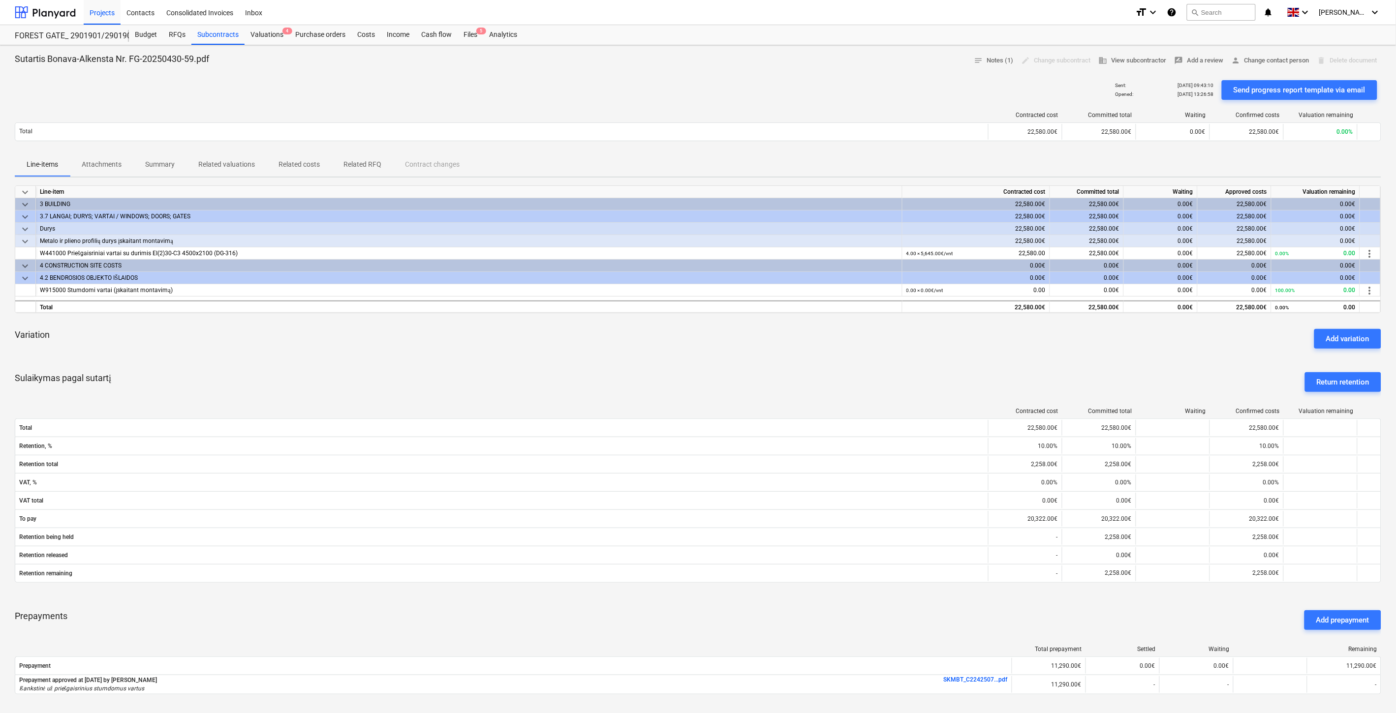
click at [794, 358] on div "keyboard_arrow_down Line-item Contracted cost Committed total Waiting Approved …" at bounding box center [698, 445] width 1366 height 521
click at [803, 353] on div "Variation Add variation" at bounding box center [698, 338] width 1366 height 35
drag, startPoint x: 823, startPoint y: 346, endPoint x: 837, endPoint y: 340, distance: 15.4
click at [824, 345] on div "Variation Add variation" at bounding box center [698, 338] width 1366 height 35
click at [837, 340] on div "Variation Add variation" at bounding box center [698, 338] width 1366 height 35
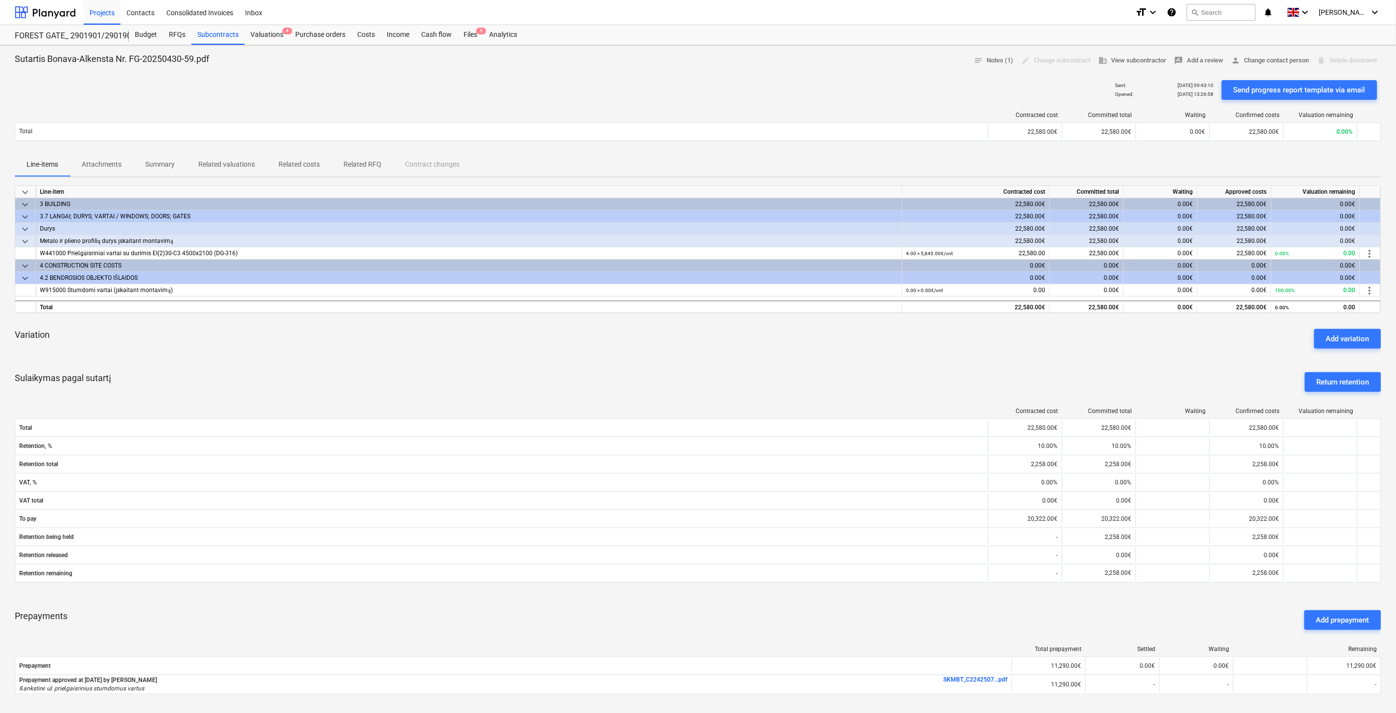
drag, startPoint x: 643, startPoint y: 362, endPoint x: 696, endPoint y: 353, distance: 53.8
click at [657, 359] on div "keyboard_arrow_down Line-item Contracted cost Committed total Waiting Approved …" at bounding box center [698, 445] width 1366 height 521
click at [719, 350] on div "Variation Add variation" at bounding box center [698, 338] width 1366 height 35
click at [347, 166] on p "Related RFQ" at bounding box center [362, 164] width 38 height 10
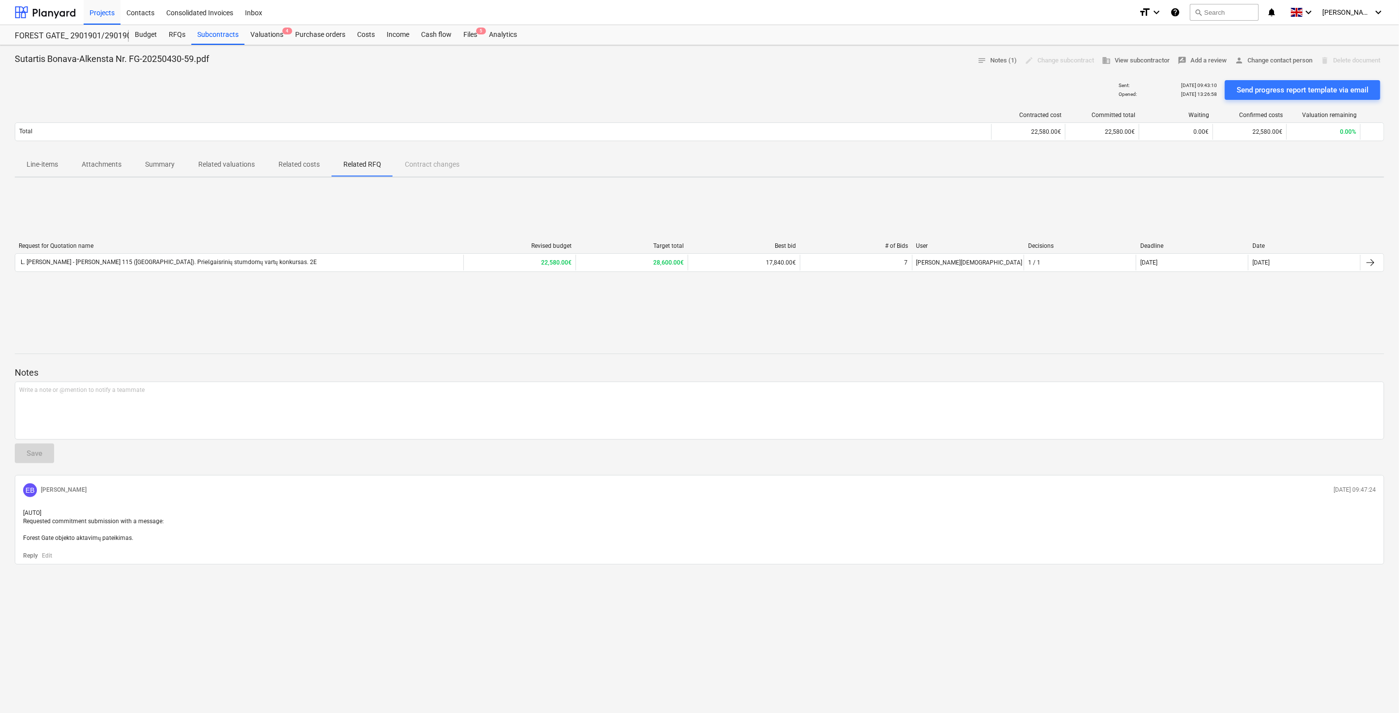
click at [307, 164] on p "Related costs" at bounding box center [298, 164] width 41 height 10
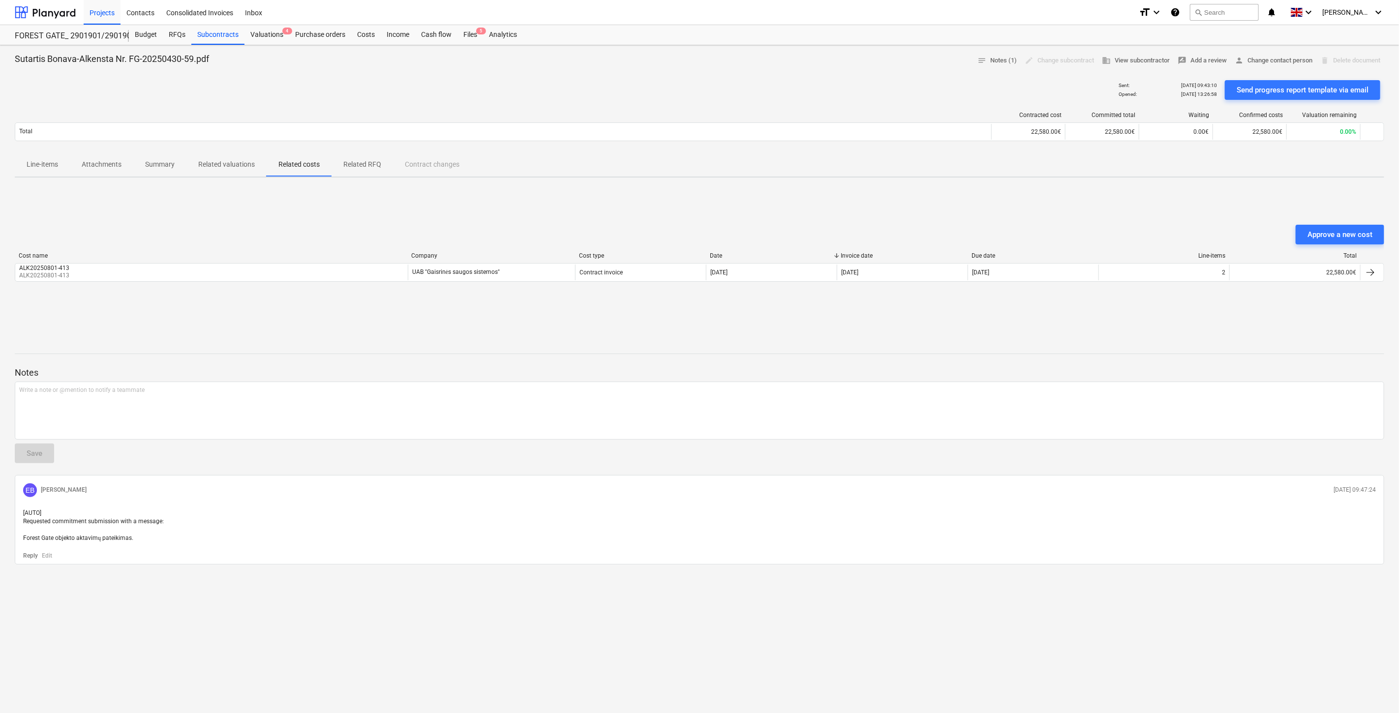
click at [522, 229] on div "Approve a new cost" at bounding box center [700, 235] width 1370 height 20
click at [579, 219] on div "Approve a new cost Cost name Company Cost type Date Invoice date Due date Line-…" at bounding box center [700, 259] width 1370 height 148
click at [246, 164] on p "Related valuations" at bounding box center [226, 164] width 57 height 10
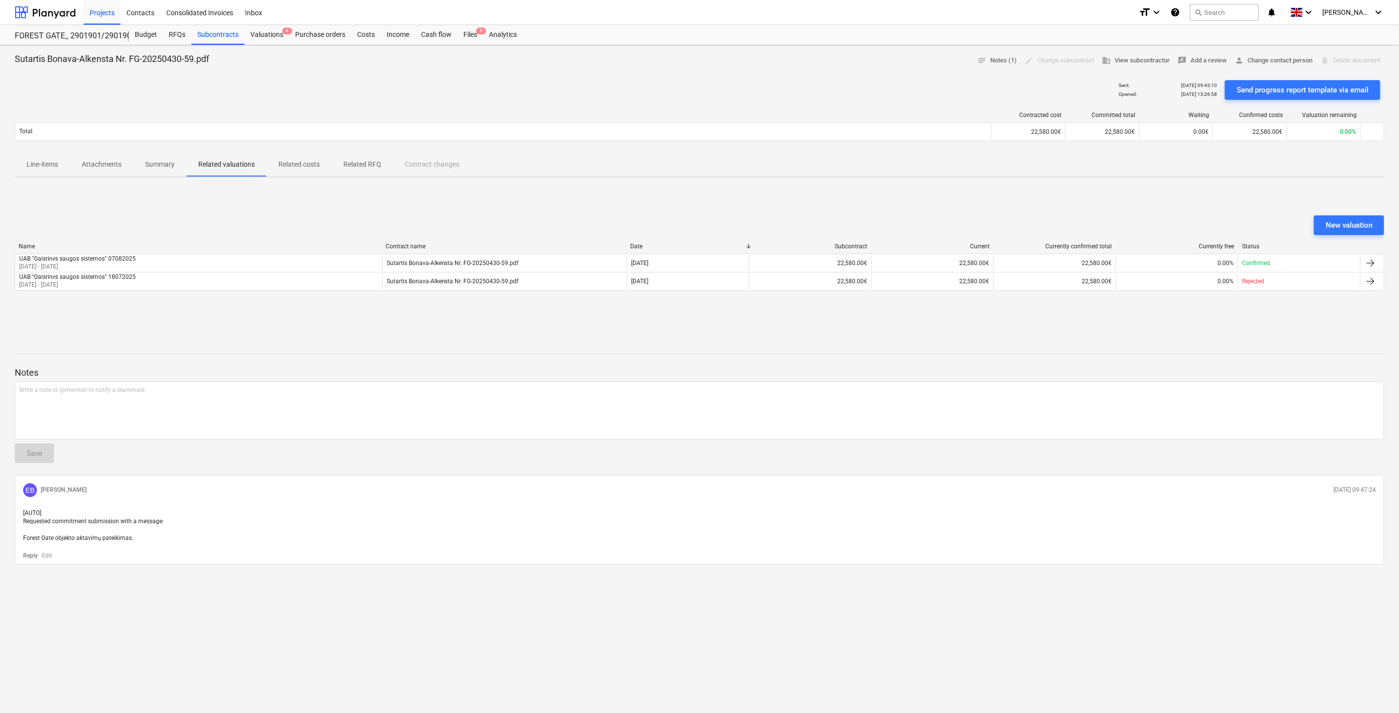
drag, startPoint x: 260, startPoint y: 209, endPoint x: 270, endPoint y: 205, distance: 10.4
click at [270, 205] on div "New valuation Name Contract name Date Subcontract Current Currently confirmed t…" at bounding box center [700, 259] width 1370 height 148
click at [325, 194] on div "New valuation Name Contract name Date Subcontract Current Currently confirmed t…" at bounding box center [700, 259] width 1370 height 148
click at [927, 214] on div "New valuation Name Contract name Date Subcontract Current Currently confirmed t…" at bounding box center [700, 259] width 1370 height 148
click at [937, 210] on div "New valuation Name Contract name Date Subcontract Current Currently confirmed t…" at bounding box center [700, 259] width 1370 height 148
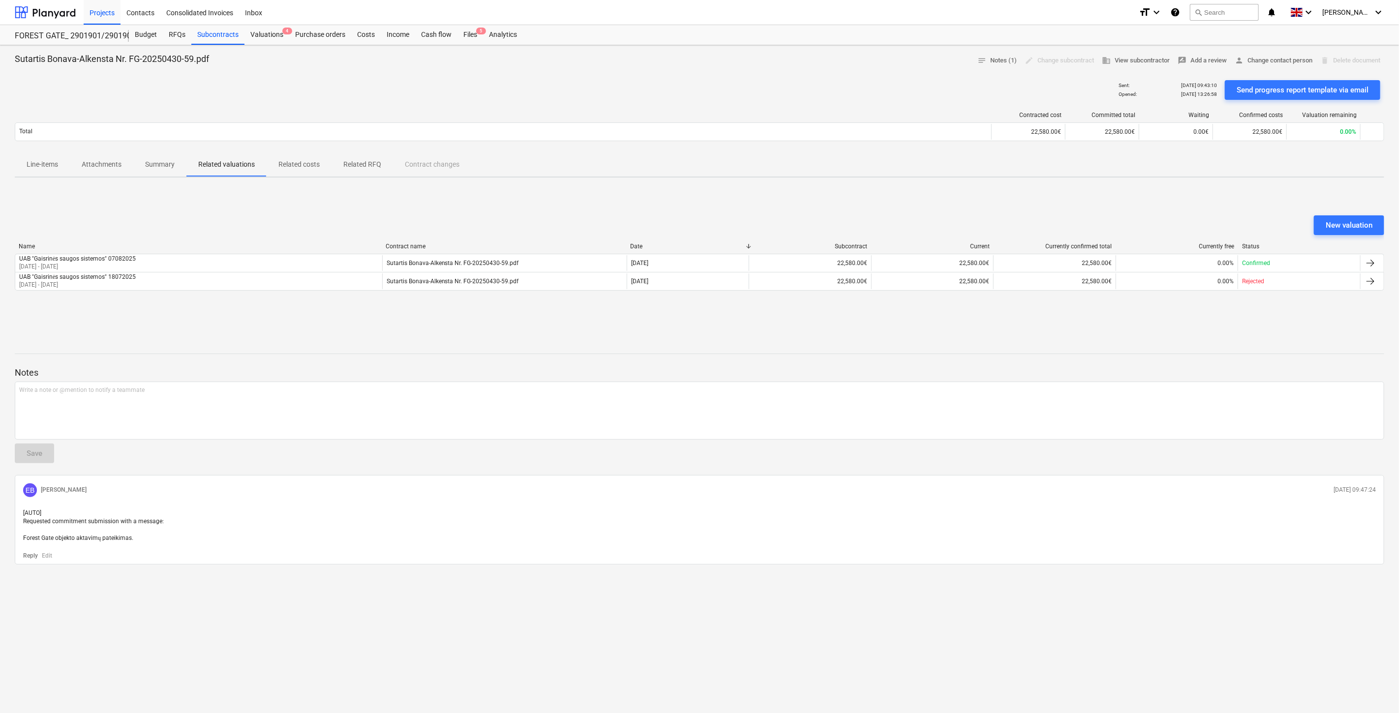
click at [959, 204] on div "New valuation Name Contract name Date Subcontract Current Currently confirmed t…" at bounding box center [700, 259] width 1370 height 148
click at [985, 193] on div "New valuation Name Contract name Date Subcontract Current Currently confirmed t…" at bounding box center [700, 259] width 1370 height 148
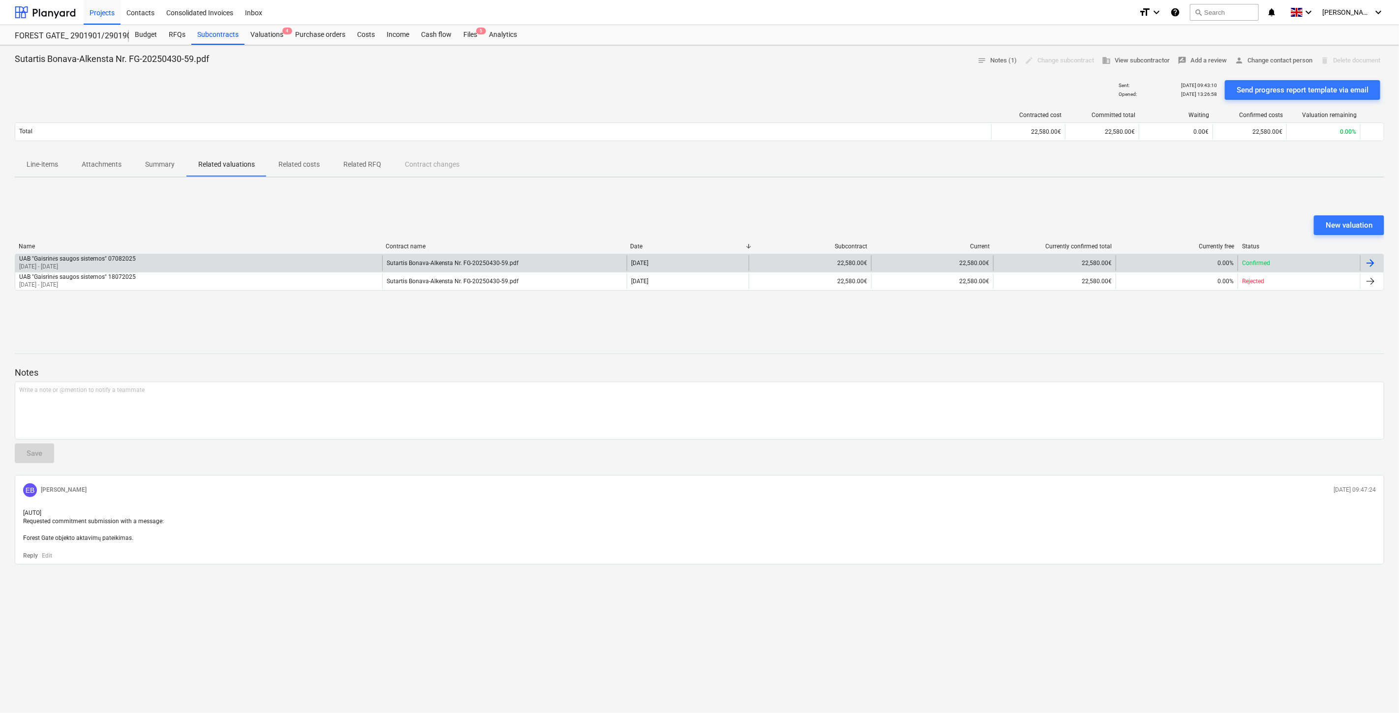
click at [609, 259] on div "Sutartis Bonava-Alkensta Nr. FG-20250430-59.pdf" at bounding box center [504, 263] width 244 height 16
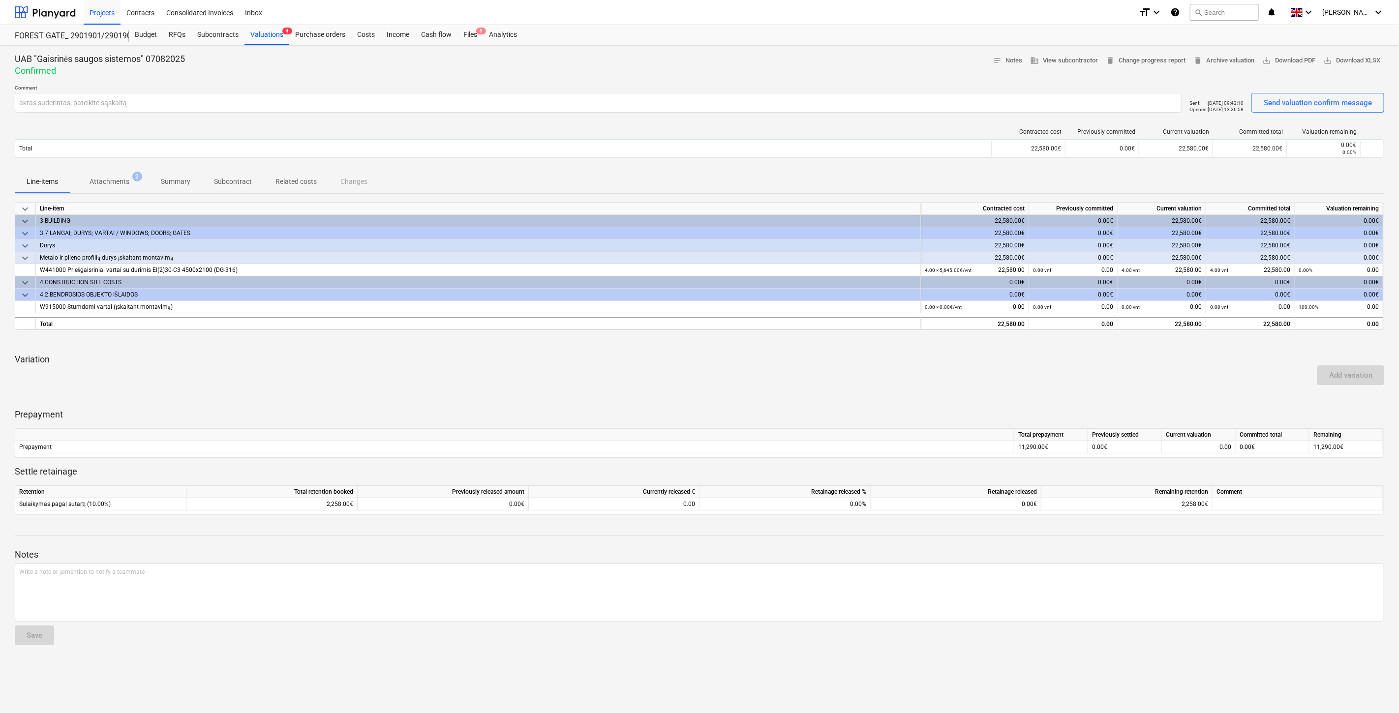
click at [187, 181] on p "Summary" at bounding box center [176, 182] width 30 height 10
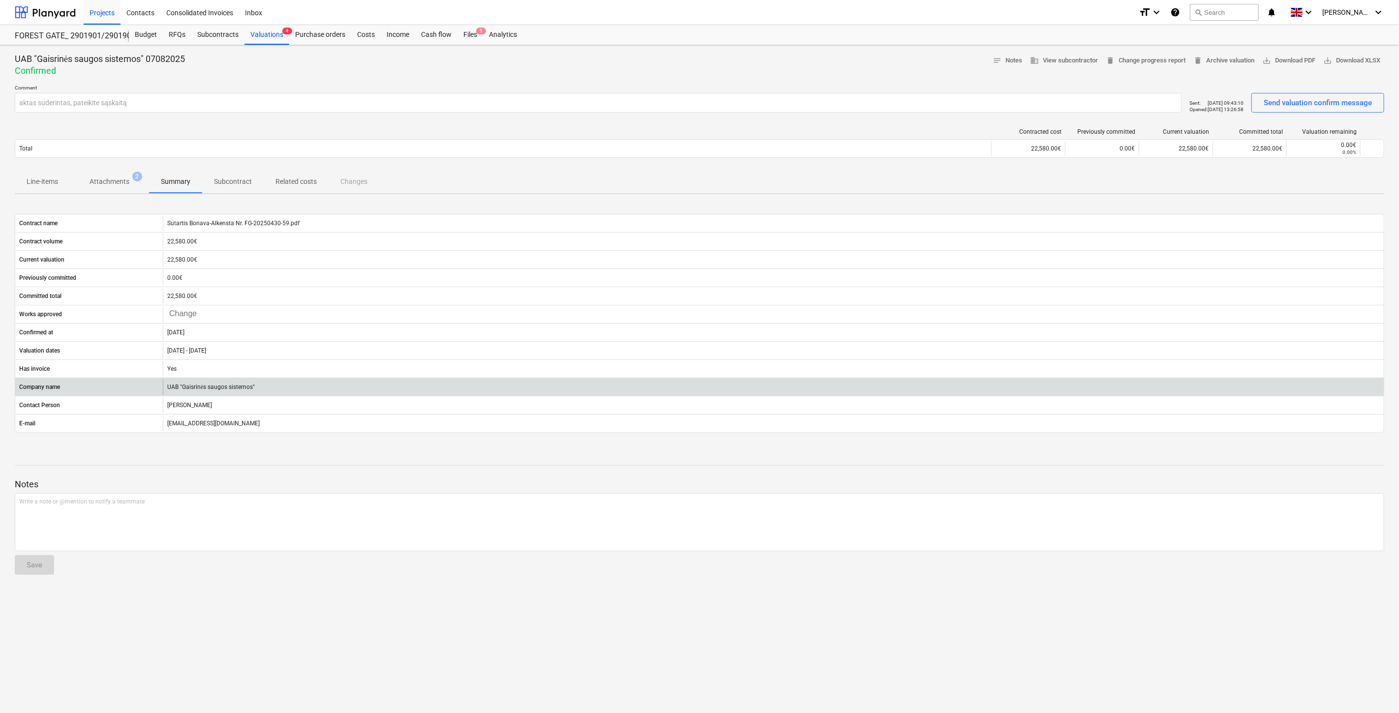
click at [320, 390] on div "UAB "Gaisrinės saugos sistemos"" at bounding box center [773, 387] width 1221 height 16
click at [330, 387] on div "UAB "Gaisrinės saugos sistemos"" at bounding box center [773, 387] width 1221 height 16
click at [346, 392] on div "UAB "Gaisrinės saugos sistemos"" at bounding box center [773, 387] width 1221 height 16
click at [355, 391] on div "UAB "Gaisrinės saugos sistemos"" at bounding box center [773, 387] width 1221 height 16
click at [360, 390] on div "UAB "Gaisrinės saugos sistemos"" at bounding box center [773, 387] width 1221 height 16
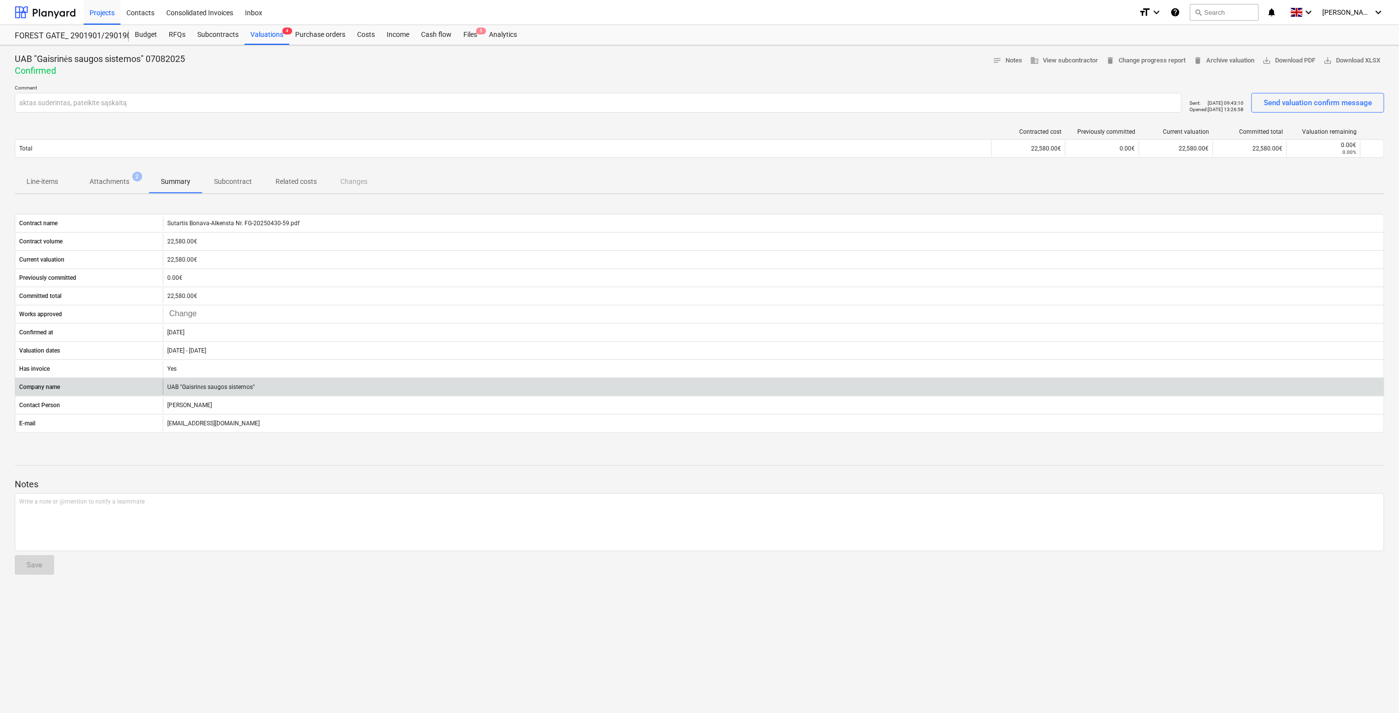
click at [375, 386] on div "UAB "Gaisrinės saugos sistemos"" at bounding box center [773, 387] width 1221 height 16
drag, startPoint x: 270, startPoint y: 391, endPoint x: 166, endPoint y: 391, distance: 103.3
click at [166, 391] on div "UAB "Gaisrinės saugos sistemos"" at bounding box center [773, 387] width 1221 height 16
click at [268, 387] on div "UAB "Gaisrinės saugos sistemos"" at bounding box center [773, 387] width 1221 height 16
click at [278, 385] on div "UAB "Gaisrinės saugos sistemos"" at bounding box center [773, 387] width 1221 height 16
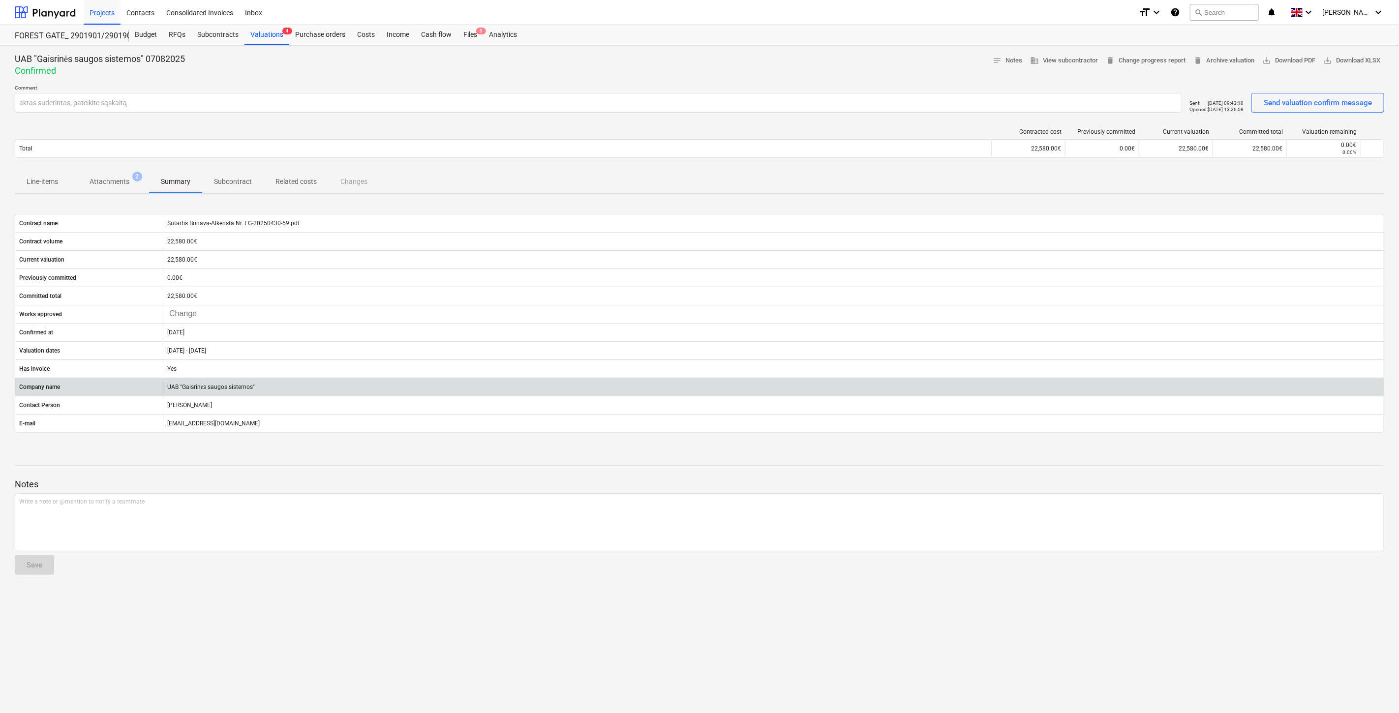
click at [287, 382] on div "UAB "Gaisrinės saugos sistemos"" at bounding box center [773, 387] width 1221 height 16
click at [301, 394] on div "UAB "Gaisrinės saugos sistemos"" at bounding box center [773, 387] width 1221 height 16
click at [315, 389] on div "UAB "Gaisrinės saugos sistemos"" at bounding box center [773, 387] width 1221 height 16
click at [322, 386] on div "UAB "Gaisrinės saugos sistemos"" at bounding box center [773, 387] width 1221 height 16
click at [330, 384] on div "UAB "Gaisrinės saugos sistemos"" at bounding box center [773, 387] width 1221 height 16
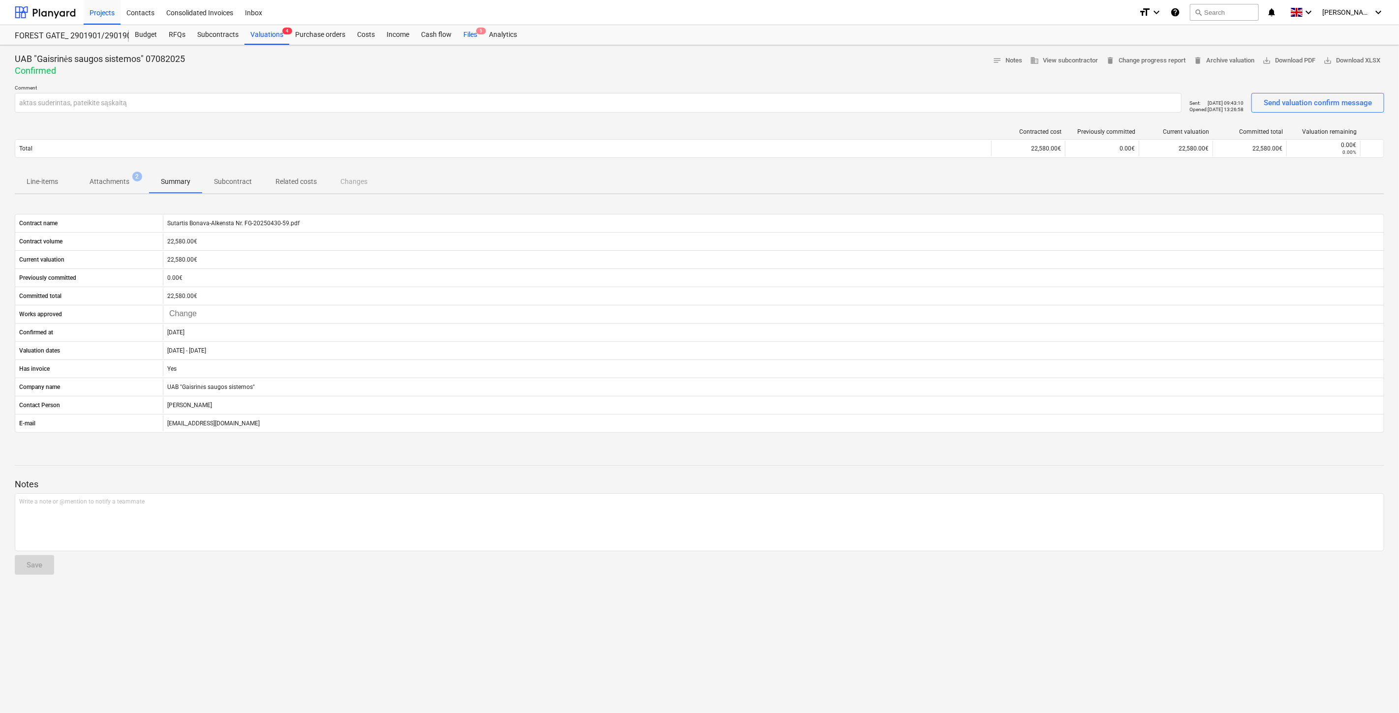
click at [470, 36] on div "Files 5" at bounding box center [471, 35] width 26 height 20
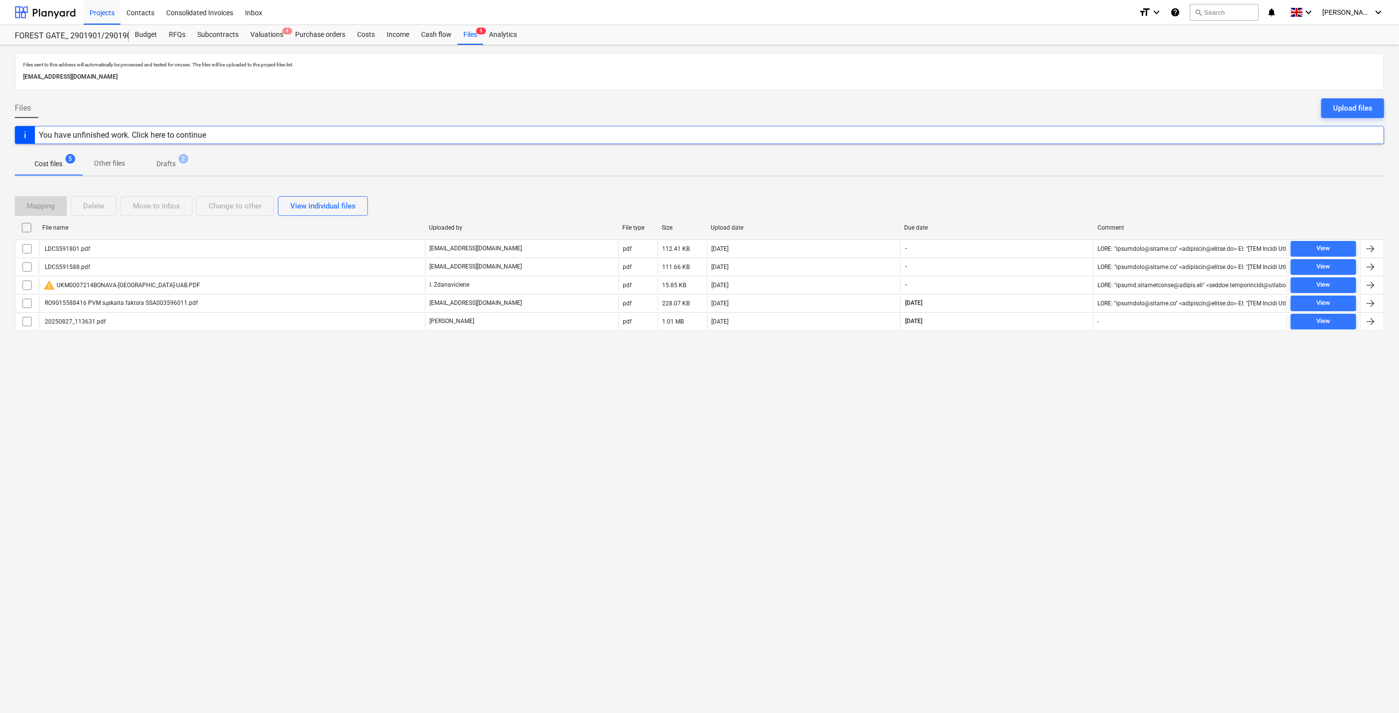
click at [1034, 473] on div "Files sent to this address will automatically be processed and tested for virus…" at bounding box center [699, 379] width 1399 height 668
click at [1050, 455] on div "Files sent to this address will automatically be processed and tested for virus…" at bounding box center [699, 379] width 1399 height 668
click at [1011, 409] on div "Files sent to this address will automatically be processed and tested for virus…" at bounding box center [699, 379] width 1399 height 668
click at [1032, 397] on div "Files sent to this address will automatically be processed and tested for virus…" at bounding box center [699, 379] width 1399 height 668
click at [1049, 386] on div "Files sent to this address will automatically be processed and tested for virus…" at bounding box center [699, 379] width 1399 height 668
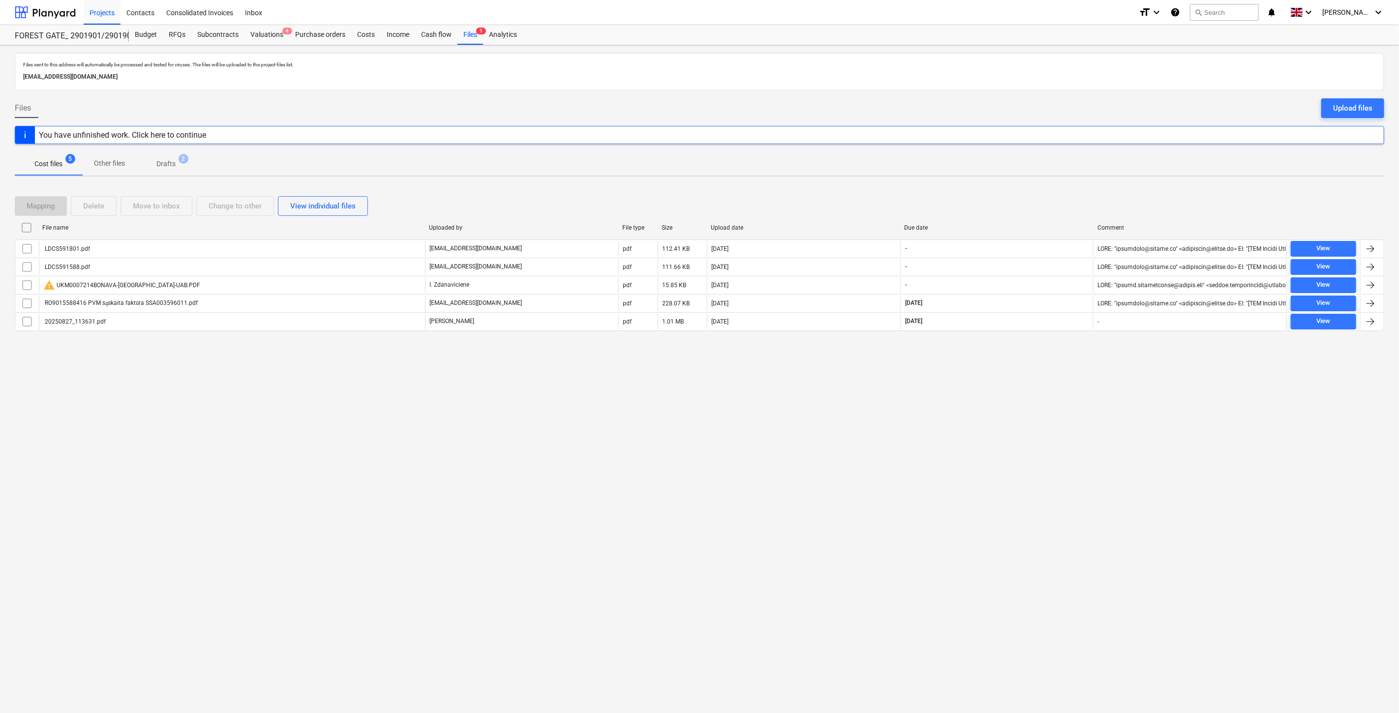
click at [1065, 369] on div "Files sent to this address will automatically be processed and tested for virus…" at bounding box center [699, 379] width 1399 height 668
drag, startPoint x: 944, startPoint y: 386, endPoint x: 964, endPoint y: 375, distance: 23.6
click at [945, 386] on div "Files sent to this address will automatically be processed and tested for virus…" at bounding box center [699, 379] width 1399 height 668
click at [964, 375] on div "Files sent to this address will automatically be processed and tested for virus…" at bounding box center [699, 379] width 1399 height 668
click at [1212, 21] on div "search Search" at bounding box center [1224, 12] width 69 height 24
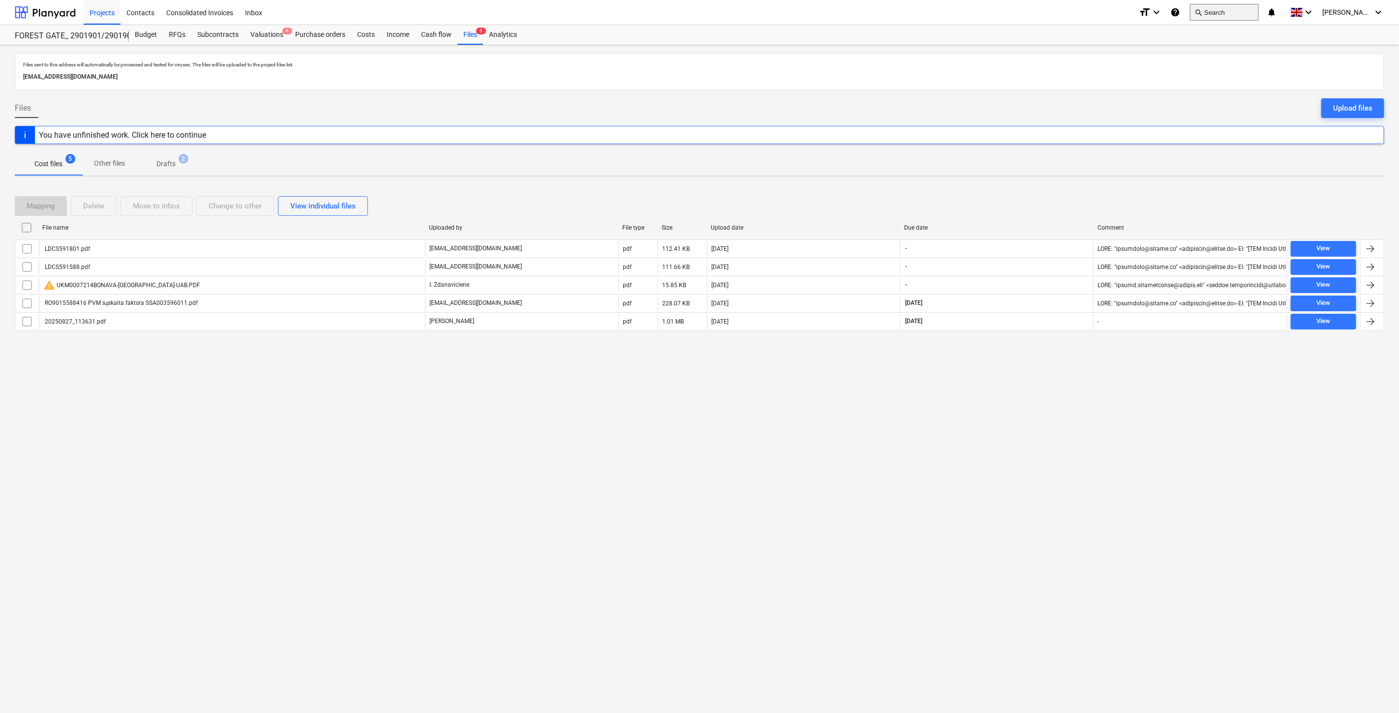
click at [1222, 16] on button "search Search" at bounding box center [1224, 12] width 69 height 17
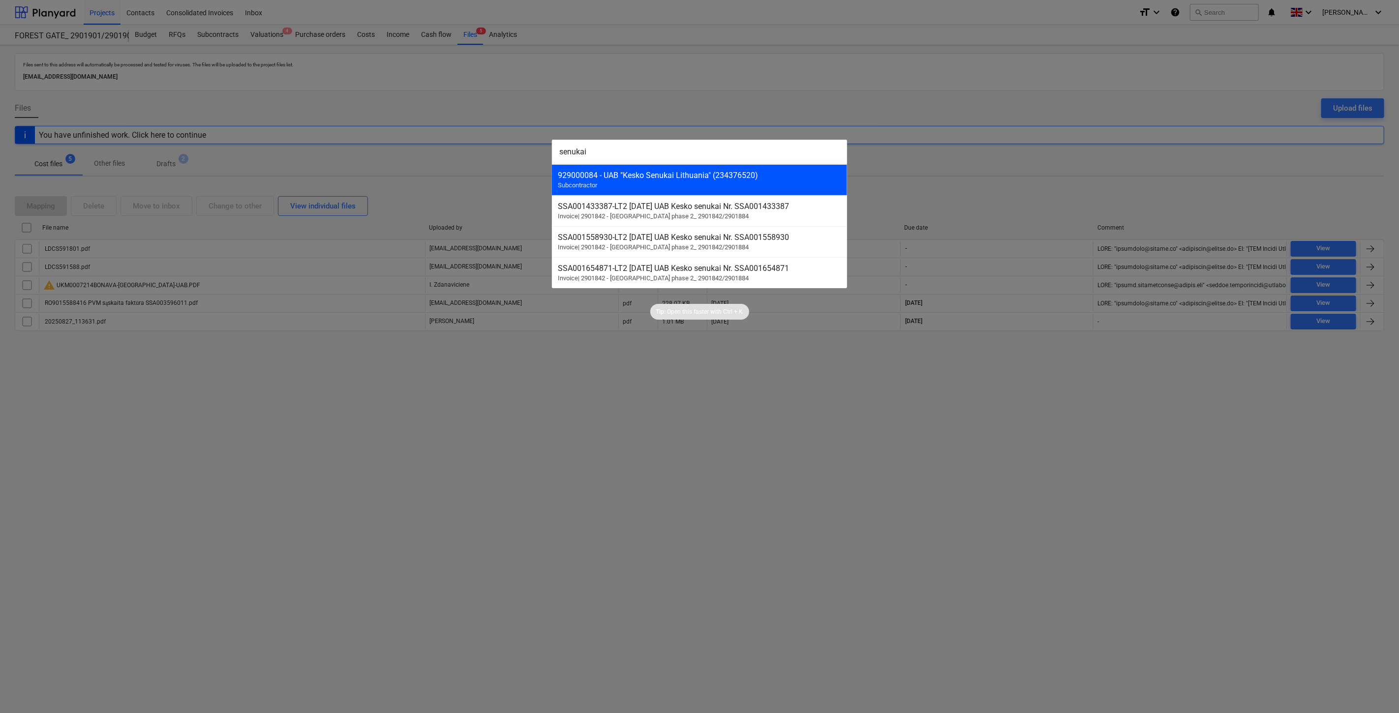
type input "senukai"
click at [572, 188] on span "Subcontractor" at bounding box center [577, 185] width 39 height 7
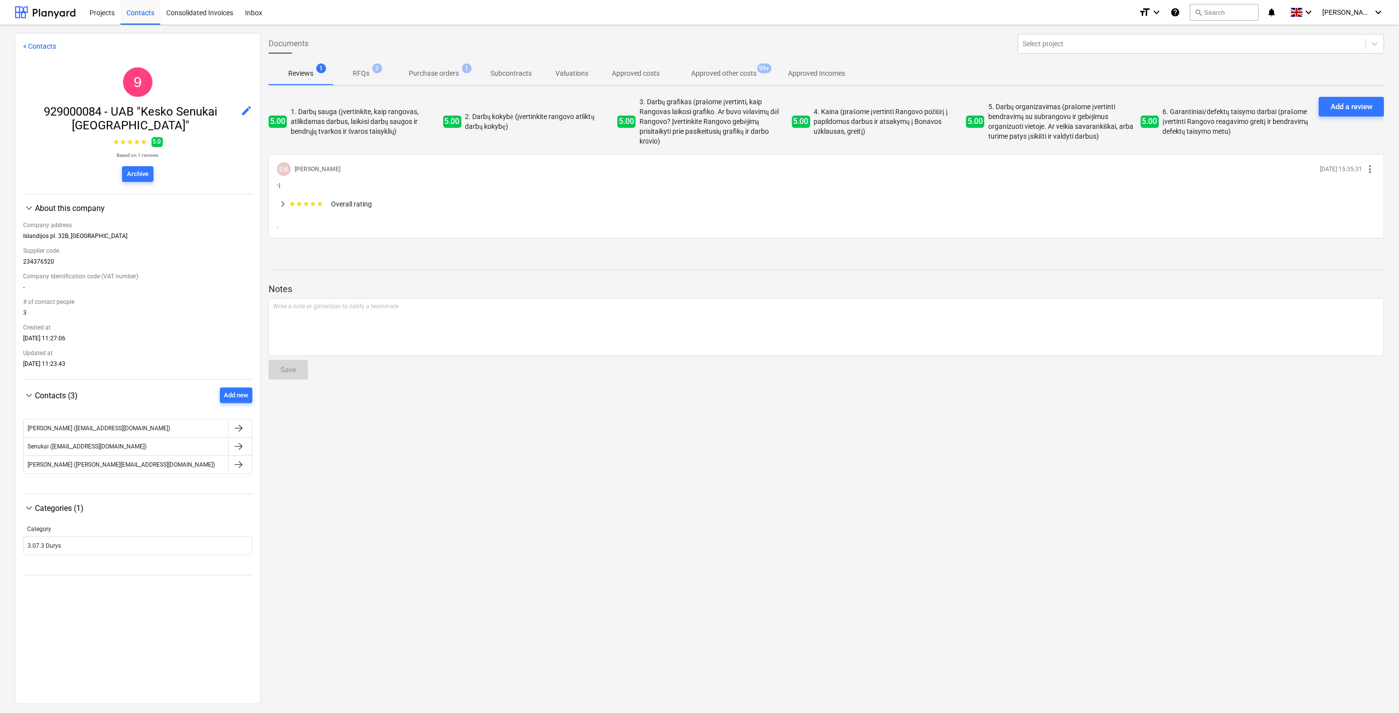
click at [708, 74] on p "Approved other costs" at bounding box center [723, 73] width 65 height 10
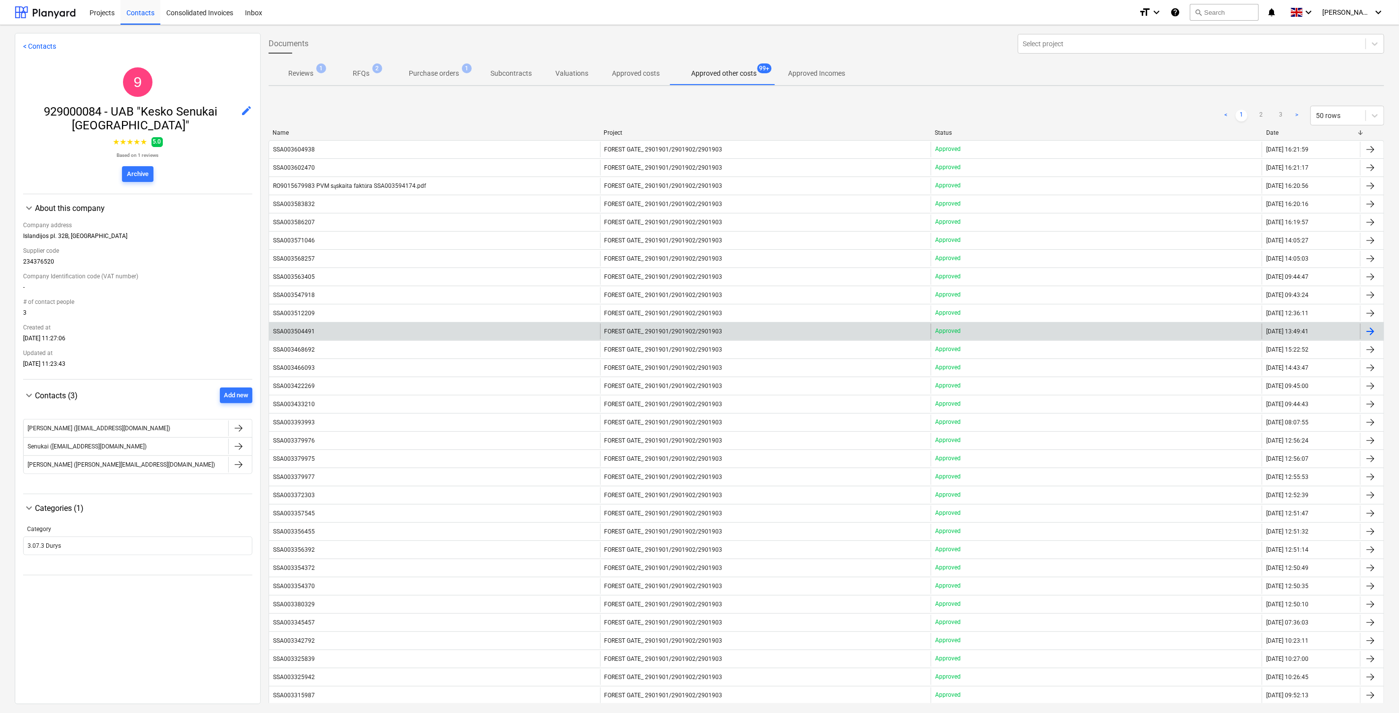
click at [366, 325] on div "SSA003504491" at bounding box center [434, 332] width 331 height 16
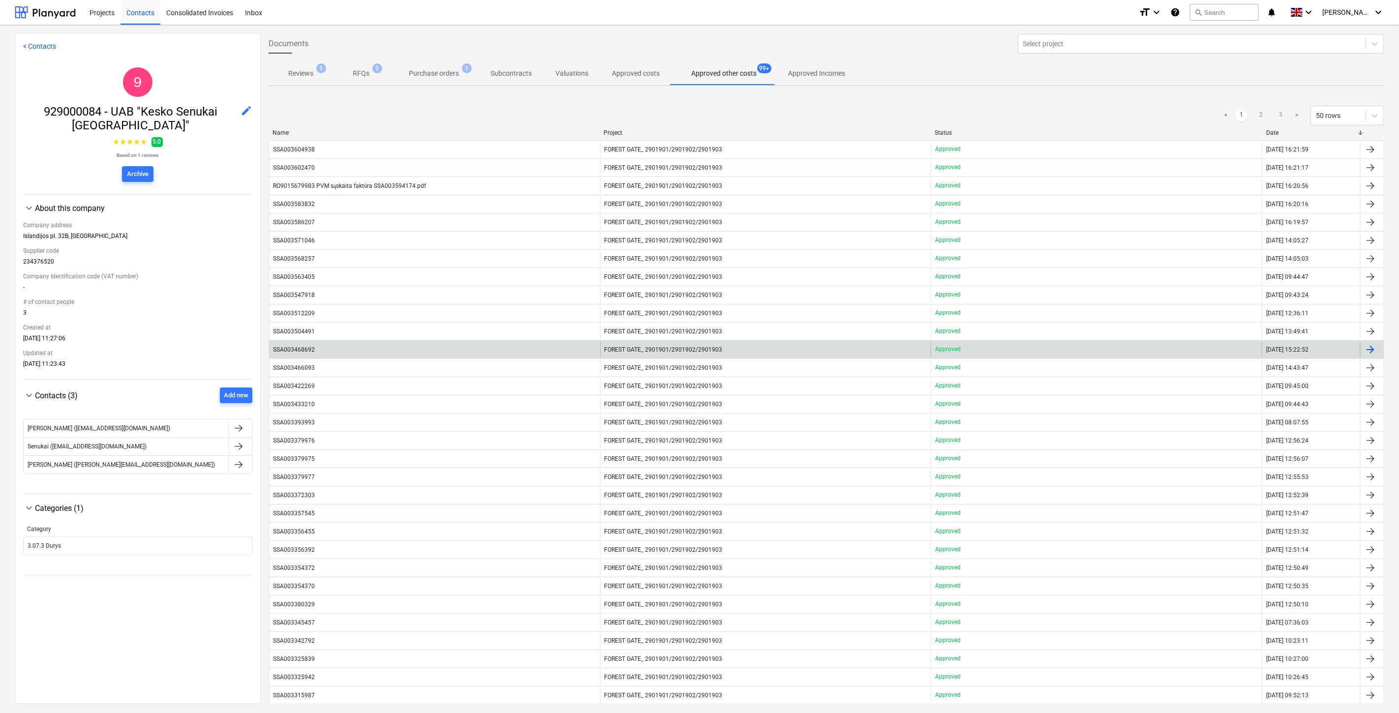
click at [374, 344] on div "SSA003468692" at bounding box center [434, 350] width 331 height 16
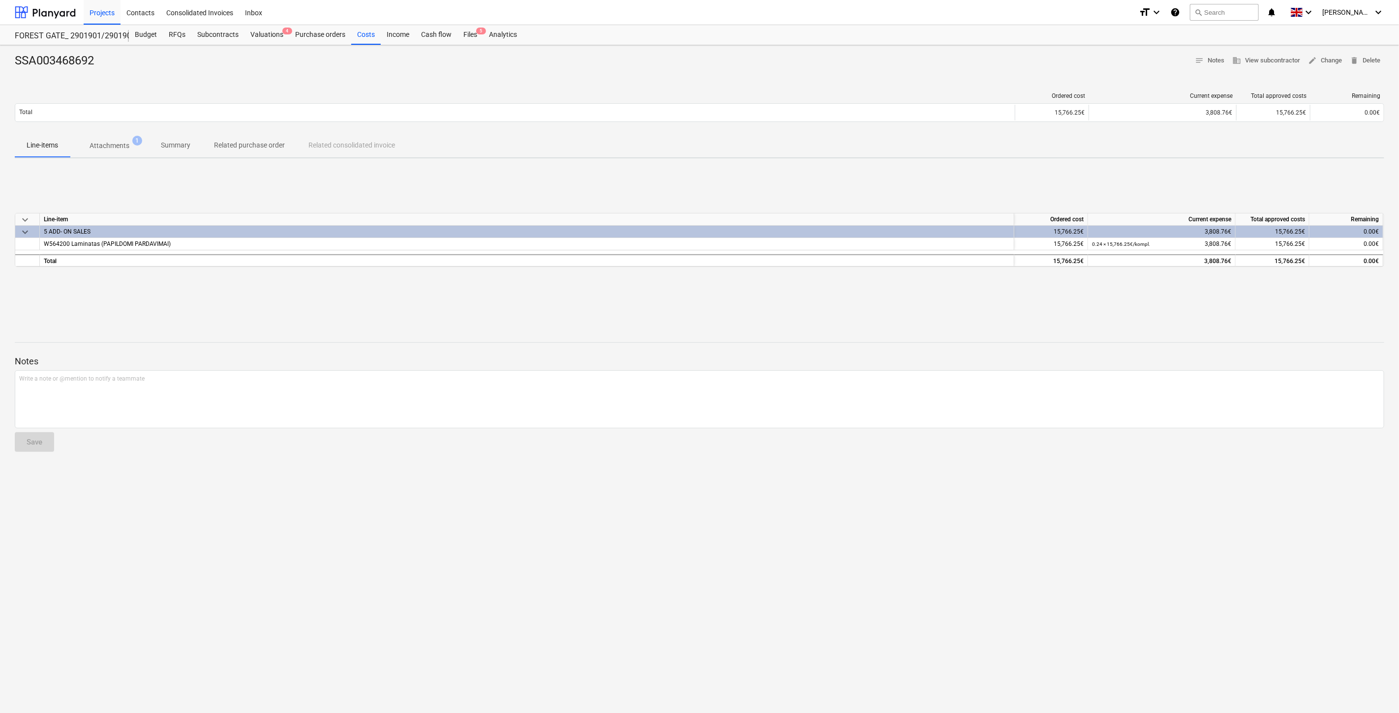
click at [124, 142] on p "Attachments" at bounding box center [110, 146] width 40 height 10
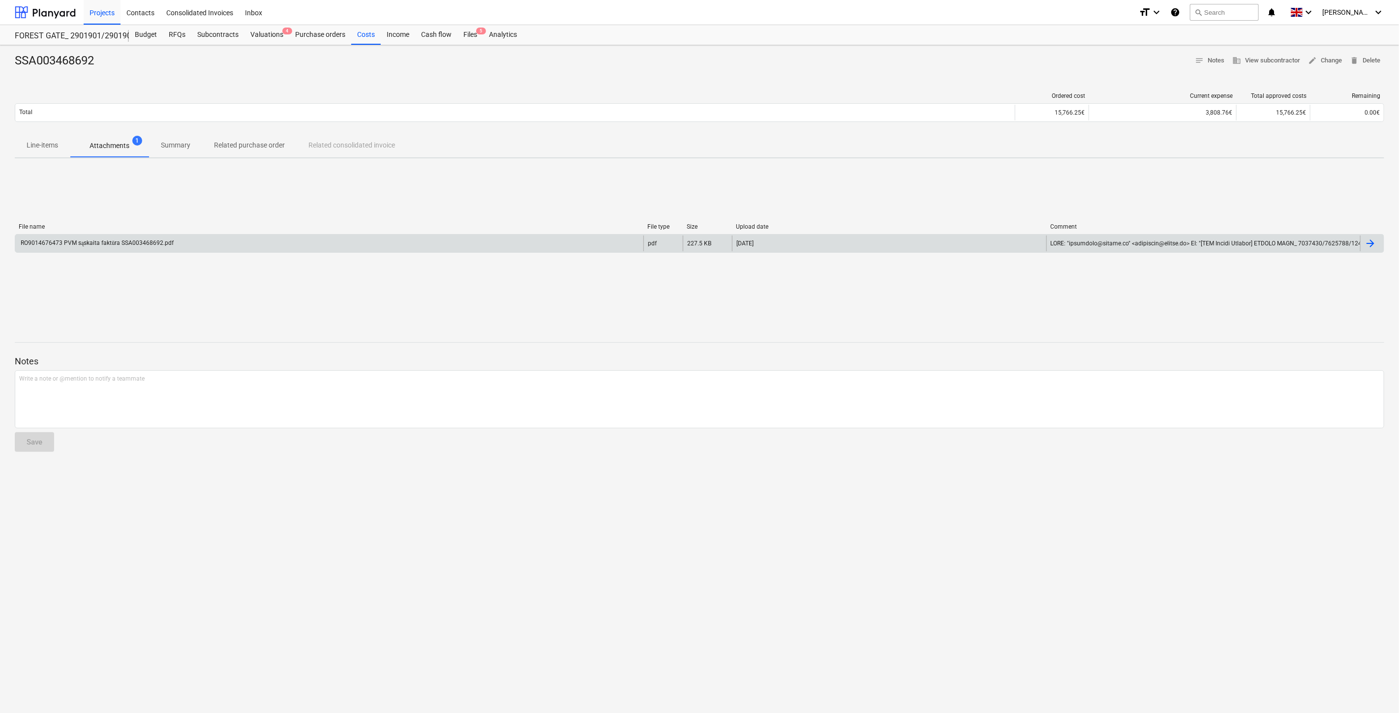
click at [153, 242] on div "RO9014676473 PVM sąskaita faktūra SSA003468692.pdf" at bounding box center [96, 243] width 154 height 7
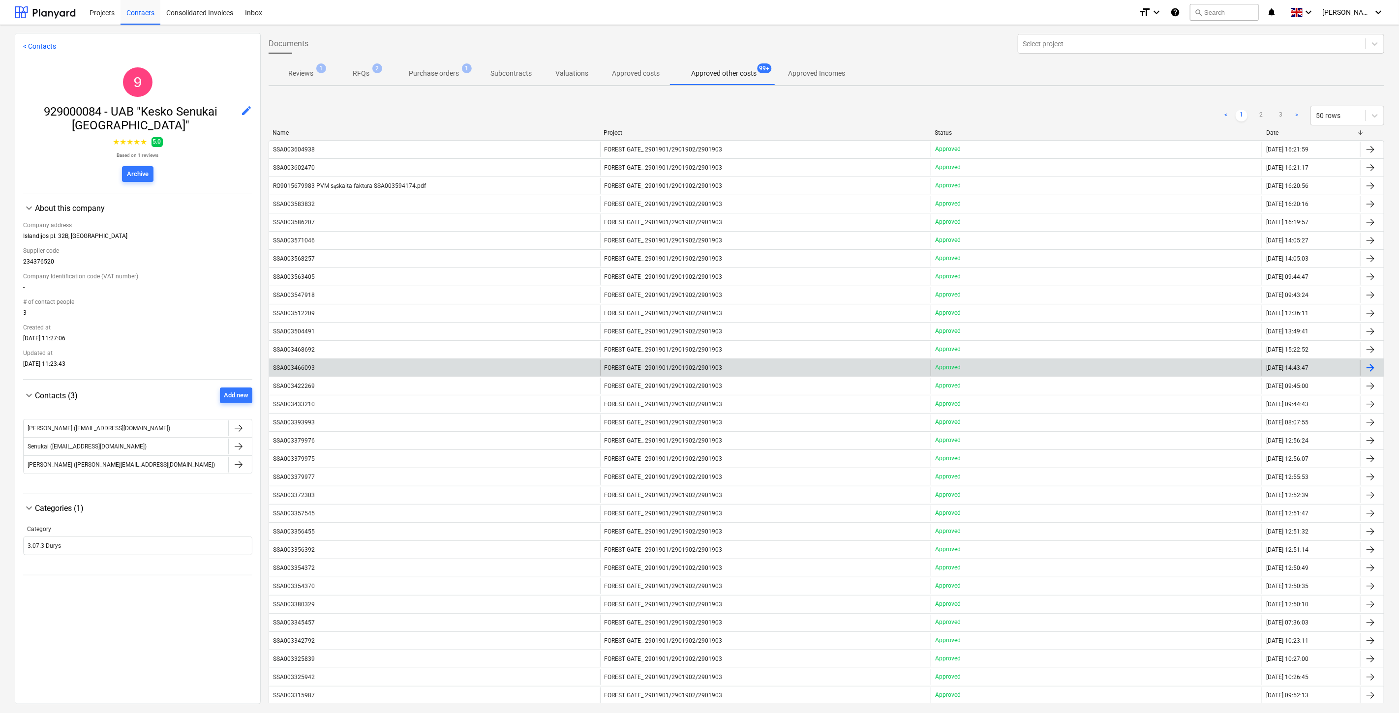
click at [386, 362] on div "SSA003466093" at bounding box center [434, 368] width 331 height 16
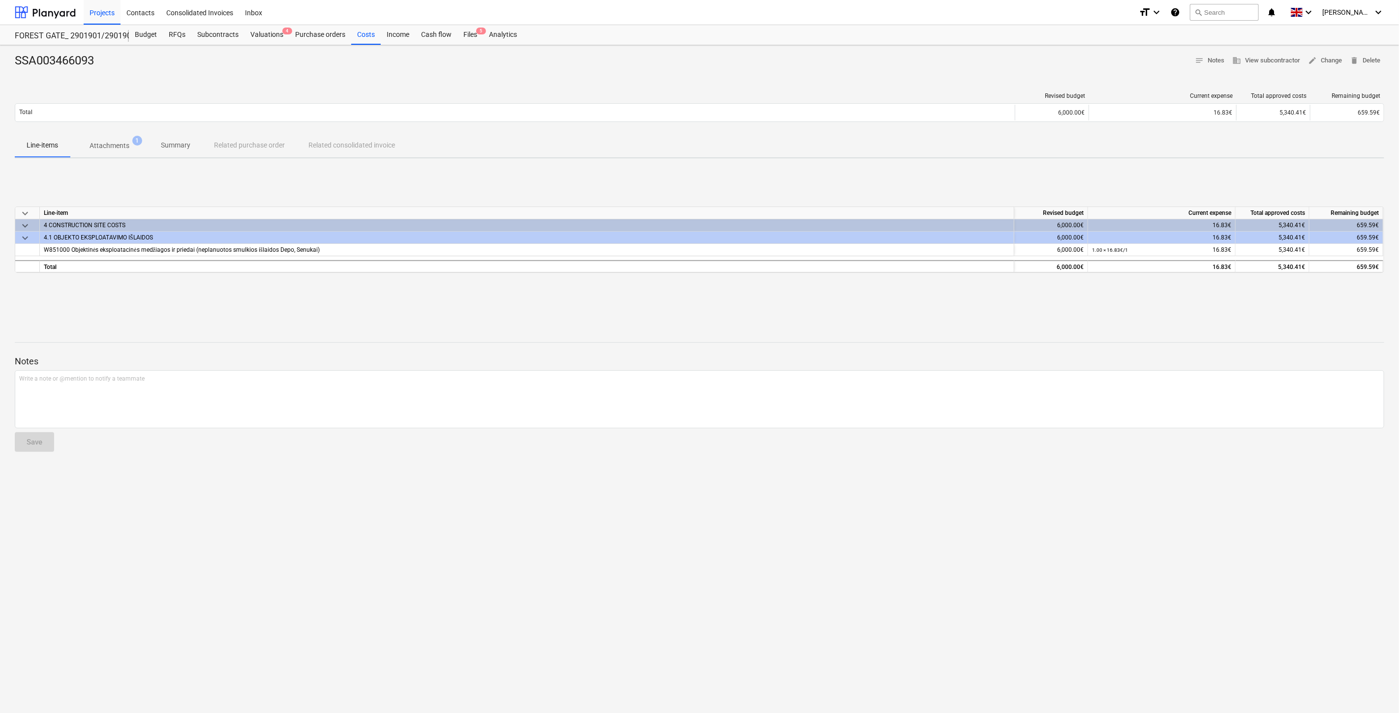
click at [773, 331] on div at bounding box center [700, 334] width 1370 height 8
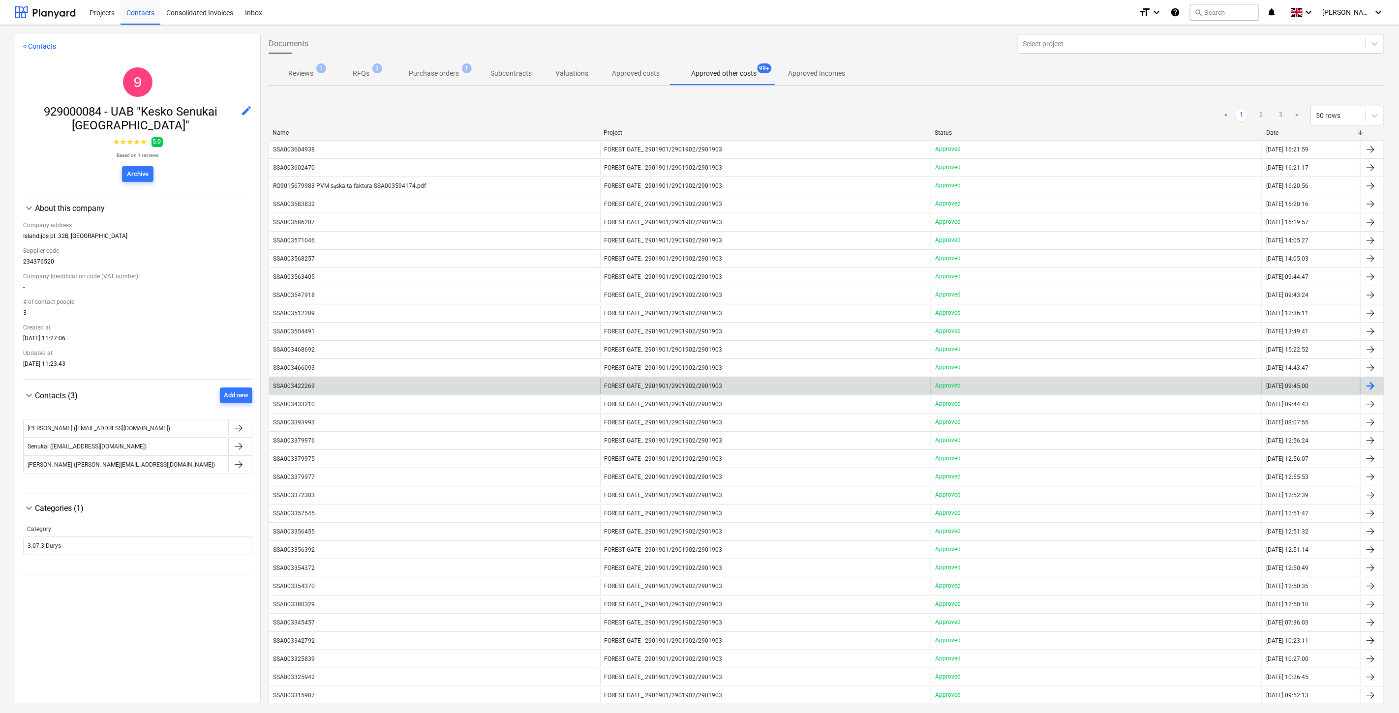
click at [355, 379] on div "SSA003422269" at bounding box center [434, 386] width 331 height 16
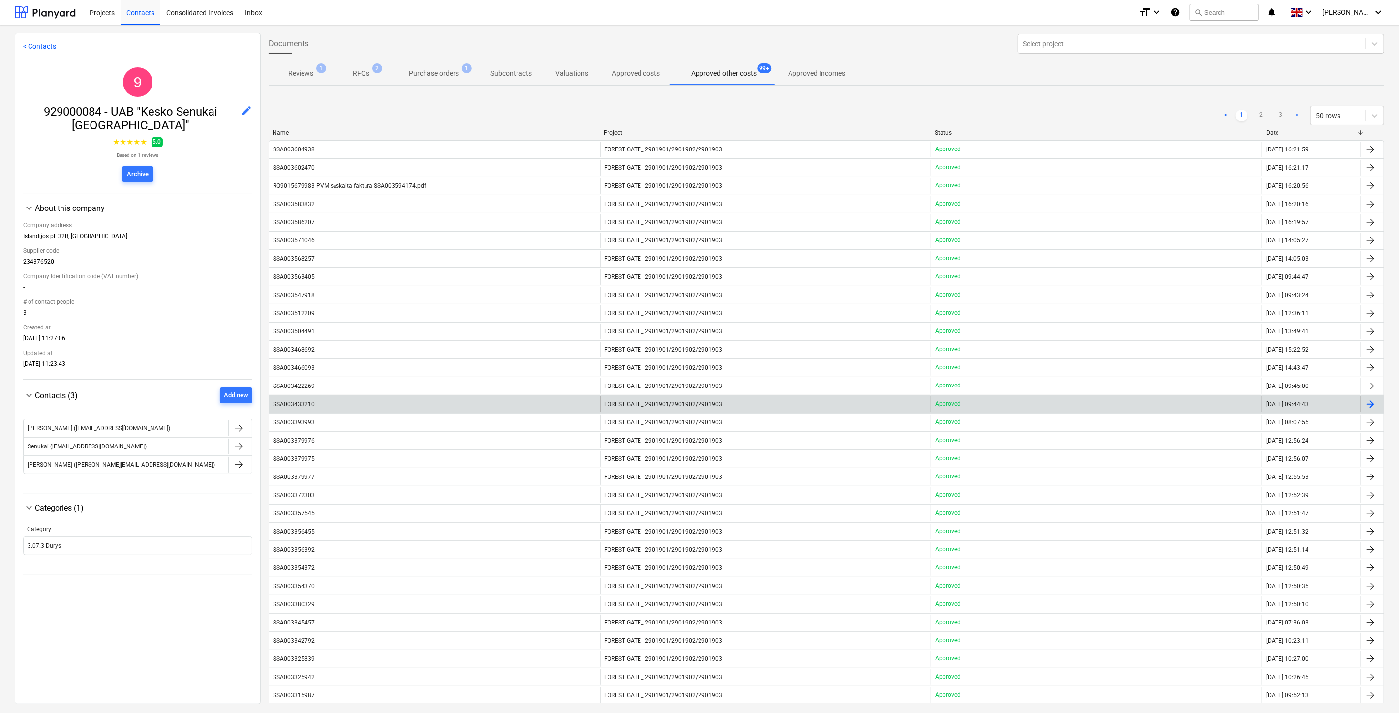
click at [386, 407] on div "SSA003433210" at bounding box center [434, 405] width 331 height 16
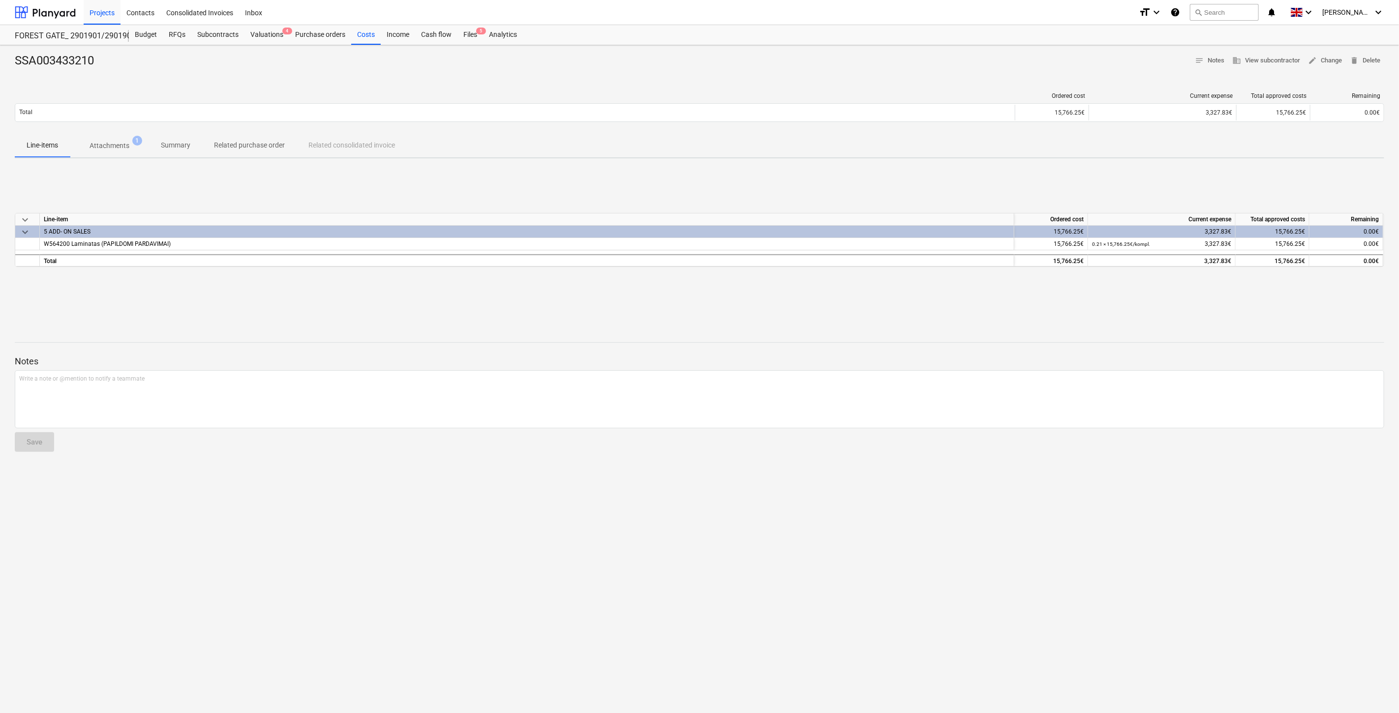
click at [105, 150] on p "Attachments" at bounding box center [110, 146] width 40 height 10
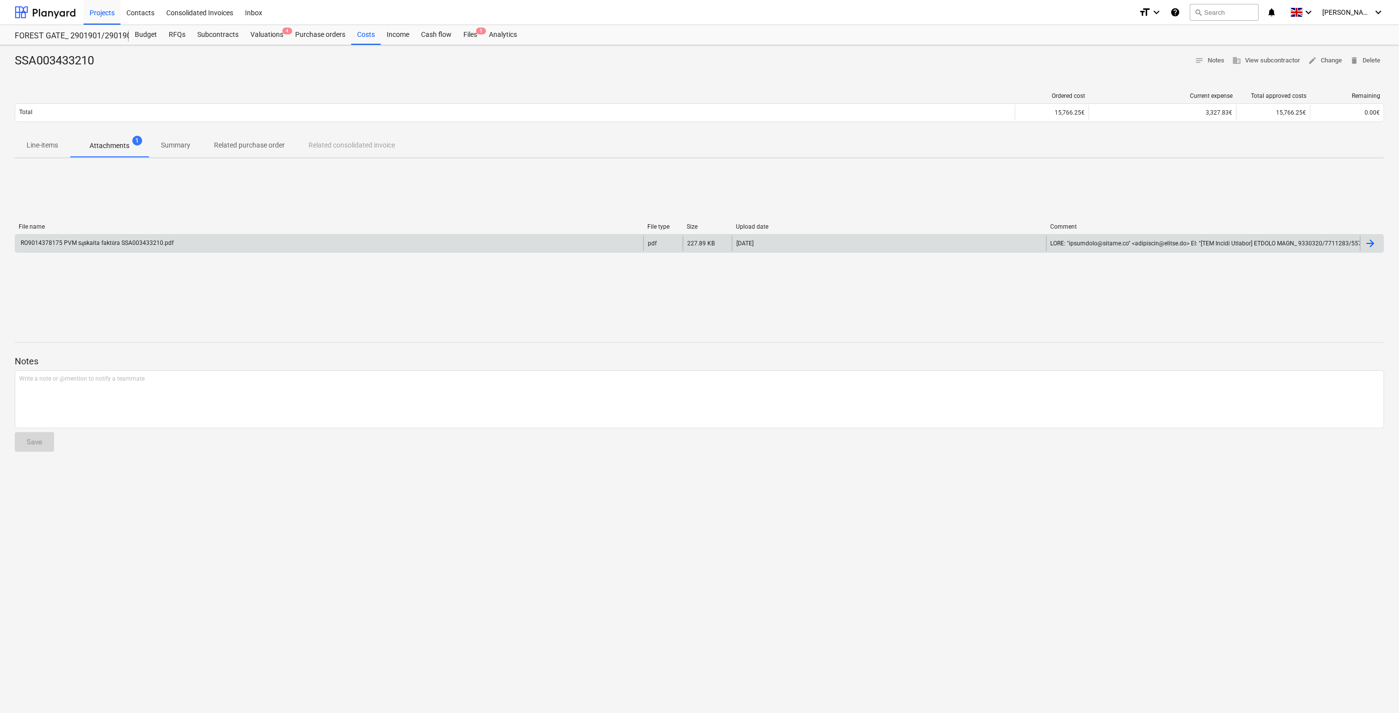
click at [183, 239] on div "RO9014378175 PVM sąskaita faktūra SSA003433210.pdf" at bounding box center [329, 244] width 628 height 16
